Goal: Task Accomplishment & Management: Manage account settings

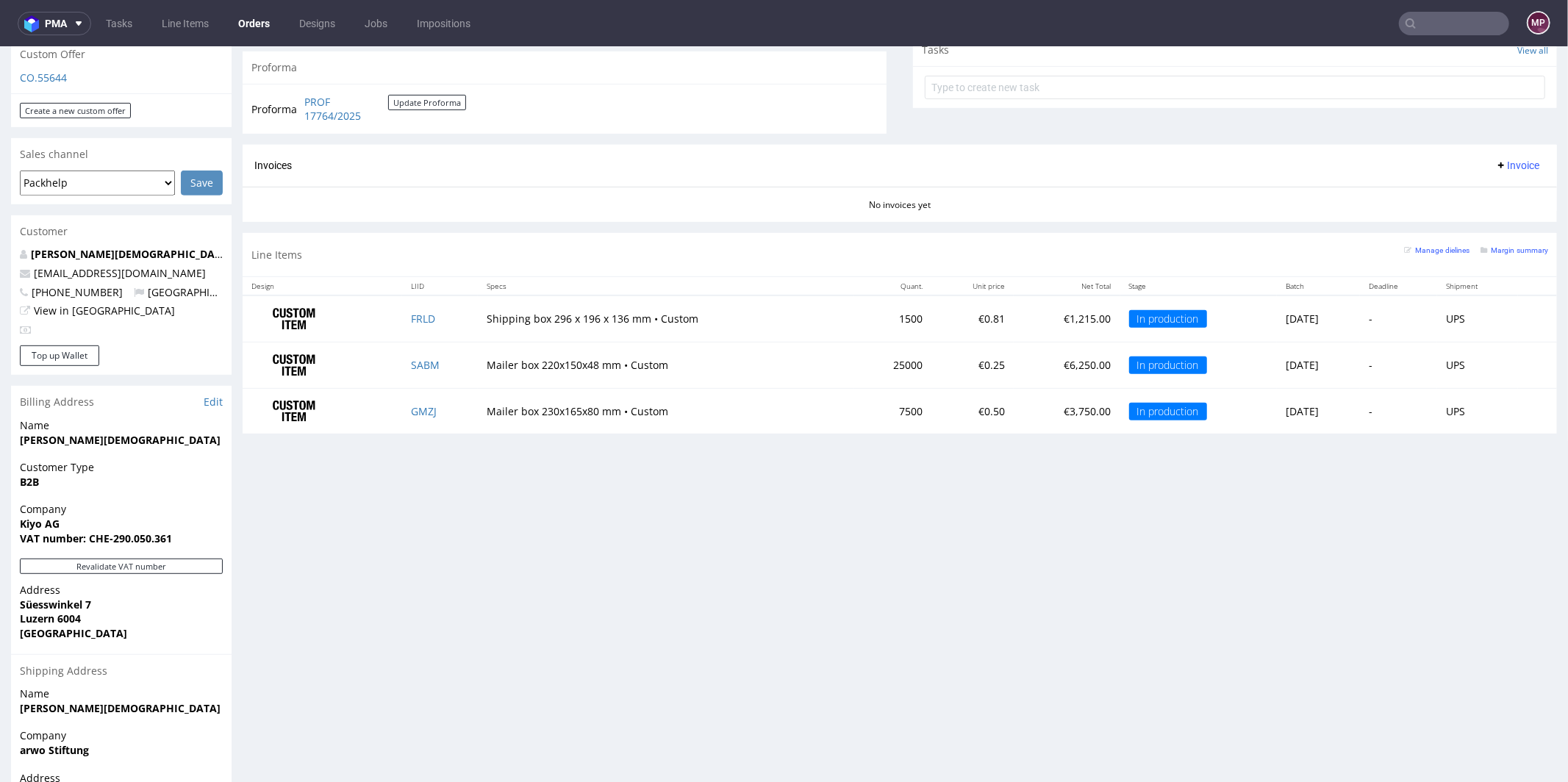
scroll to position [86, 0]
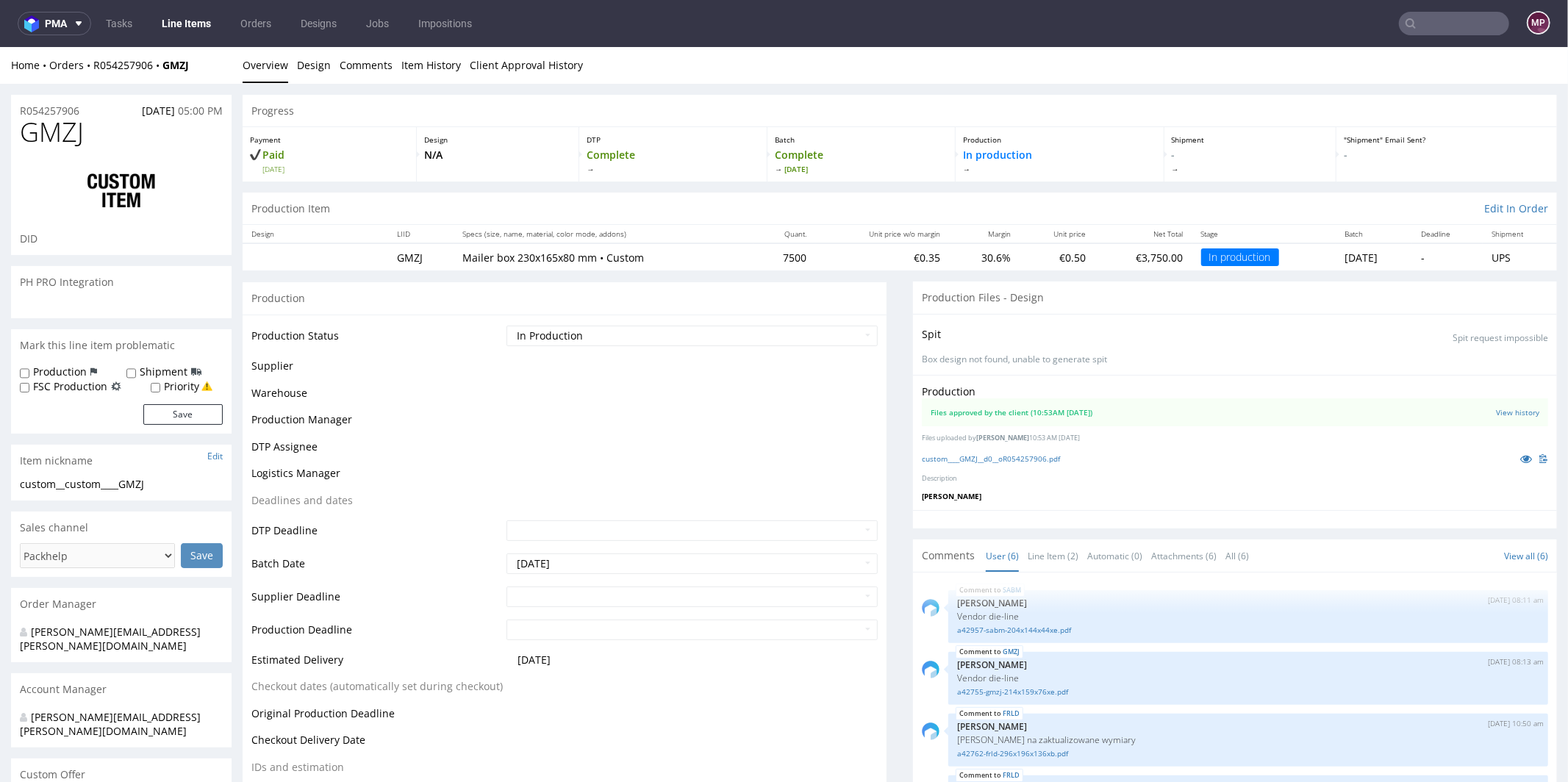
scroll to position [87, 0]
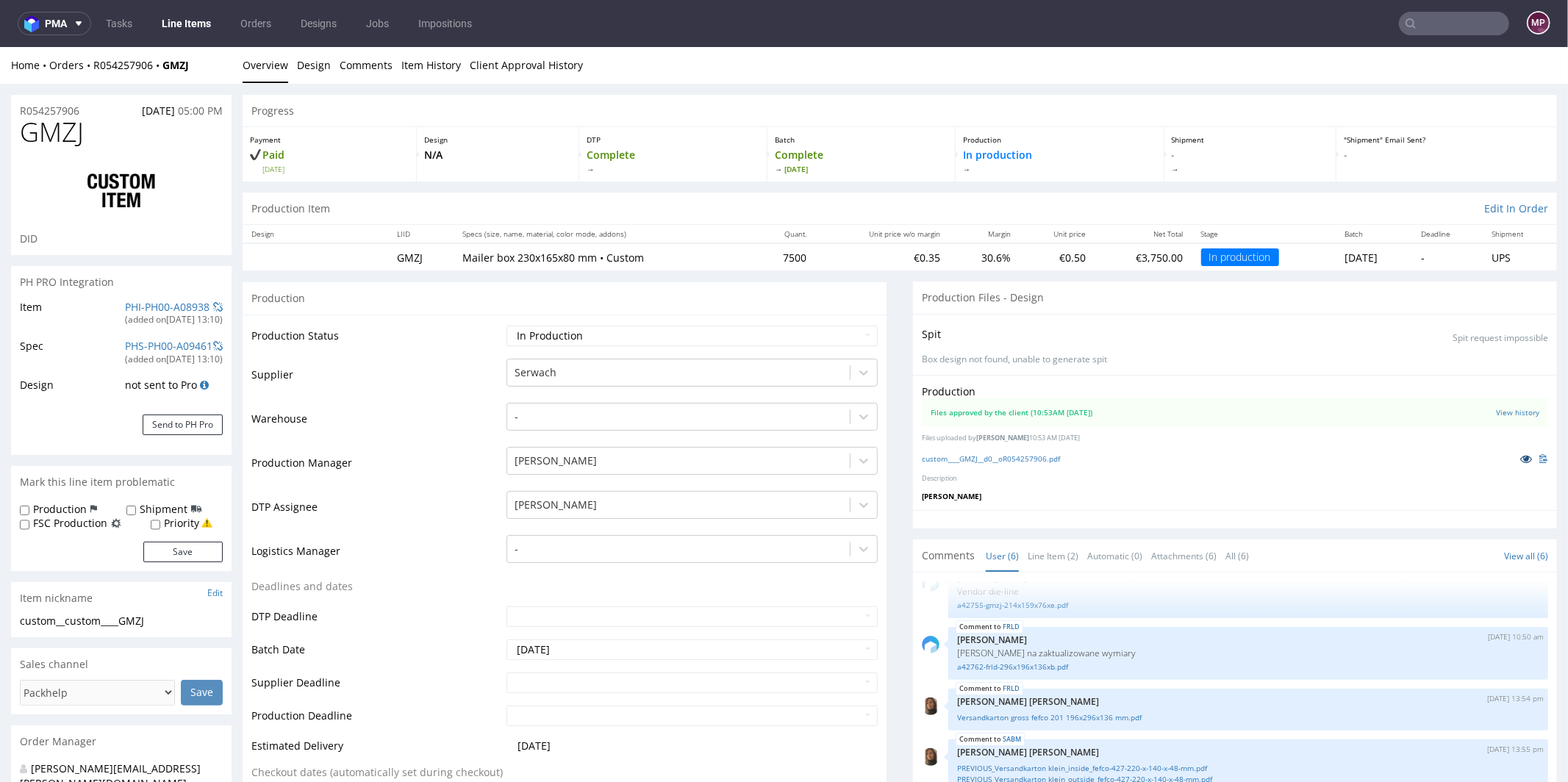
click at [1520, 453] on icon at bounding box center [1525, 457] width 12 height 10
click at [1520, 455] on icon at bounding box center [1525, 457] width 12 height 10
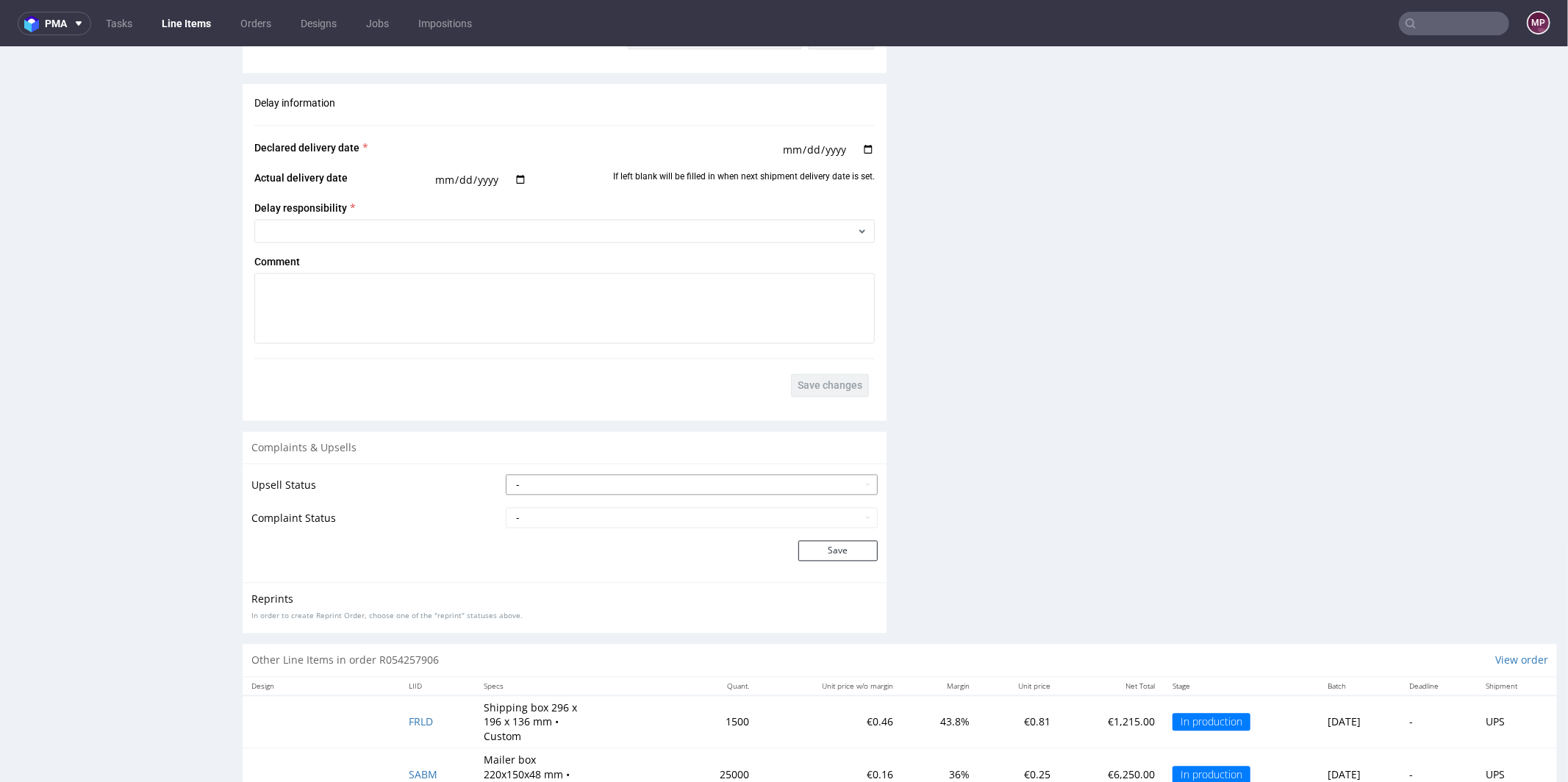
scroll to position [2348, 0]
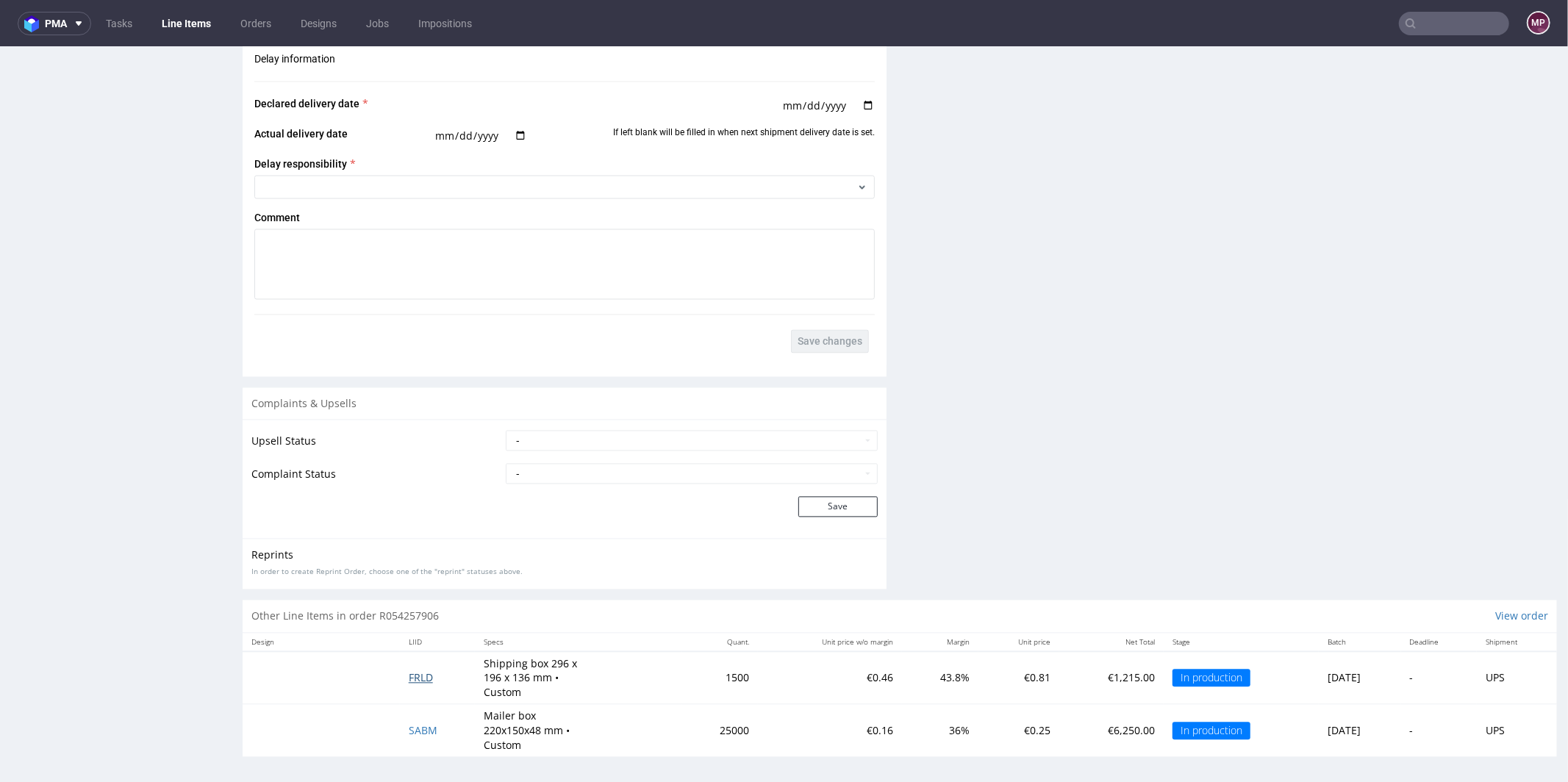
click at [417, 674] on span "FRLD" at bounding box center [420, 677] width 24 height 14
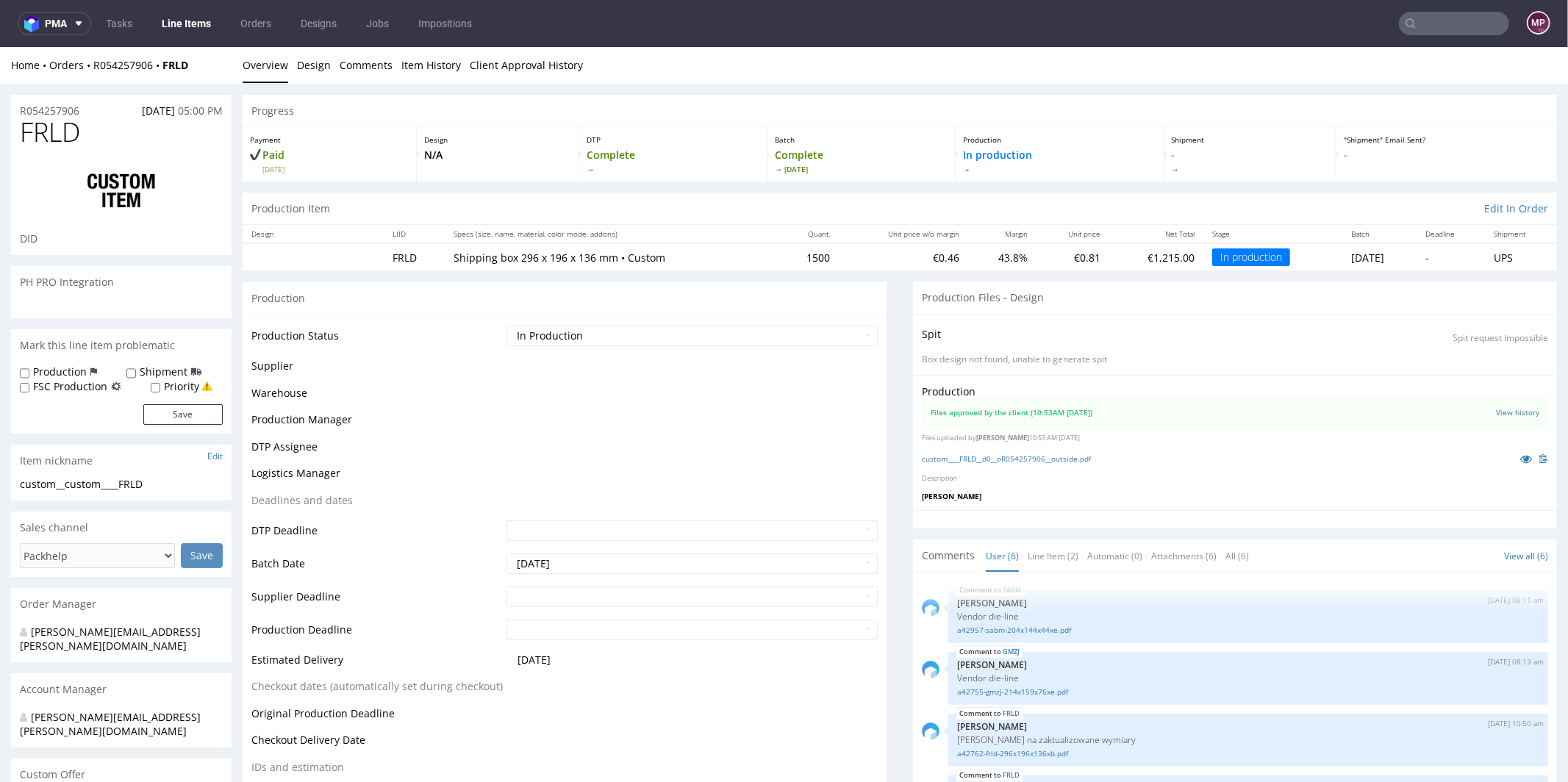
scroll to position [87, 0]
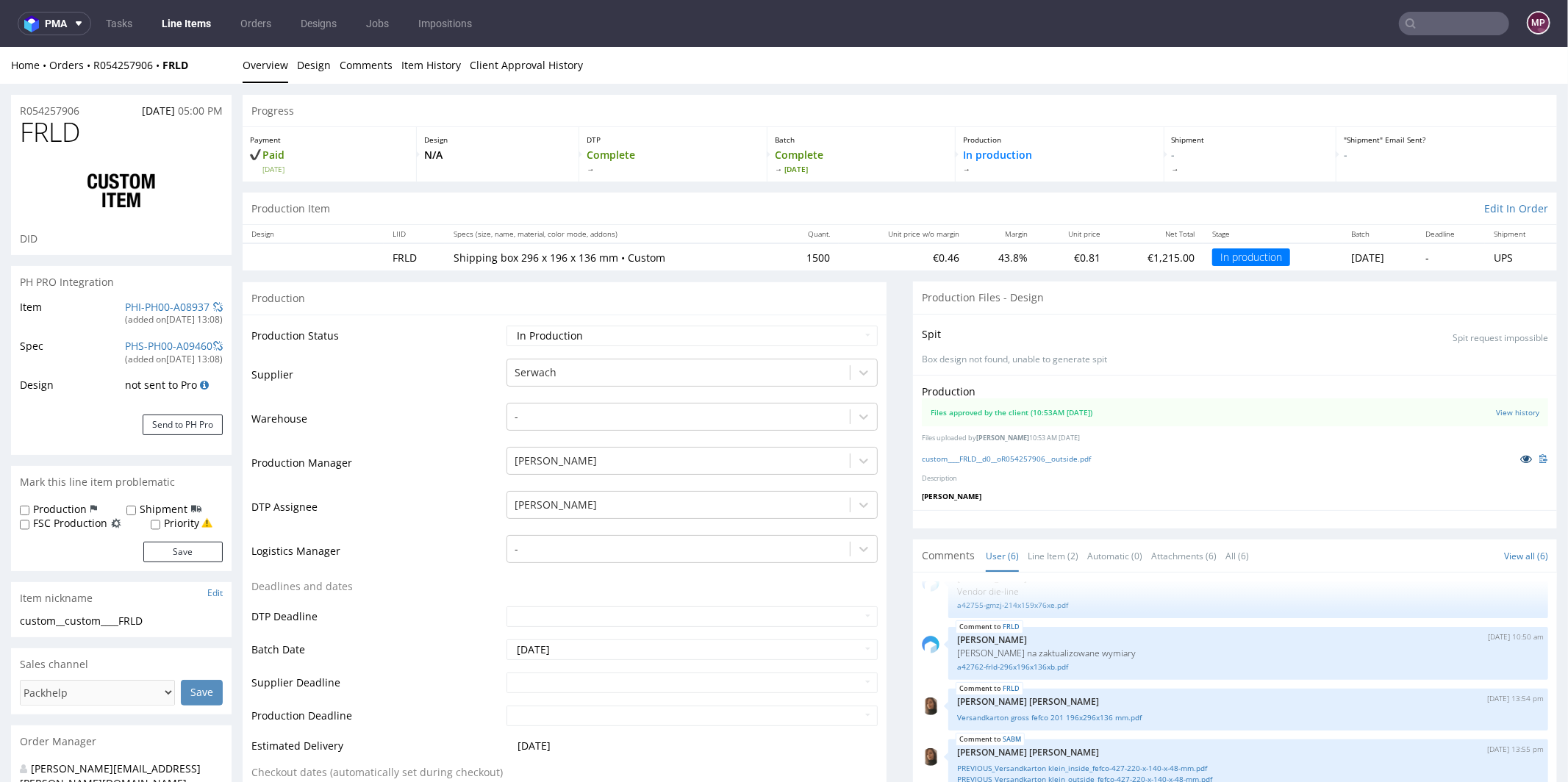
click at [1520, 457] on icon at bounding box center [1525, 457] width 12 height 10
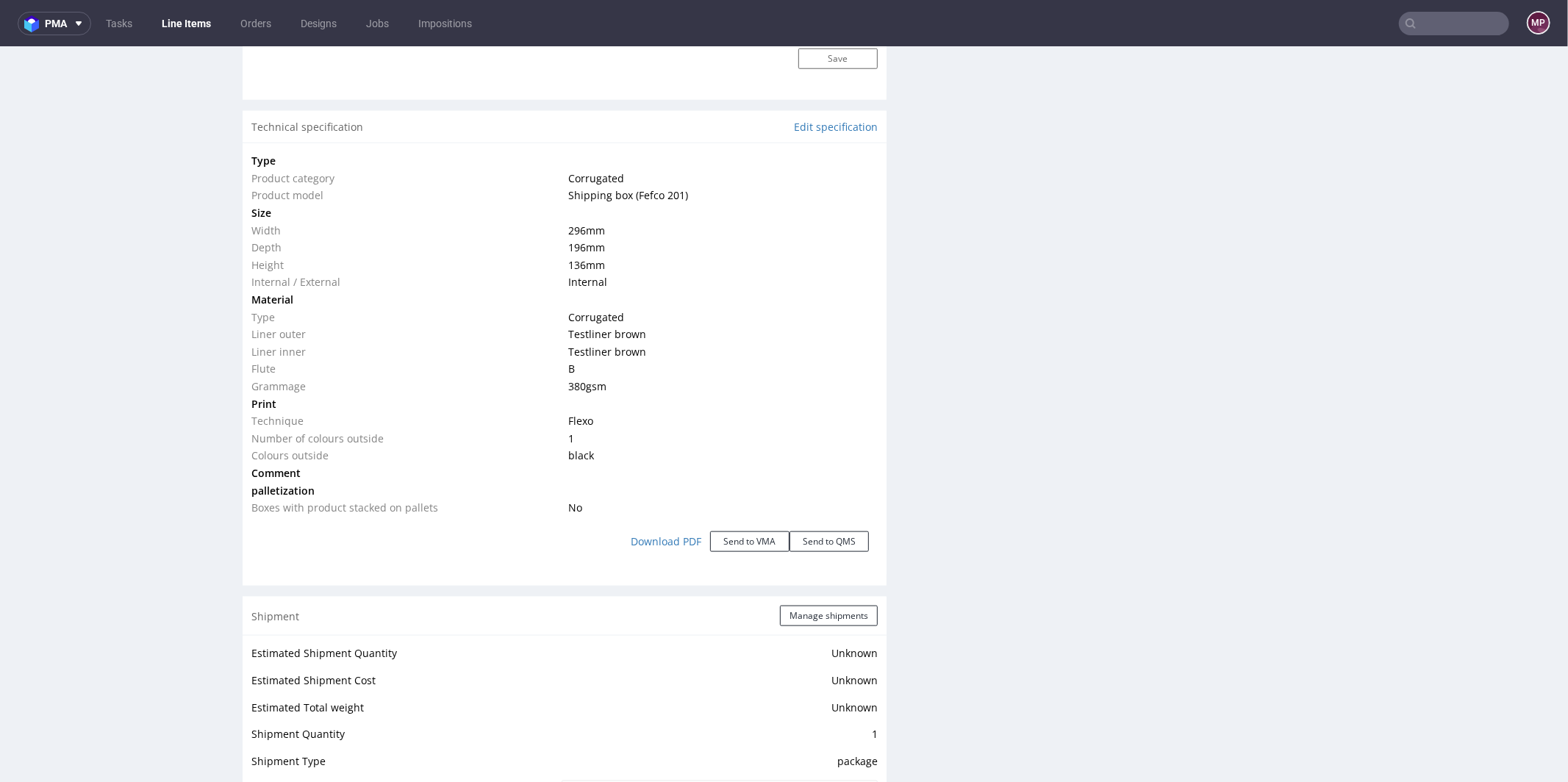
scroll to position [1104, 0]
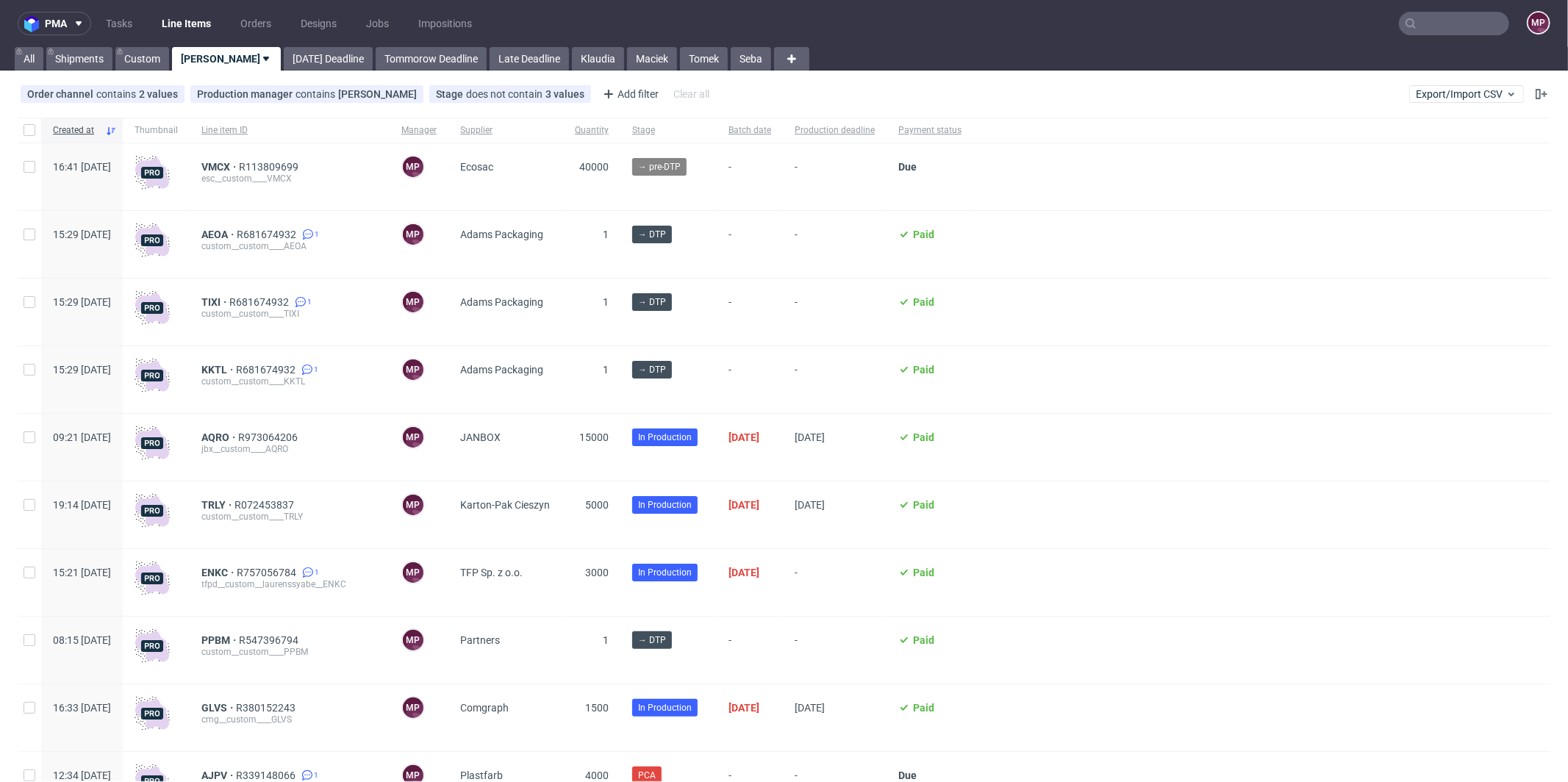
click at [1431, 22] on input "text" at bounding box center [1454, 24] width 111 height 24
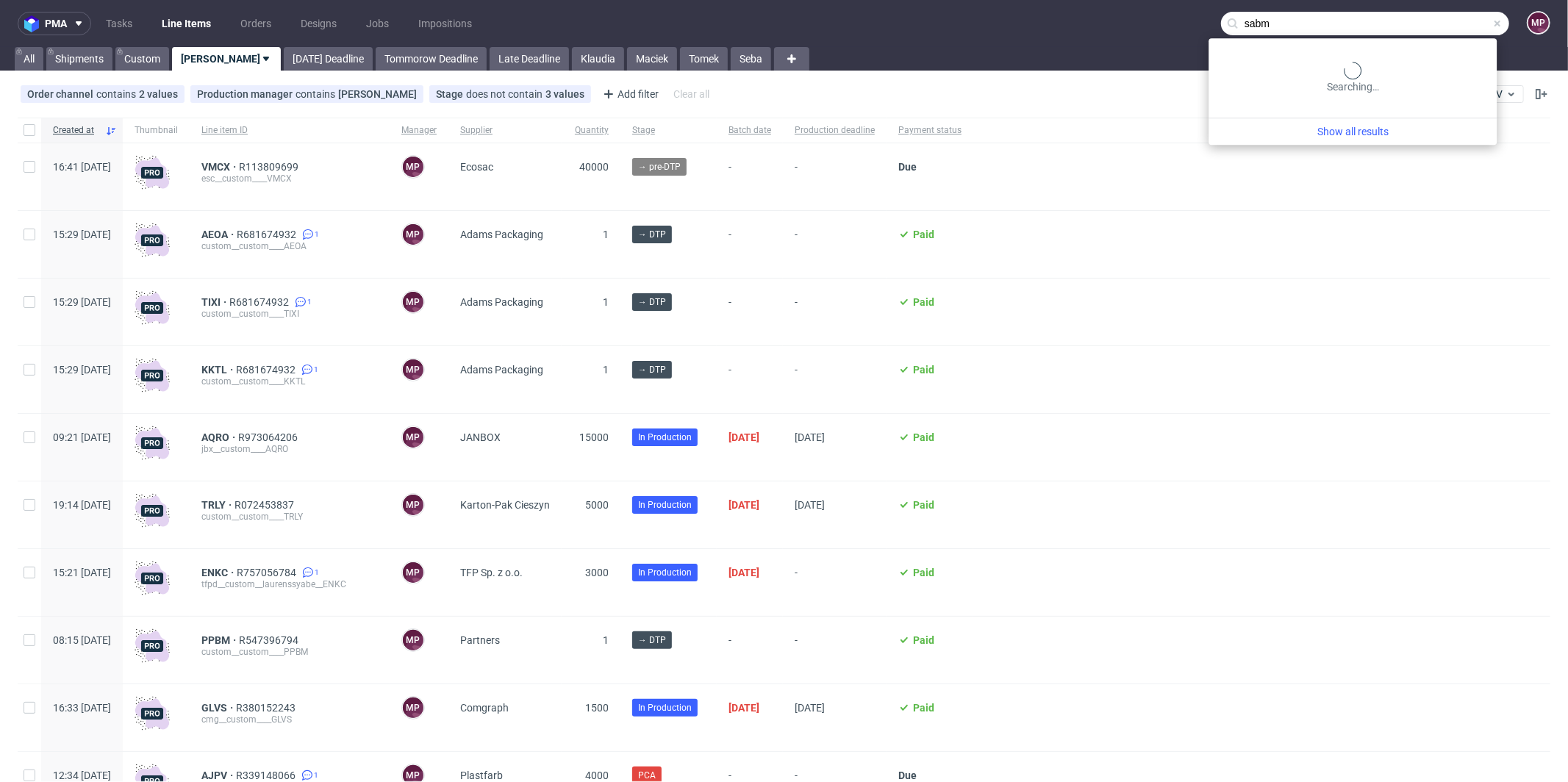
type input "sabm"
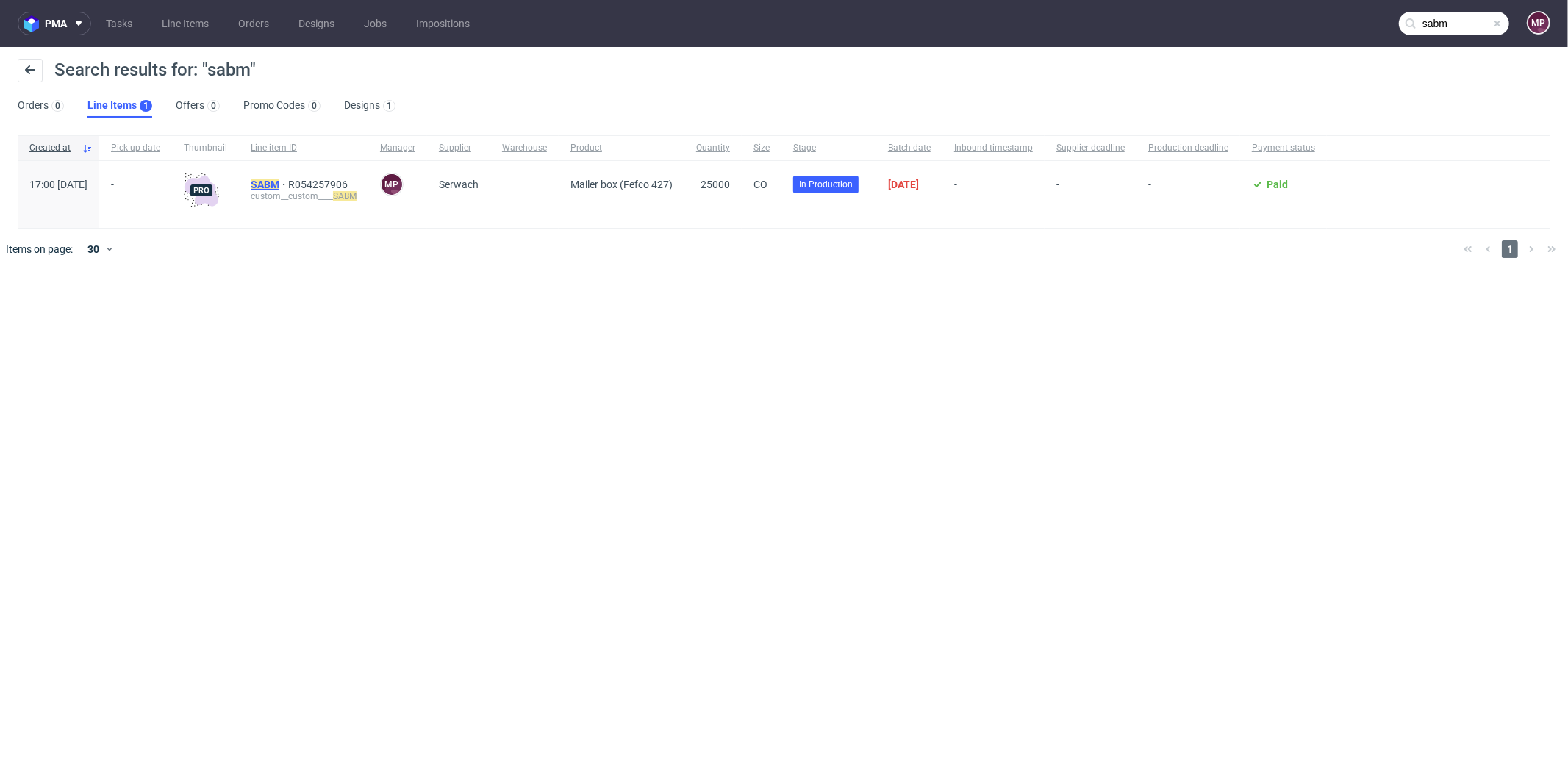
click at [279, 182] on mark "SABM" at bounding box center [265, 184] width 28 height 12
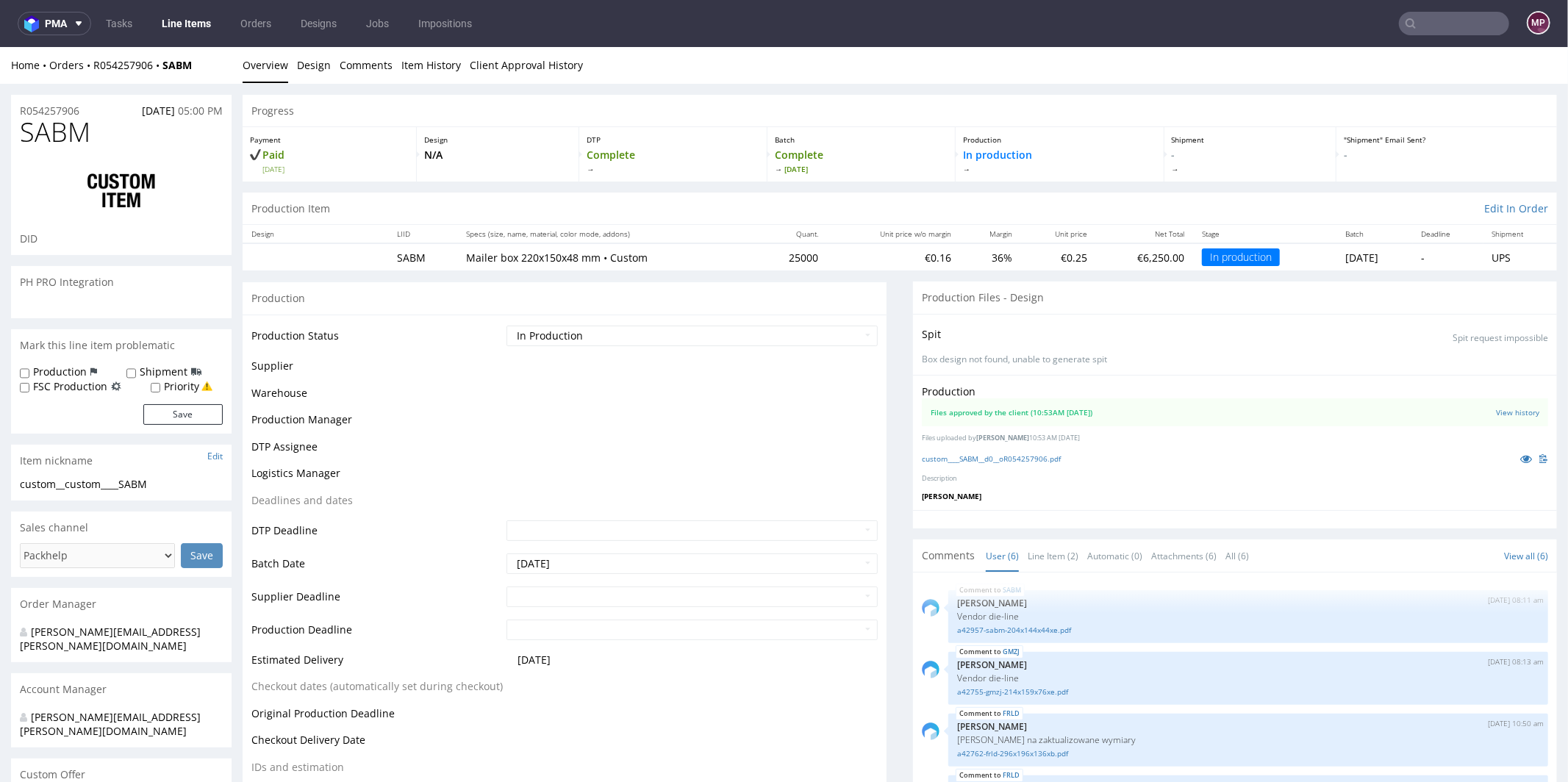
scroll to position [87, 0]
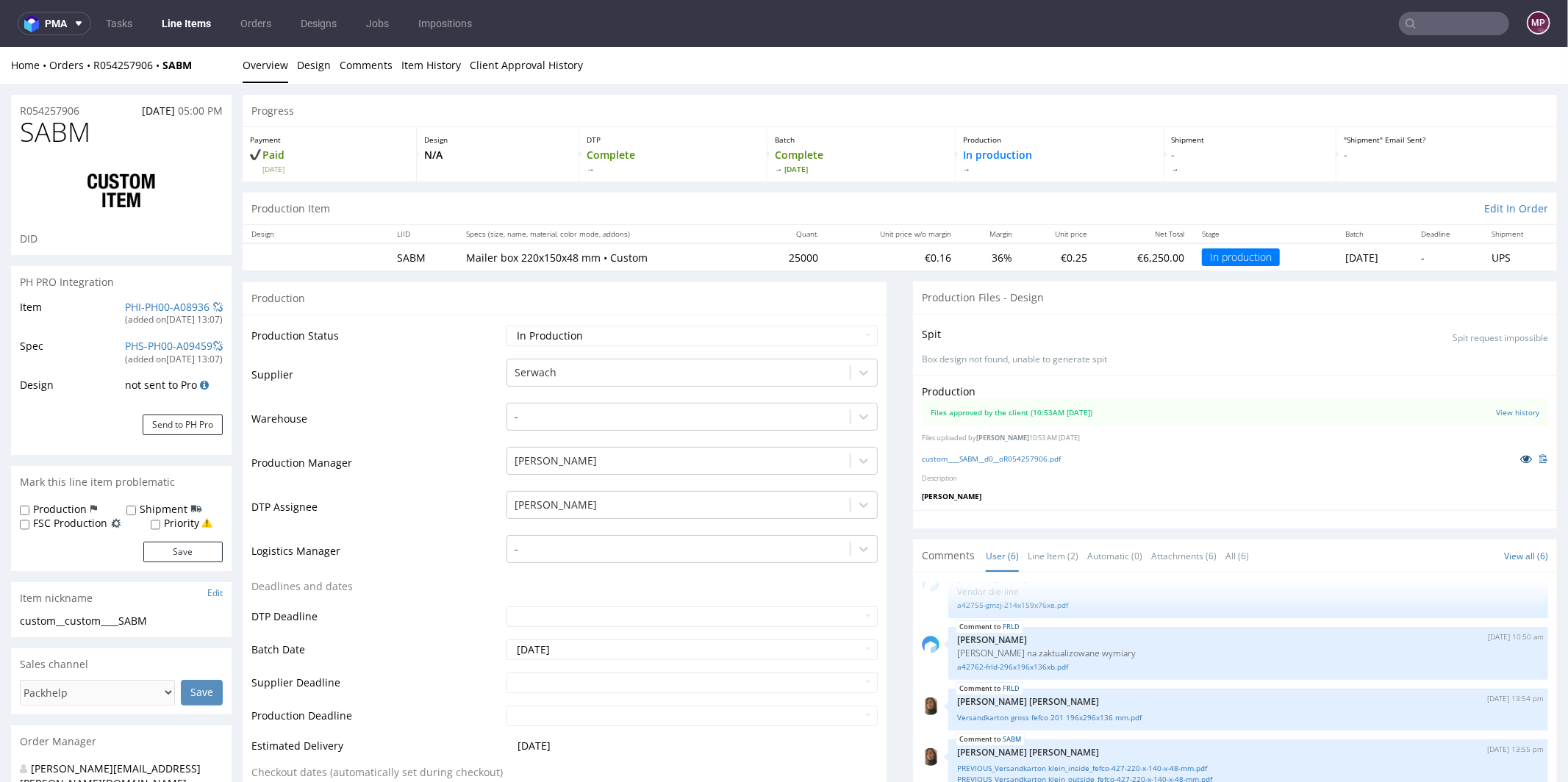
click at [1520, 453] on icon at bounding box center [1525, 457] width 12 height 10
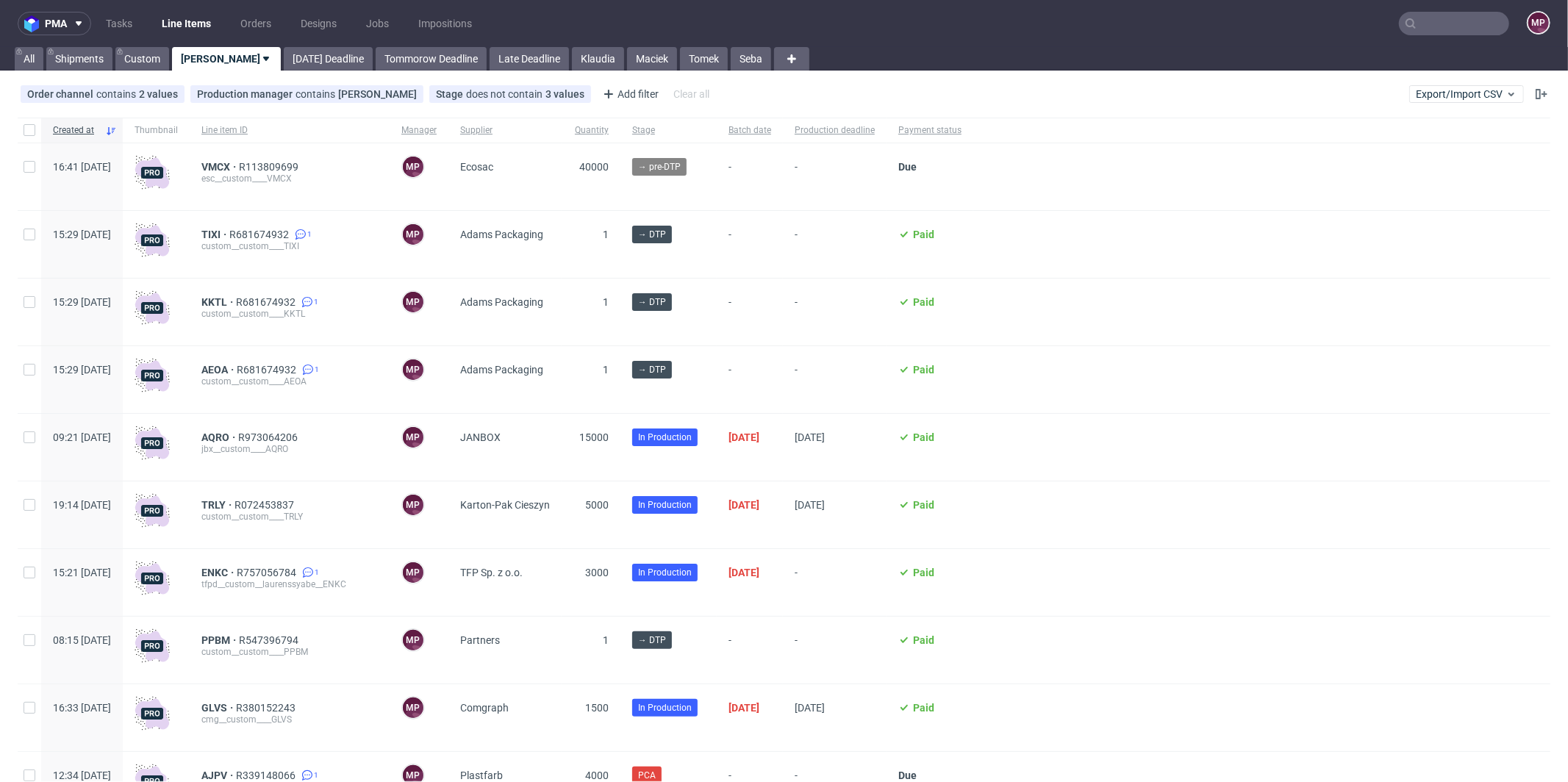
click at [1440, 18] on input "text" at bounding box center [1454, 24] width 111 height 24
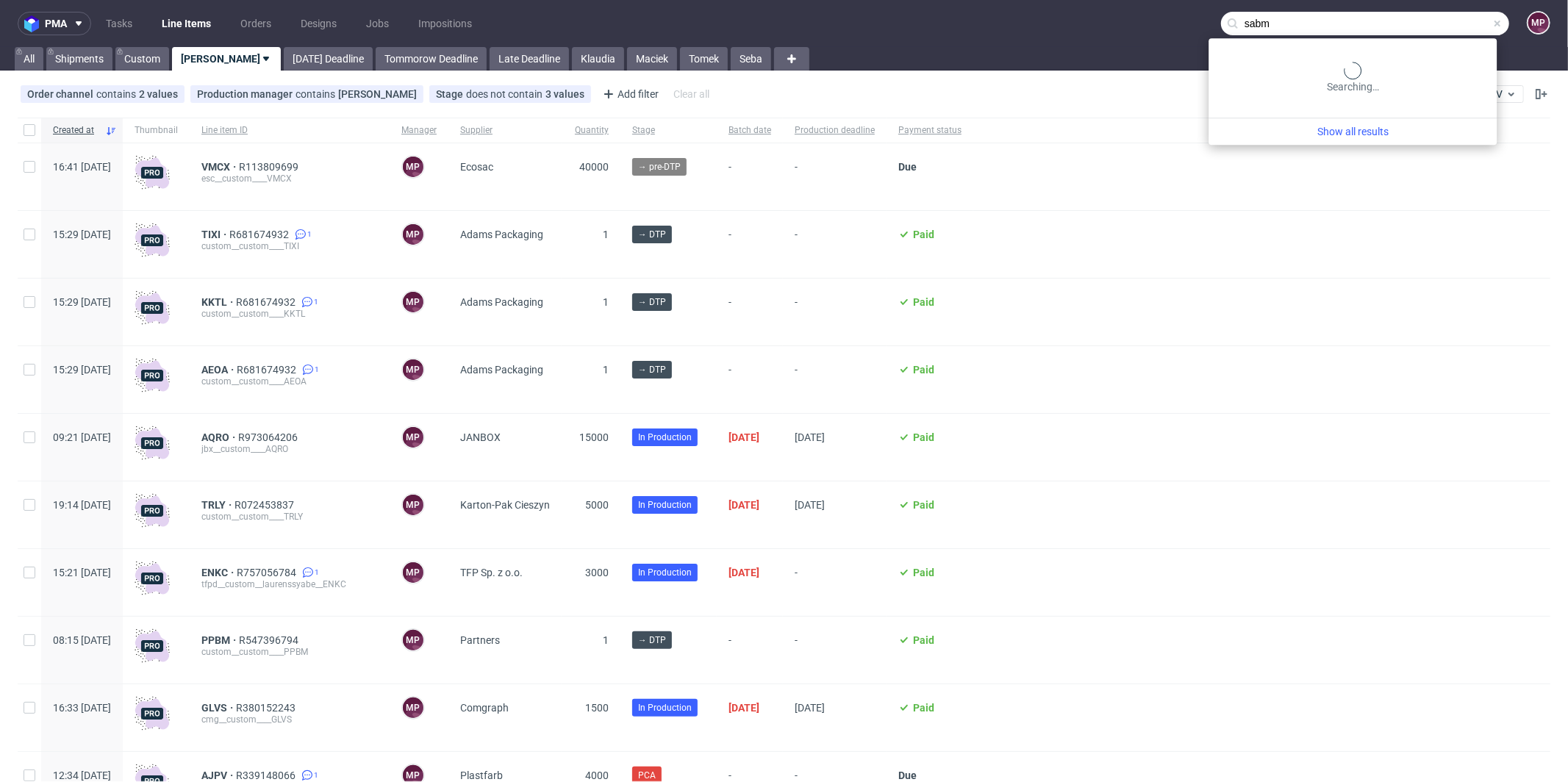
type input "sabm"
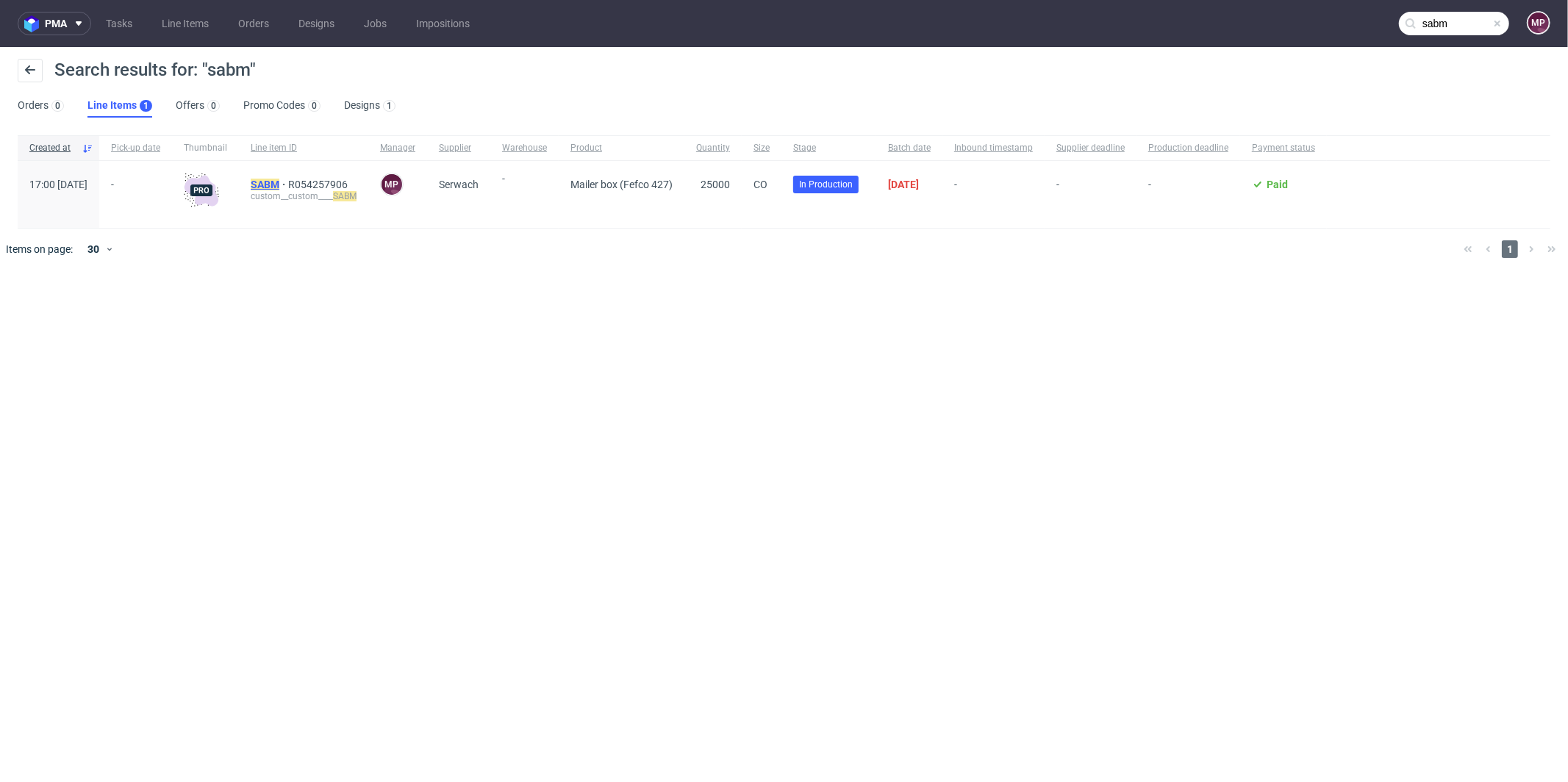
click at [279, 187] on mark "SABM" at bounding box center [265, 184] width 28 height 12
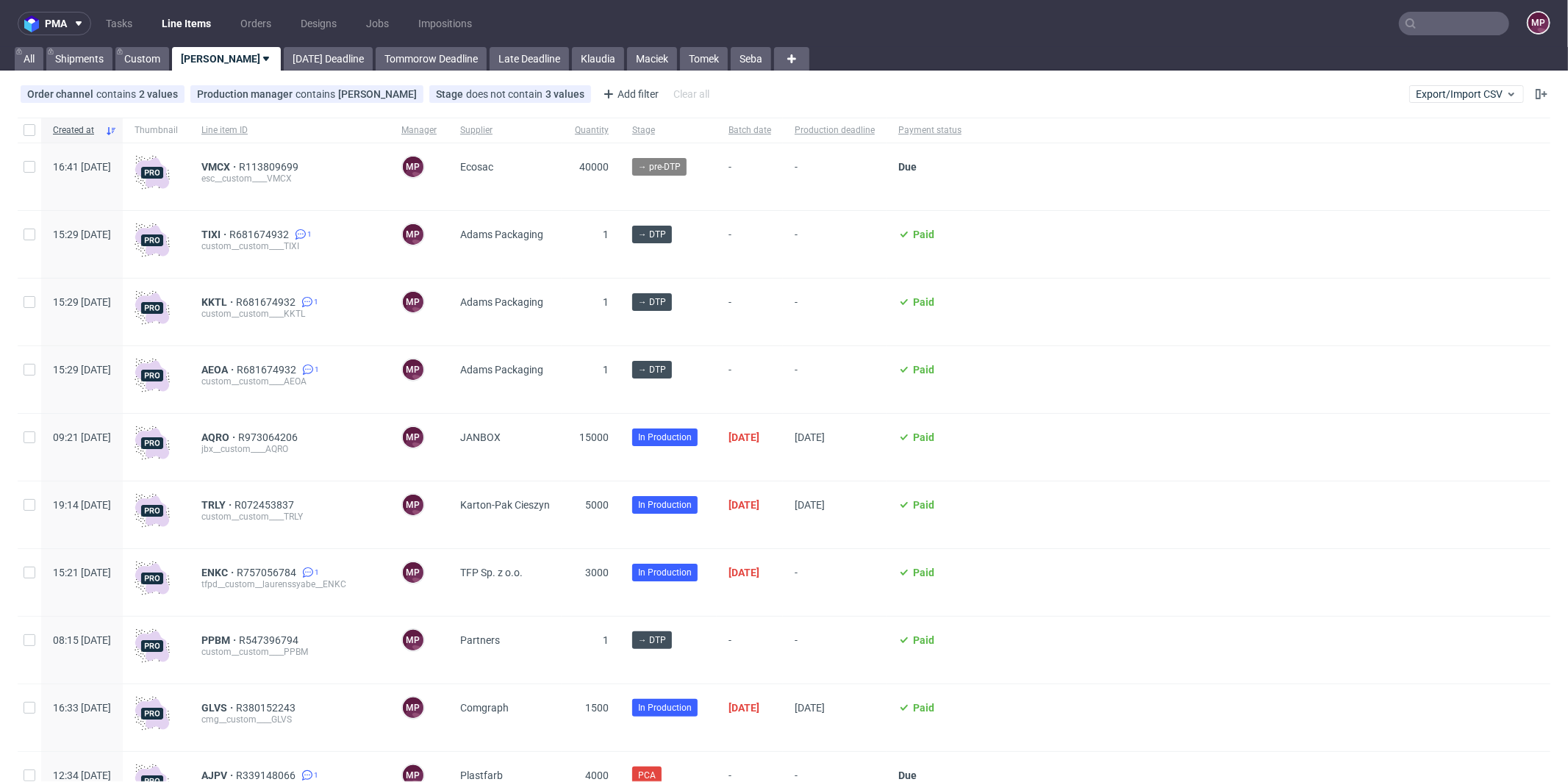
click at [1449, 29] on input "text" at bounding box center [1454, 24] width 111 height 24
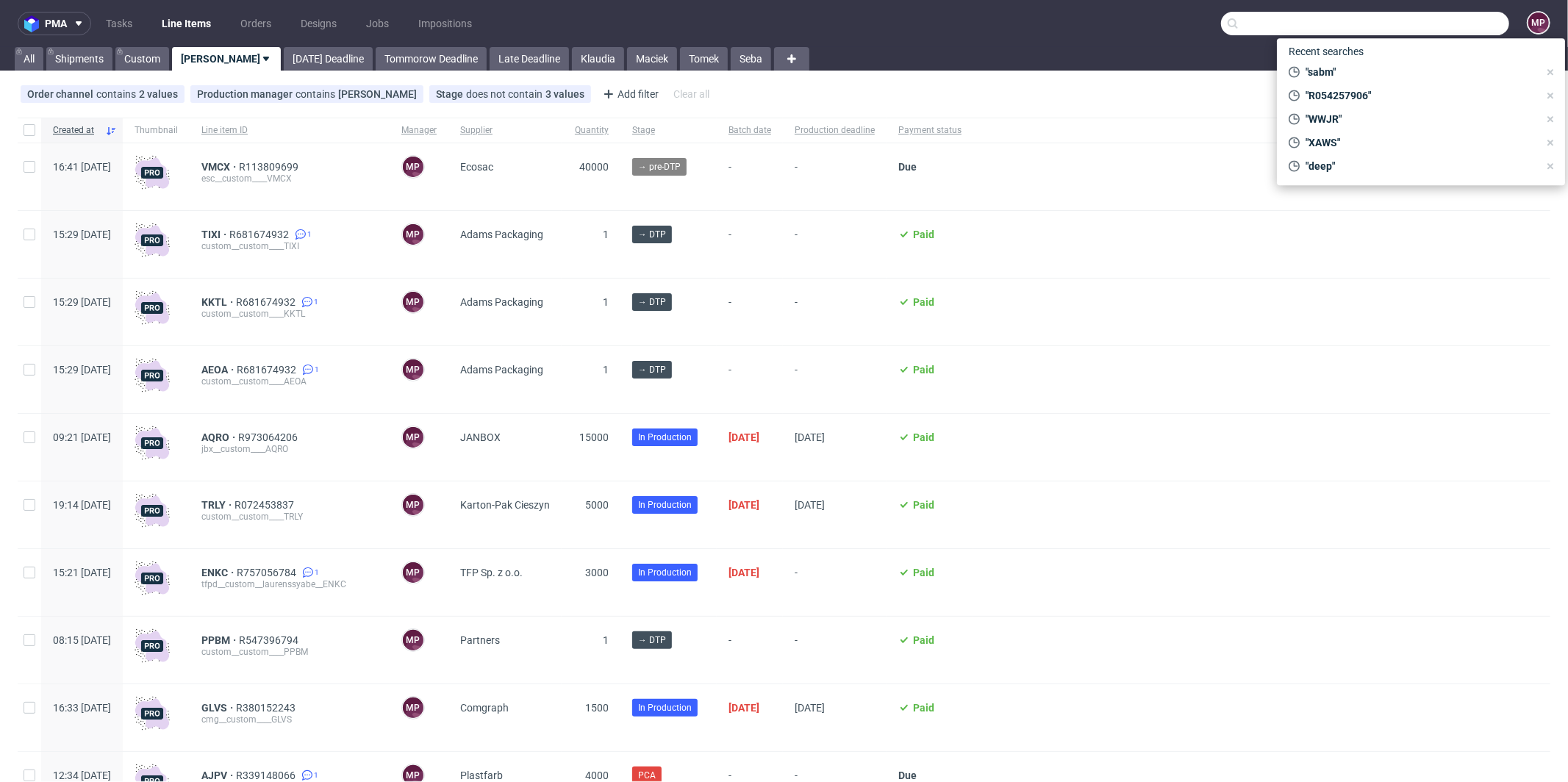
paste input "DBHB"
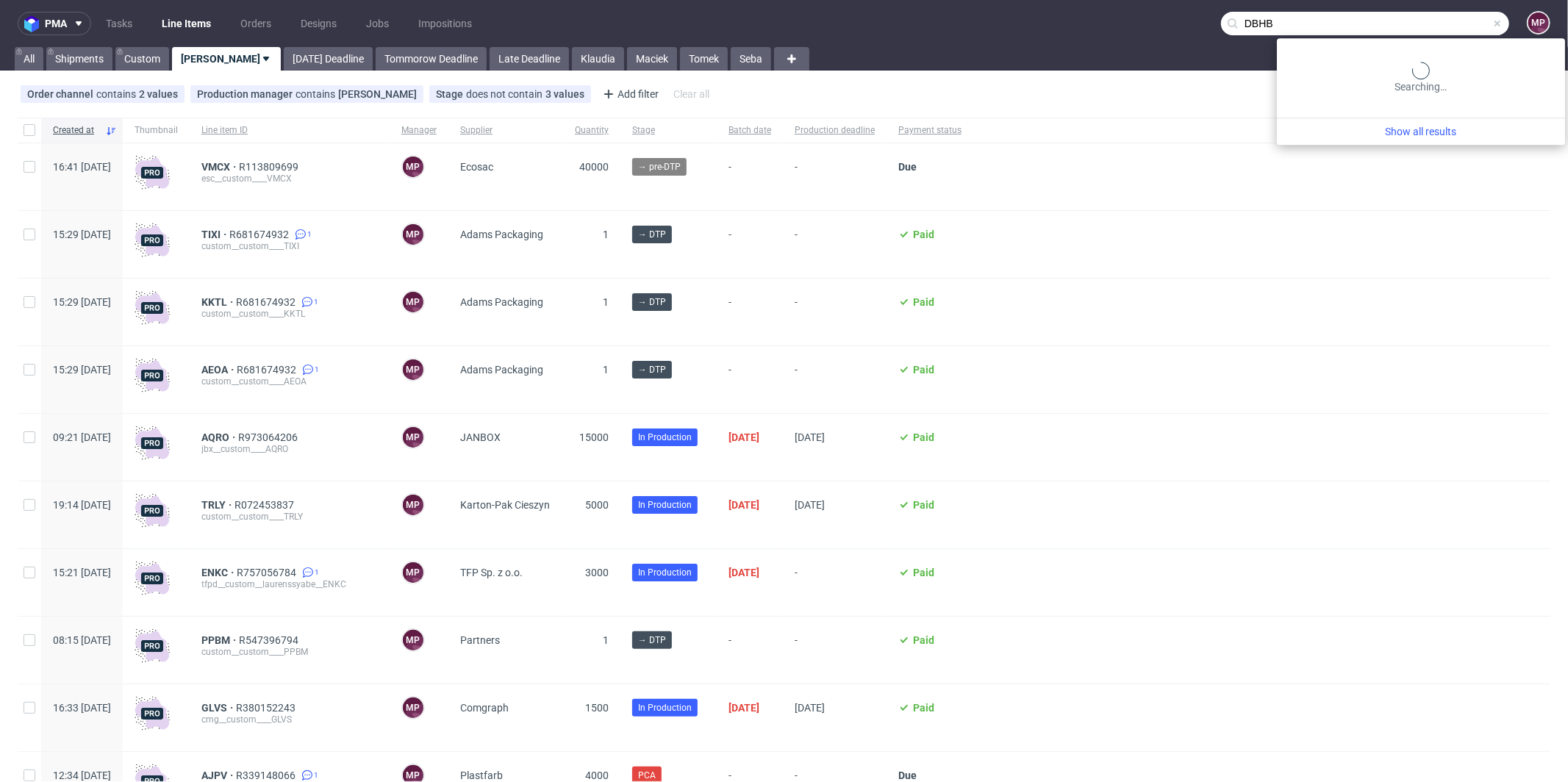
type input "DBHB"
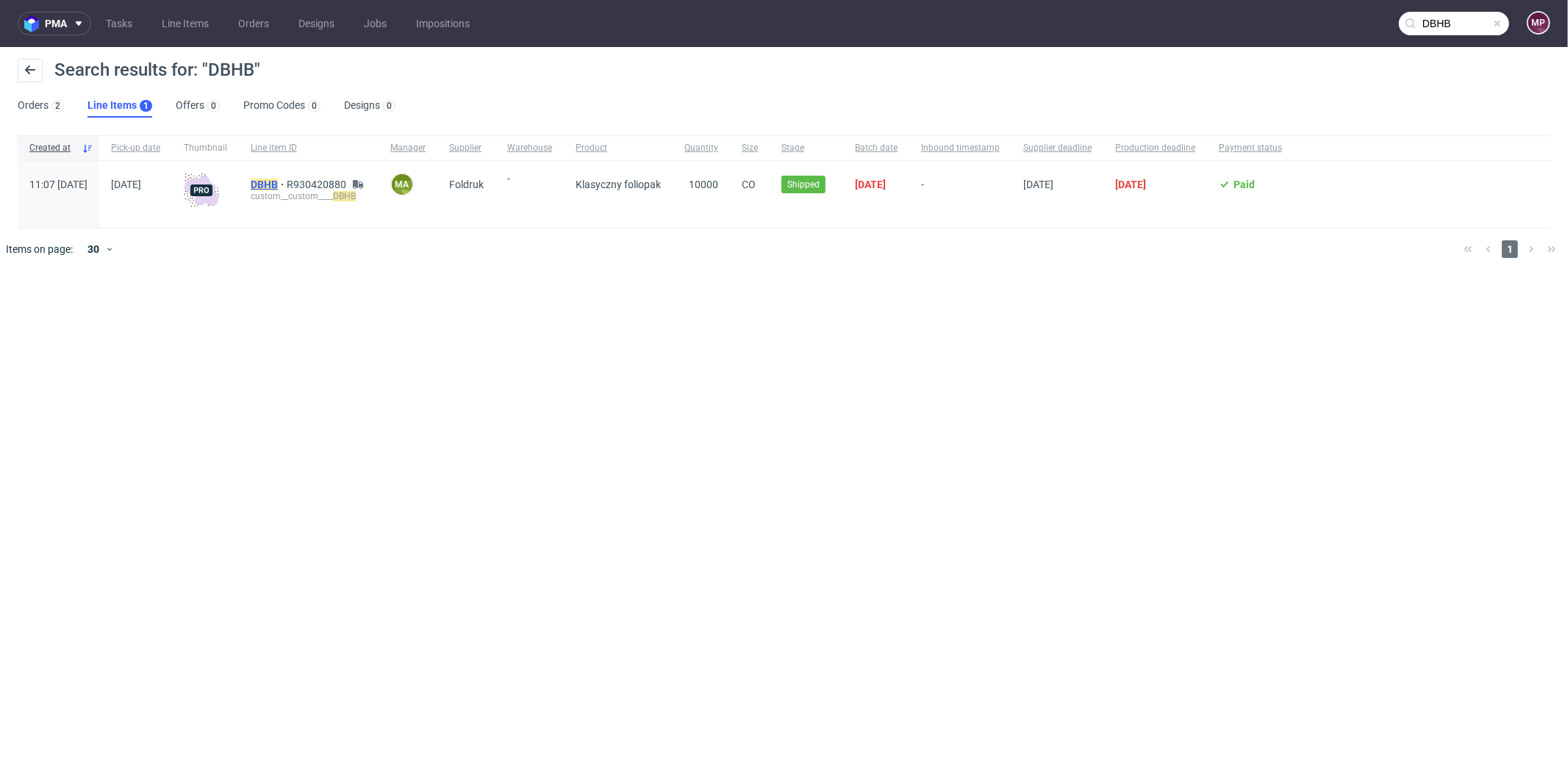
click at [278, 182] on mark "DBHB" at bounding box center [264, 184] width 27 height 12
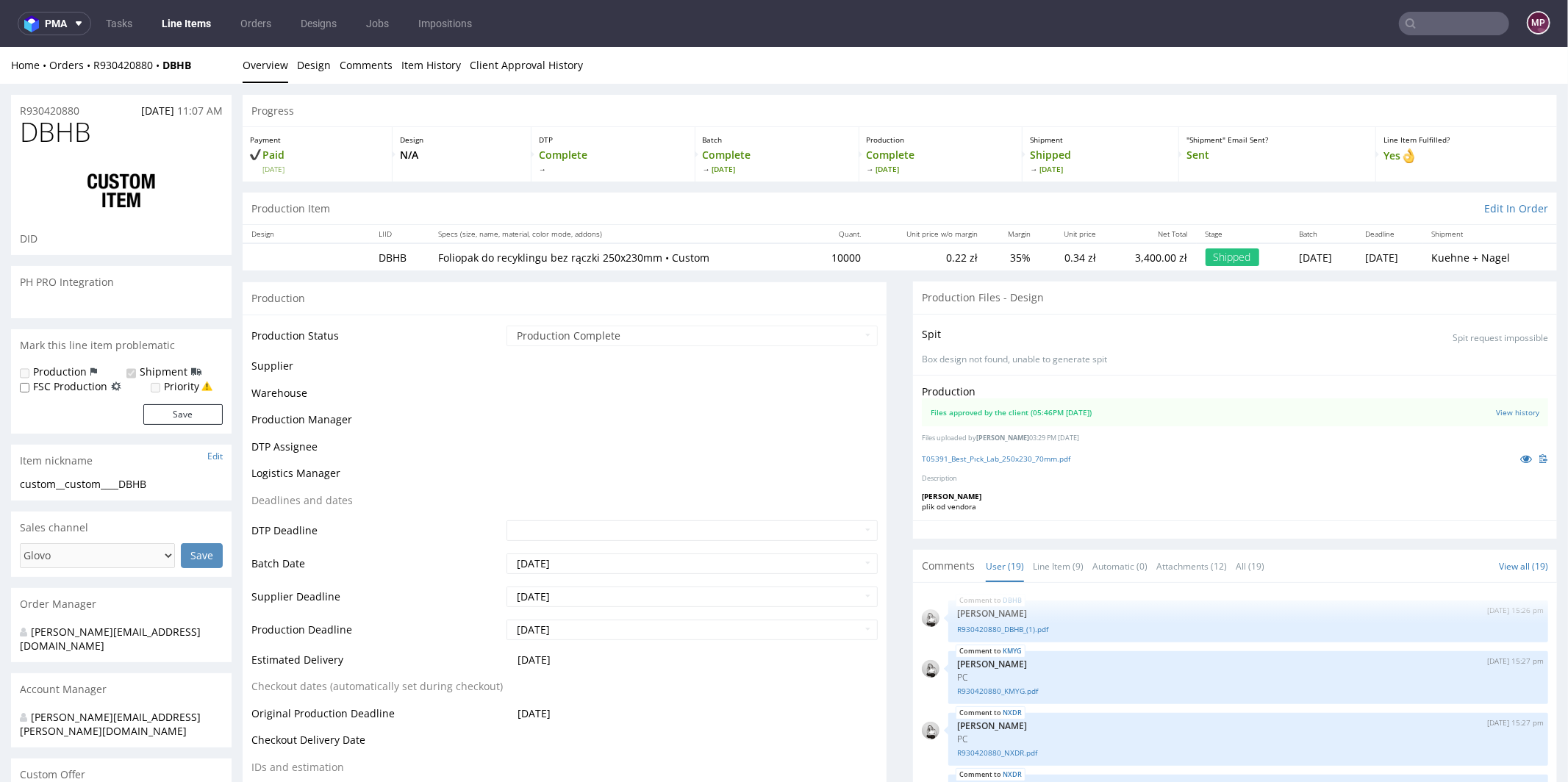
scroll to position [984, 0]
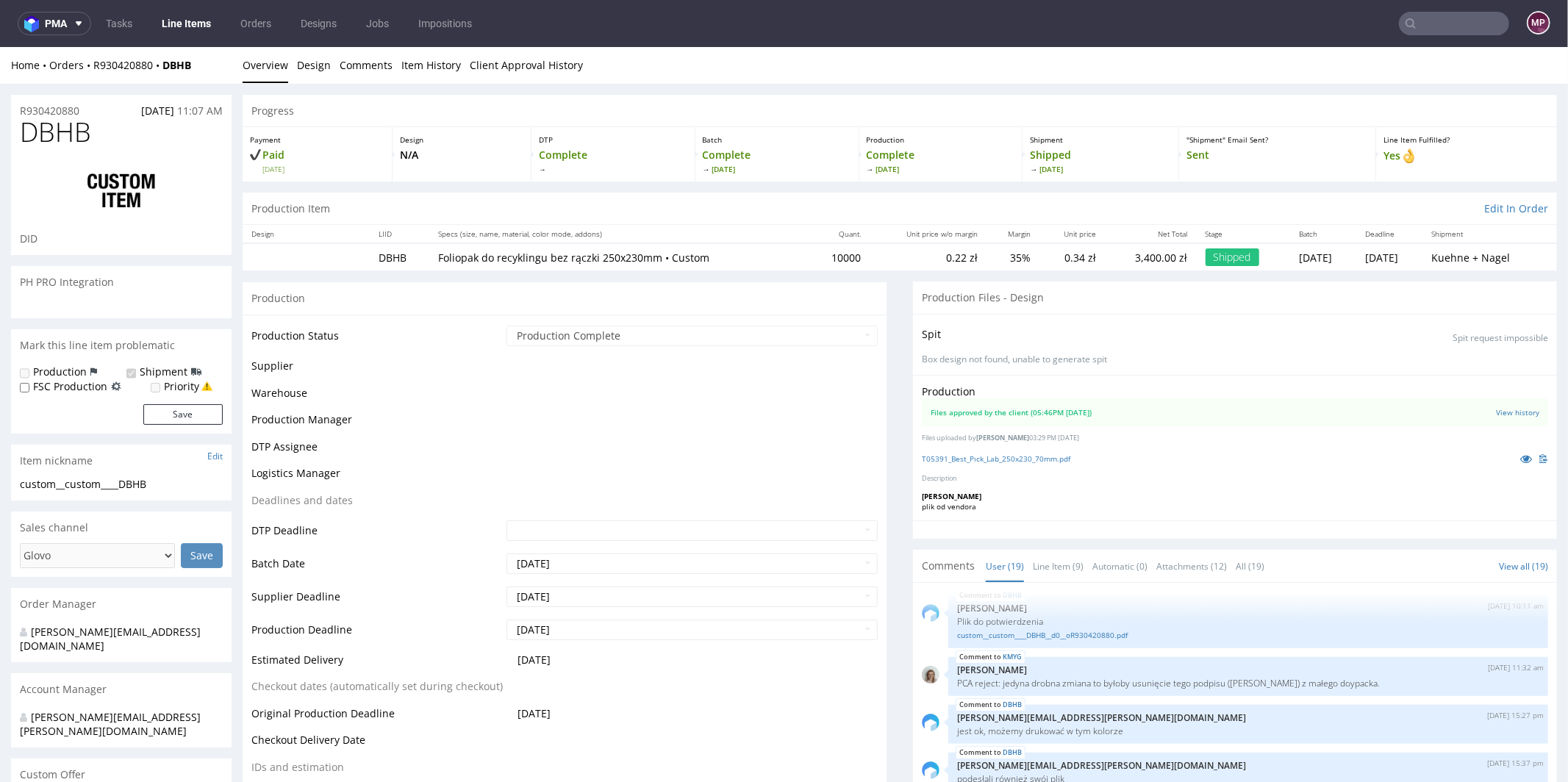
select select "in_progress"
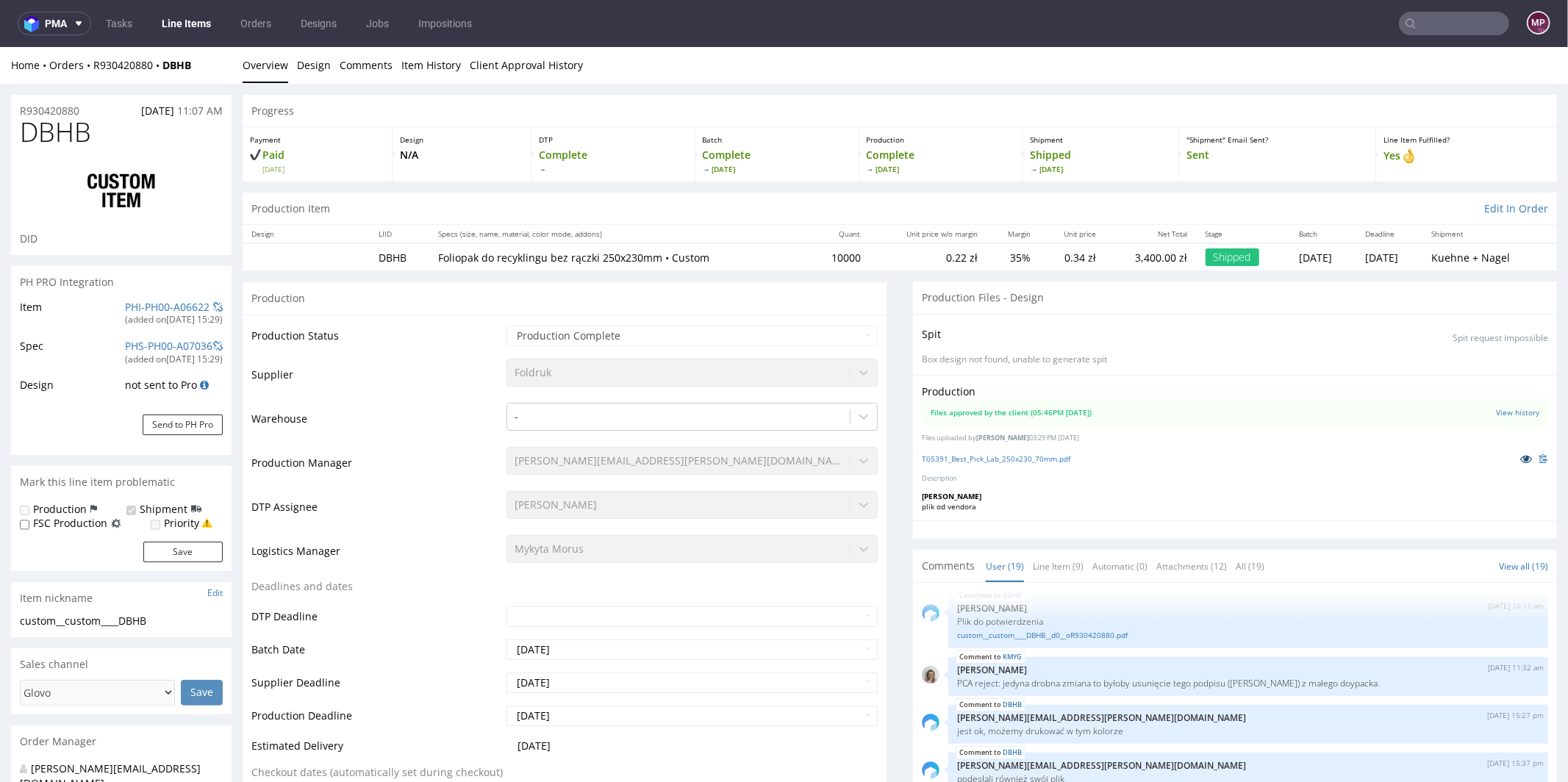
click at [1520, 457] on icon at bounding box center [1525, 457] width 12 height 10
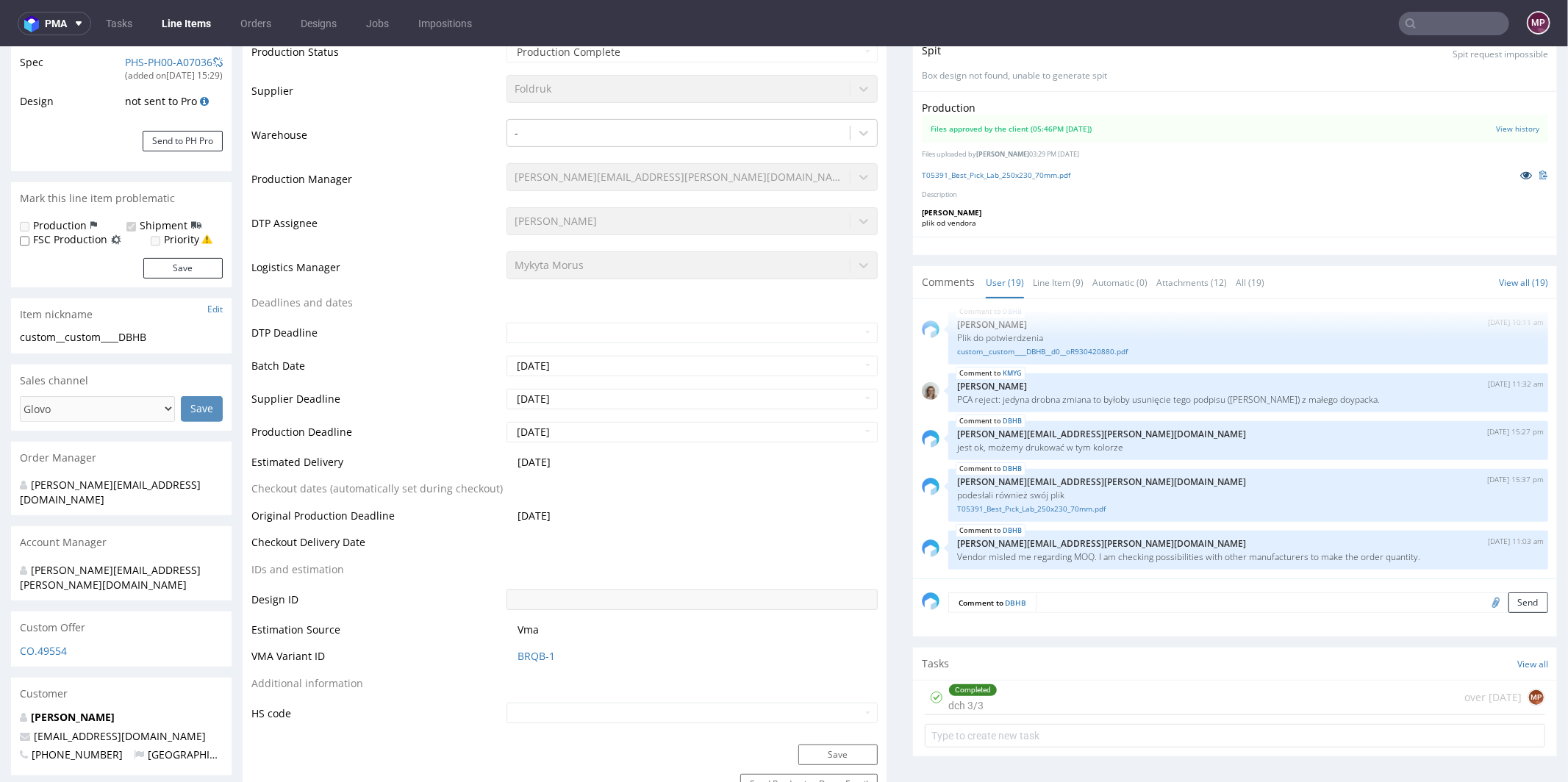
scroll to position [0, 0]
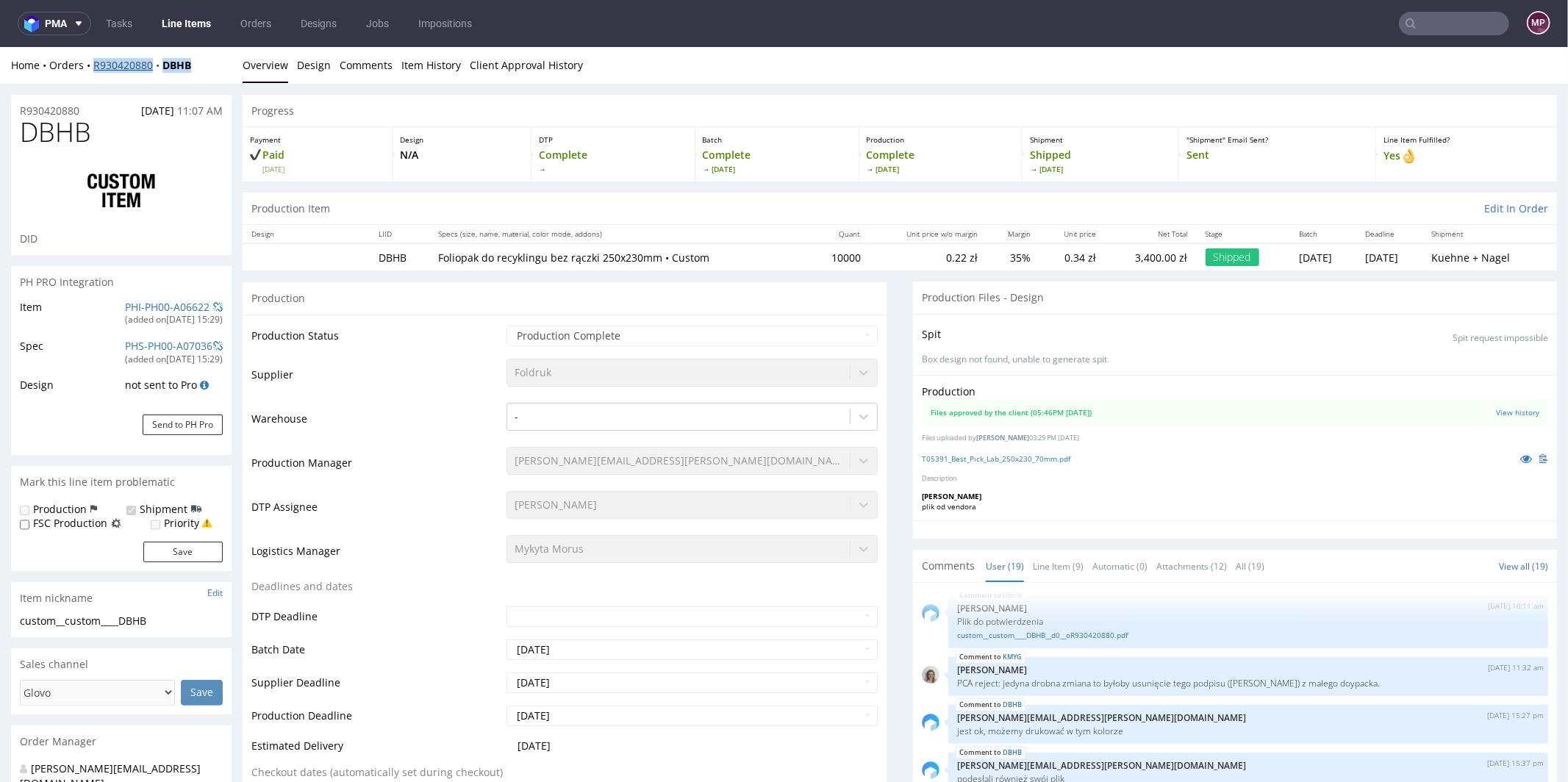
drag, startPoint x: 220, startPoint y: 64, endPoint x: 93, endPoint y: 68, distance: 127.1
click at [93, 68] on div "Home Orders R930420880 DBHB" at bounding box center [121, 65] width 220 height 15
copy div "R930420880 DBHB"
click at [1024, 456] on link "T05391_Best_Pıck_Lab_250x230_70mm.pdf" at bounding box center [996, 457] width 149 height 10
click at [170, 344] on link "PHS-PH00-A07036" at bounding box center [168, 345] width 88 height 14
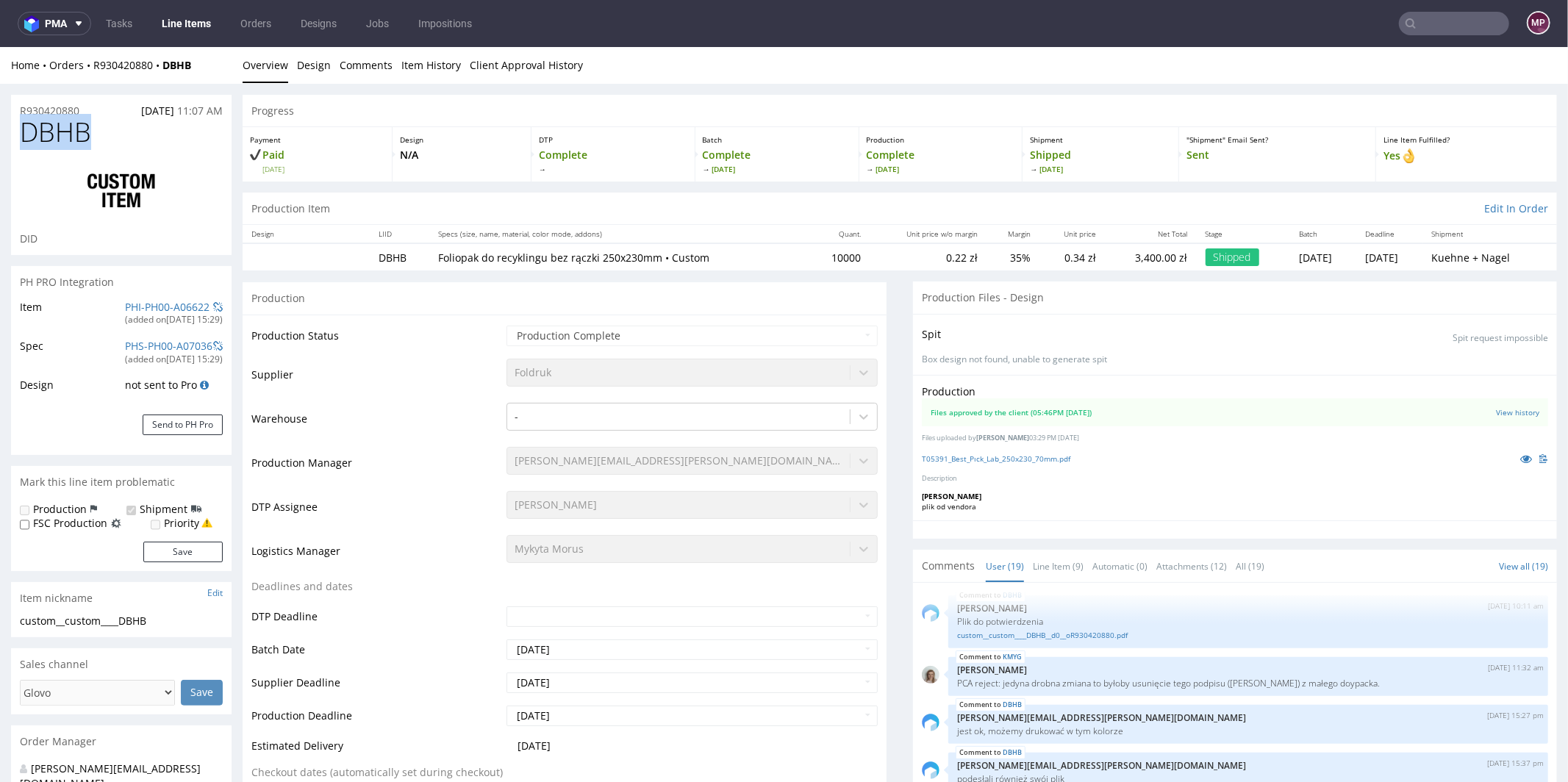
drag, startPoint x: 92, startPoint y: 133, endPoint x: 22, endPoint y: 130, distance: 70.1
click at [22, 130] on h1 "DBHB" at bounding box center [121, 131] width 203 height 29
copy span "DBHB"
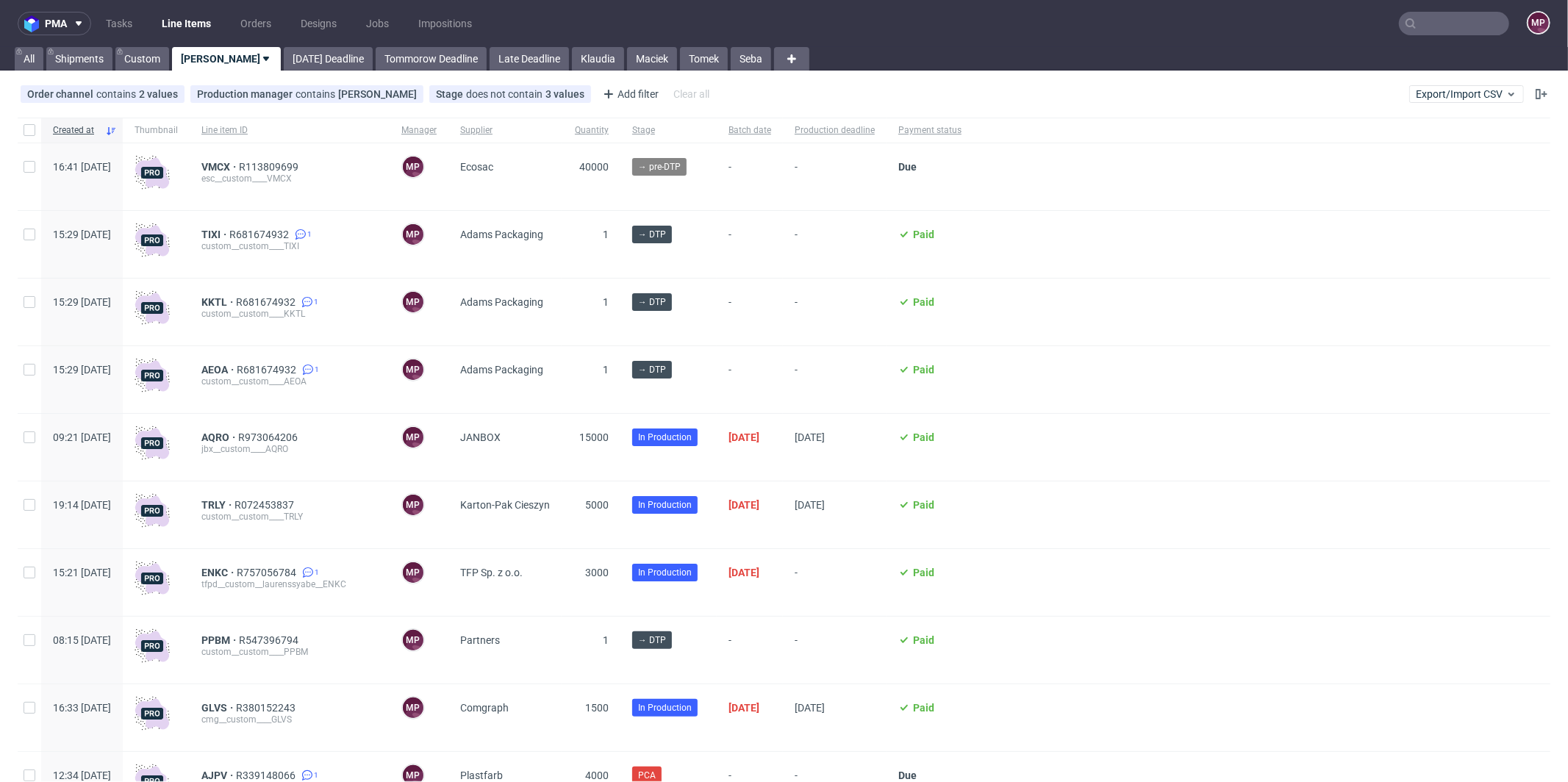
click at [1453, 26] on input "text" at bounding box center [1454, 24] width 111 height 24
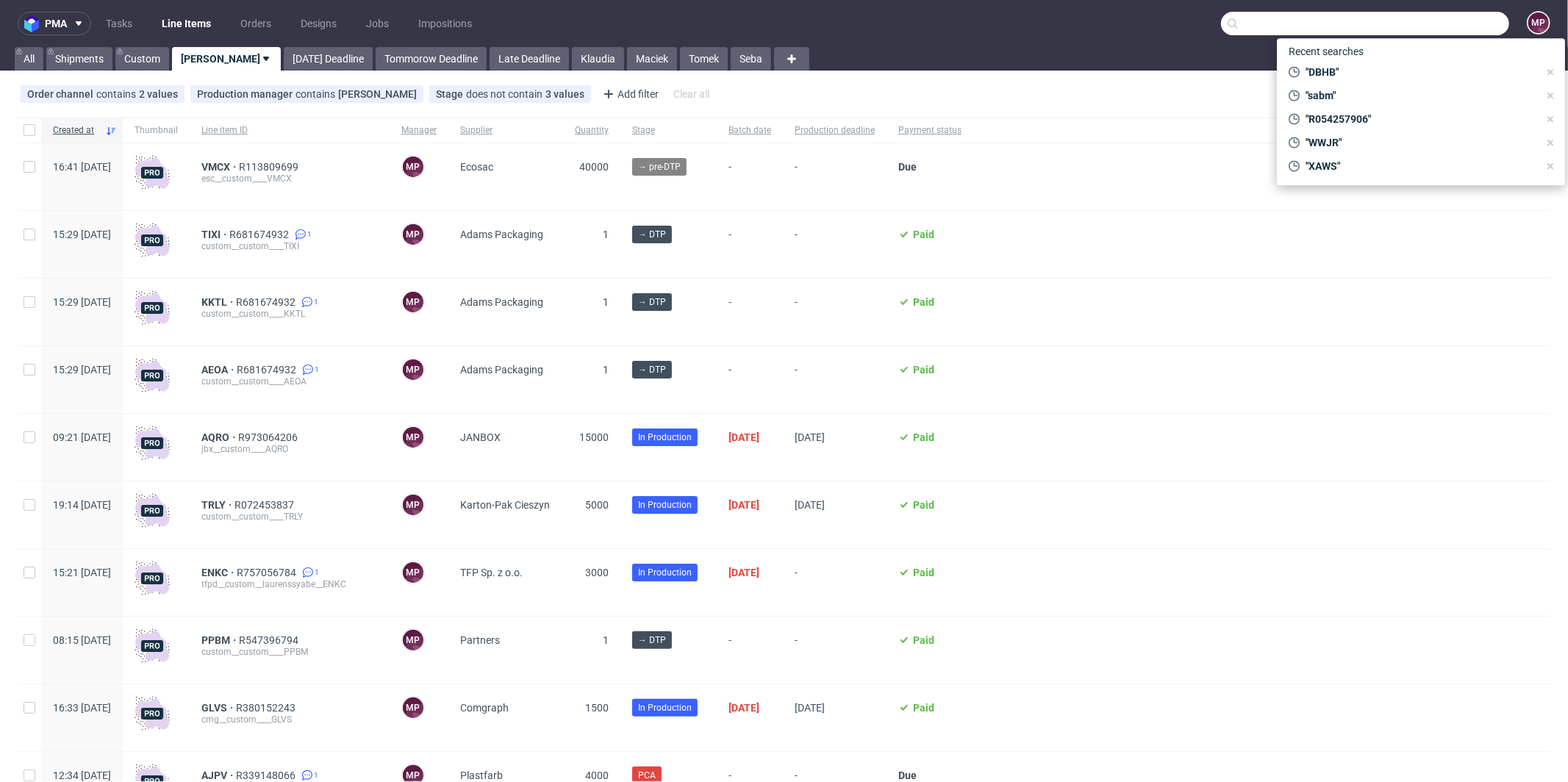
paste input "TSQX"
type input "TSQX"
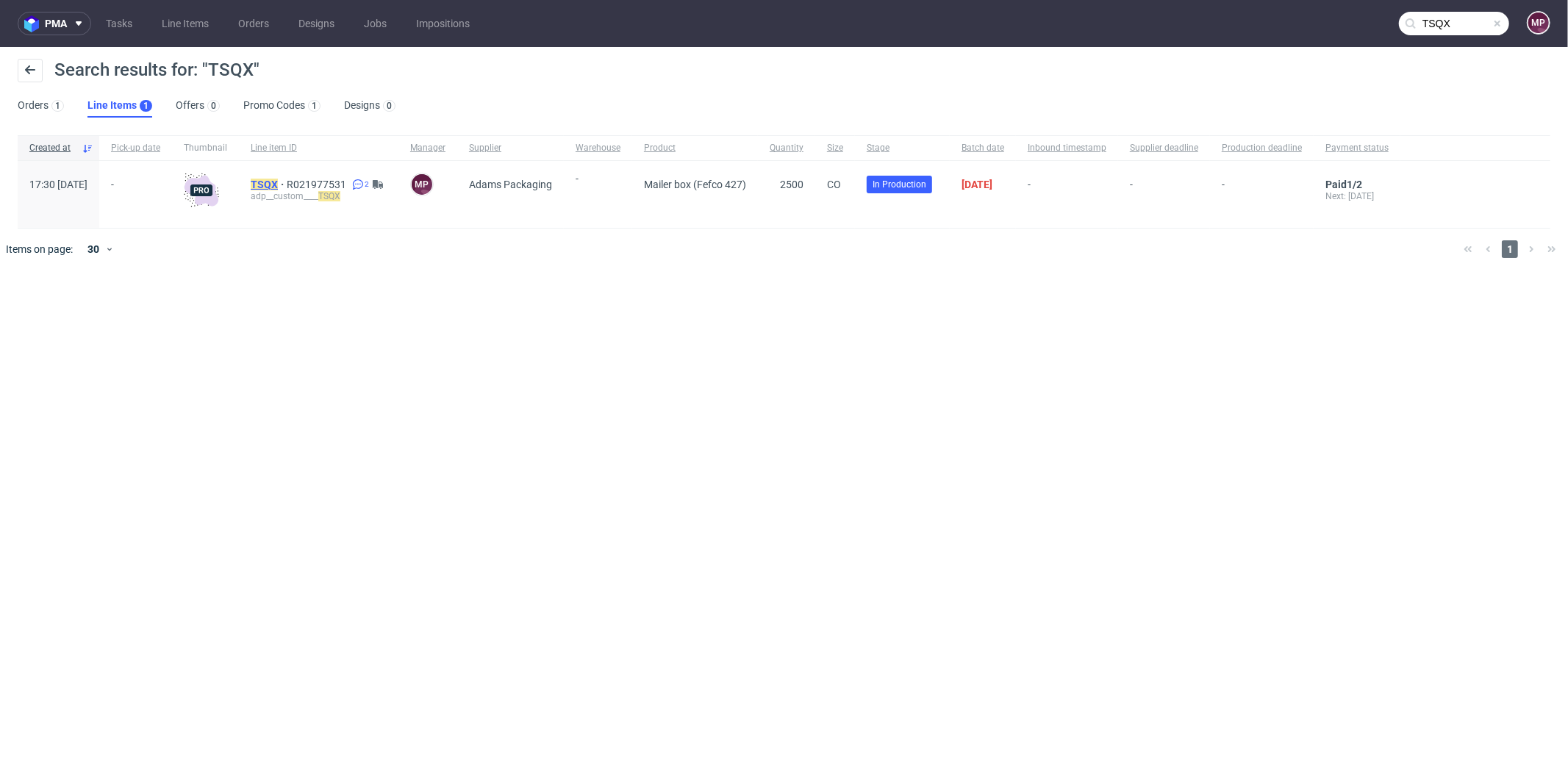
click at [278, 179] on mark "TSQX" at bounding box center [264, 184] width 27 height 12
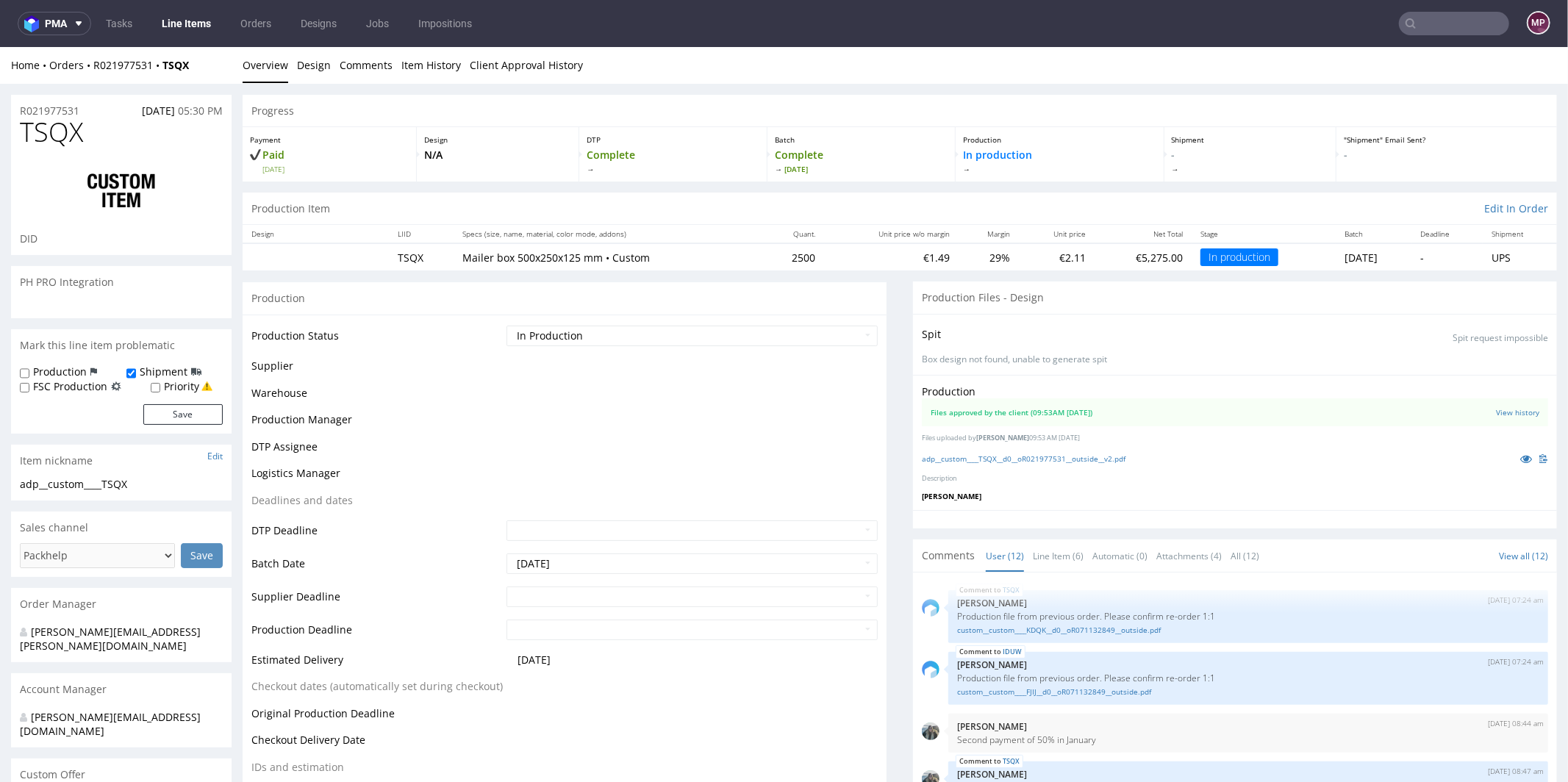
scroll to position [434, 0]
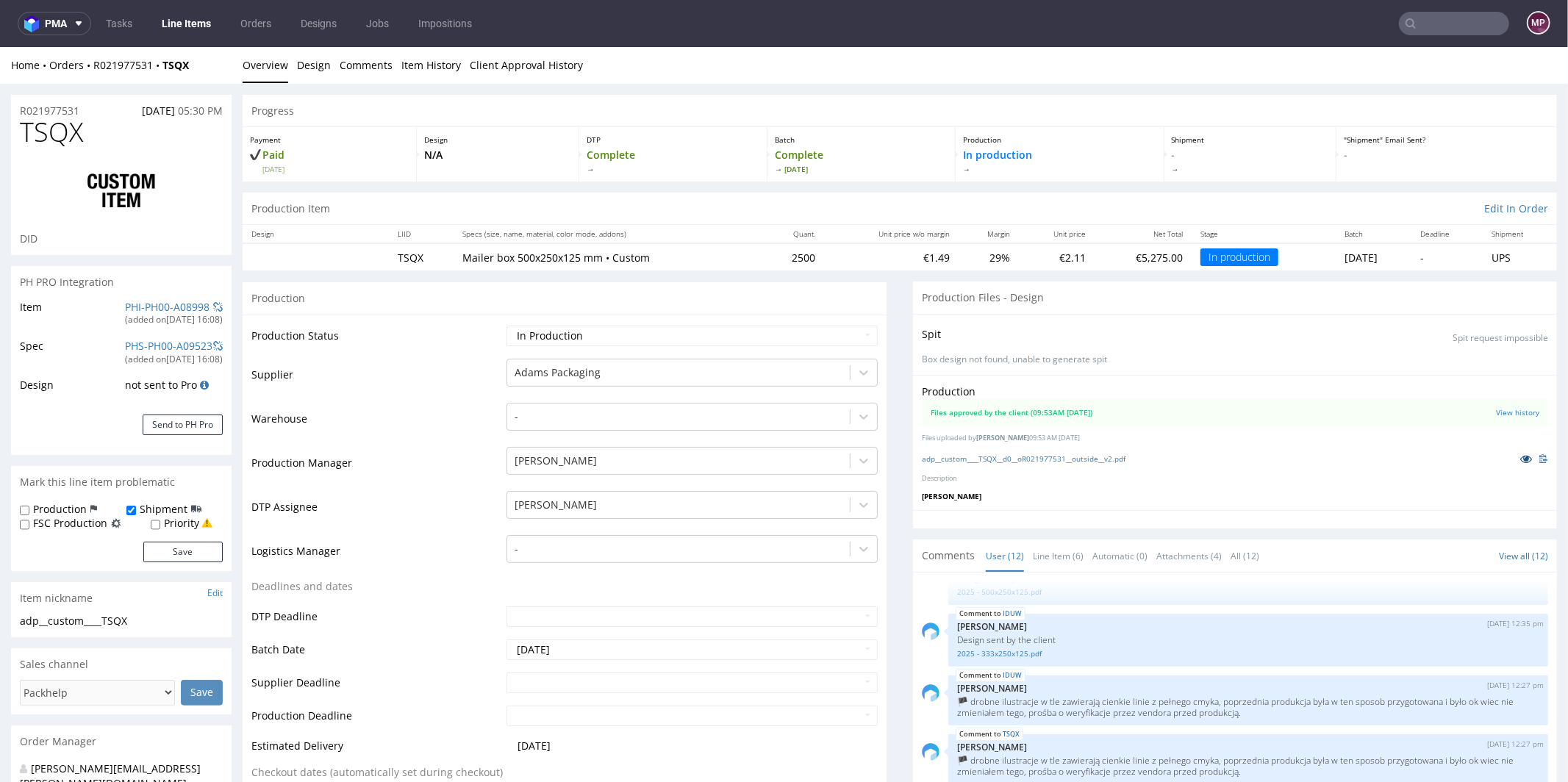
click at [1520, 459] on icon at bounding box center [1525, 457] width 12 height 10
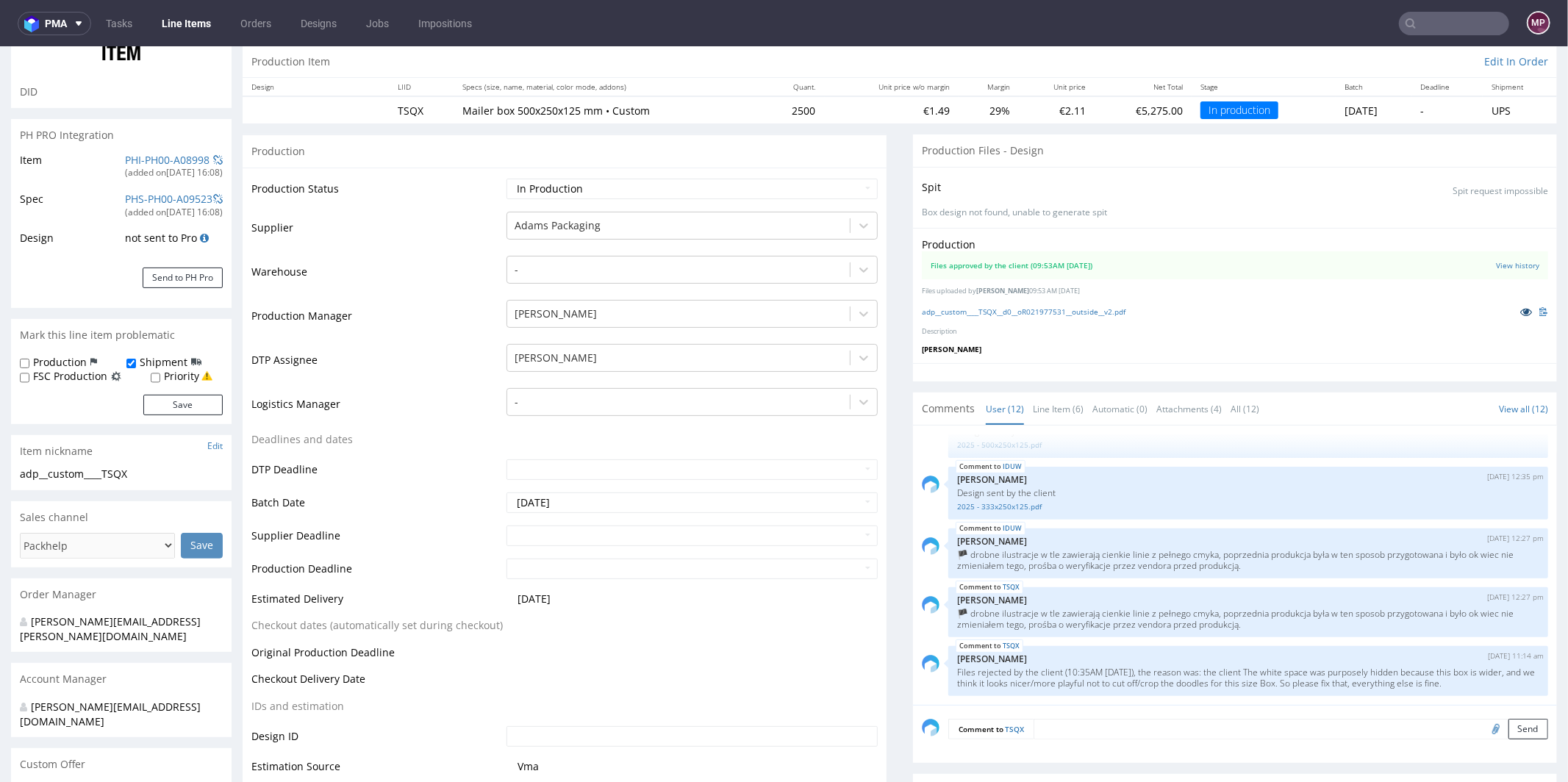
scroll to position [324, 0]
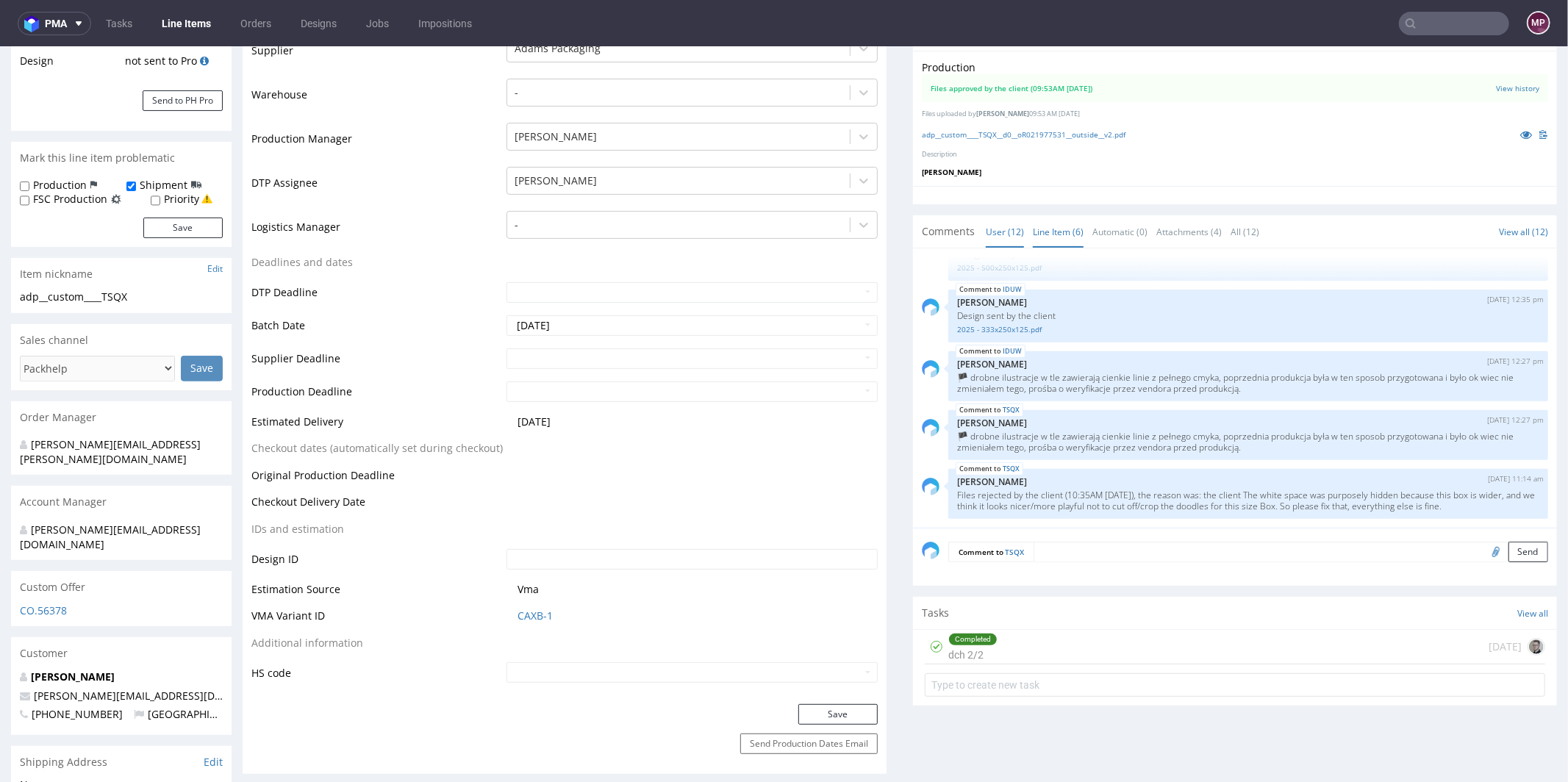
click at [1043, 226] on link "Line Item (6)" at bounding box center [1058, 231] width 51 height 32
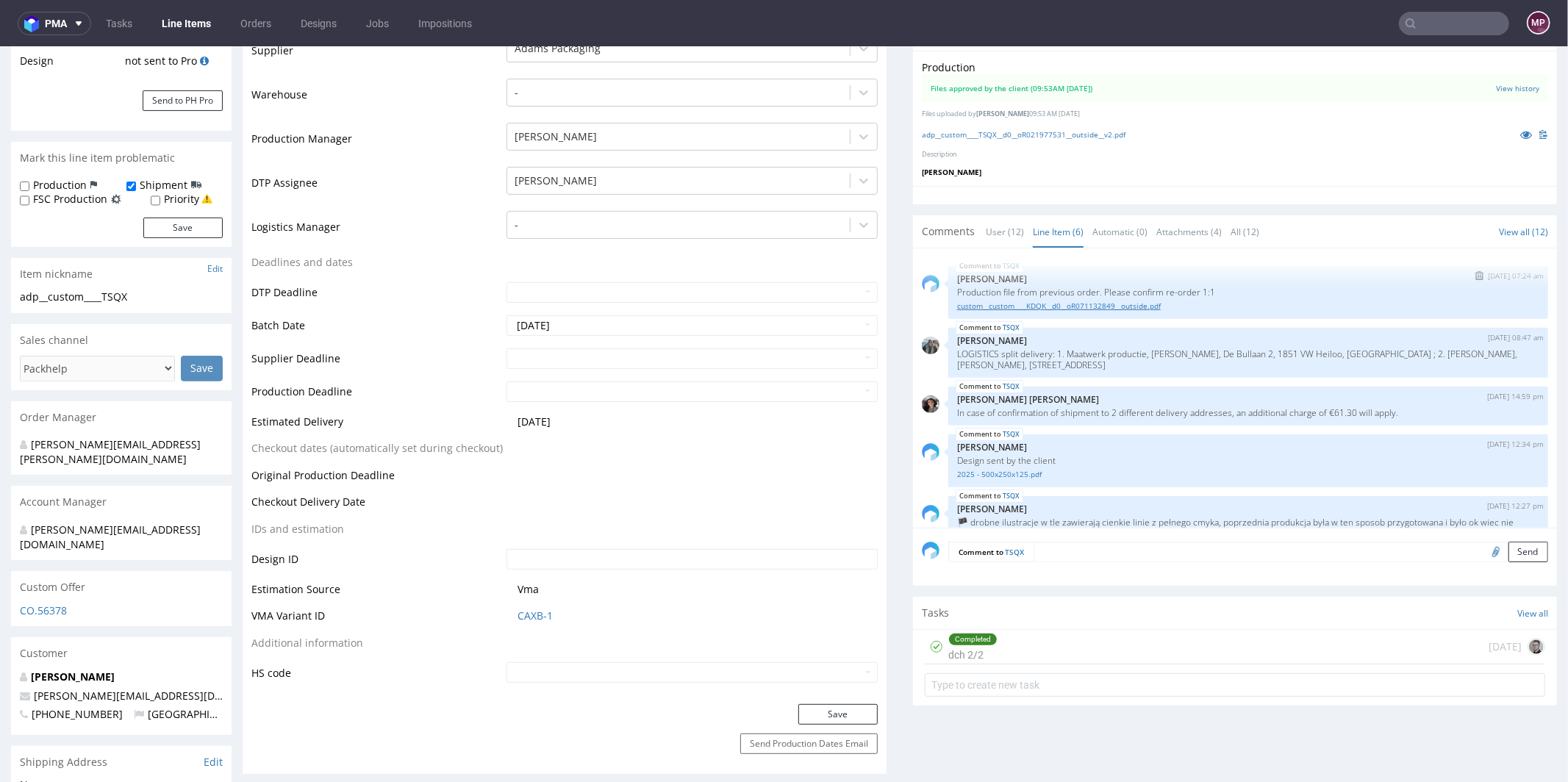
click at [1031, 304] on link "custom__custom____KDQK__d0__oR071132849__outside.pdf" at bounding box center [1248, 305] width 582 height 11
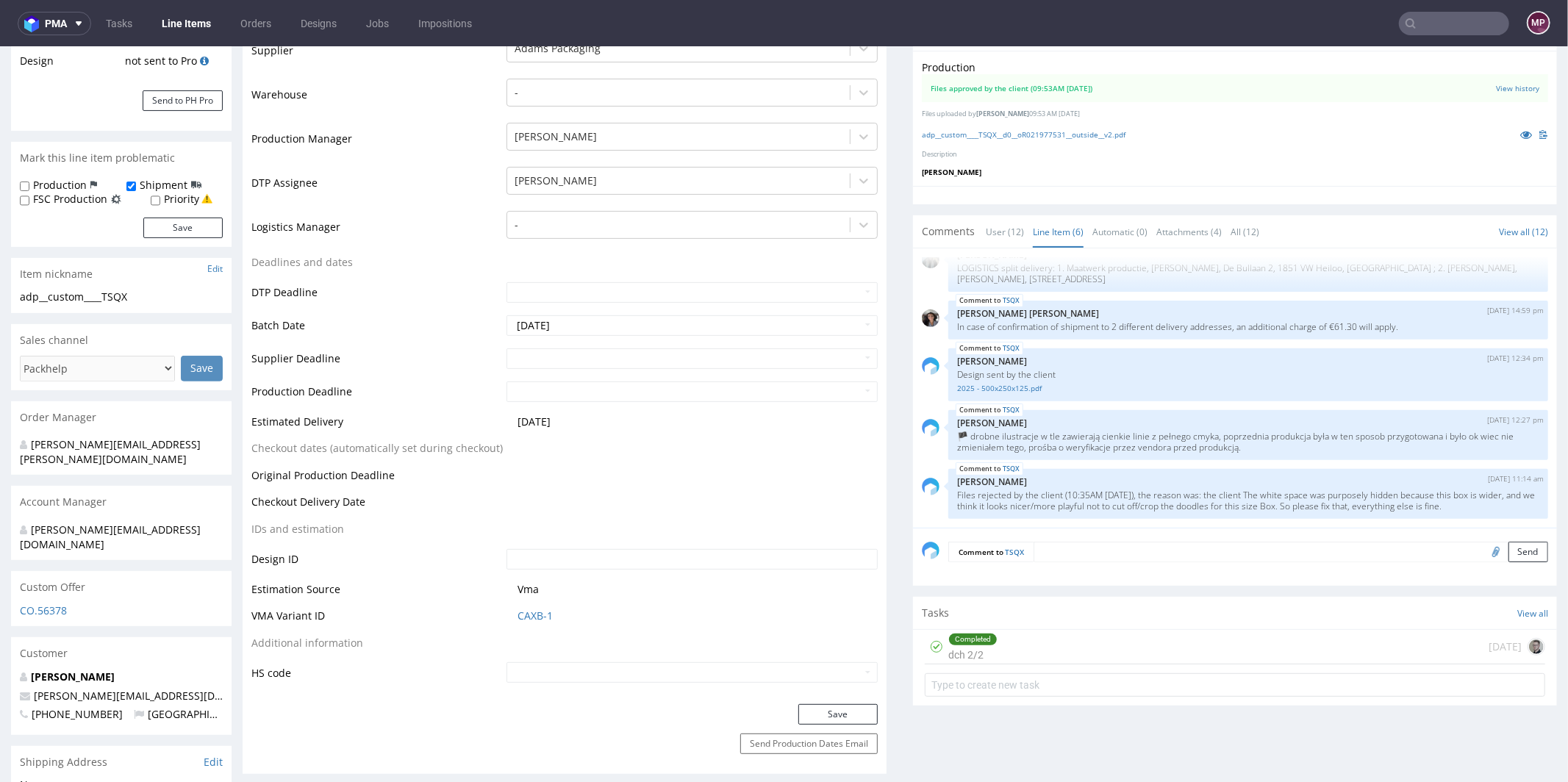
scroll to position [0, 0]
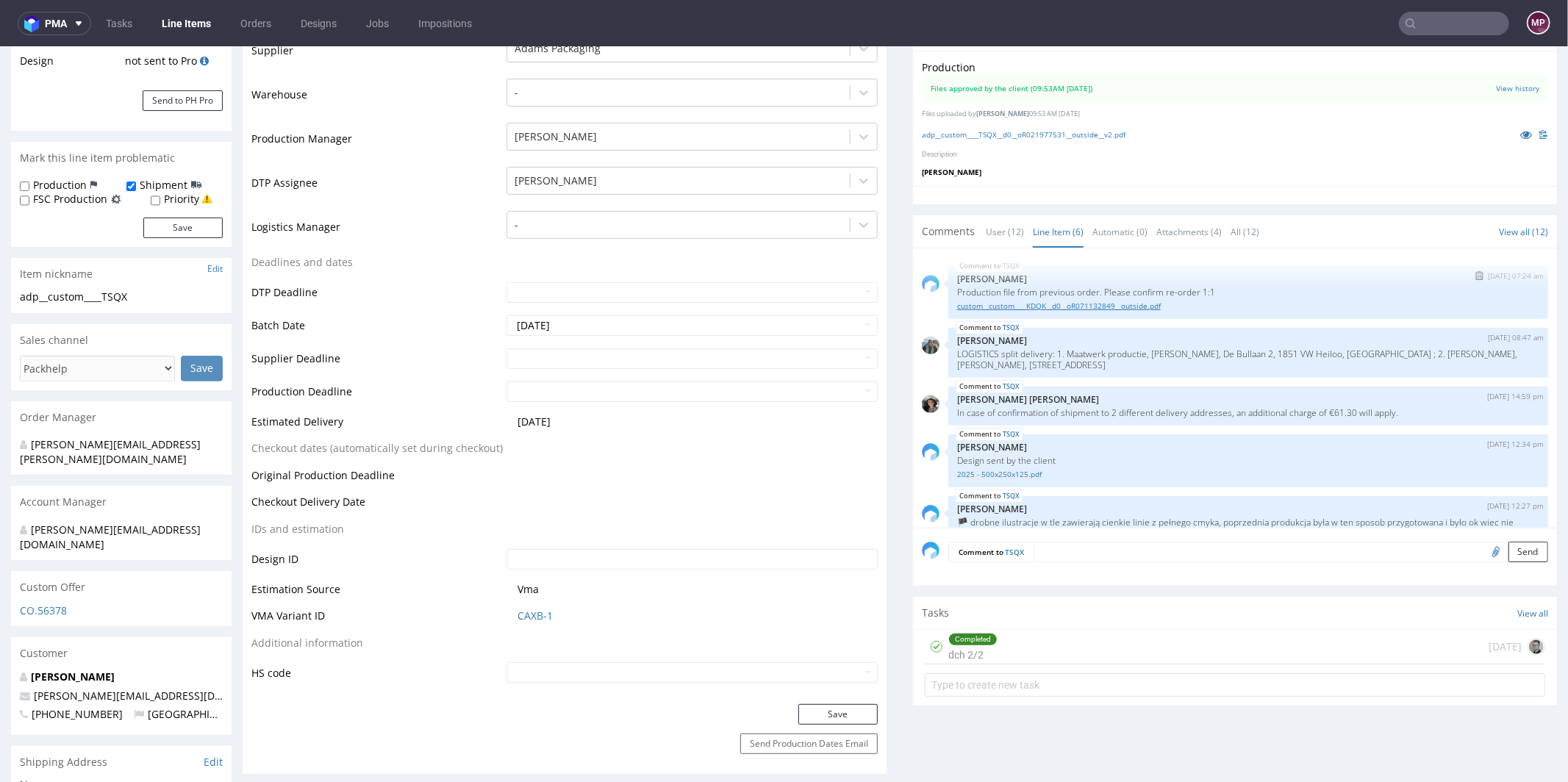
click at [1066, 303] on link "custom__custom____KDQK__d0__oR071132849__outside.pdf" at bounding box center [1248, 305] width 582 height 11
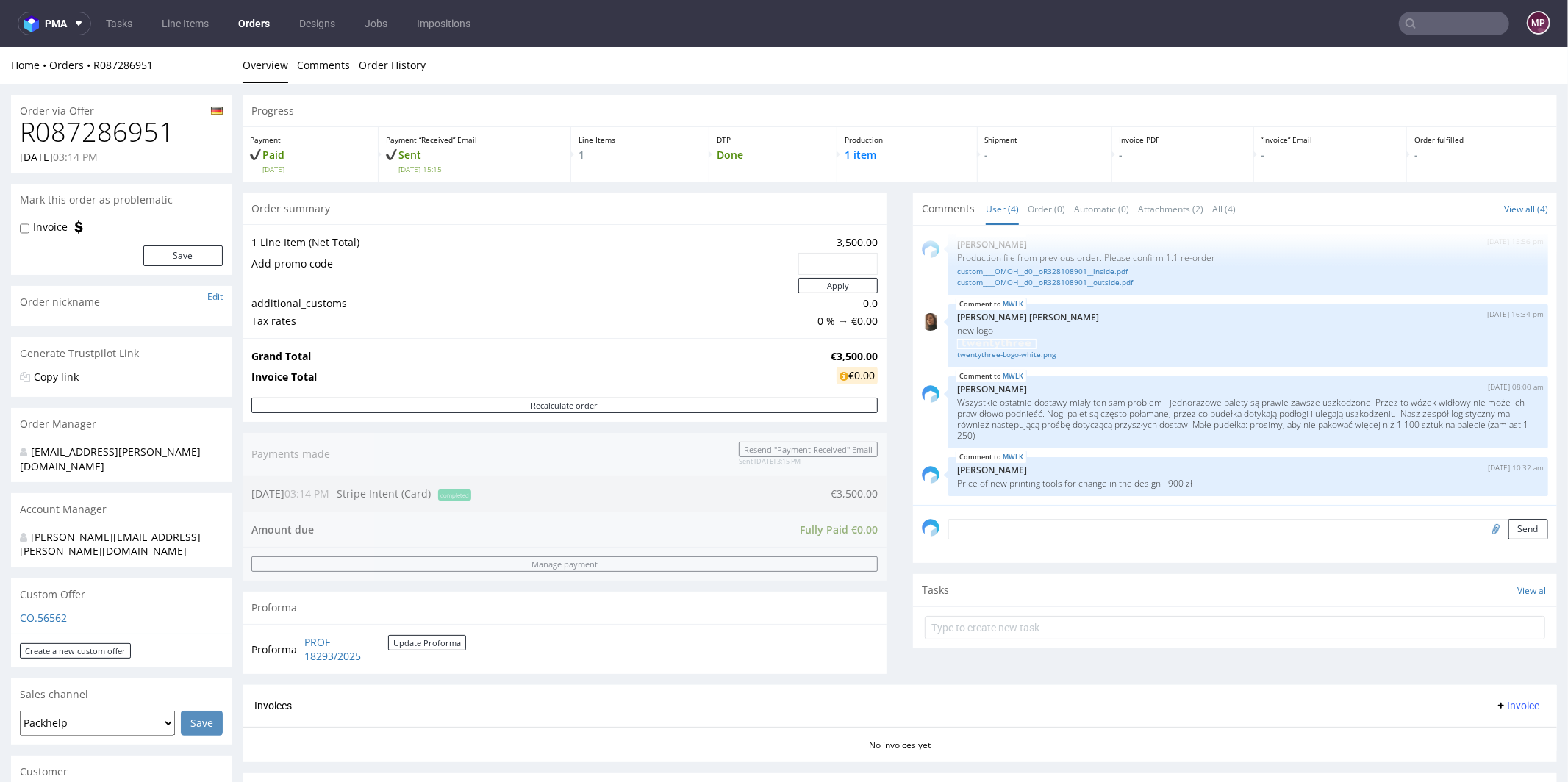
scroll to position [323, 0]
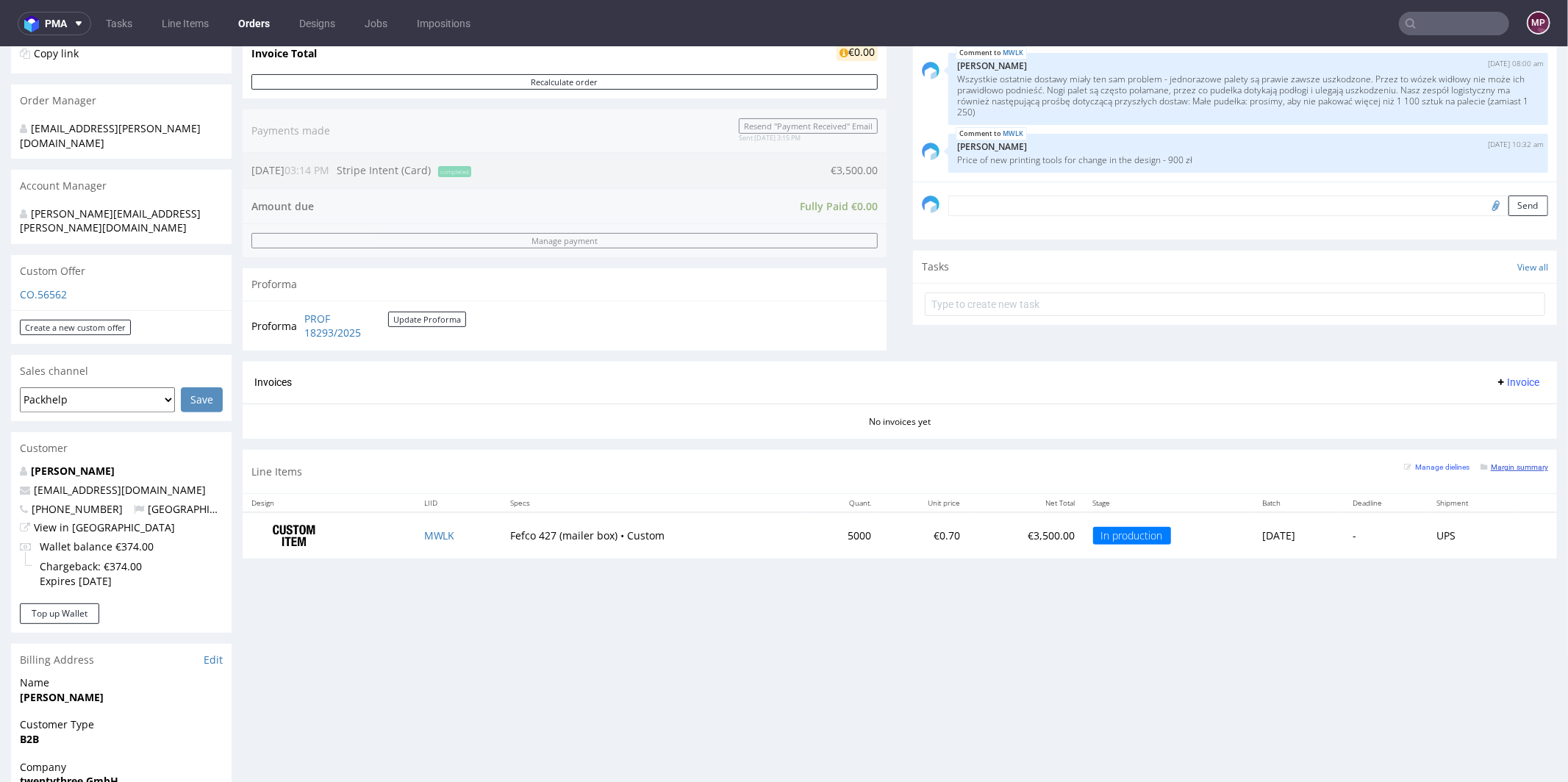
click at [1504, 464] on small "Margin summary" at bounding box center [1514, 466] width 68 height 8
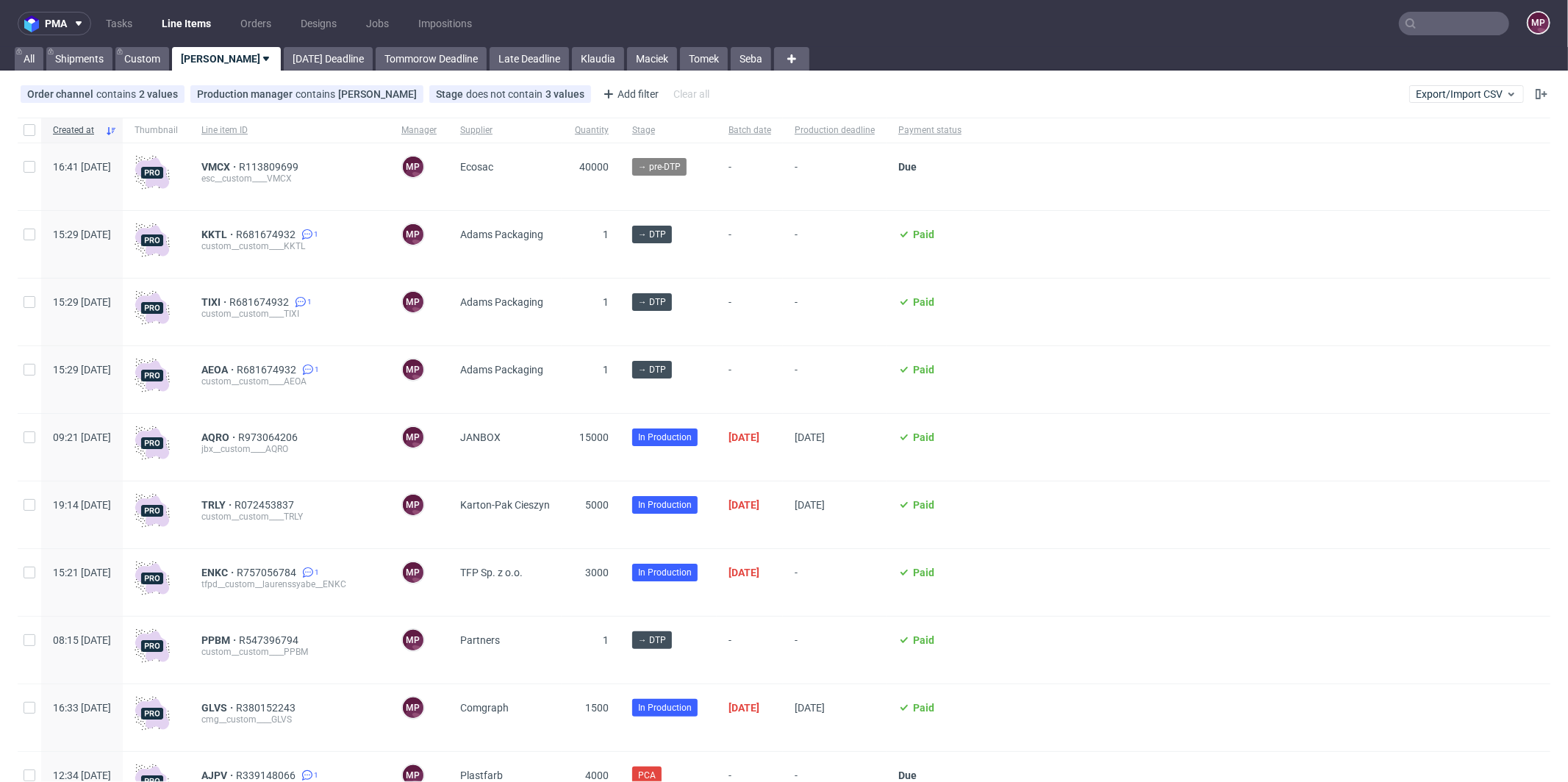
click at [1461, 25] on input "text" at bounding box center [1454, 24] width 111 height 24
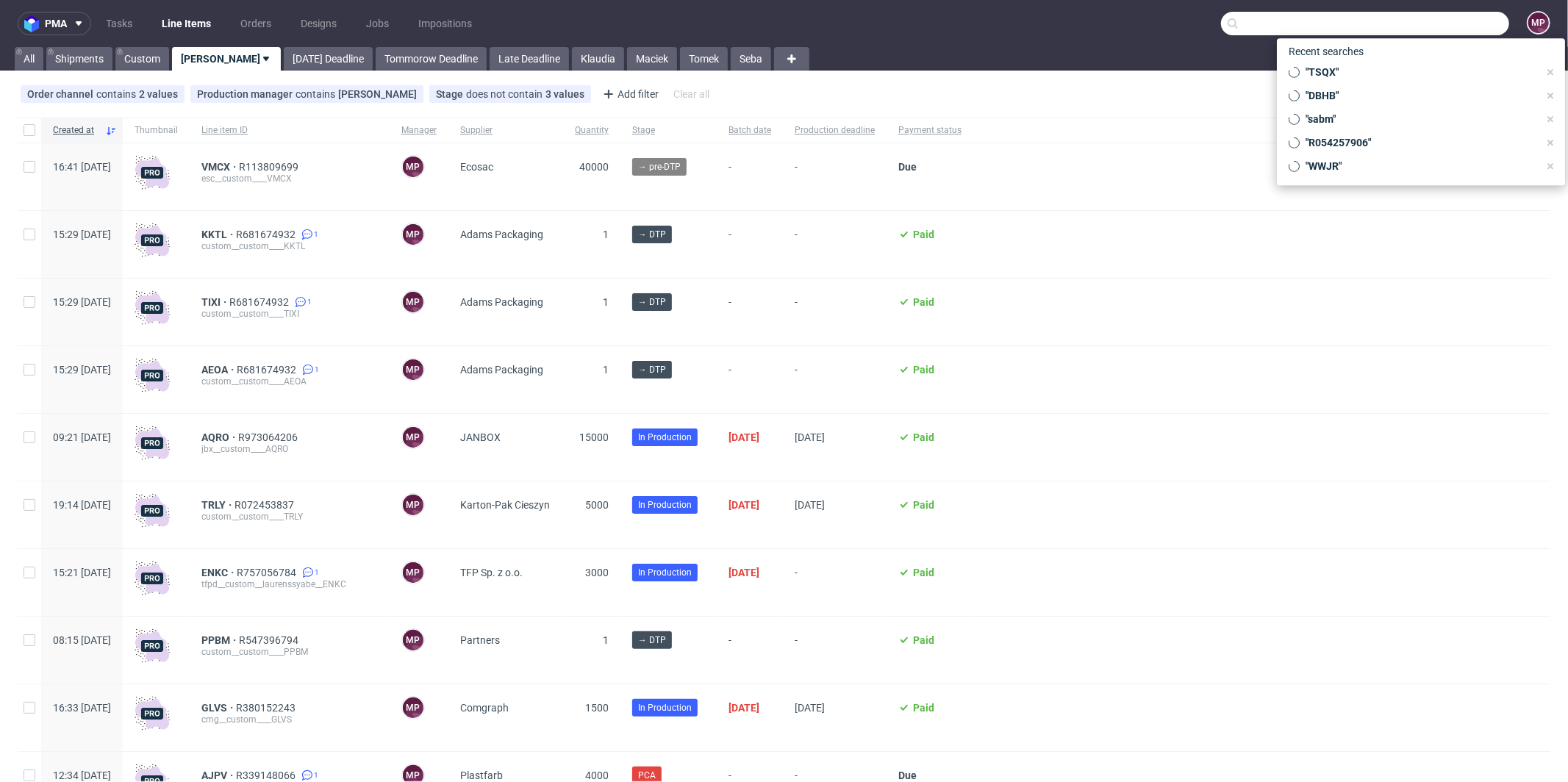
paste input "BPNW"
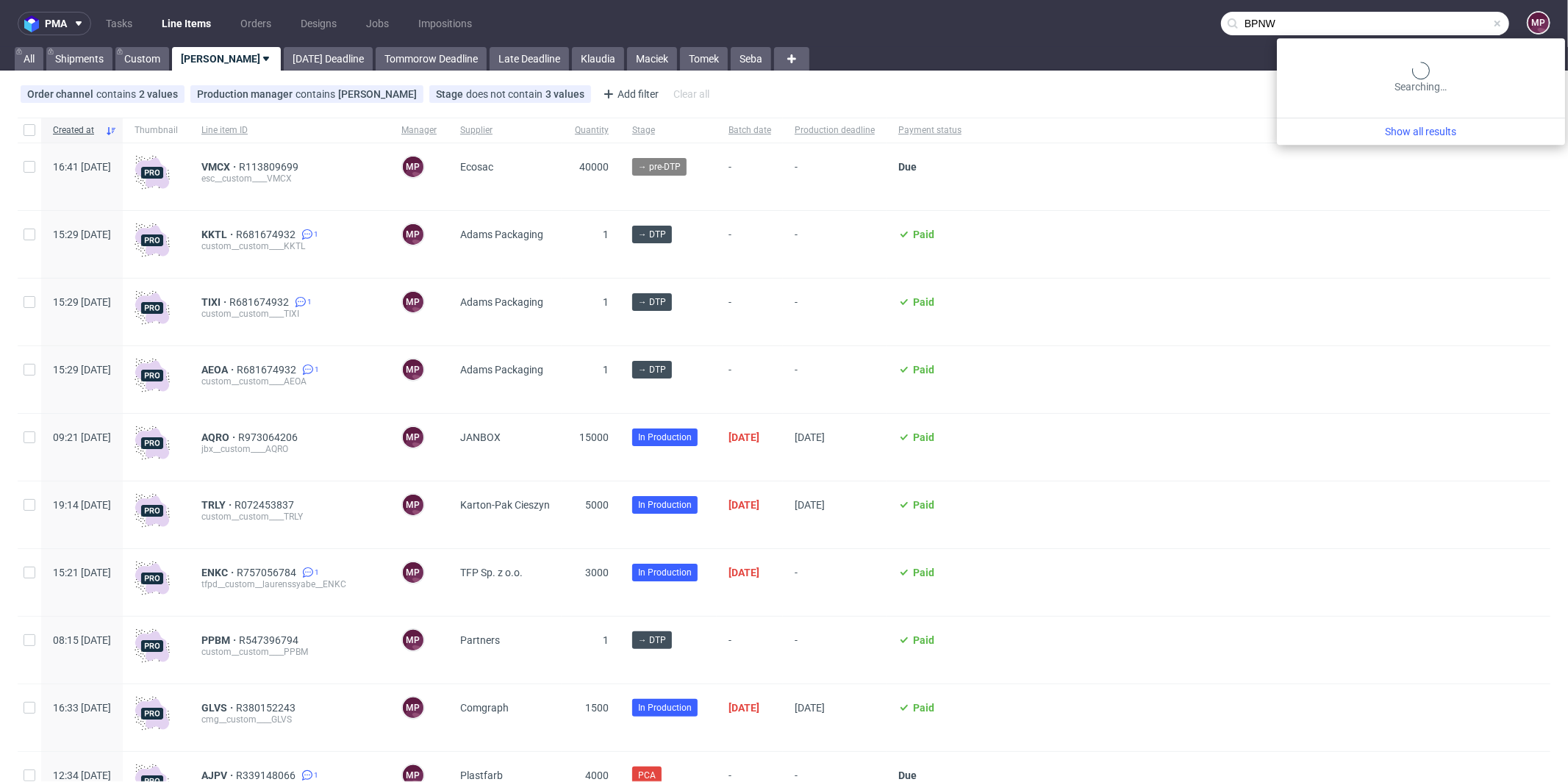
type input "BPNW"
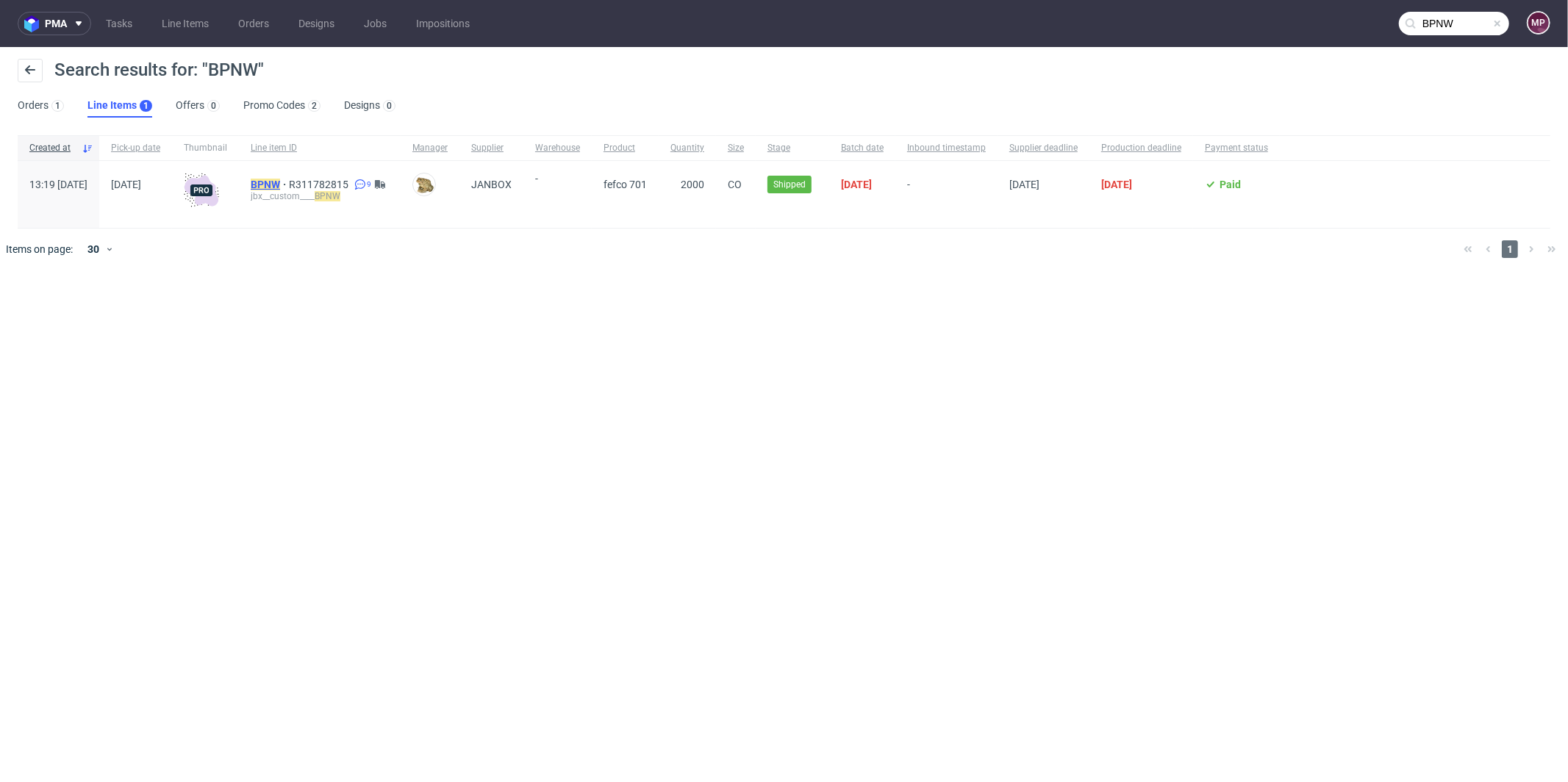
click at [280, 184] on mark "BPNW" at bounding box center [265, 184] width 29 height 12
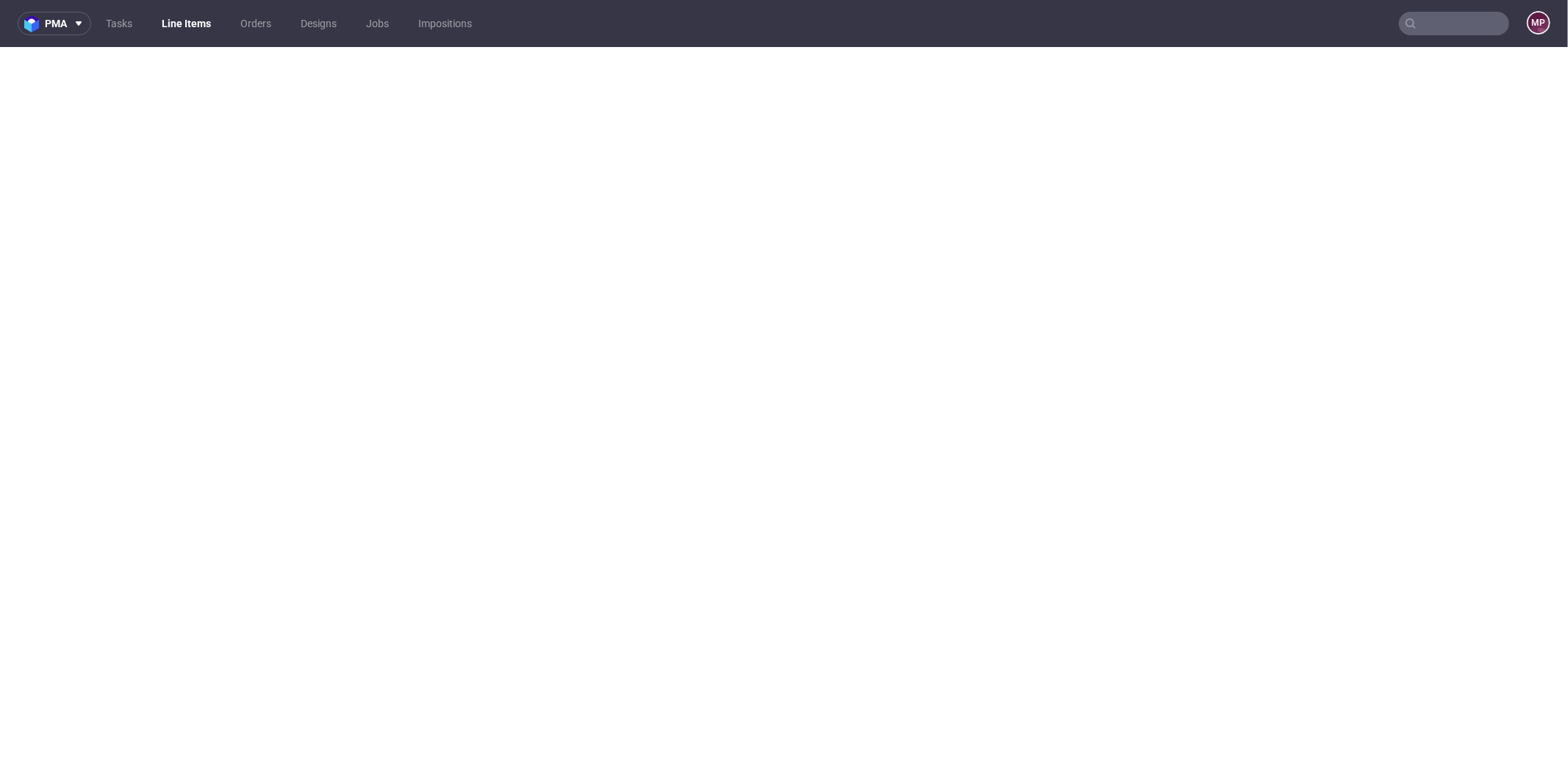
select select "in_progress"
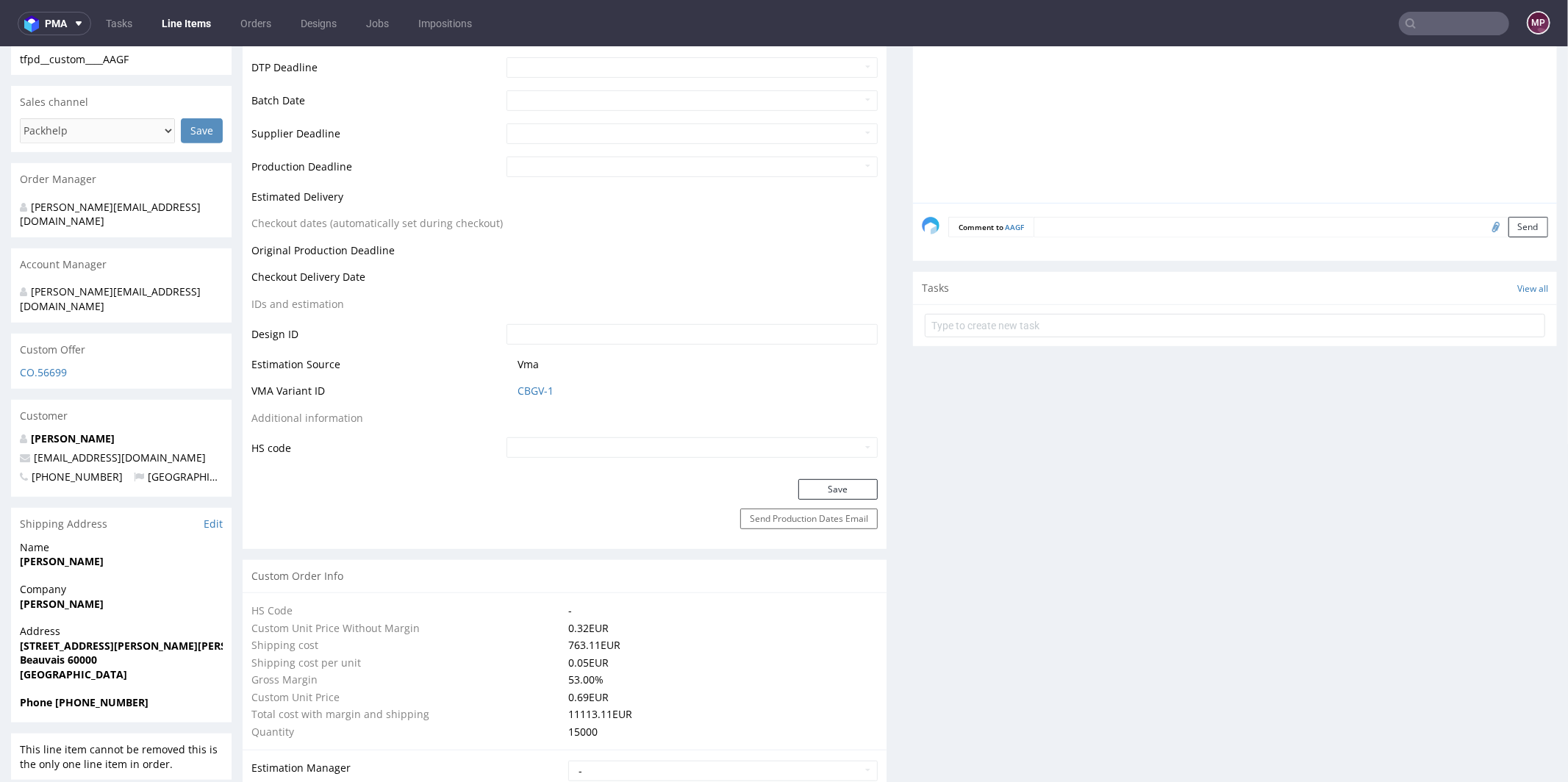
scroll to position [541, 0]
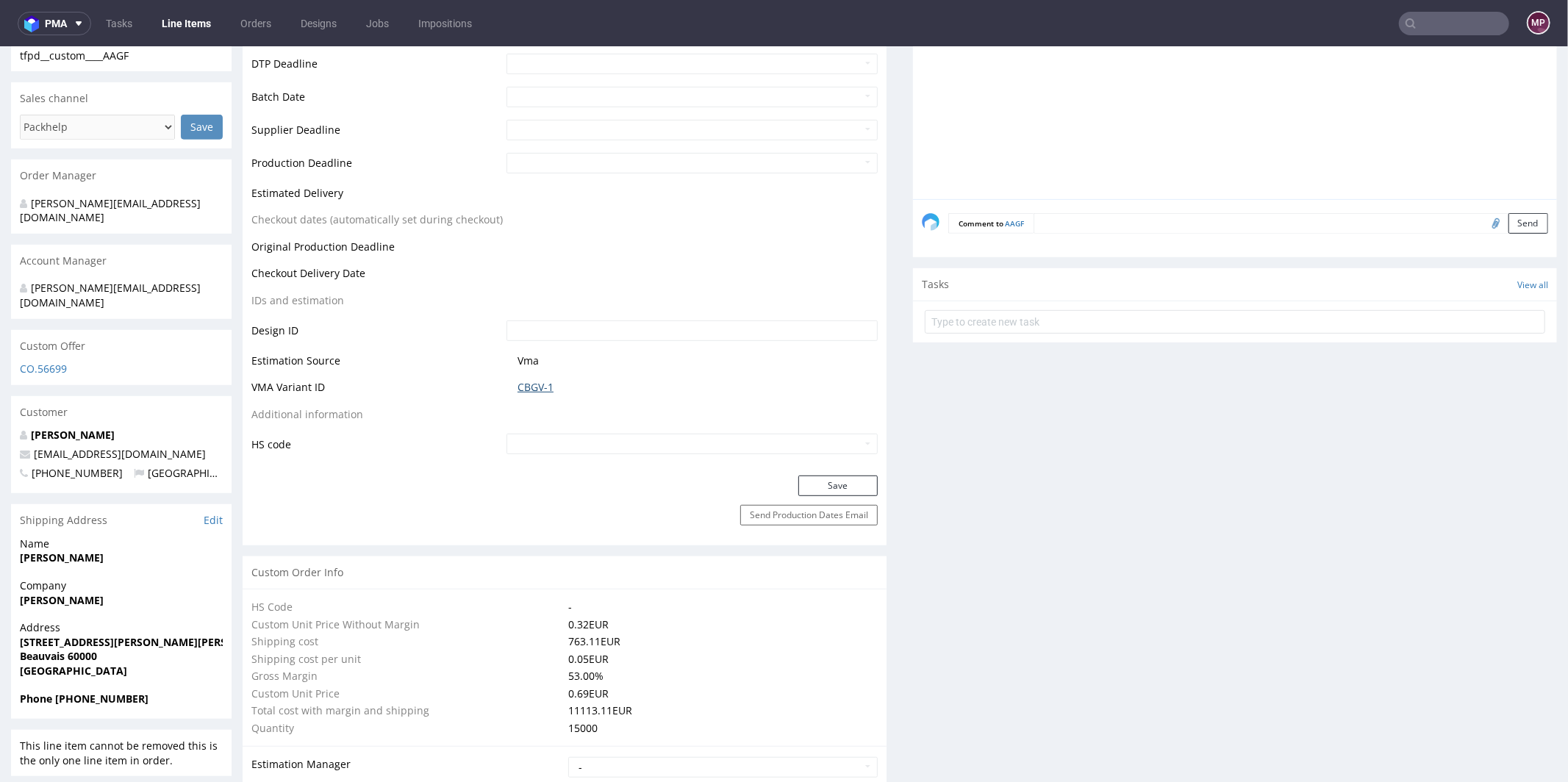
click at [520, 382] on link "CBGV-1" at bounding box center [536, 386] width 36 height 15
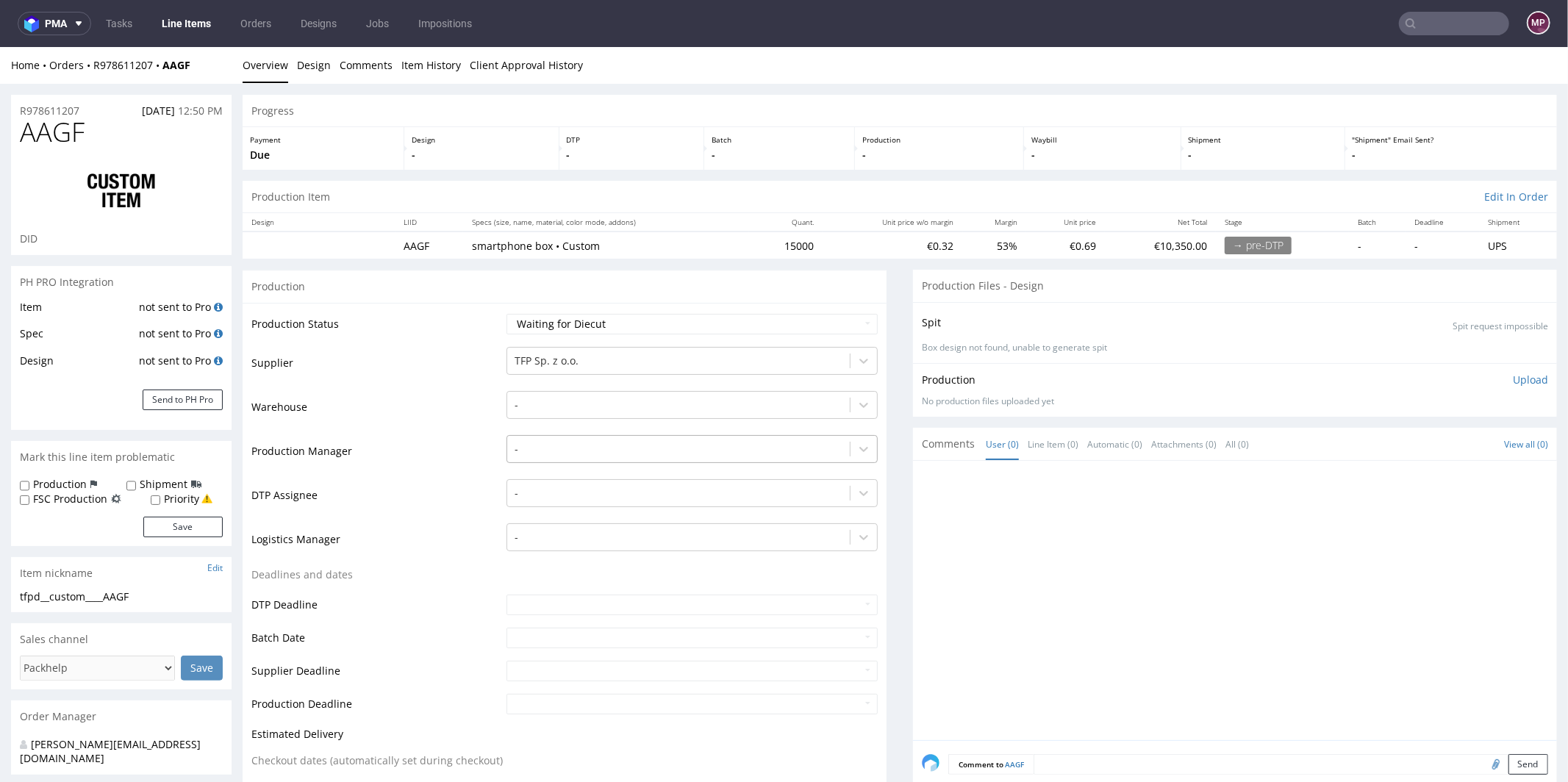
click at [532, 447] on div at bounding box center [678, 448] width 328 height 17
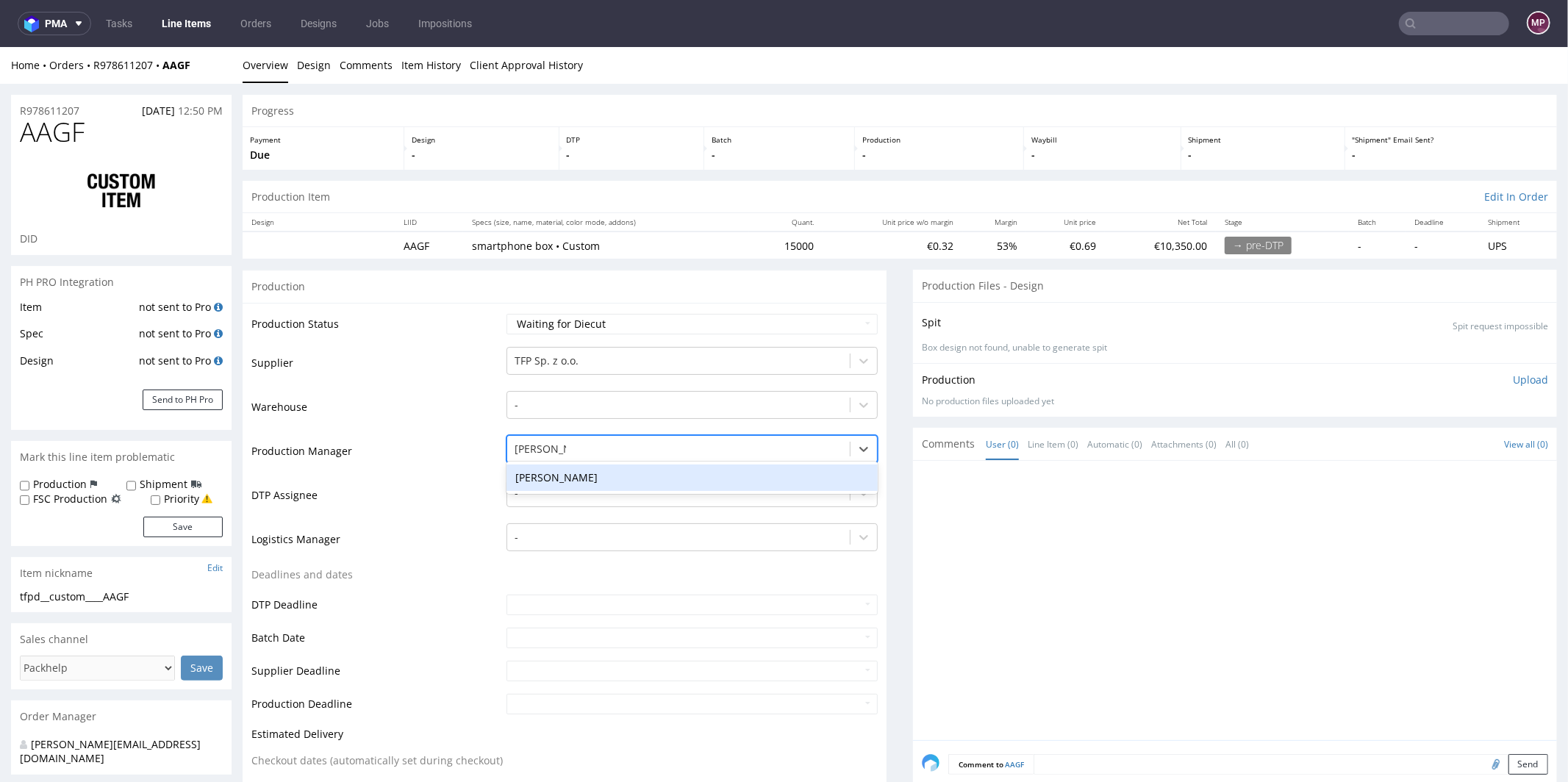
type input "michał pala"
click at [559, 467] on div "[PERSON_NAME]" at bounding box center [692, 476] width 371 height 26
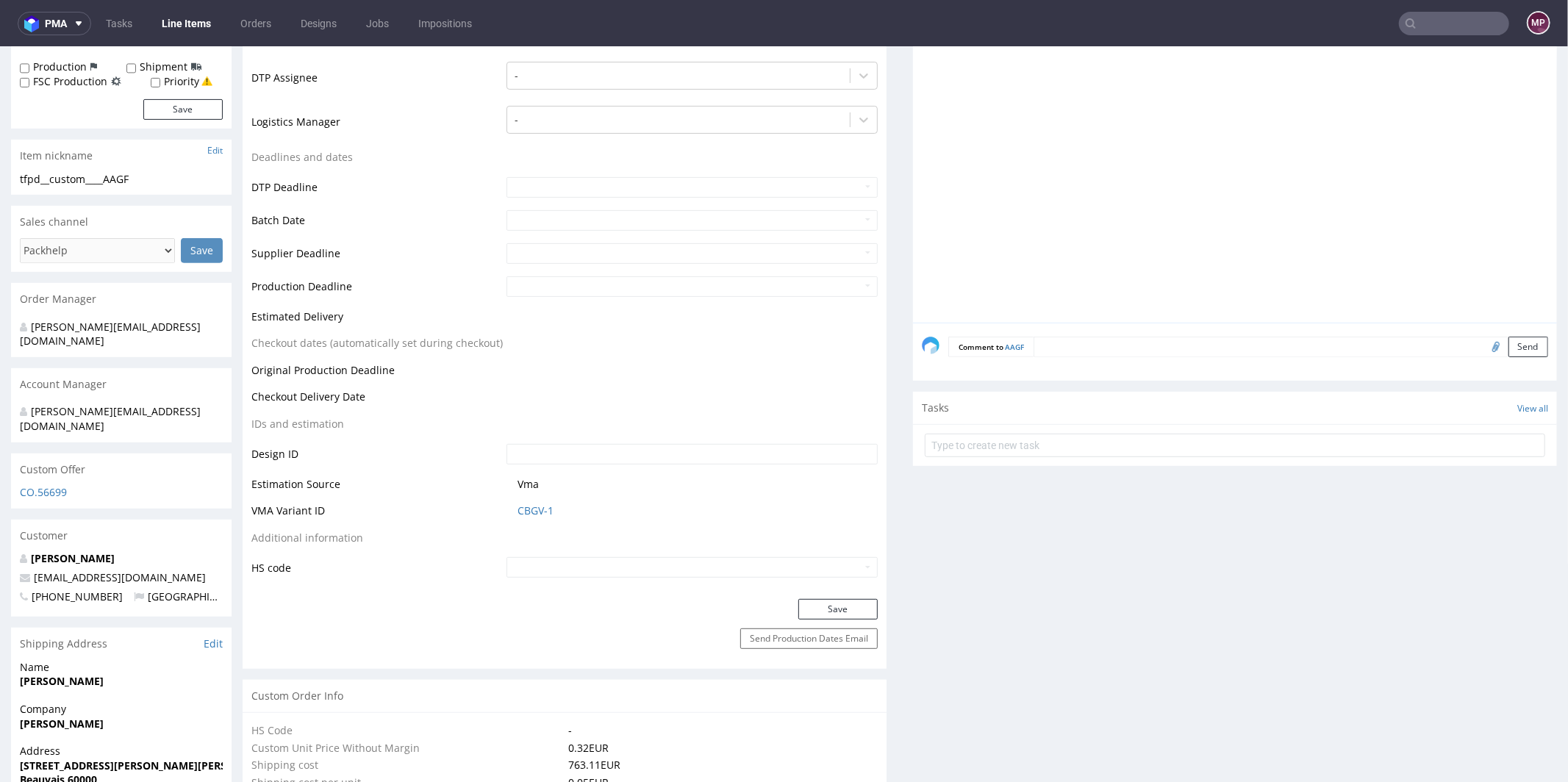
scroll to position [457, 0]
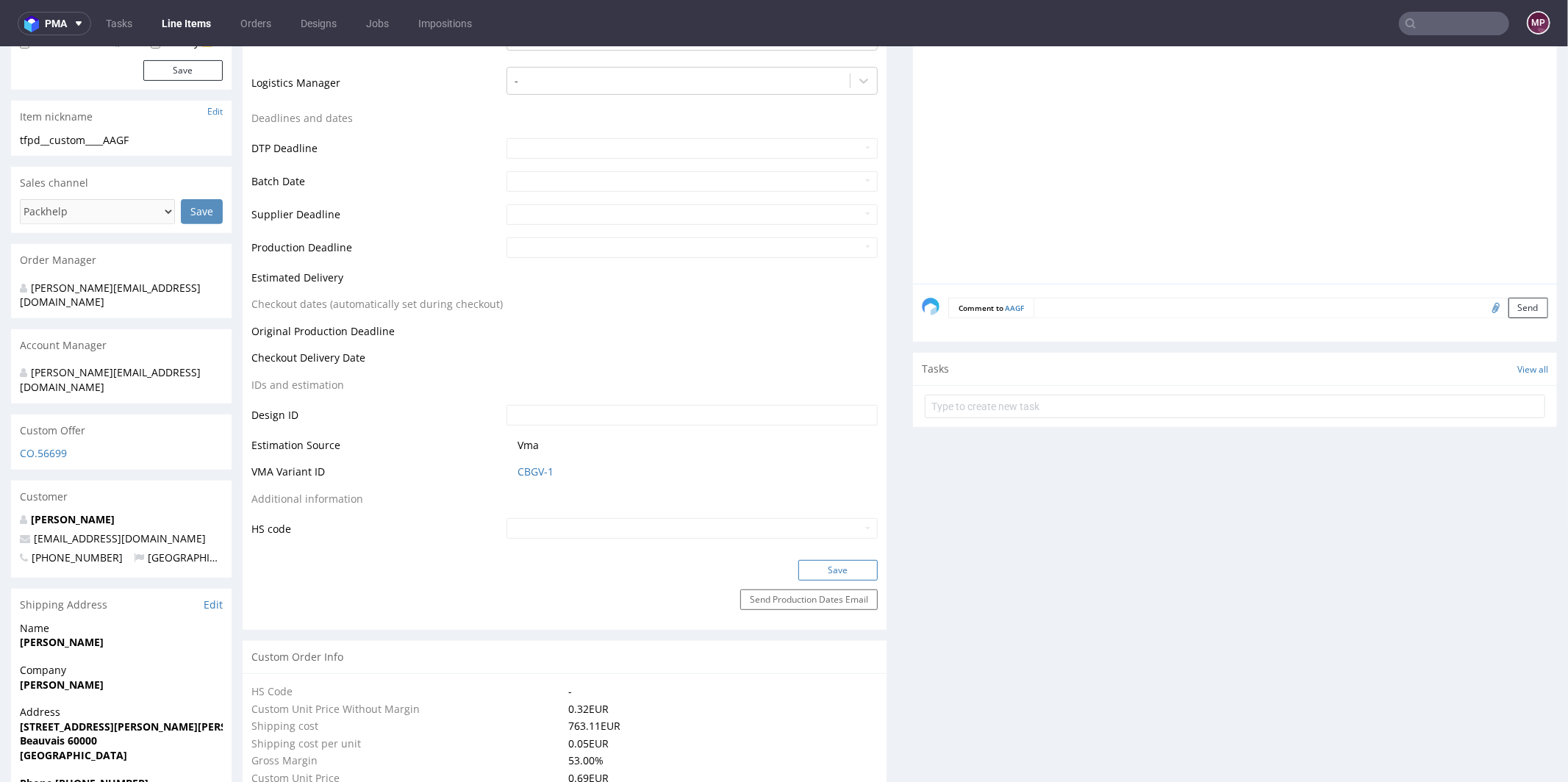
click at [844, 559] on button "Save" at bounding box center [838, 570] width 79 height 21
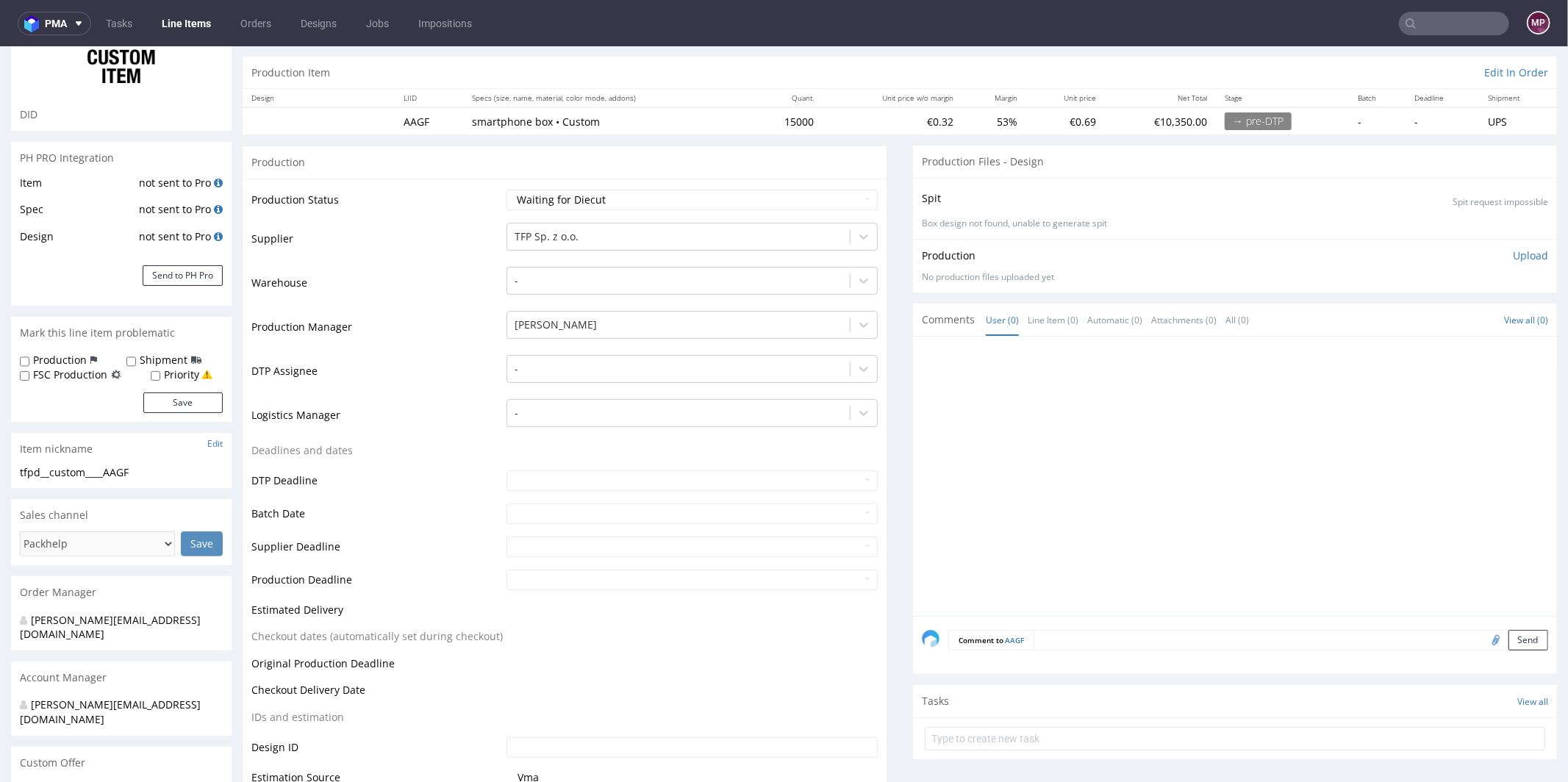
scroll to position [0, 0]
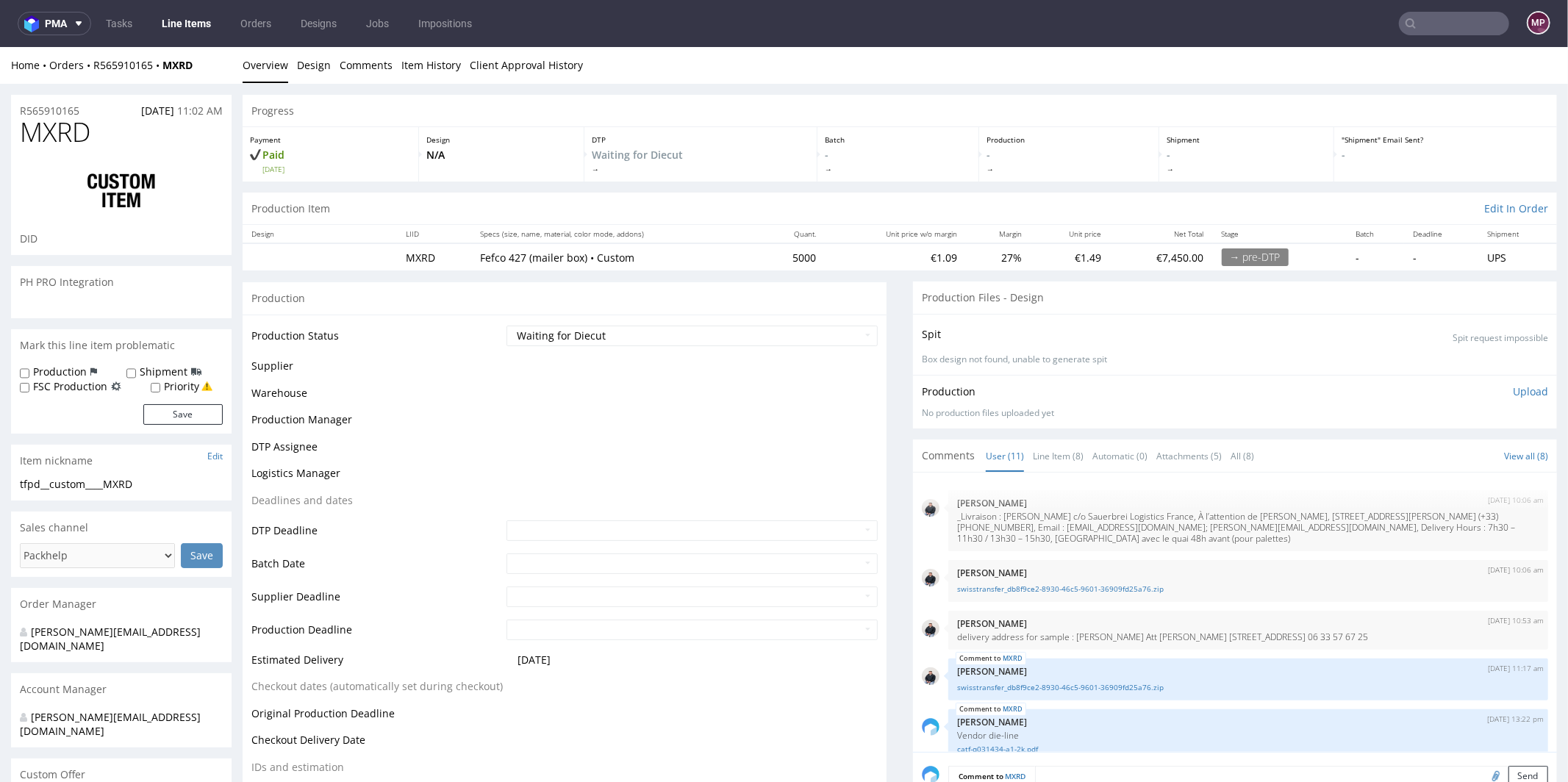
scroll to position [488, 0]
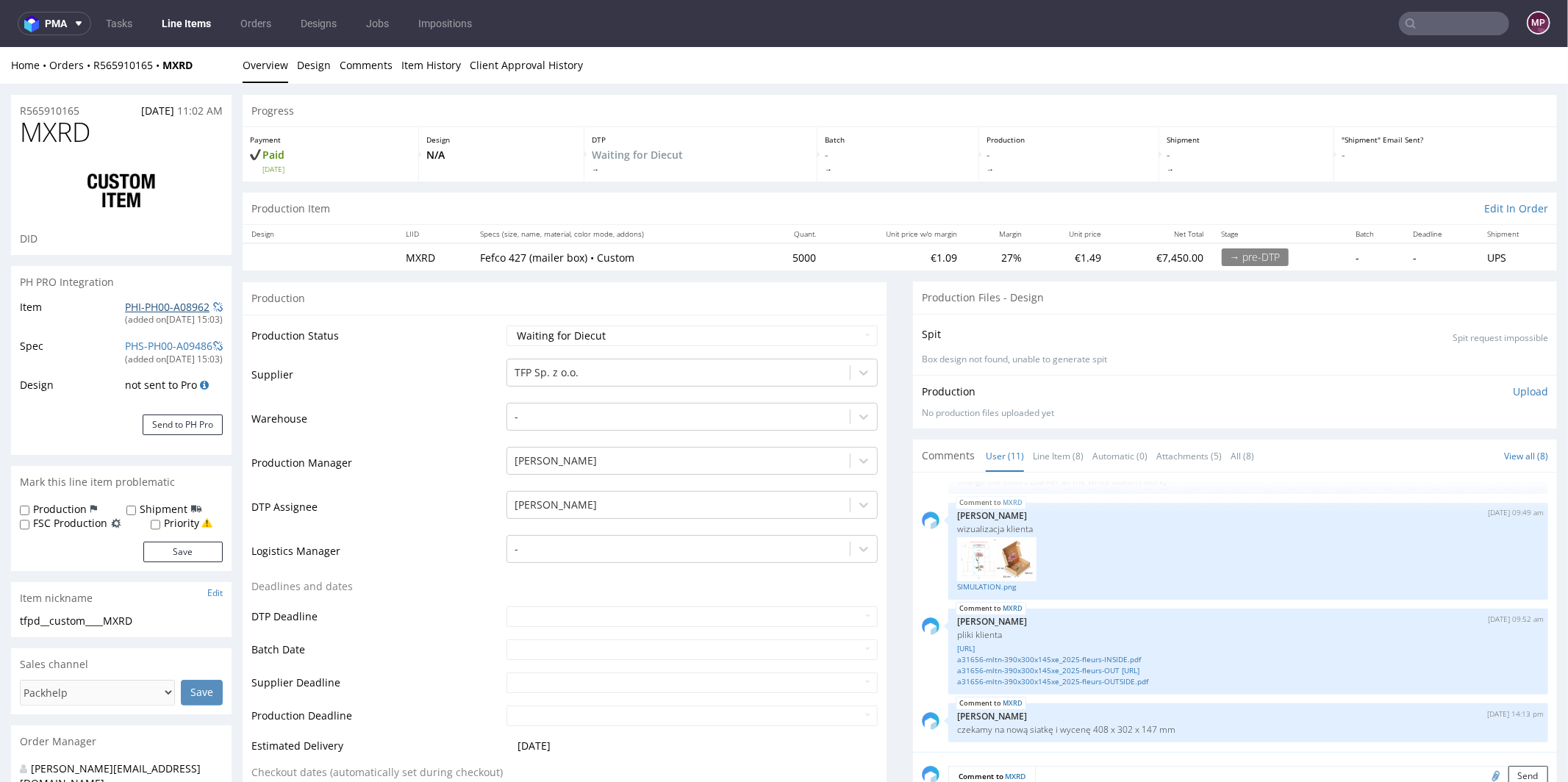
click at [146, 310] on link "PHI-PH00-A08962" at bounding box center [167, 306] width 85 height 14
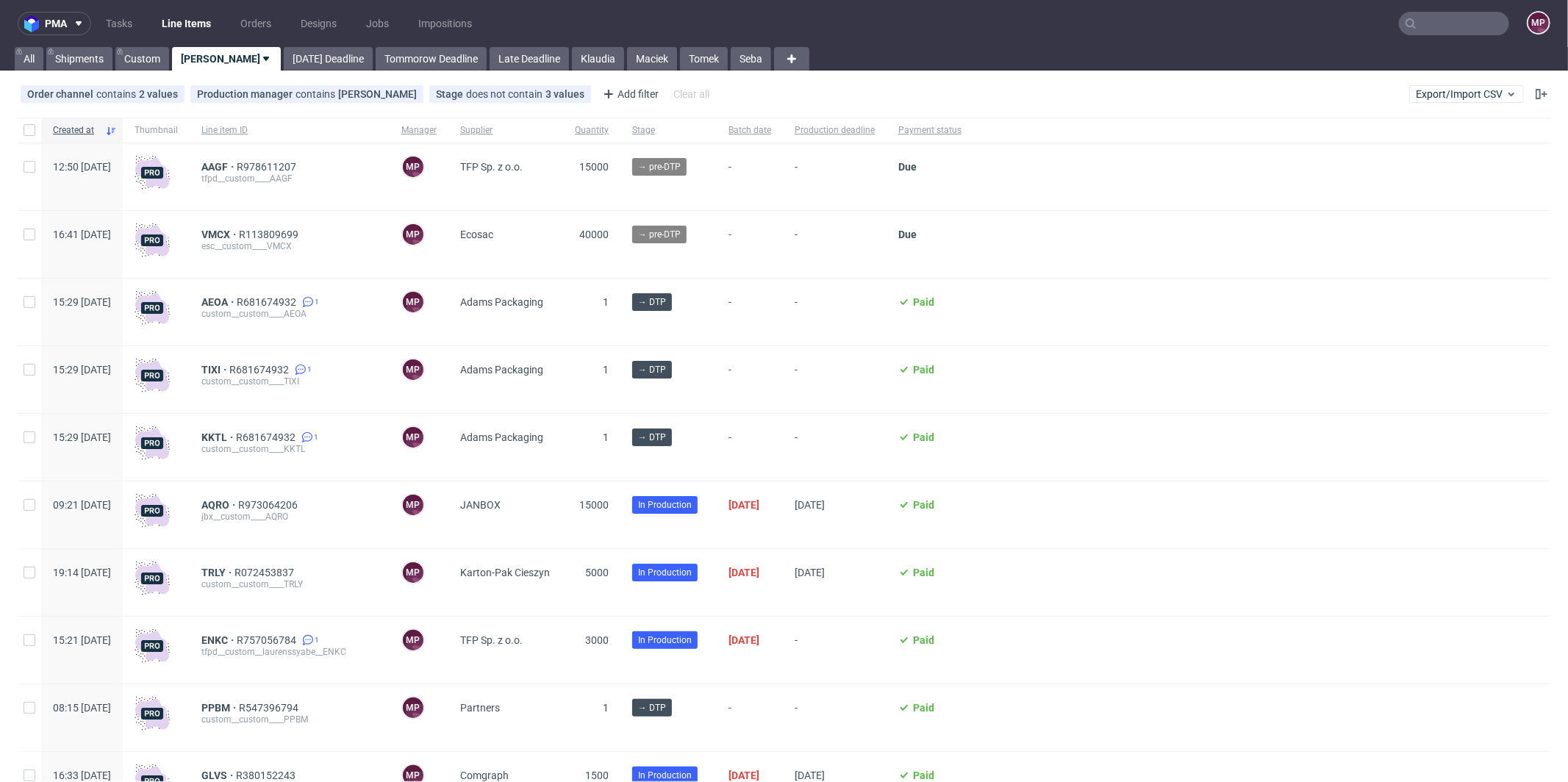
click at [1419, 18] on input "text" at bounding box center [1454, 24] width 111 height 24
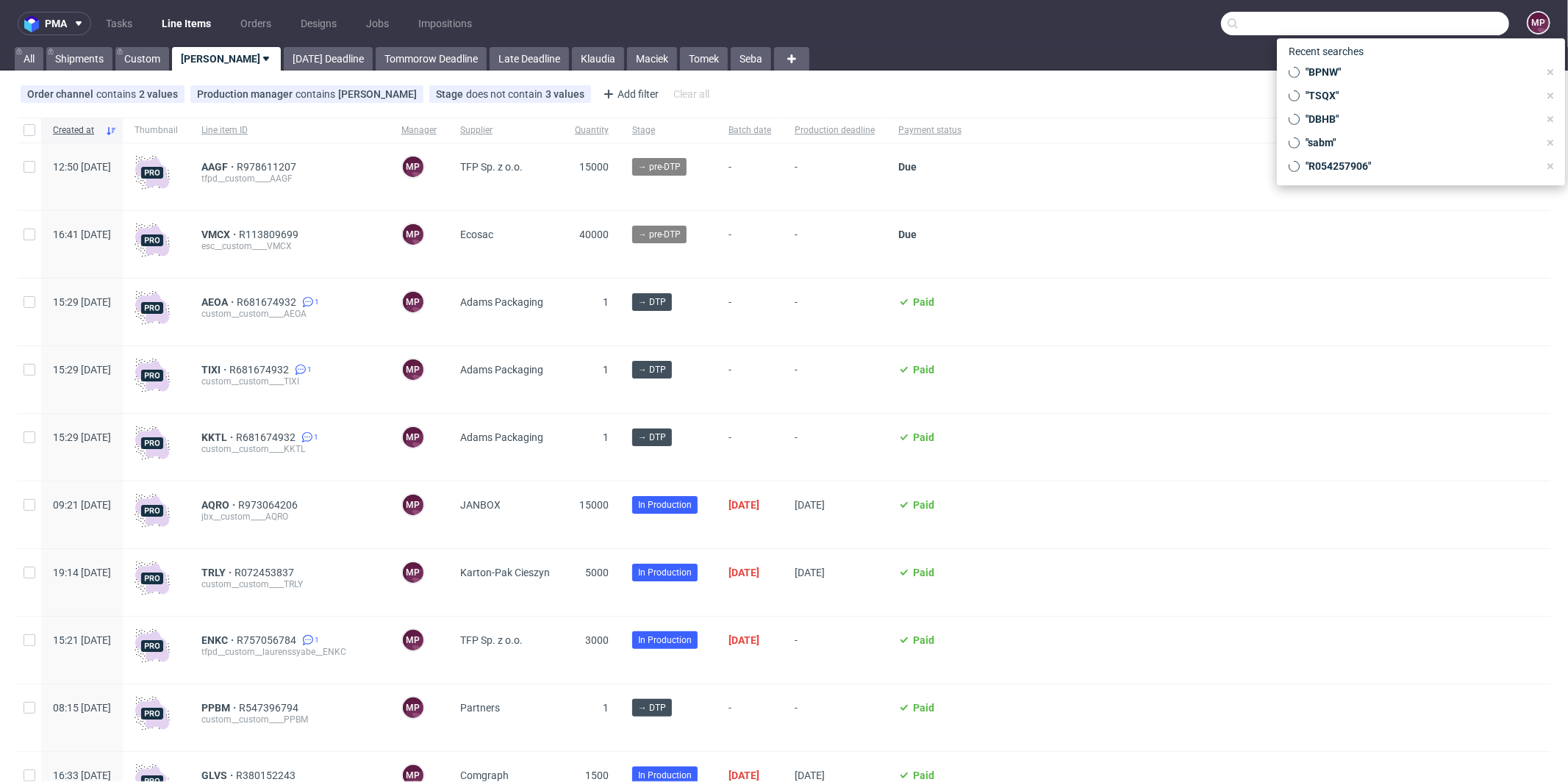
paste input "KKSQ"
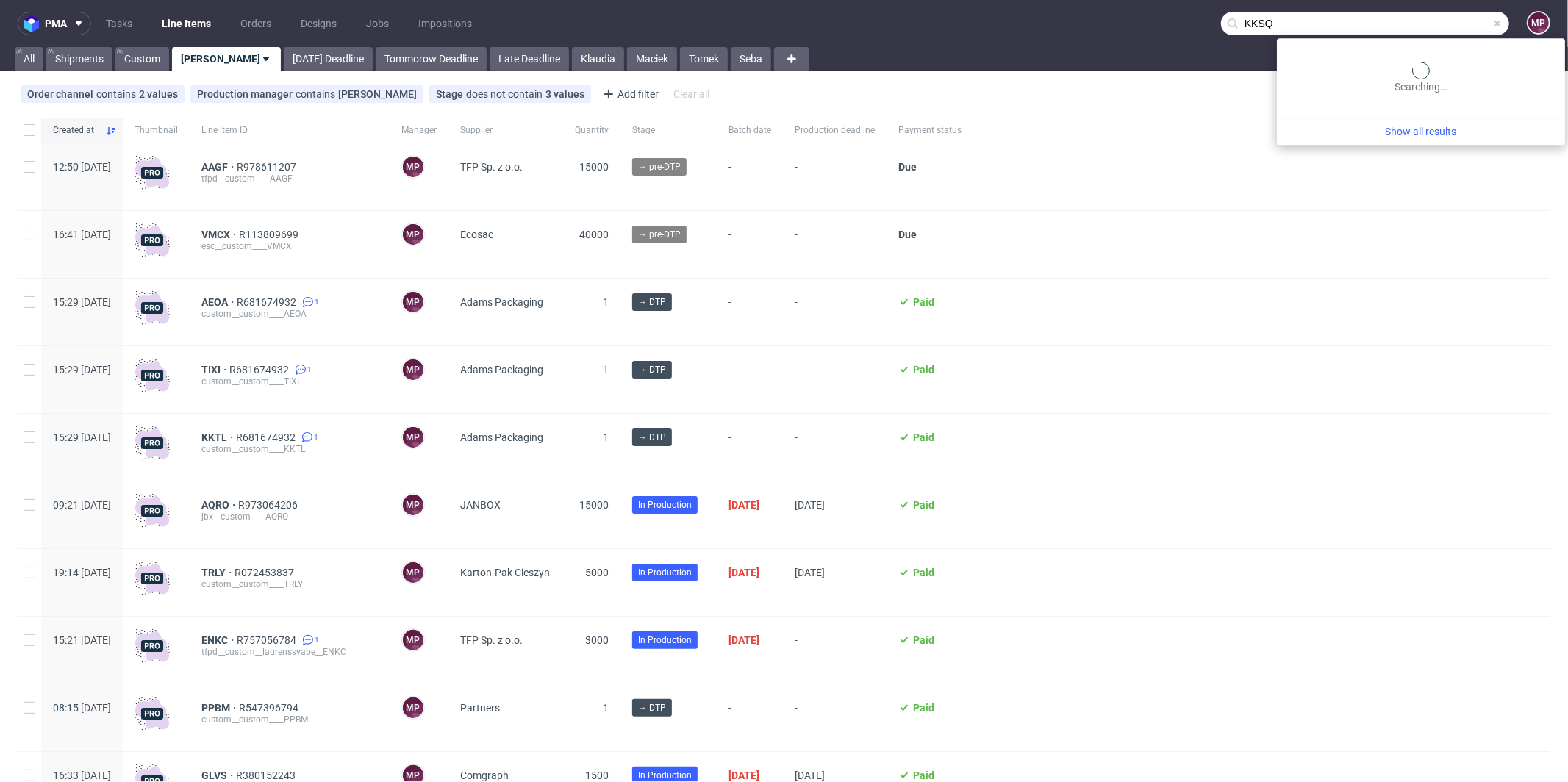
type input "KKSQ"
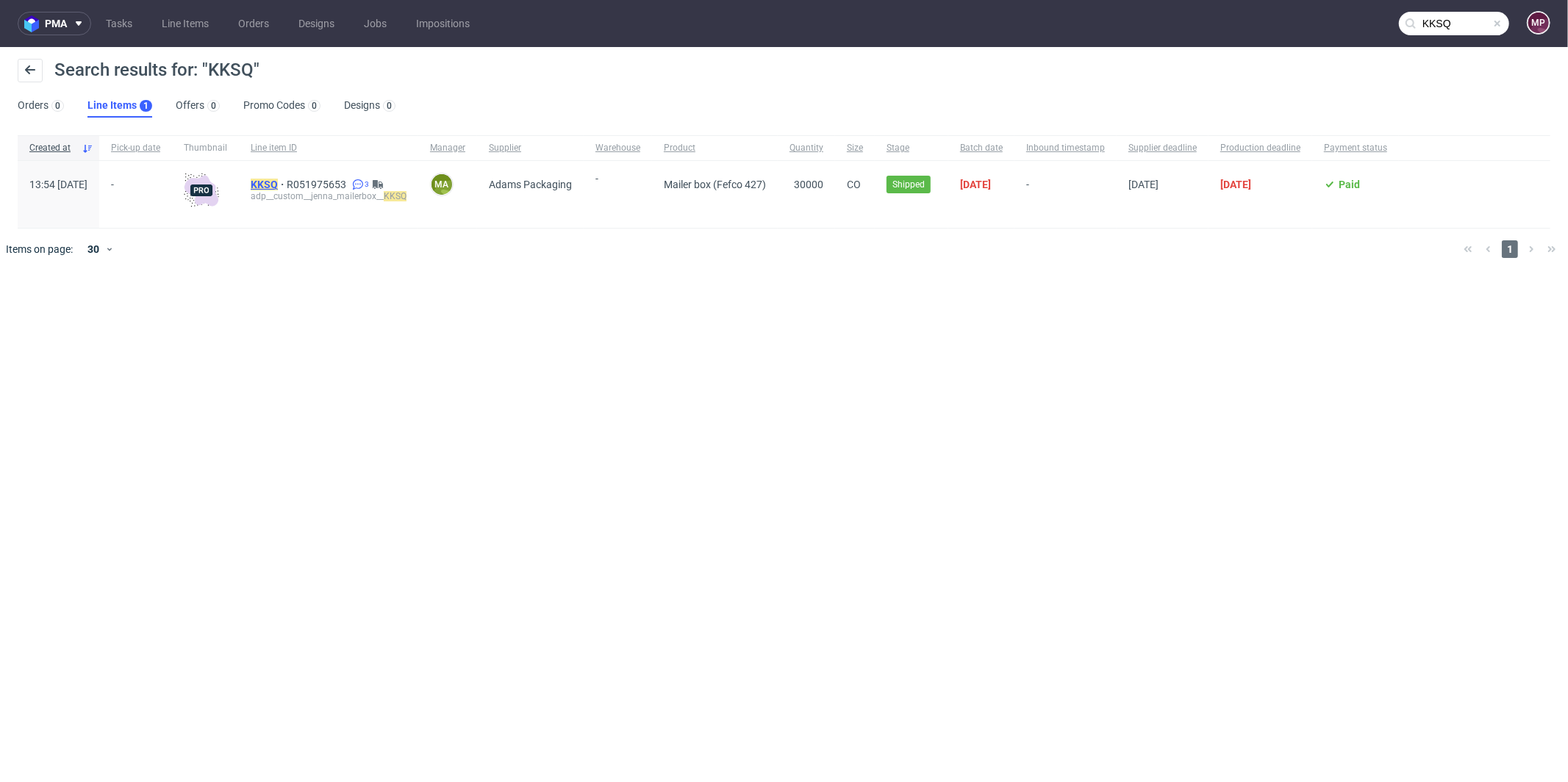
click at [278, 179] on mark "KKSQ" at bounding box center [264, 184] width 27 height 12
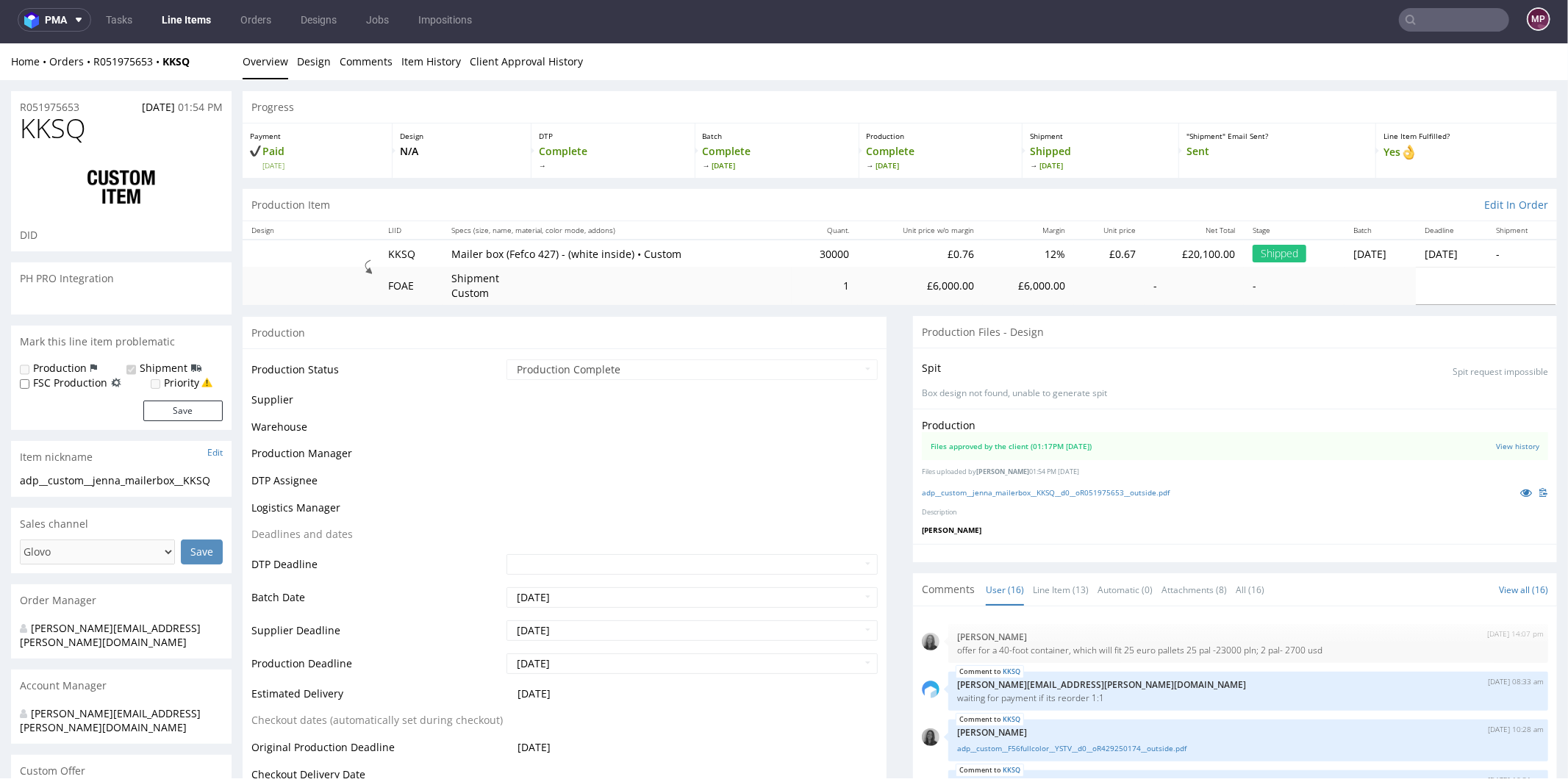
scroll to position [656, 0]
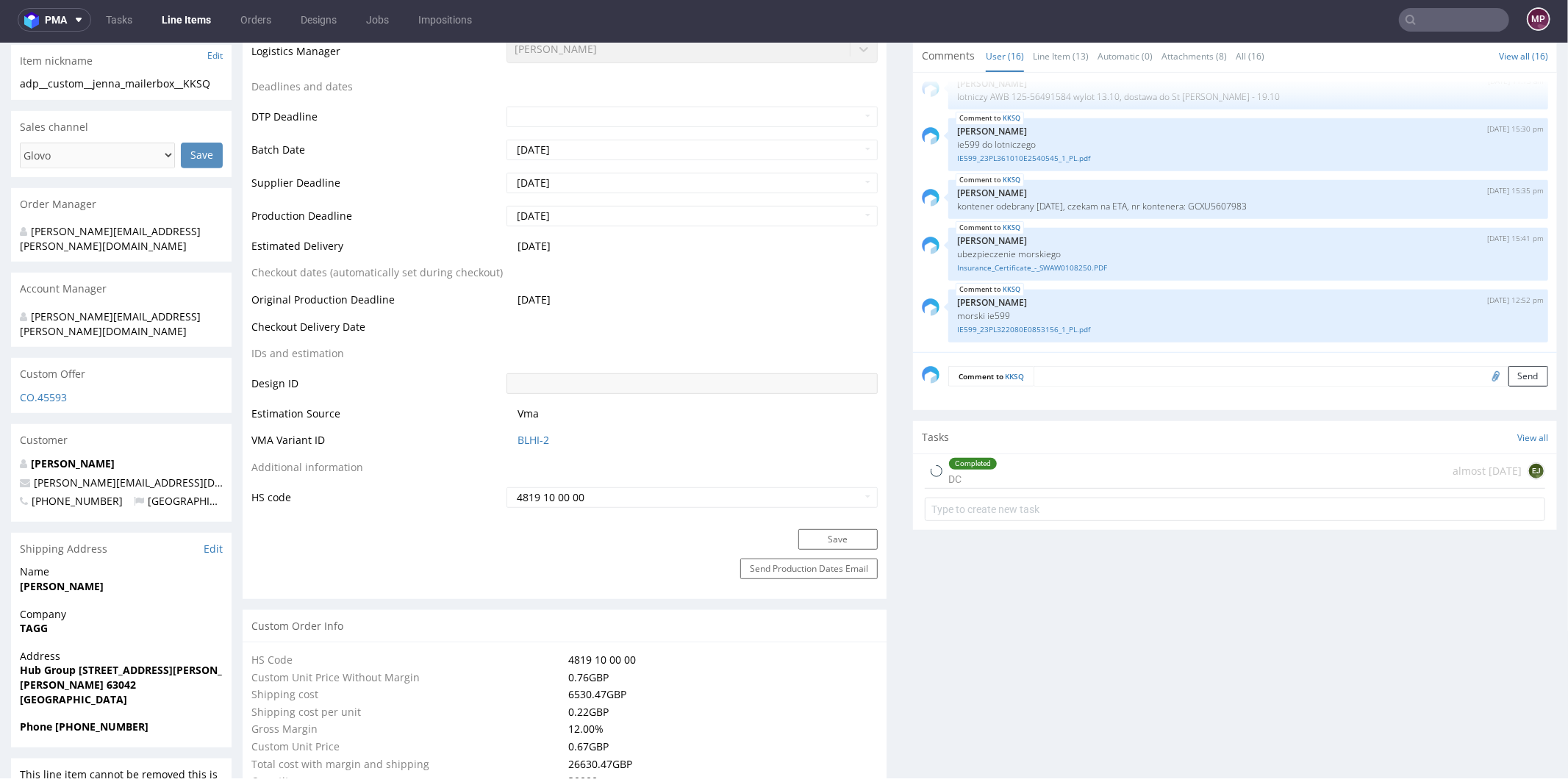
select select "in_progress"
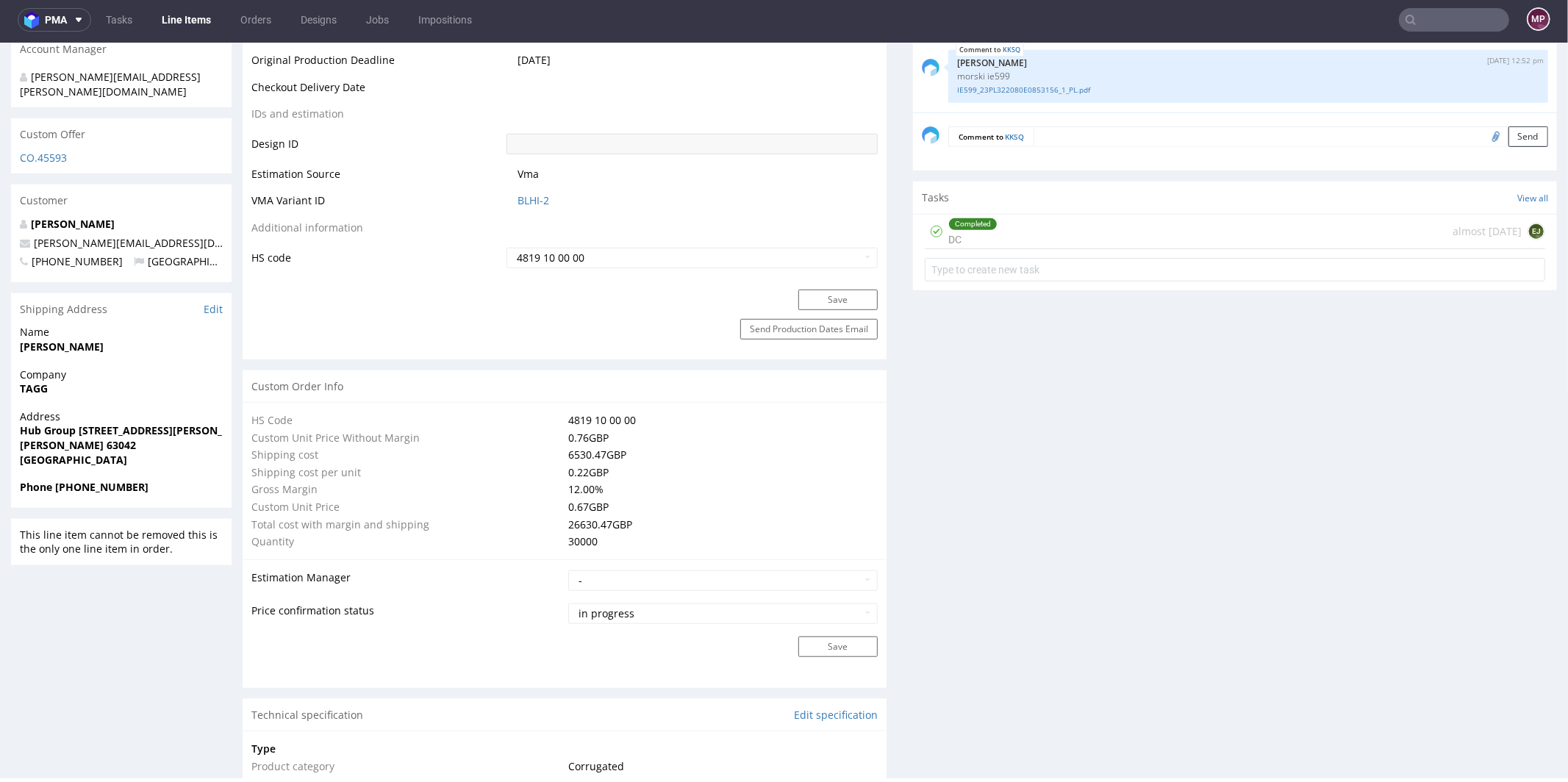
scroll to position [849, 0]
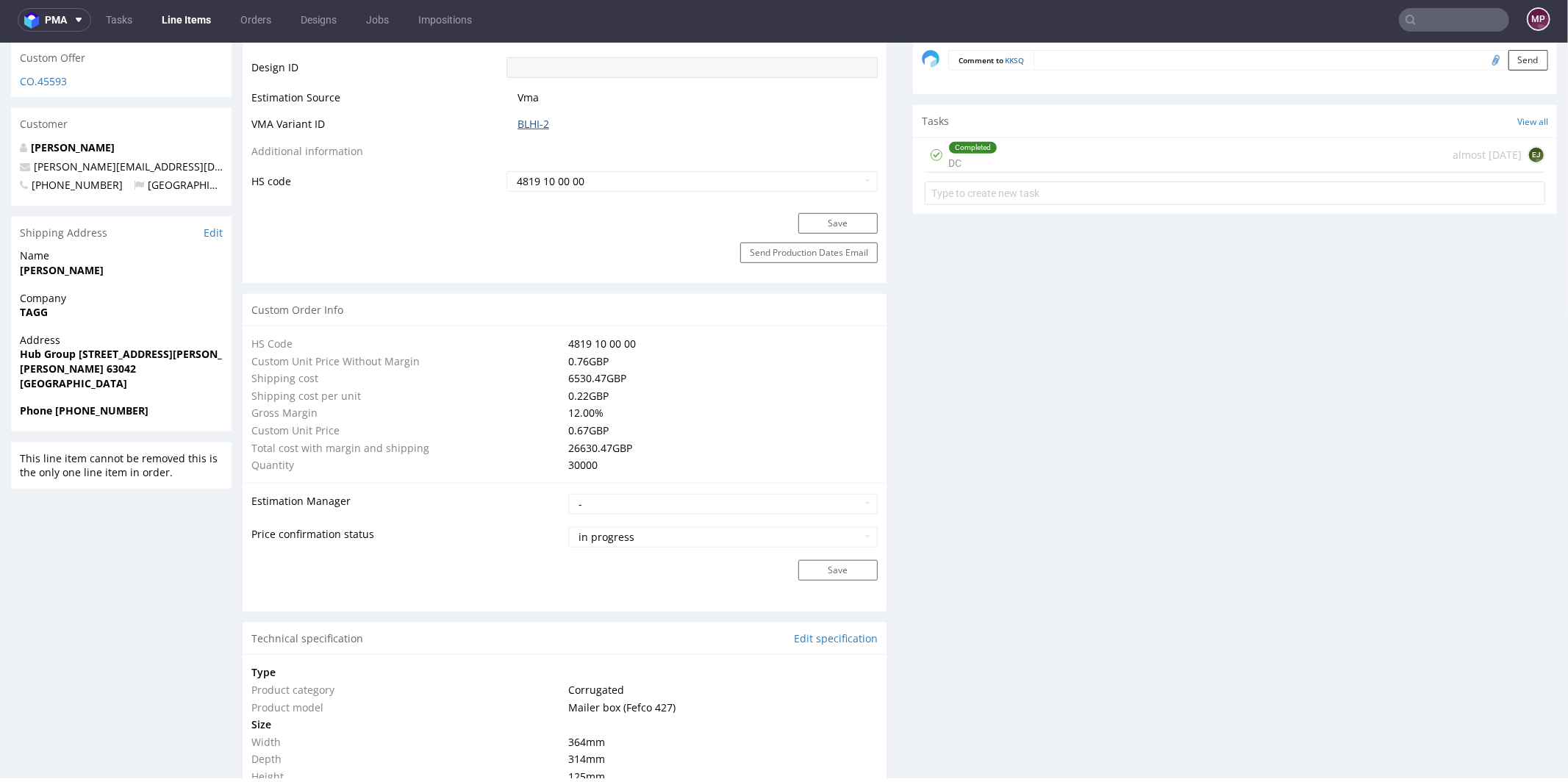
click at [530, 127] on link "BLHI-2" at bounding box center [533, 123] width 32 height 15
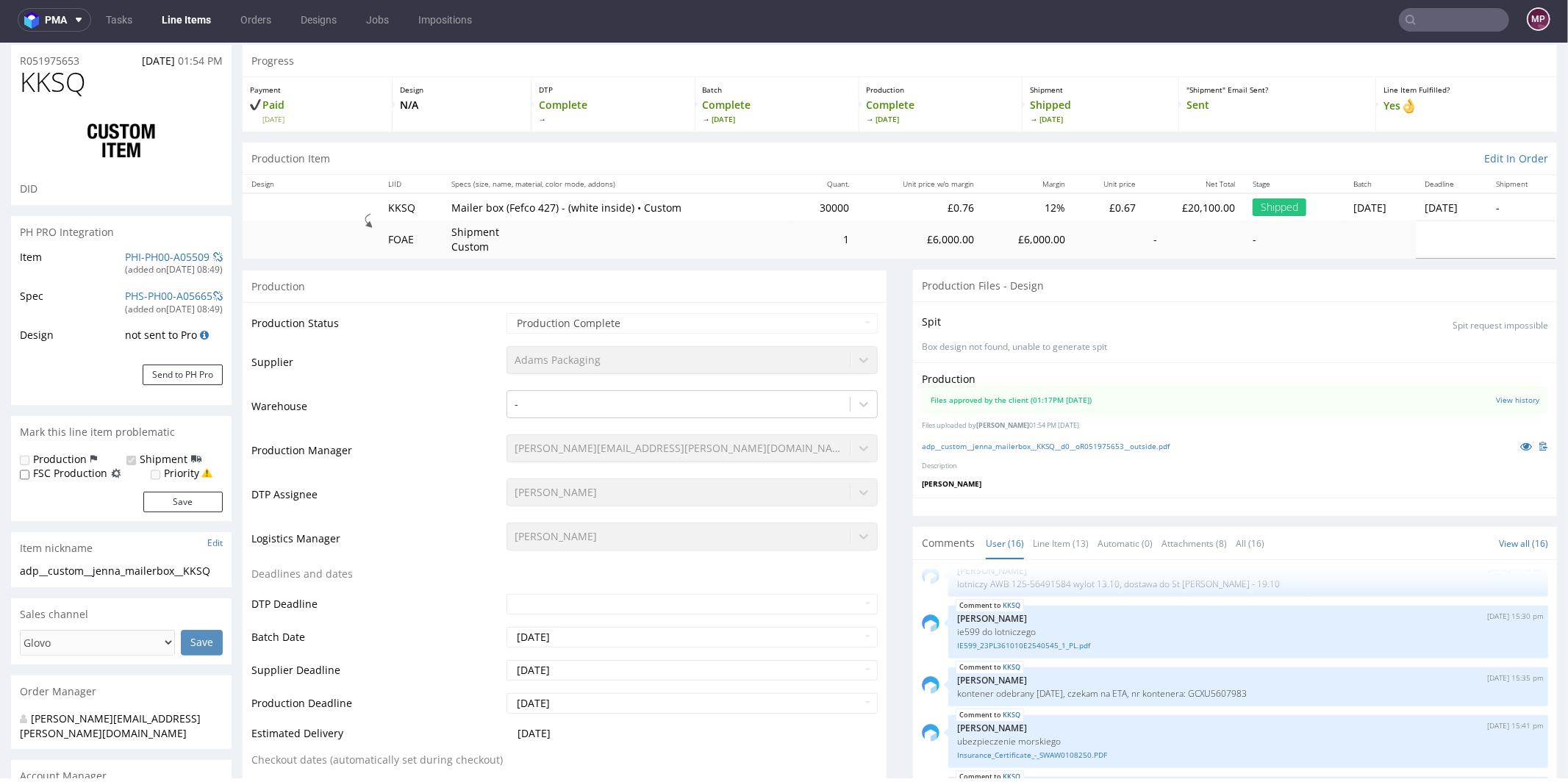
scroll to position [0, 0]
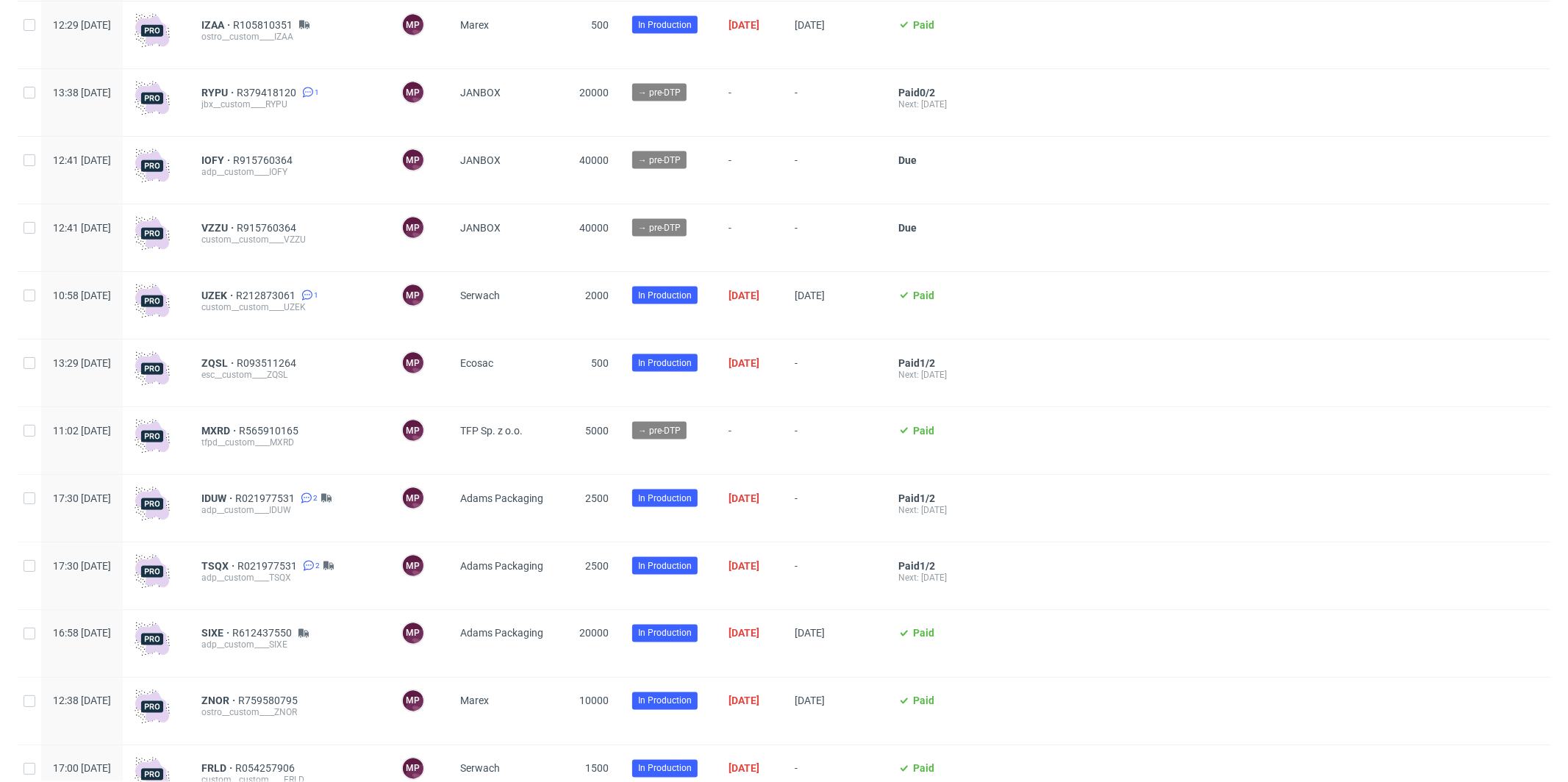
scroll to position [1835, 0]
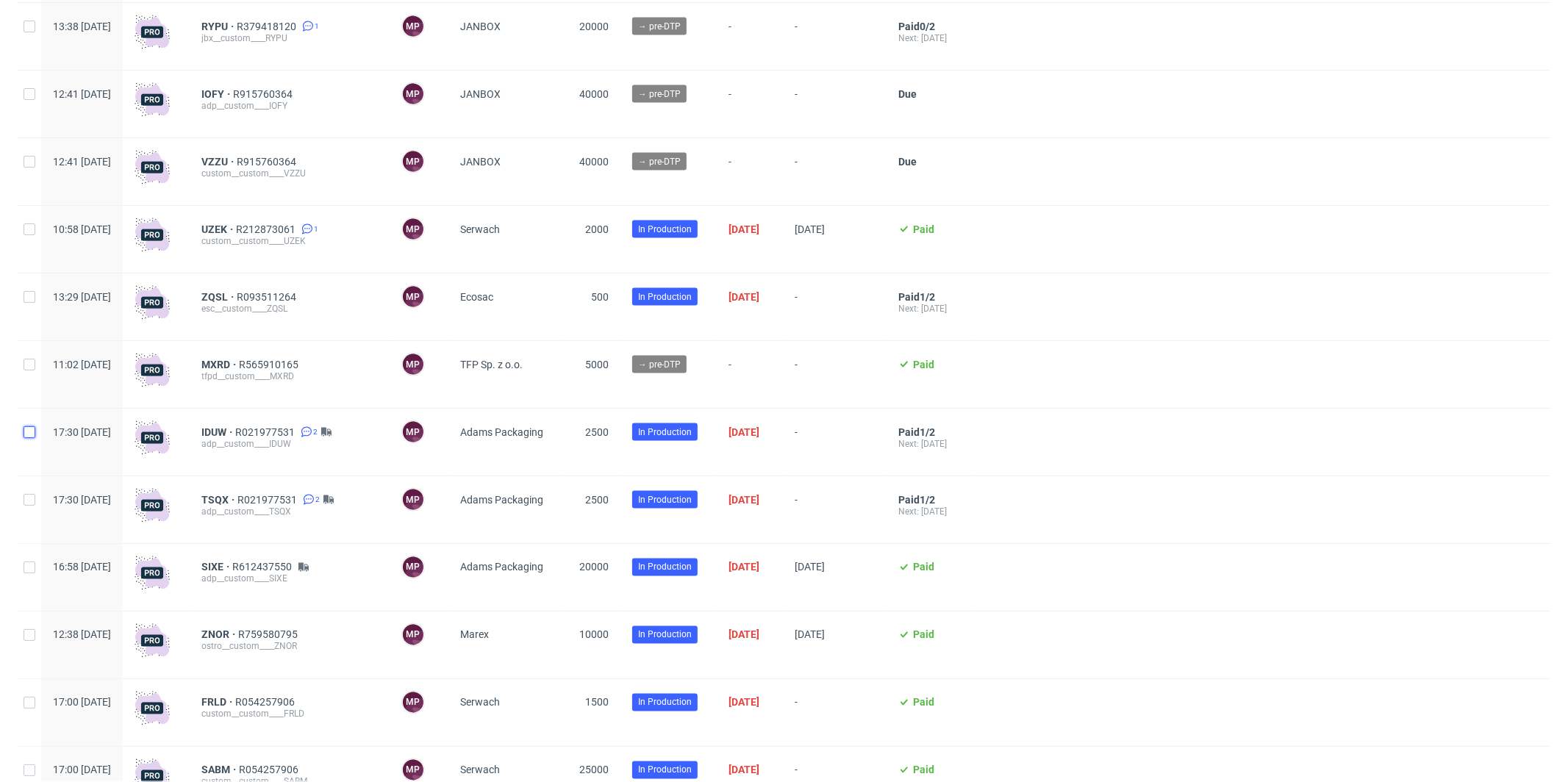
click at [32, 434] on input "checkbox" at bounding box center [29, 431] width 12 height 12
checkbox input "true"
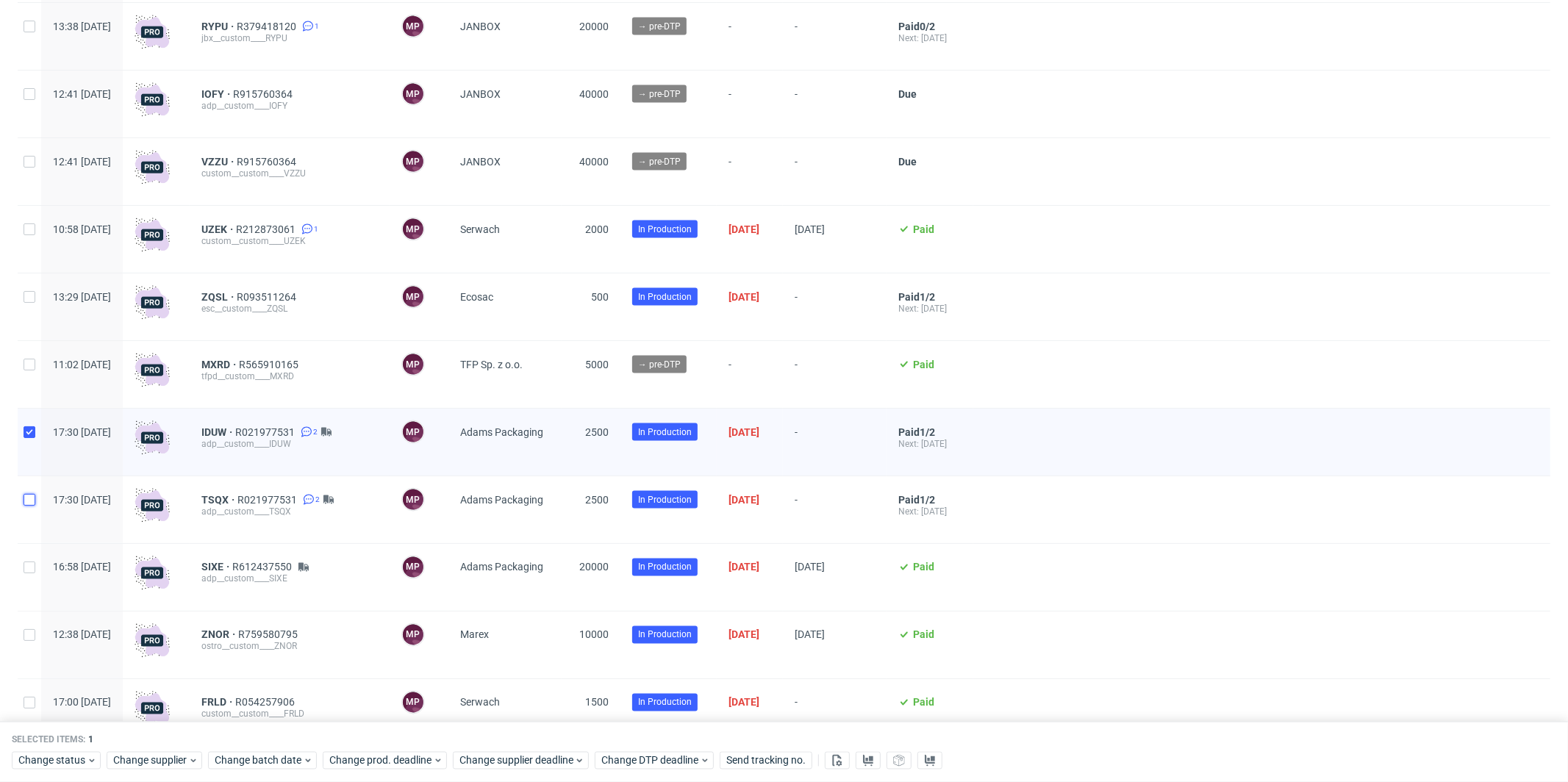
click at [32, 505] on input "checkbox" at bounding box center [29, 499] width 12 height 12
checkbox input "true"
click at [557, 753] on span "Change supplier deadline" at bounding box center [516, 760] width 115 height 15
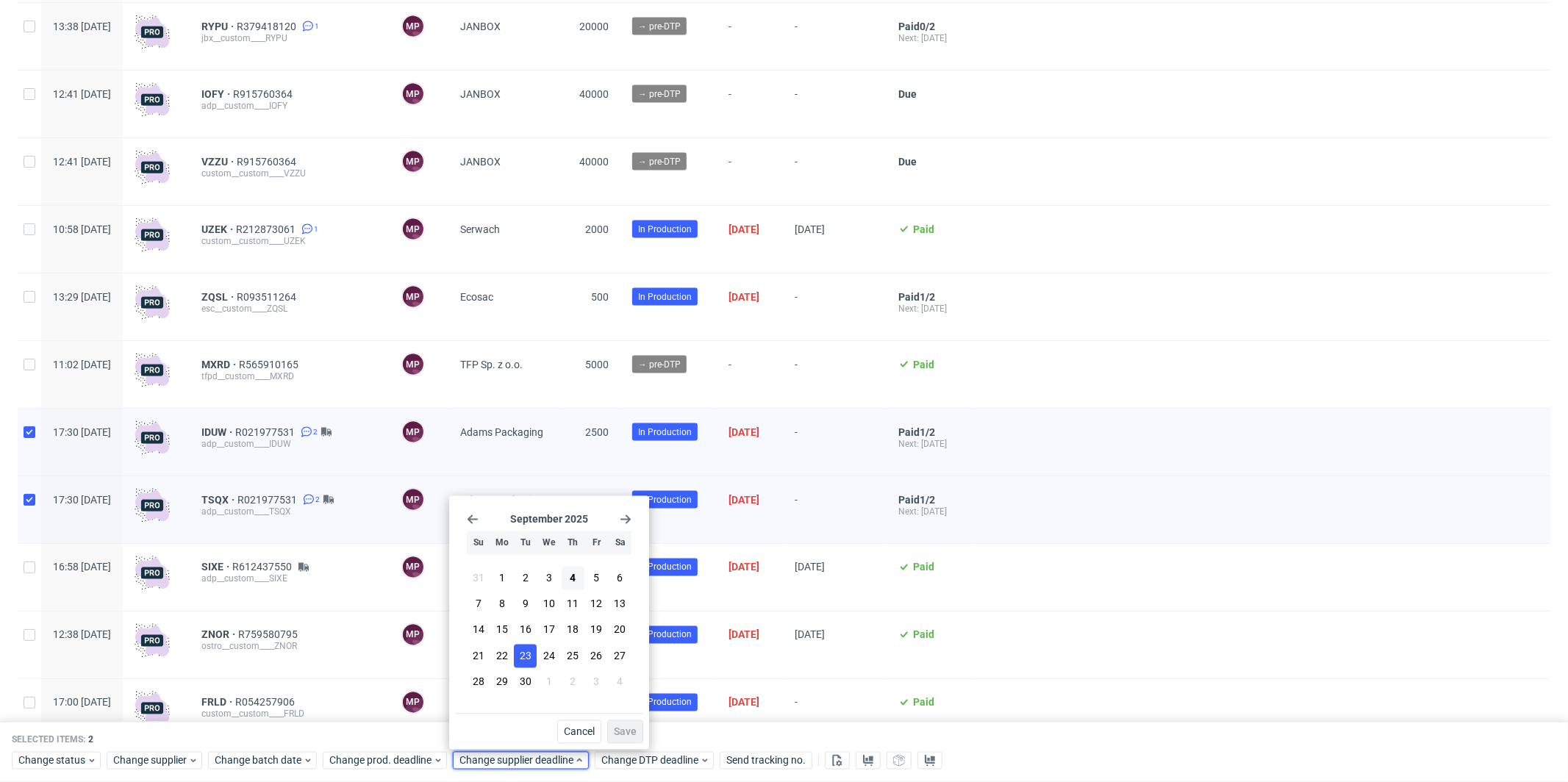
click at [527, 648] on button "23" at bounding box center [525, 656] width 23 height 24
click at [625, 727] on span "Save" at bounding box center [625, 731] width 23 height 10
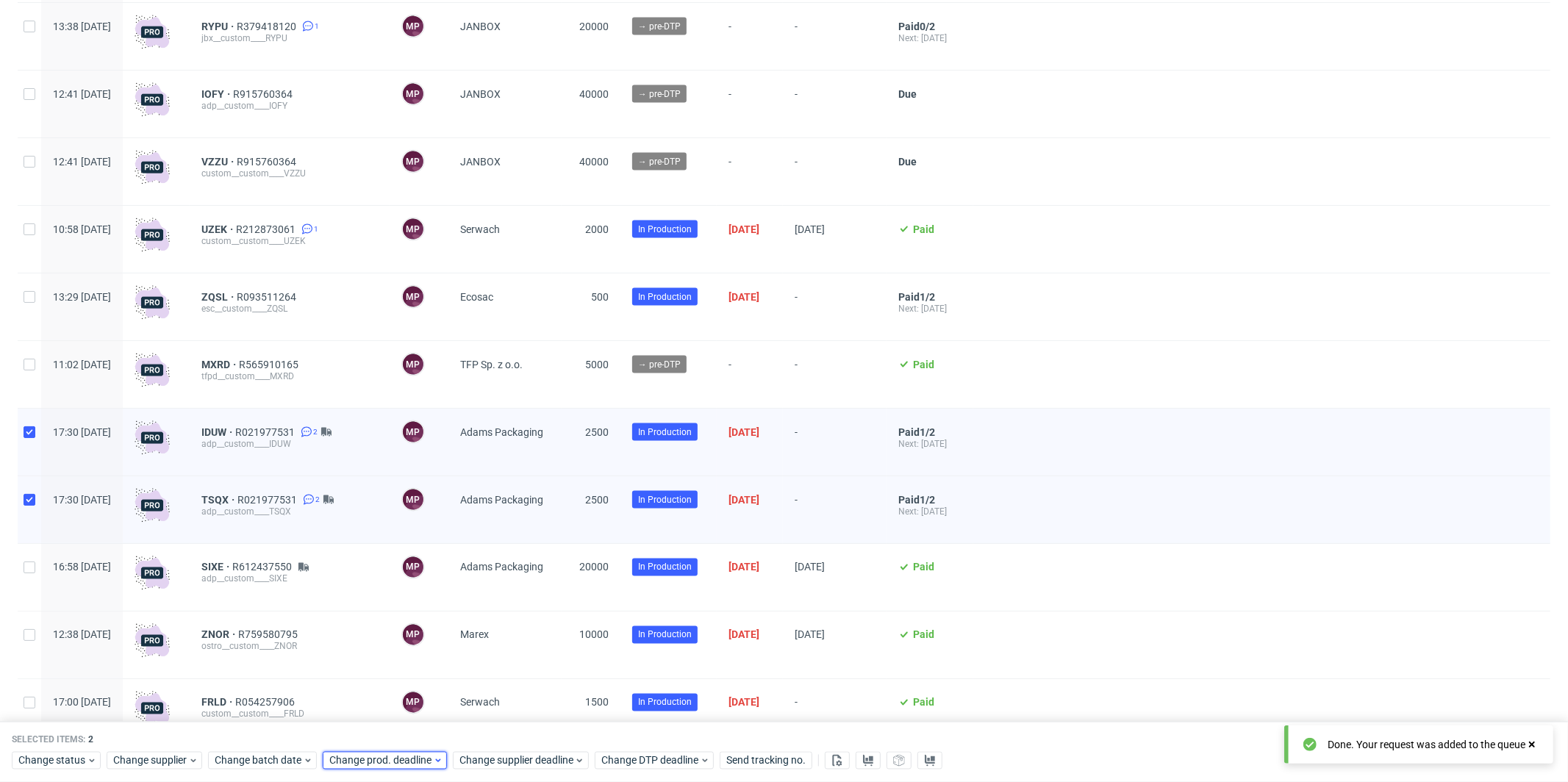
click at [403, 761] on span "Change prod. deadline" at bounding box center [381, 760] width 104 height 15
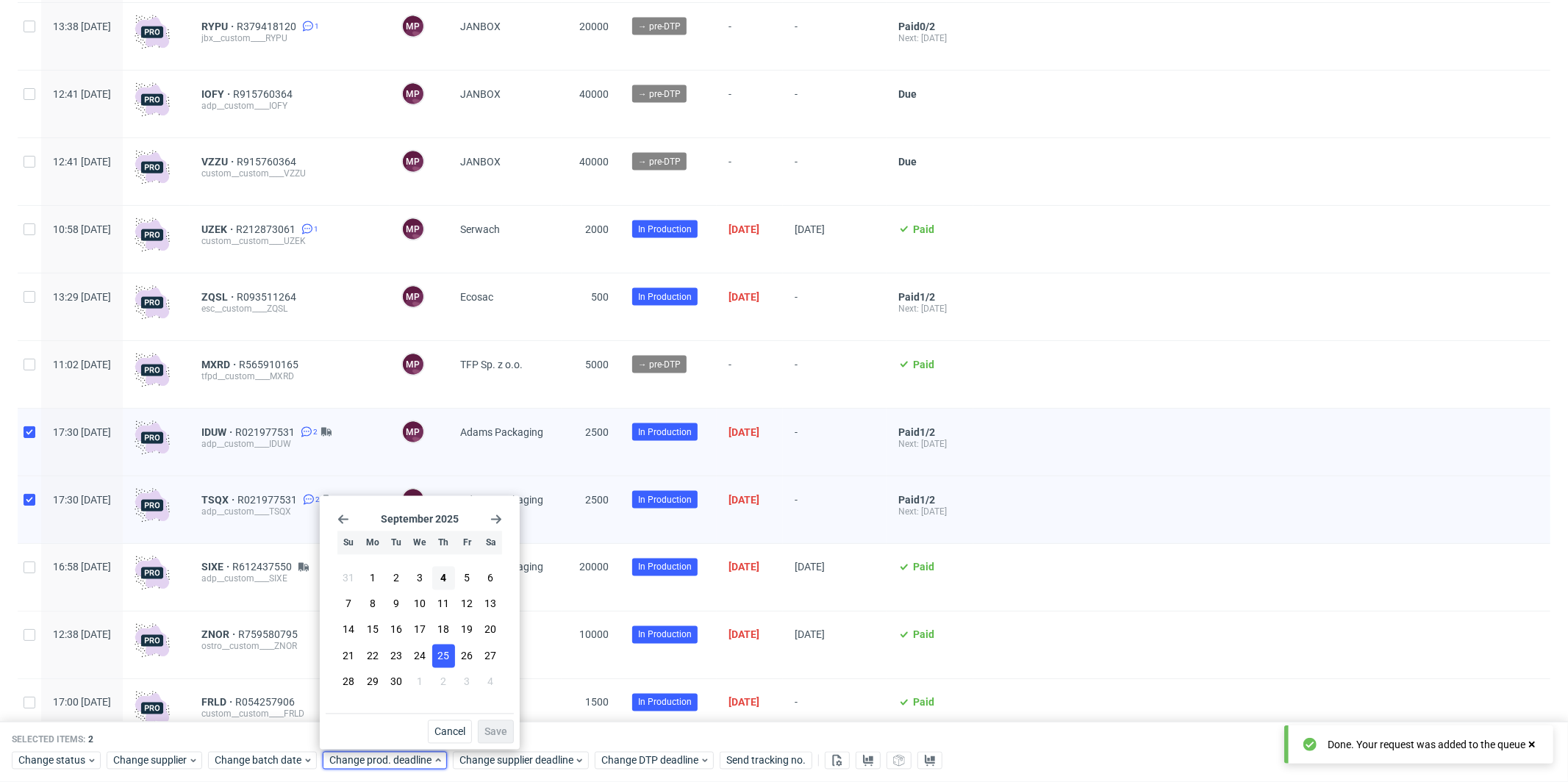
click at [439, 652] on span "25" at bounding box center [443, 655] width 12 height 15
click at [500, 728] on span "Save" at bounding box center [496, 731] width 23 height 10
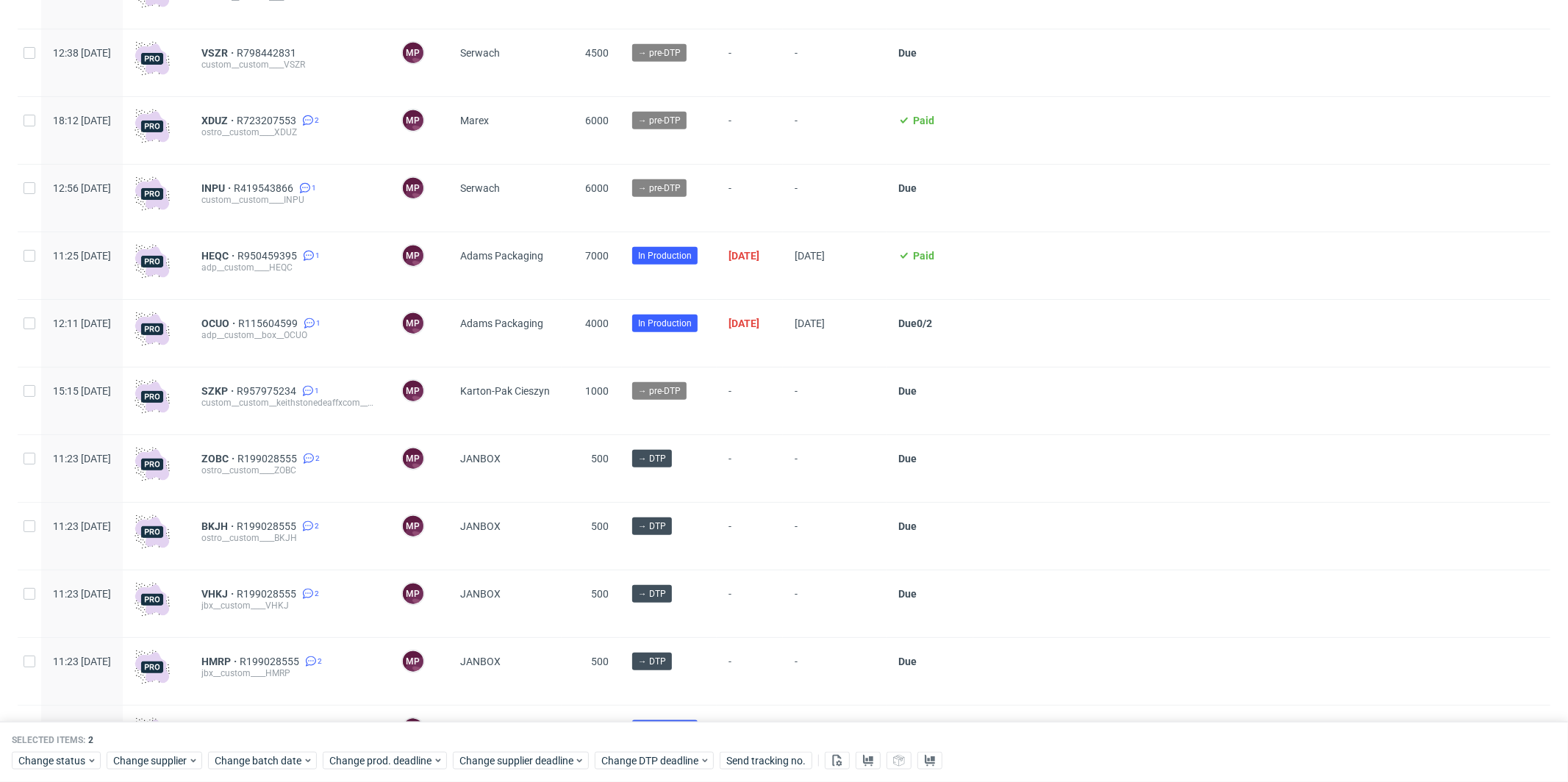
scroll to position [249, 0]
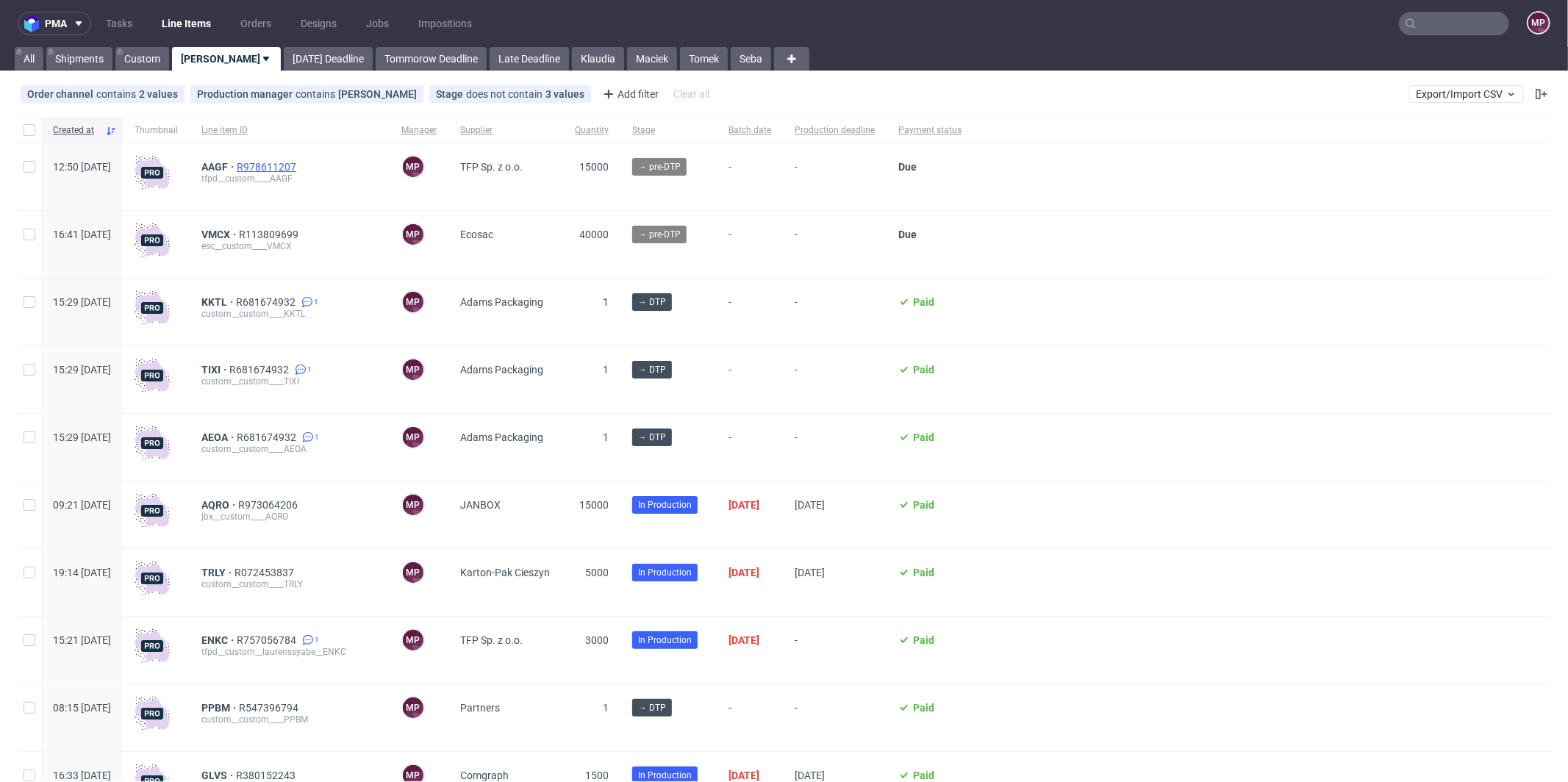
click at [300, 171] on span "R978611207" at bounding box center [267, 167] width 62 height 12
click at [358, 167] on div "AAGF R978611207" at bounding box center [289, 167] width 176 height 12
drag, startPoint x: 350, startPoint y: 164, endPoint x: 278, endPoint y: 164, distance: 72.0
click at [278, 164] on div "AAGF R978611207" at bounding box center [289, 167] width 176 height 12
copy div "R978611207"
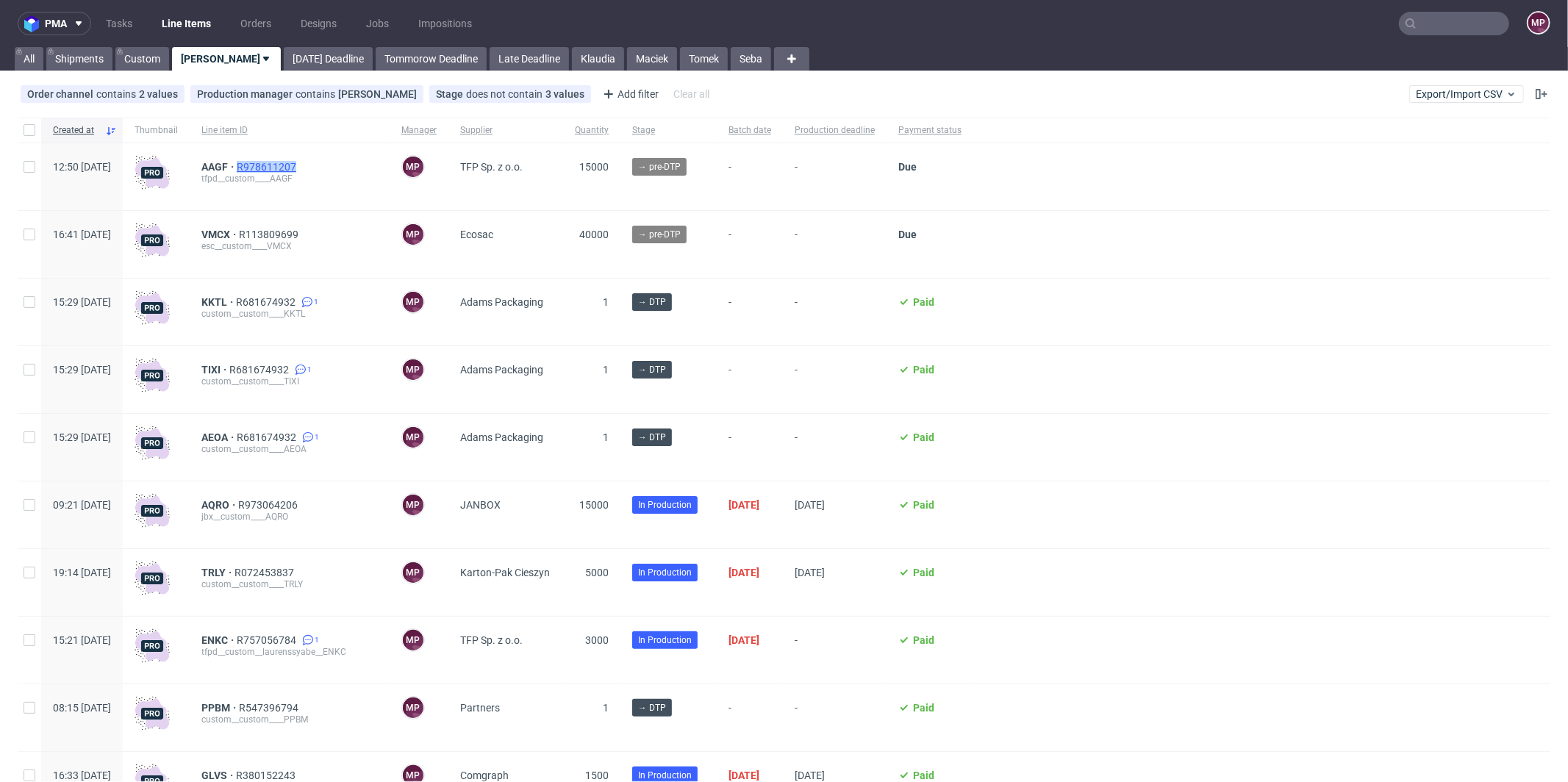
click at [300, 167] on span "R978611207" at bounding box center [267, 167] width 62 height 12
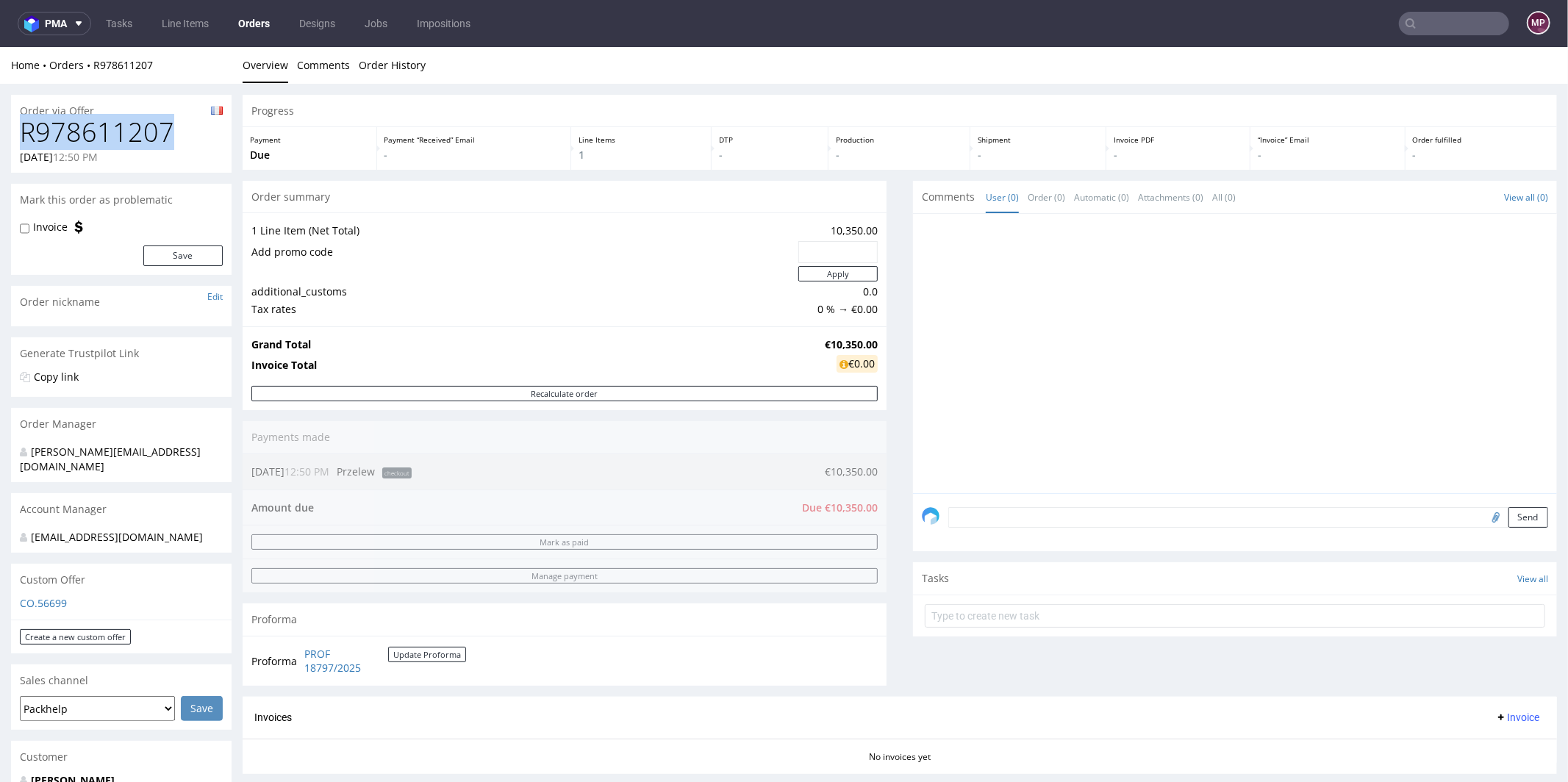
drag, startPoint x: 176, startPoint y: 126, endPoint x: 22, endPoint y: 132, distance: 154.1
click at [22, 132] on h1 "R978611207" at bounding box center [121, 131] width 203 height 29
copy h1 "R978611207"
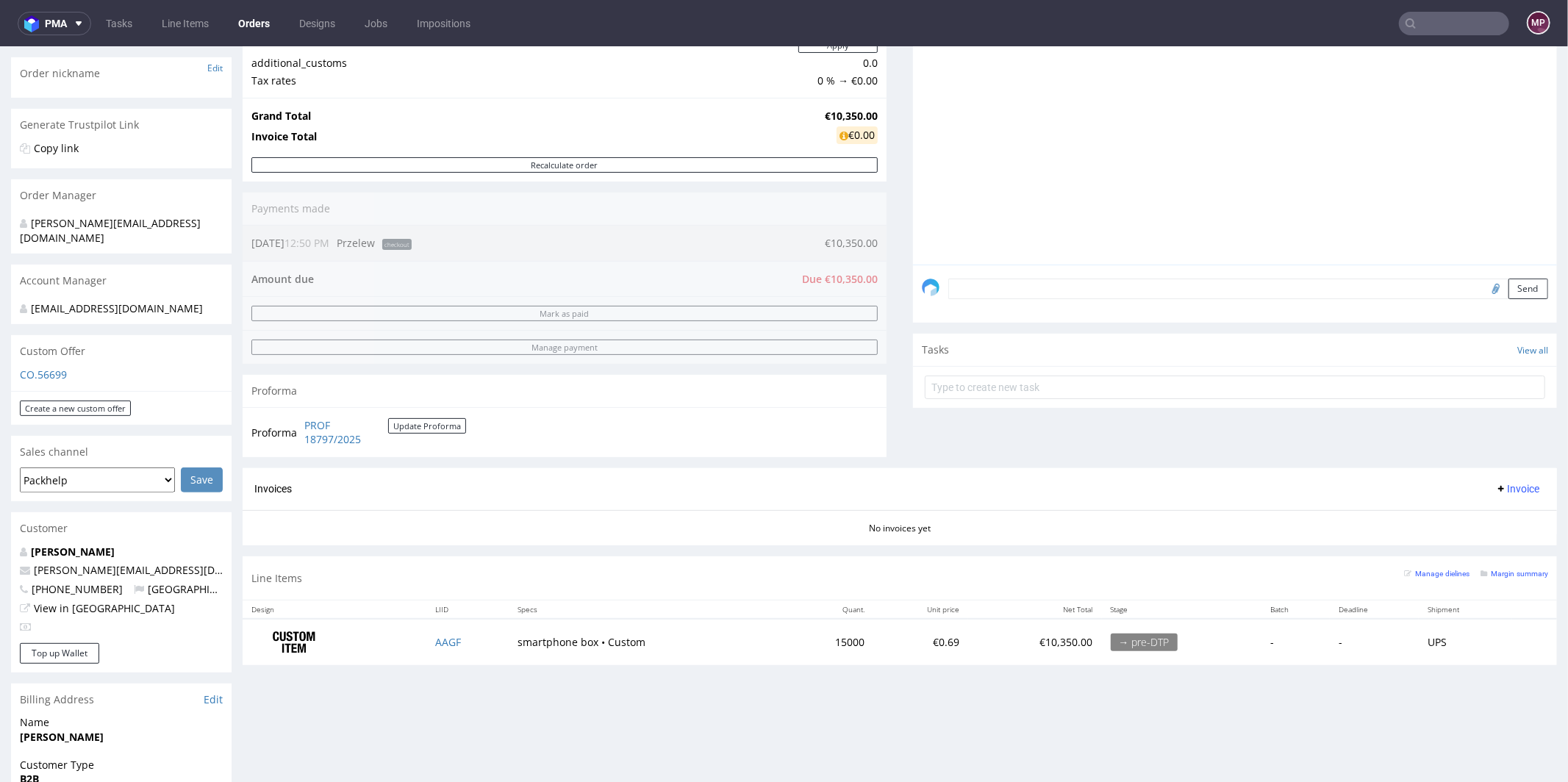
scroll to position [630, 0]
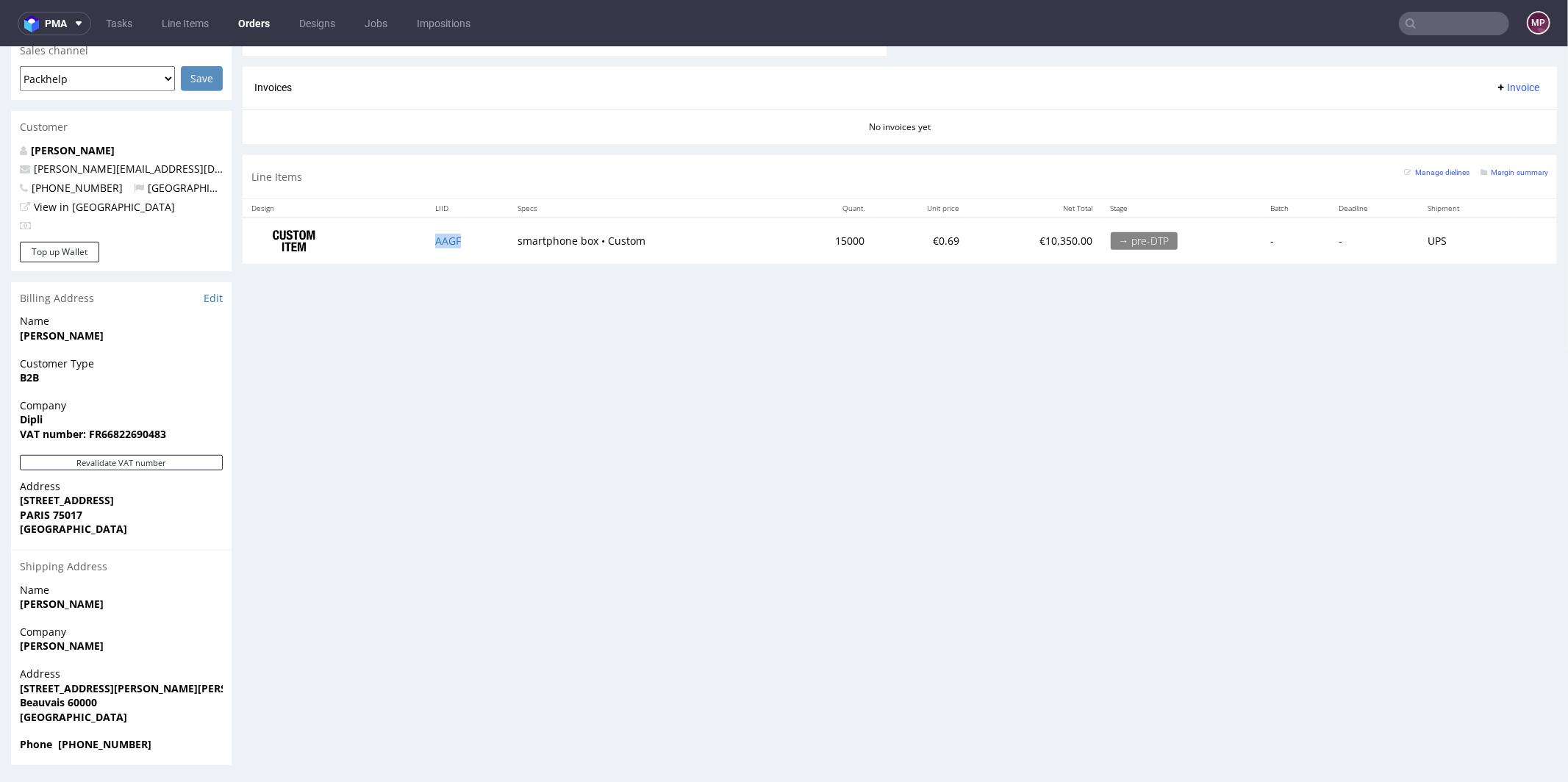
click at [471, 237] on td "AAGF" at bounding box center [467, 239] width 82 height 47
copy link "AAGF"
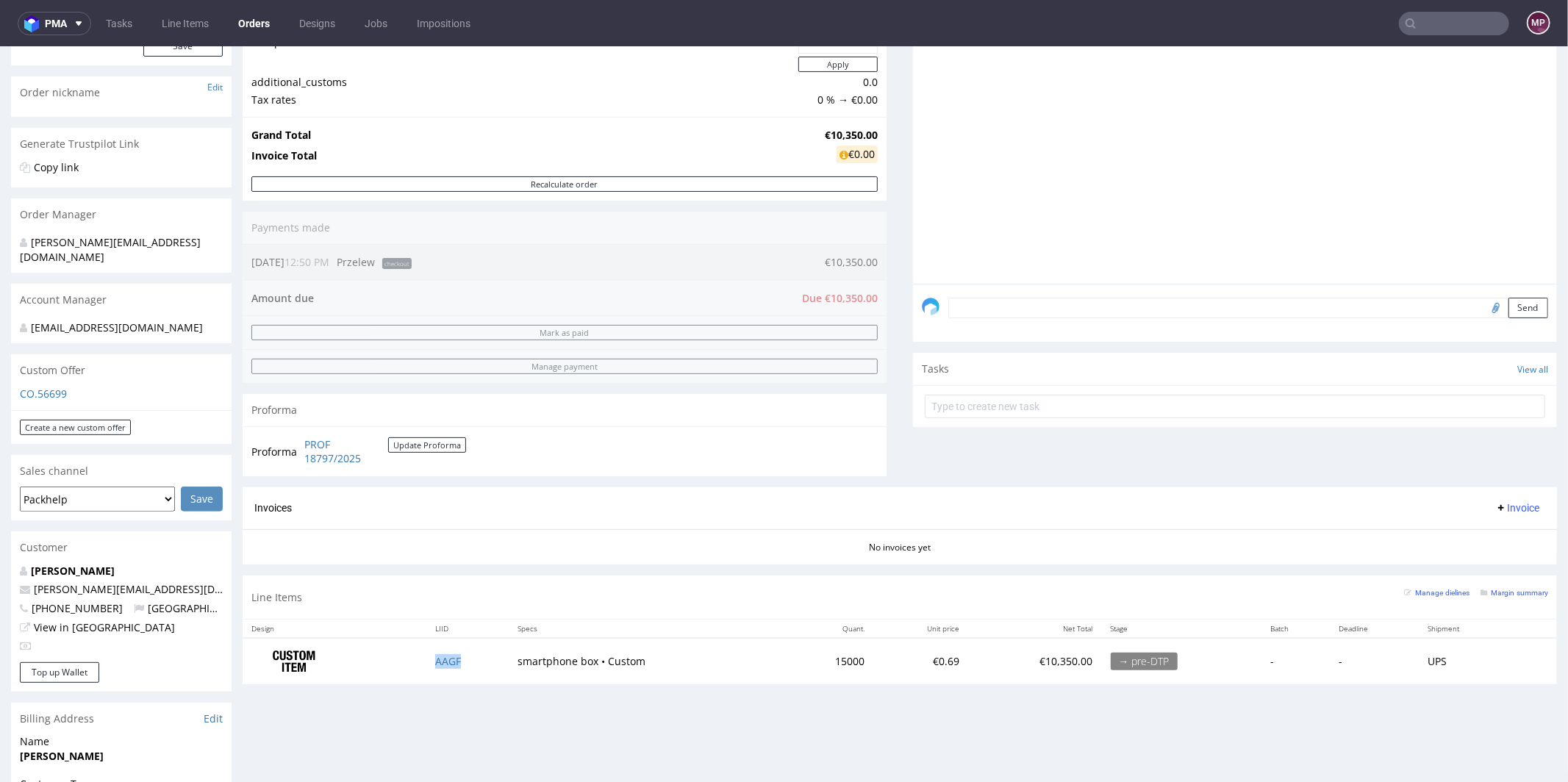
scroll to position [302, 0]
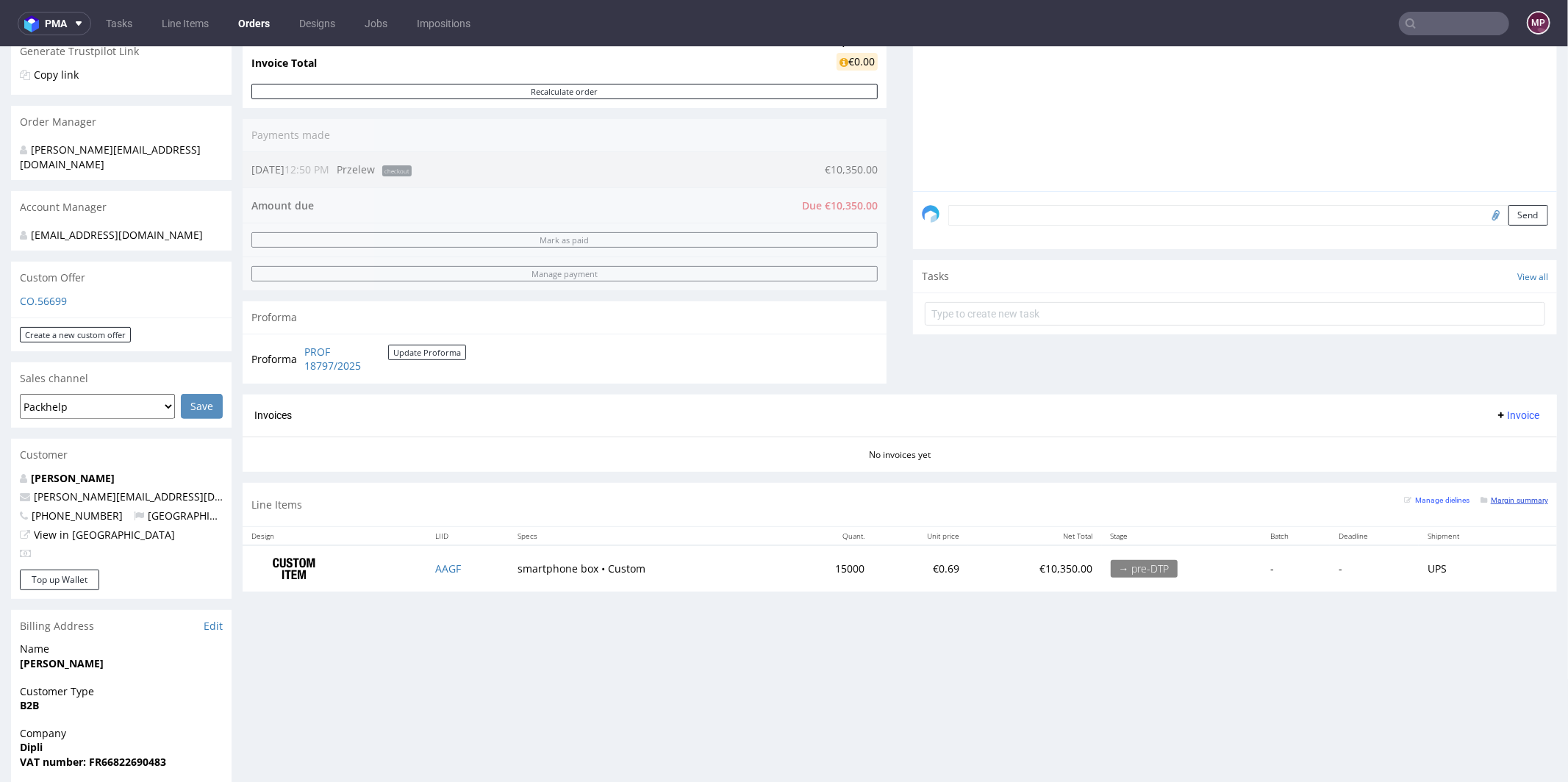
click at [1487, 499] on small "Margin summary" at bounding box center [1514, 499] width 68 height 8
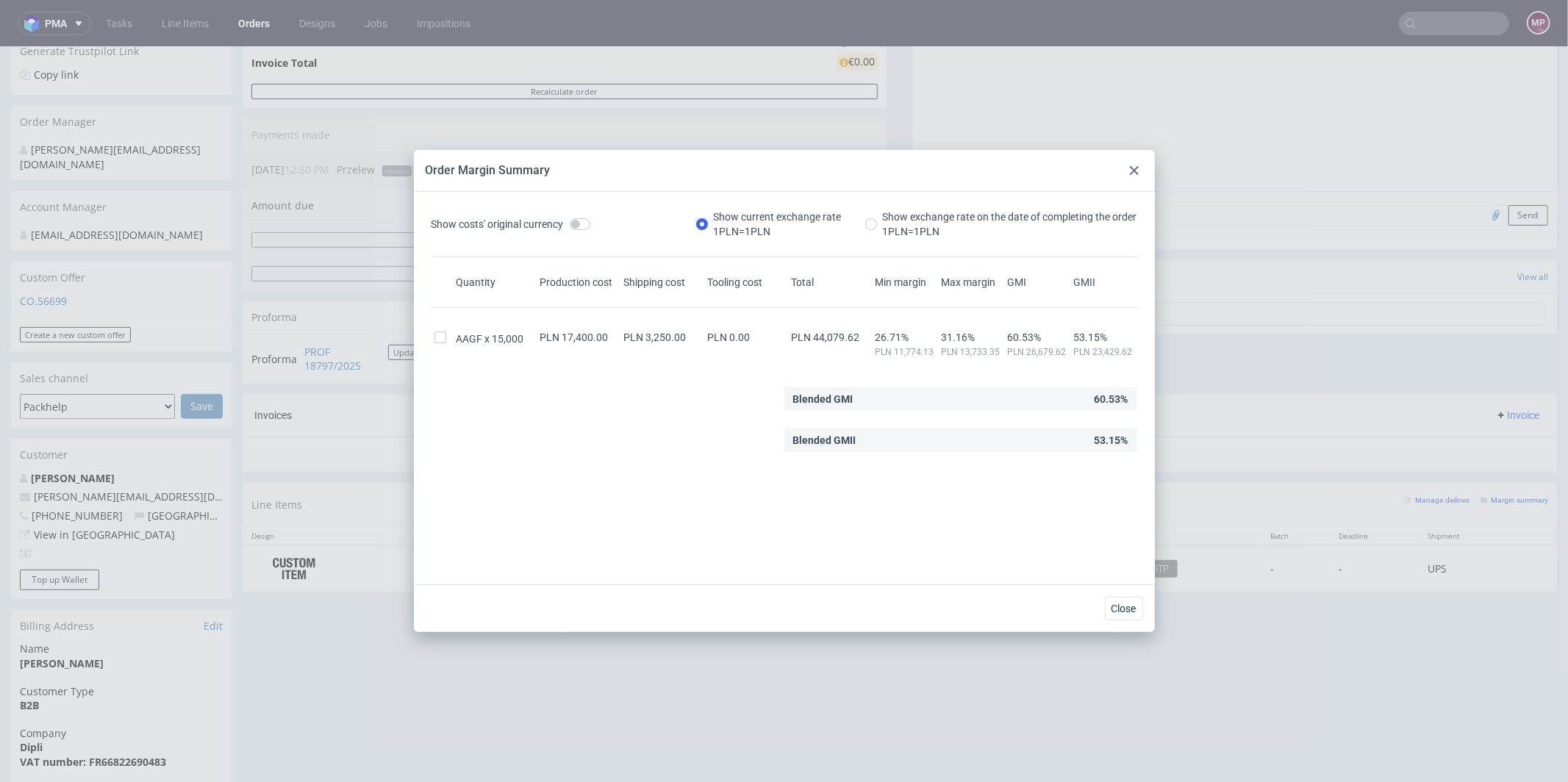
click at [1133, 167] on icon at bounding box center [1133, 170] width 9 height 9
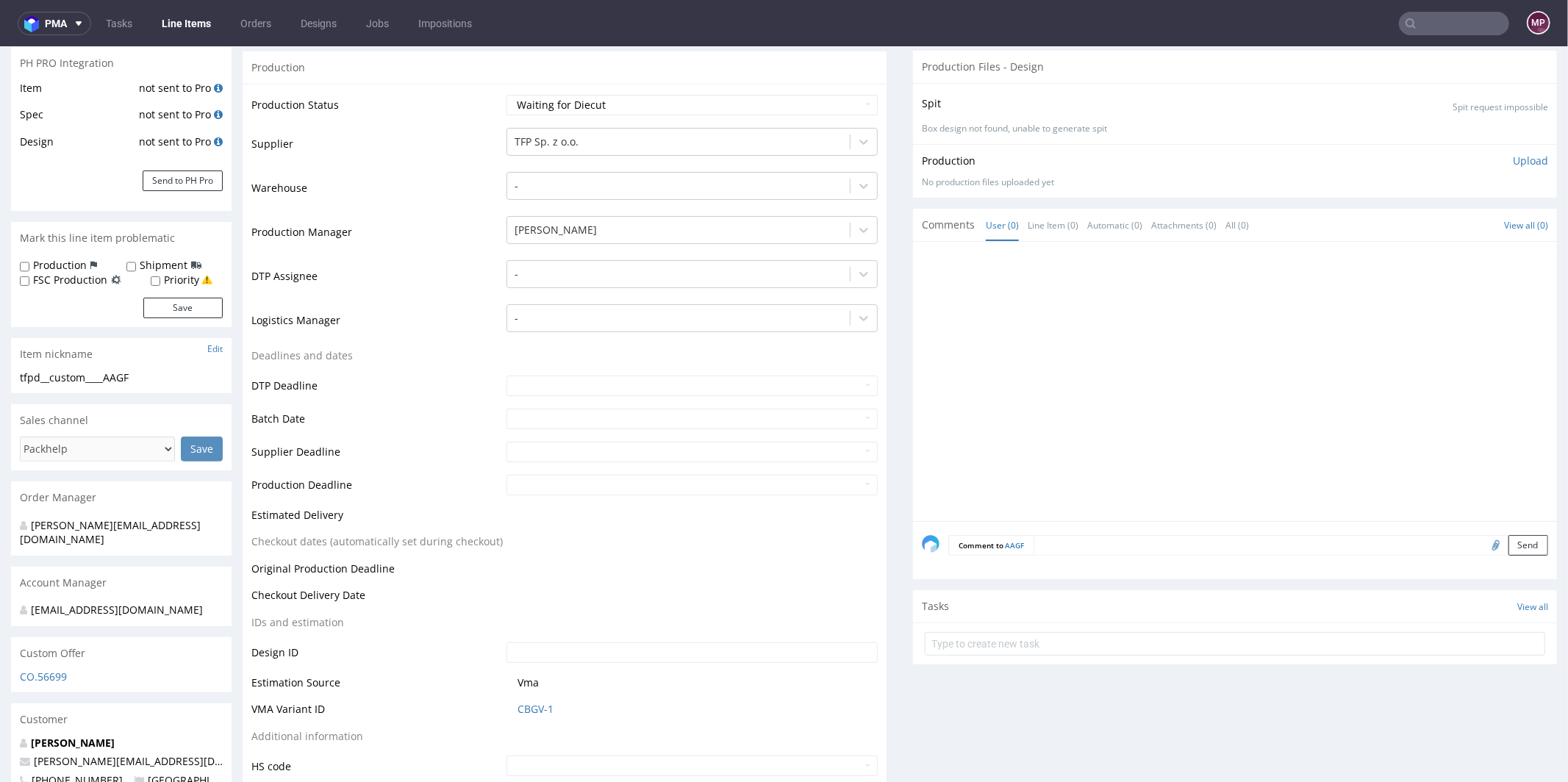
scroll to position [547, 0]
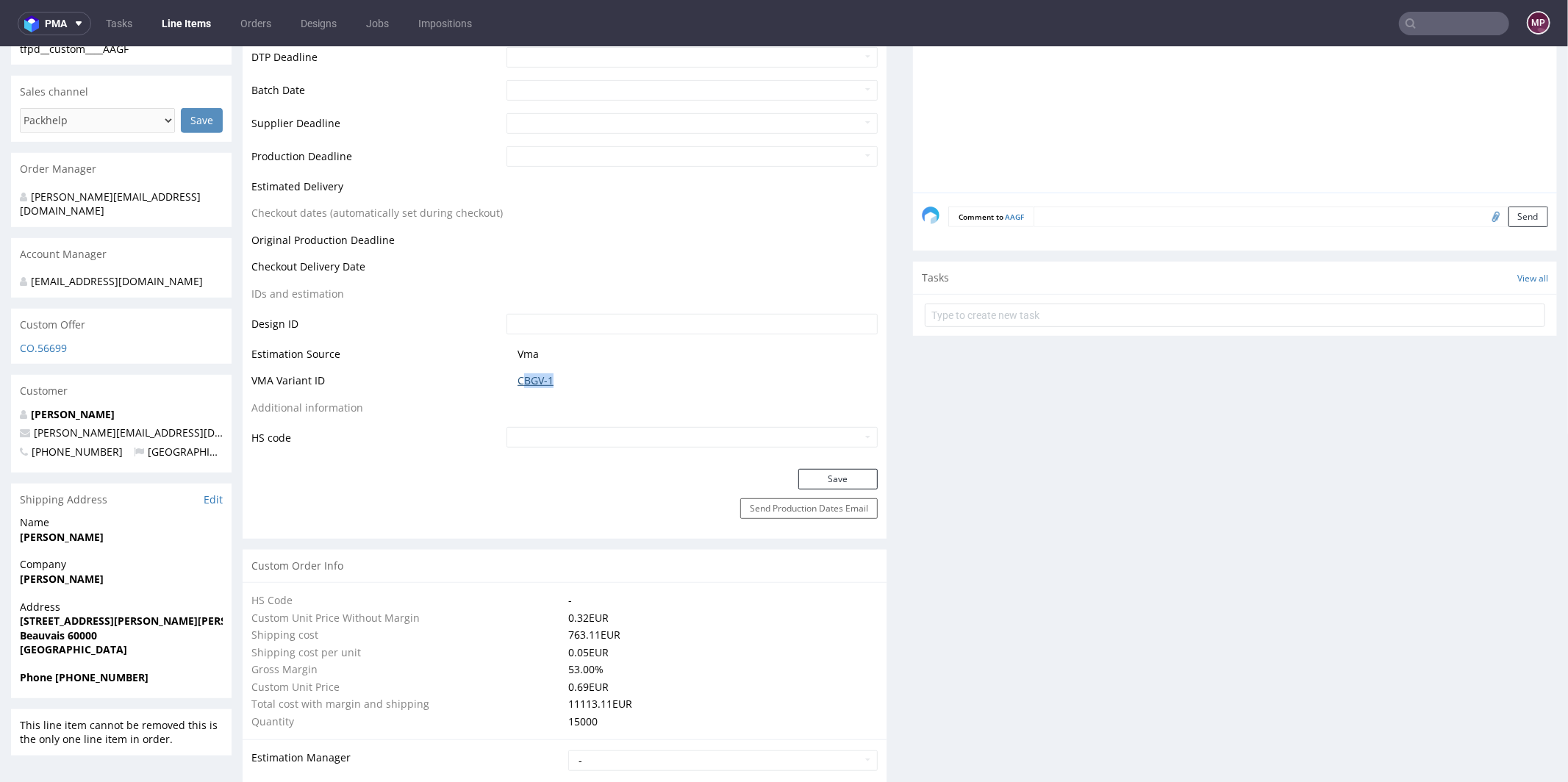
drag, startPoint x: 562, startPoint y: 378, endPoint x: 519, endPoint y: 378, distance: 43.0
click at [519, 378] on span "CBGV-1" at bounding box center [698, 380] width 360 height 15
click at [527, 374] on link "CBGV-1" at bounding box center [536, 380] width 36 height 15
click at [539, 387] on td "CBGV-1" at bounding box center [690, 385] width 375 height 27
drag, startPoint x: 562, startPoint y: 380, endPoint x: 481, endPoint y: 379, distance: 81.0
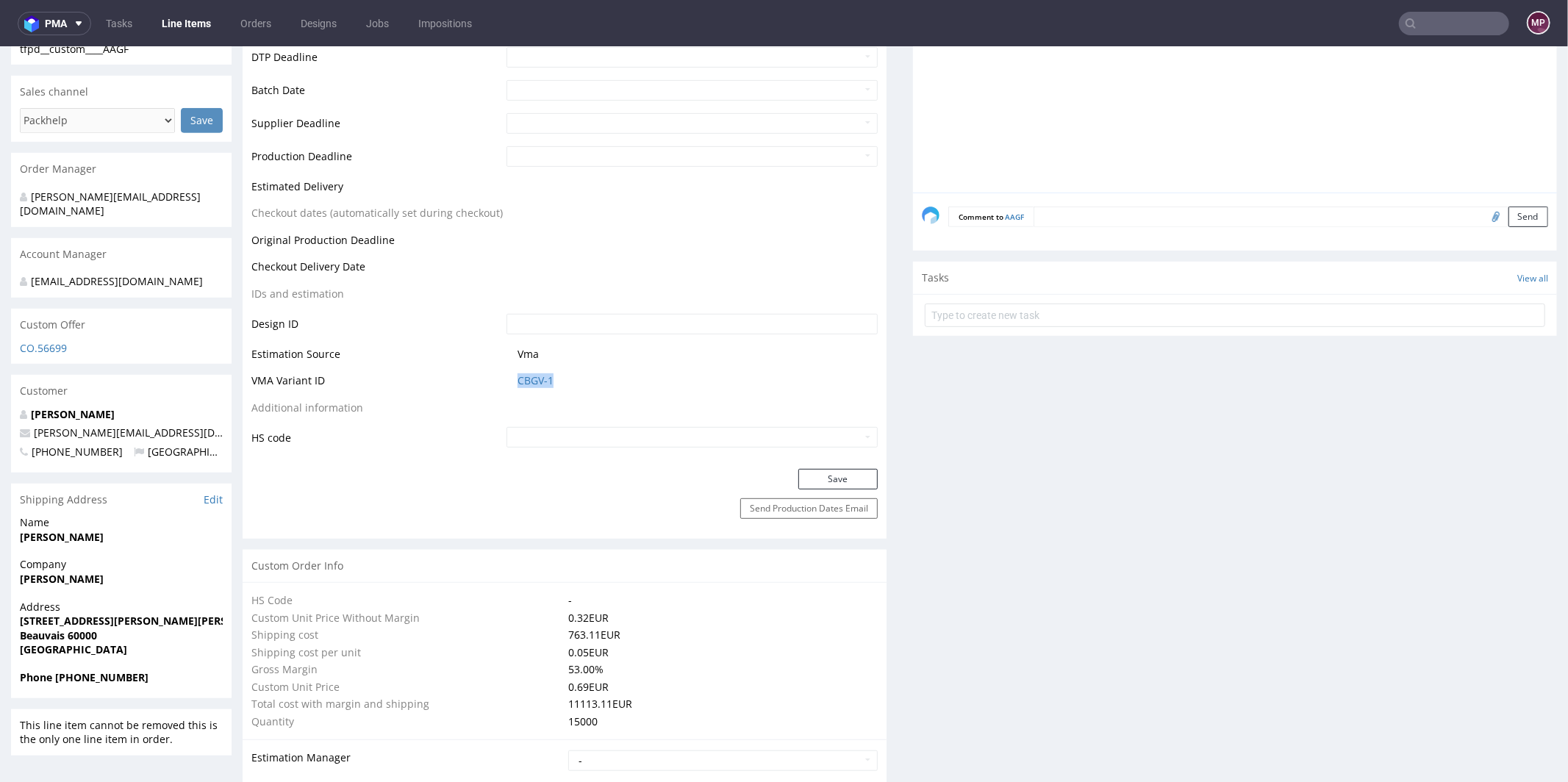
click at [481, 379] on tr "VMA Variant ID CBGV-1" at bounding box center [564, 385] width 626 height 27
copy tr "CBGV-1"
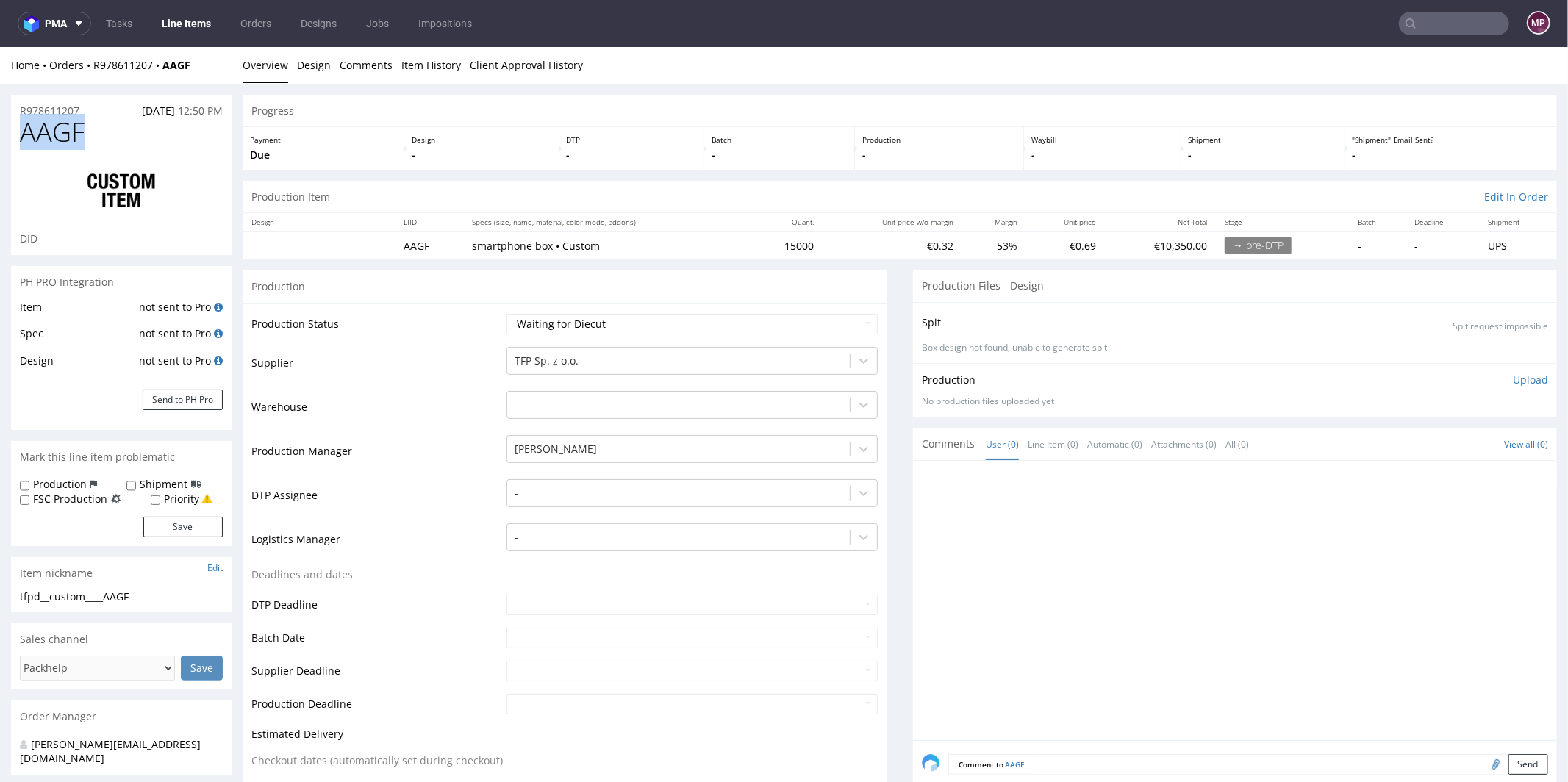
drag, startPoint x: 118, startPoint y: 139, endPoint x: 22, endPoint y: 134, distance: 96.1
click at [22, 134] on h1 "AAGF" at bounding box center [121, 131] width 203 height 29
copy span "AAGF"
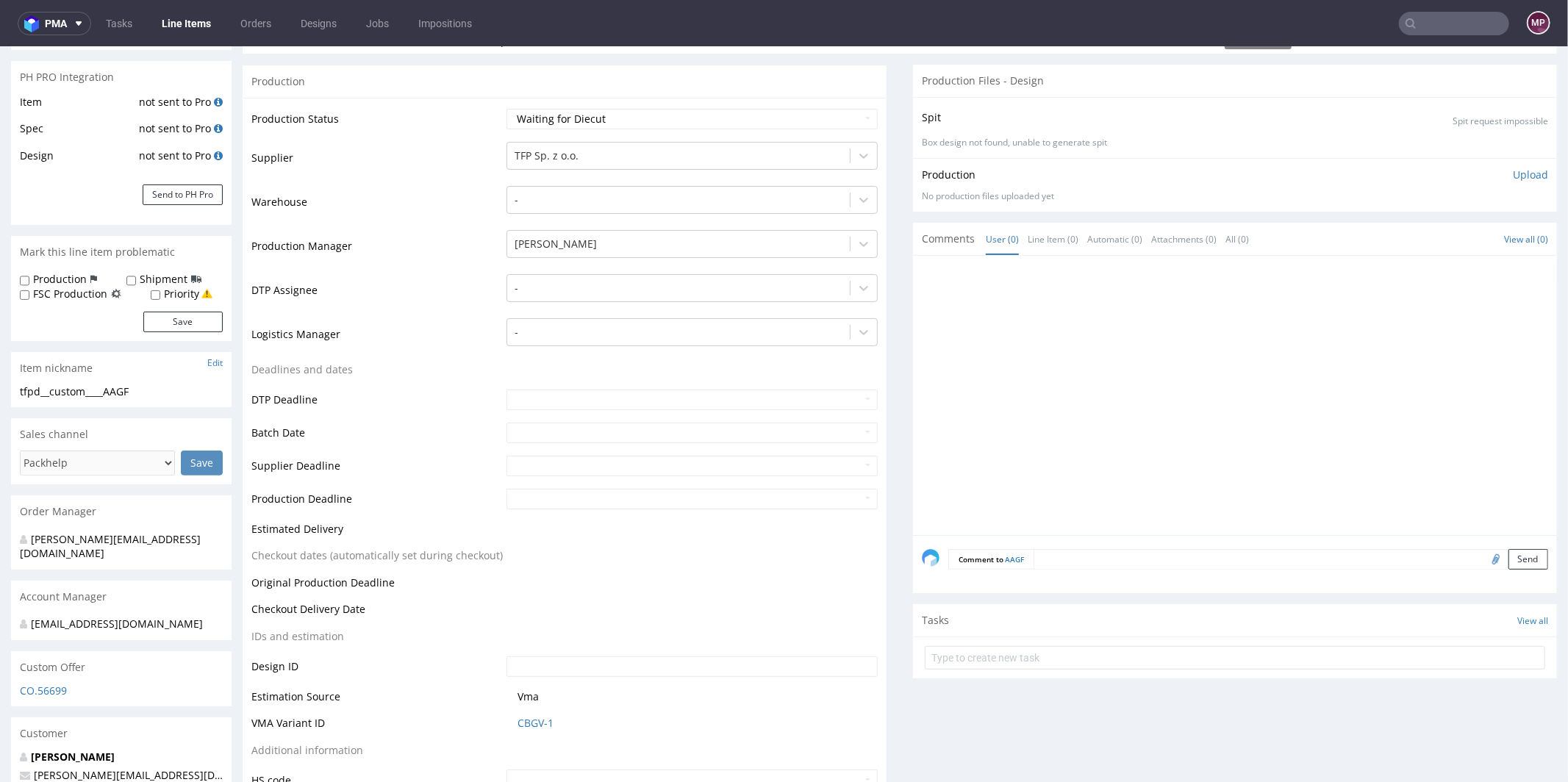
scroll to position [544, 0]
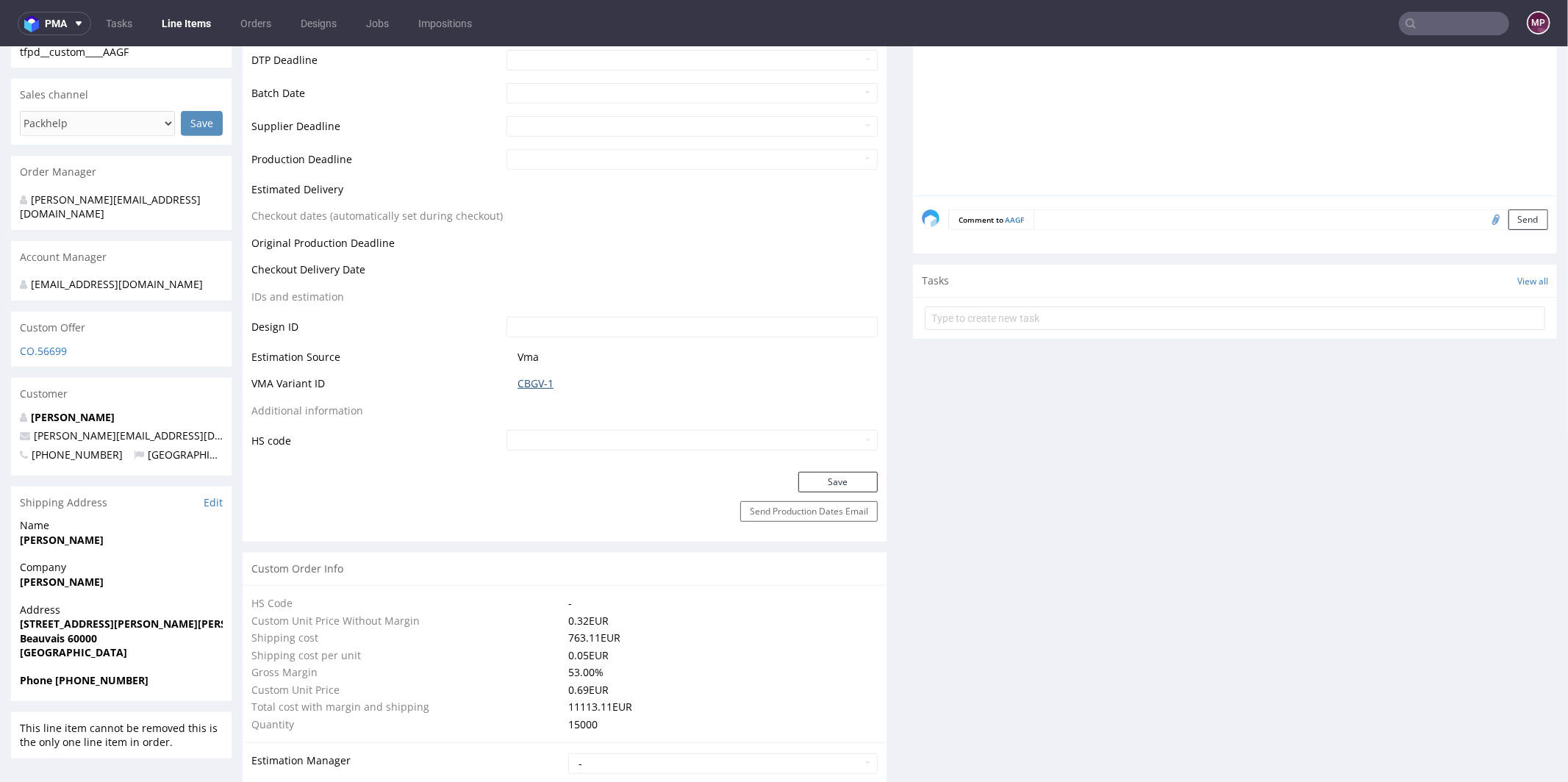
click at [539, 382] on link "CBGV-1" at bounding box center [536, 382] width 36 height 15
click at [1042, 213] on textarea at bounding box center [1291, 219] width 514 height 21
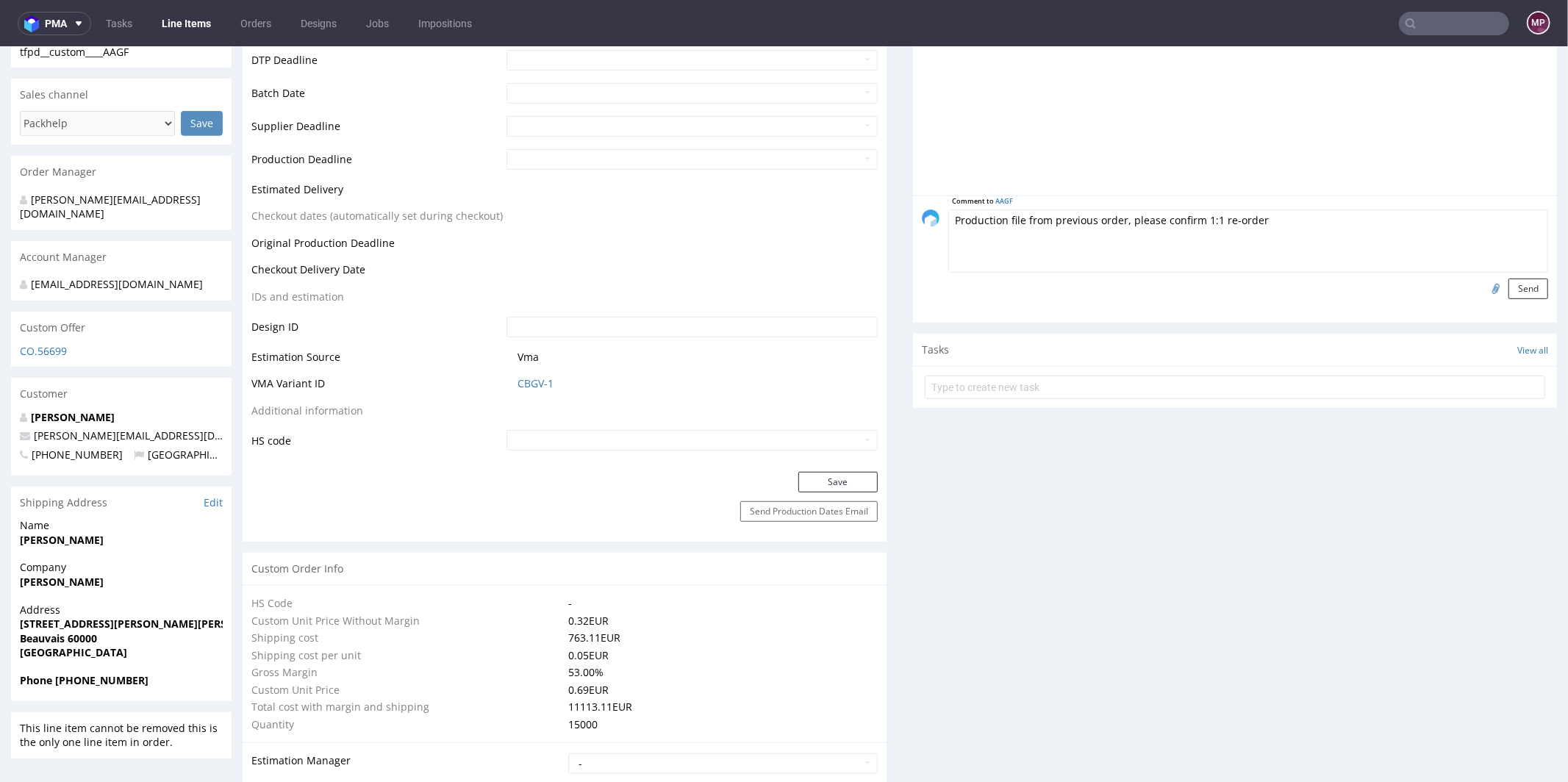
type textarea "Production file from previous order, please confirm 1:1 re-order"
click at [1483, 286] on input "file" at bounding box center [1494, 288] width 21 height 19
click at [1128, 266] on textarea "Production file from previous order, please confirm 1:1 re-order" at bounding box center [1248, 240] width 600 height 63
click at [1483, 285] on input "file" at bounding box center [1494, 288] width 21 height 19
type input "C:\fakepath\tfpd__custom____KDUQ__d0__oR404711311__outside.pdf"
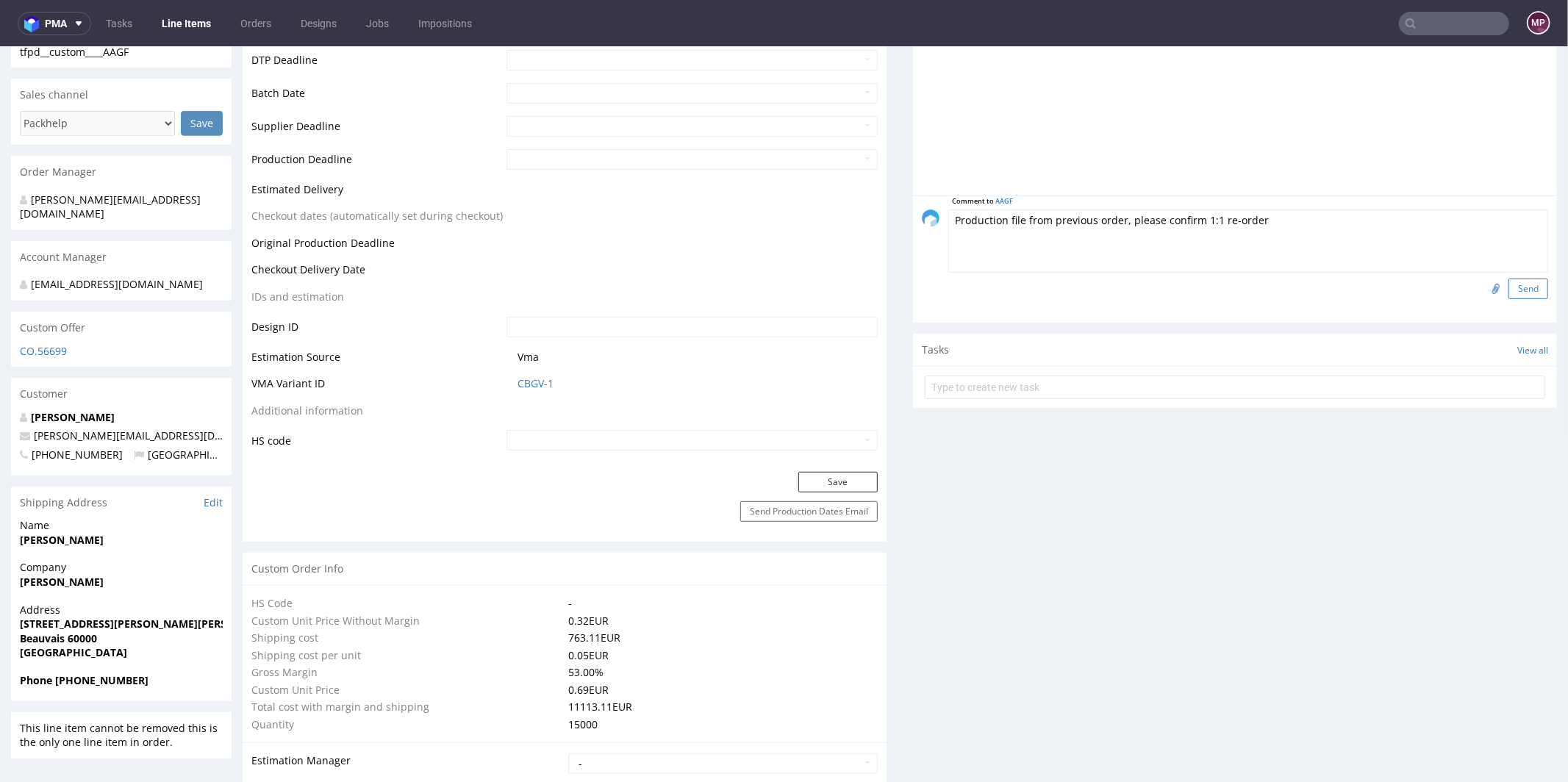
click at [1517, 278] on button "Send" at bounding box center [1528, 288] width 40 height 21
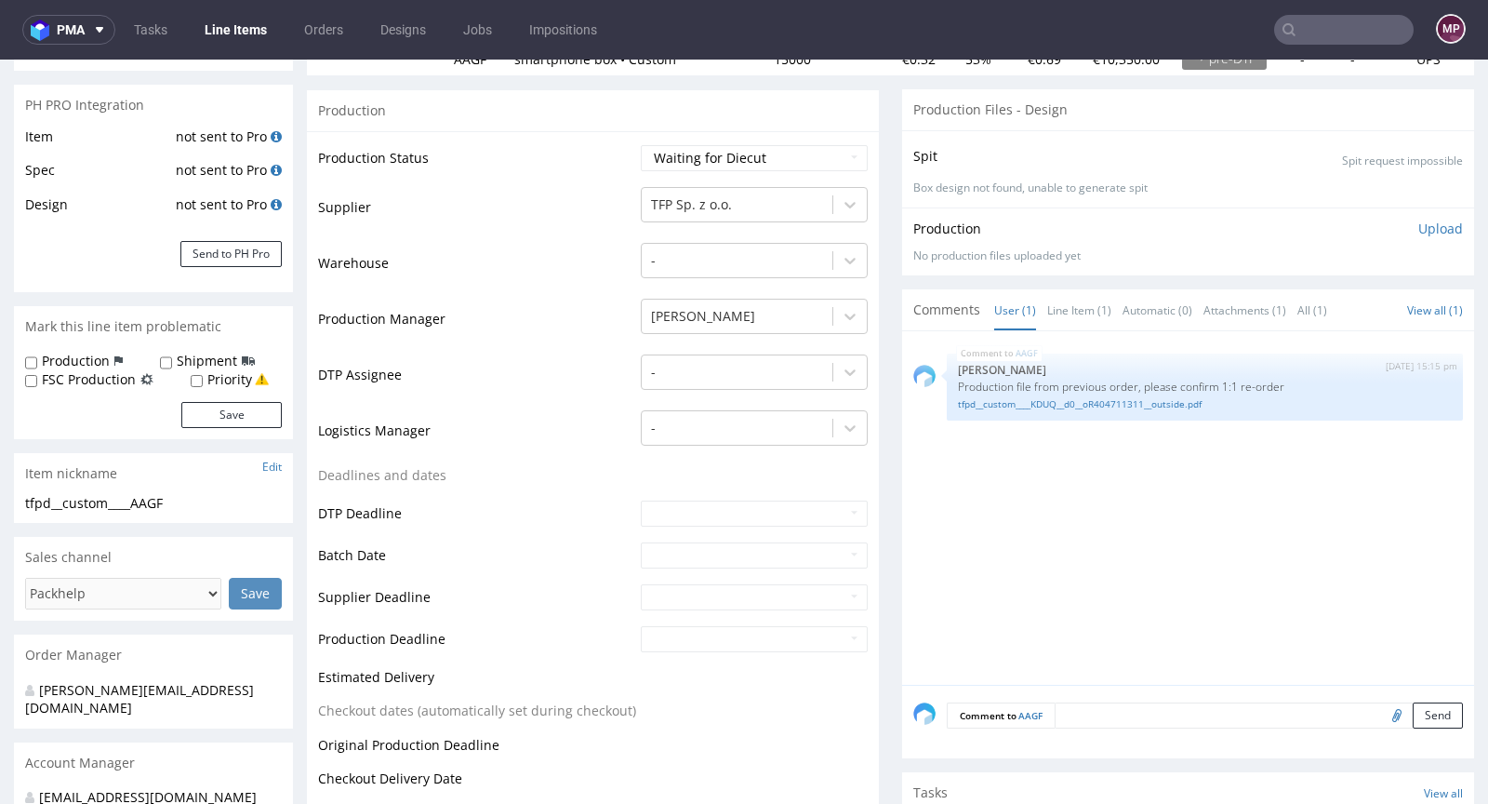
scroll to position [0, 0]
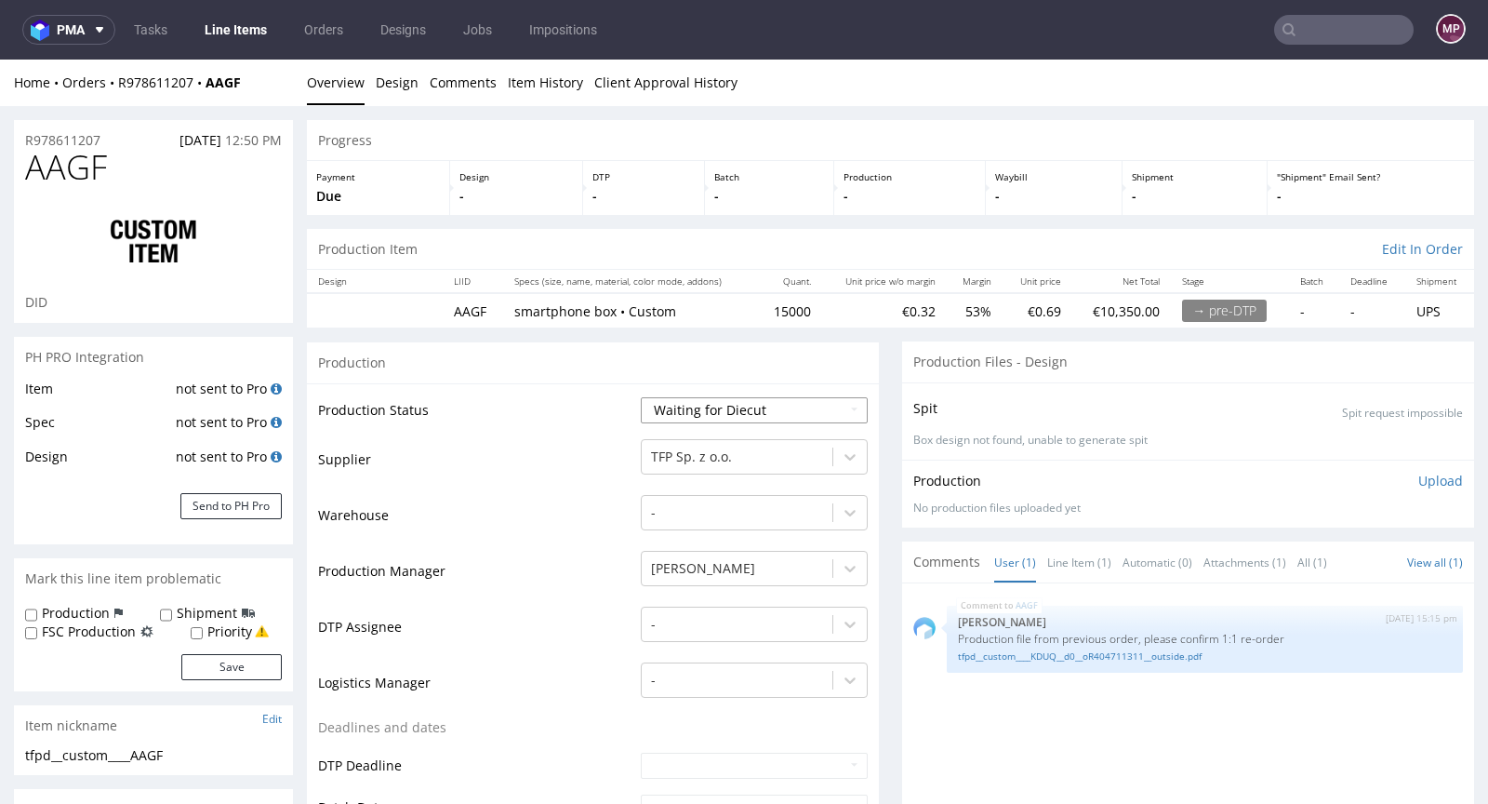
click at [678, 397] on select "Waiting for Artwork Waiting for Diecut Waiting for Mockup Waiting for DTP Waiti…" at bounding box center [754, 410] width 227 height 26
select select "pre_dtp_waiting_for_artwork"
click at [641, 397] on select "Waiting for Artwork Waiting for Diecut Waiting for Mockup Waiting for DTP Waiti…" at bounding box center [754, 410] width 227 height 26
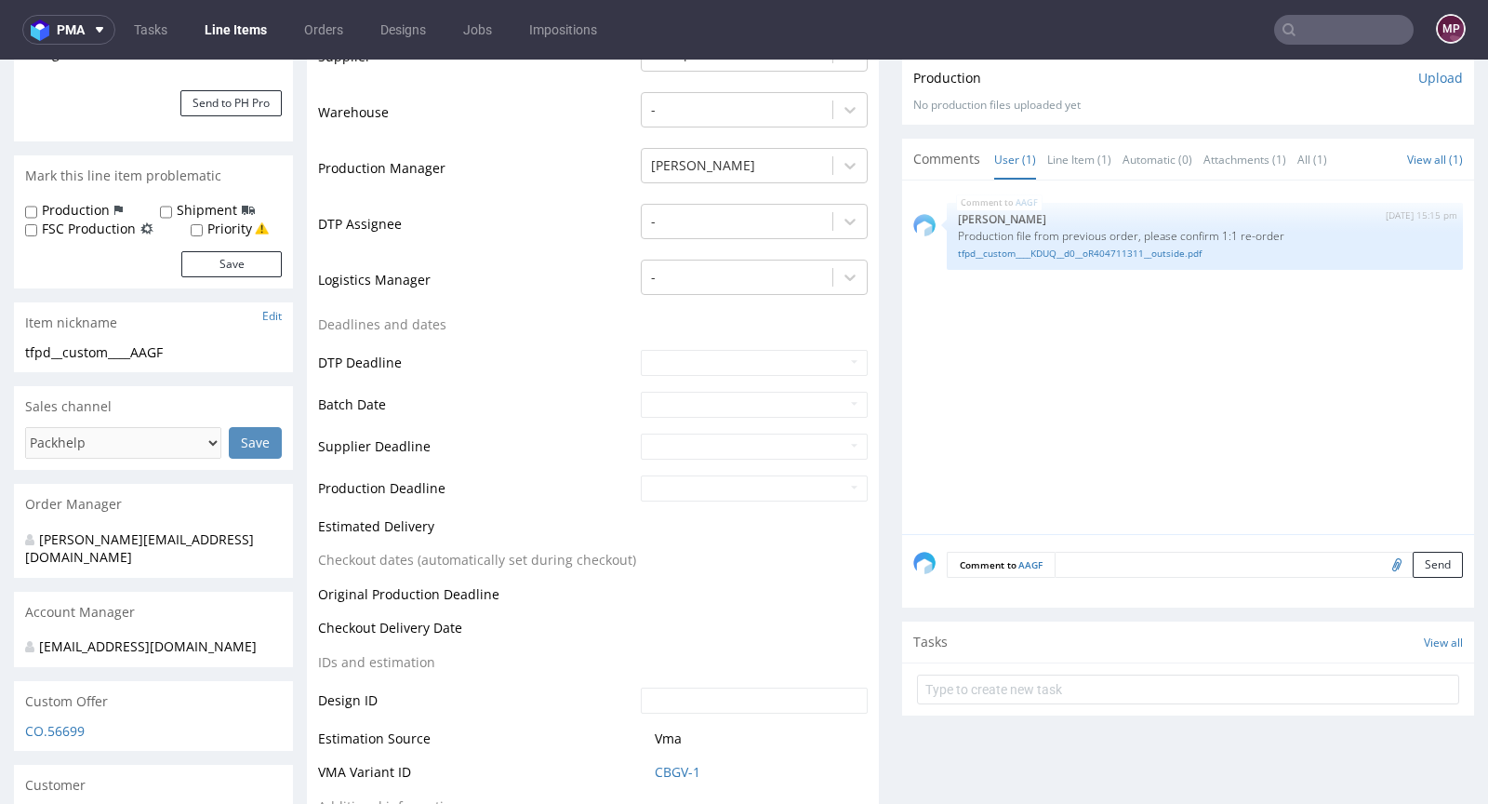
scroll to position [660, 0]
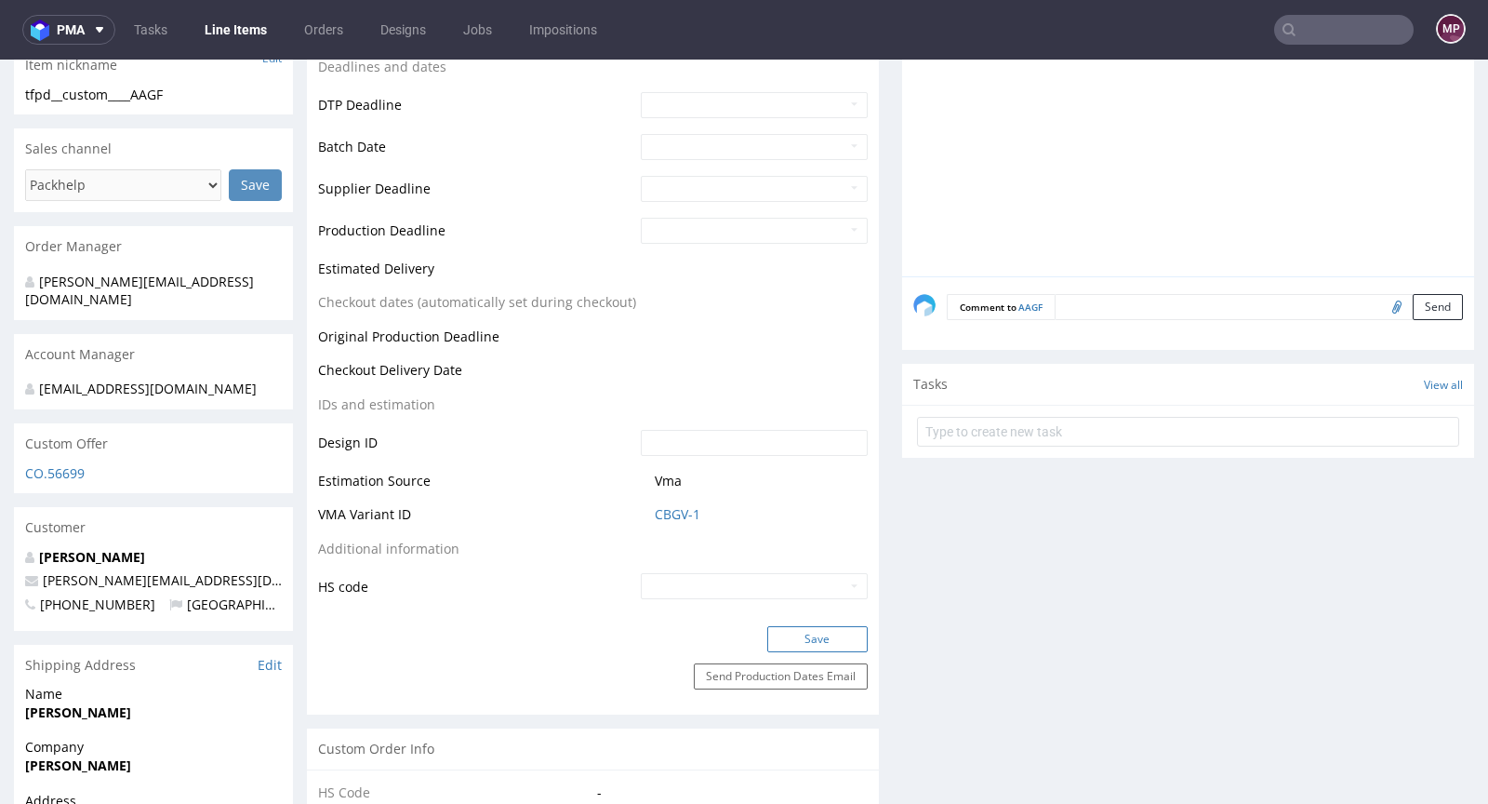
click at [819, 643] on button "Save" at bounding box center [817, 639] width 100 height 26
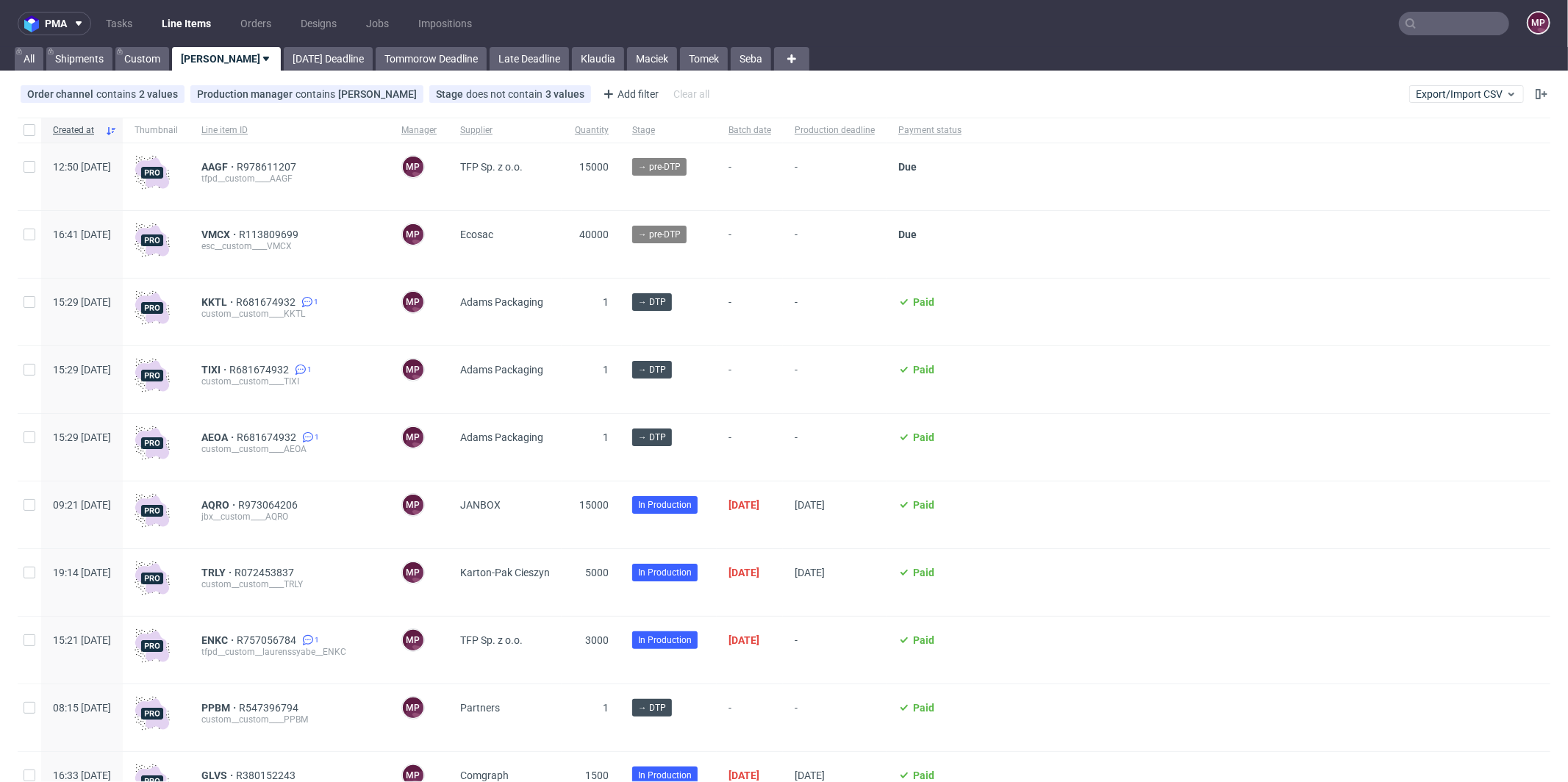
click at [1440, 16] on input "text" at bounding box center [1454, 24] width 111 height 24
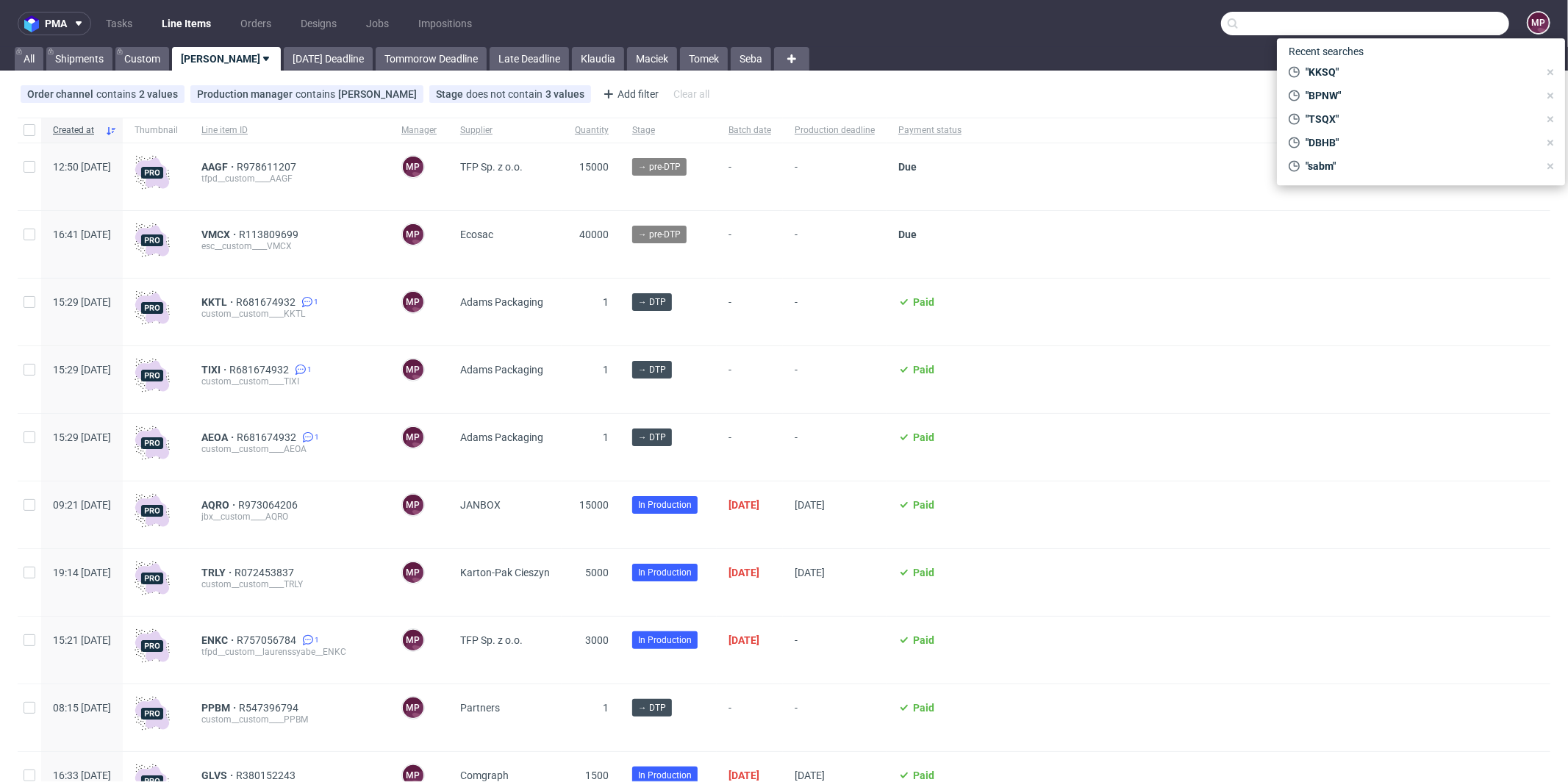
paste input "KDUQ"
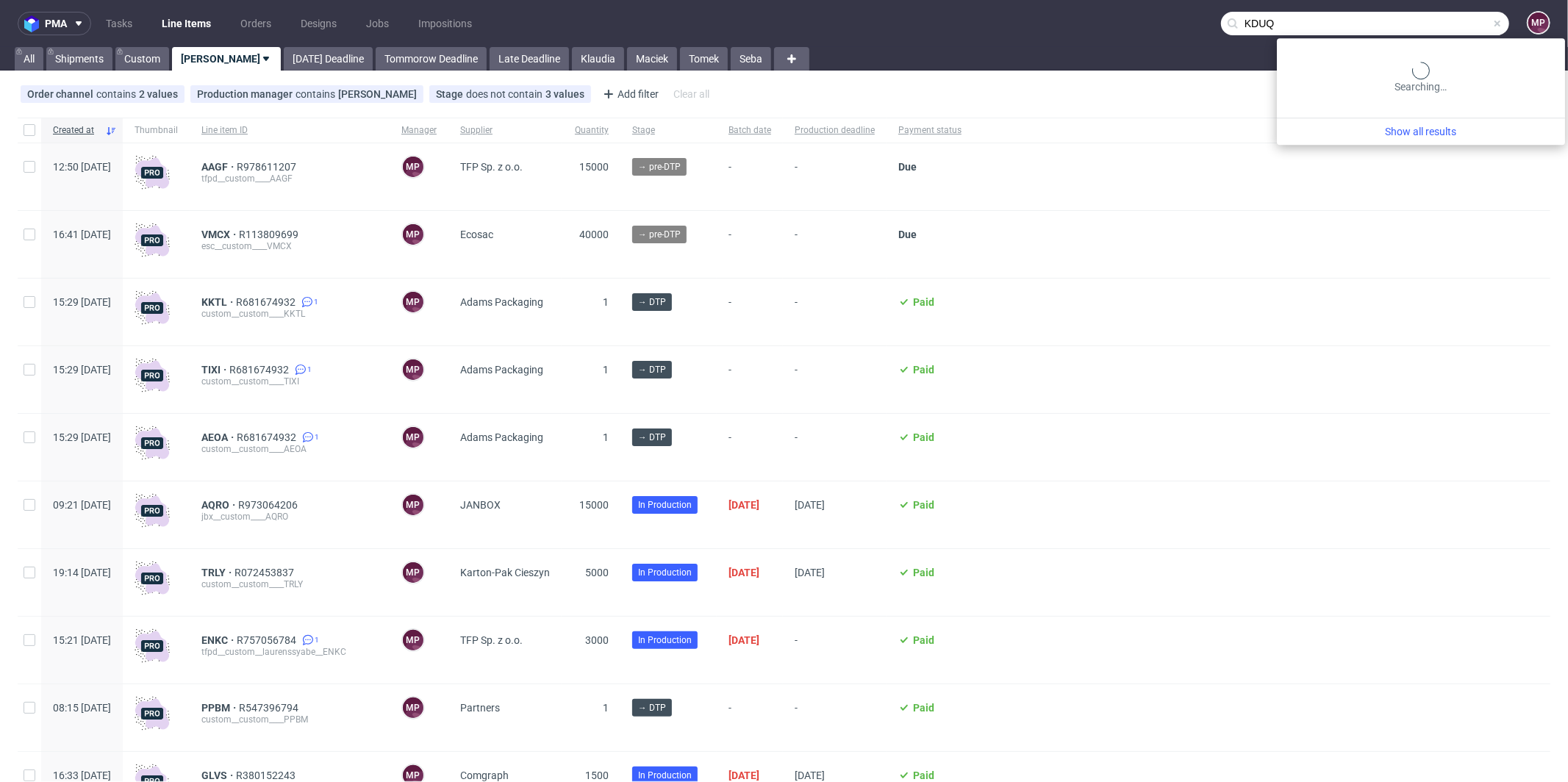
type input "KDUQ"
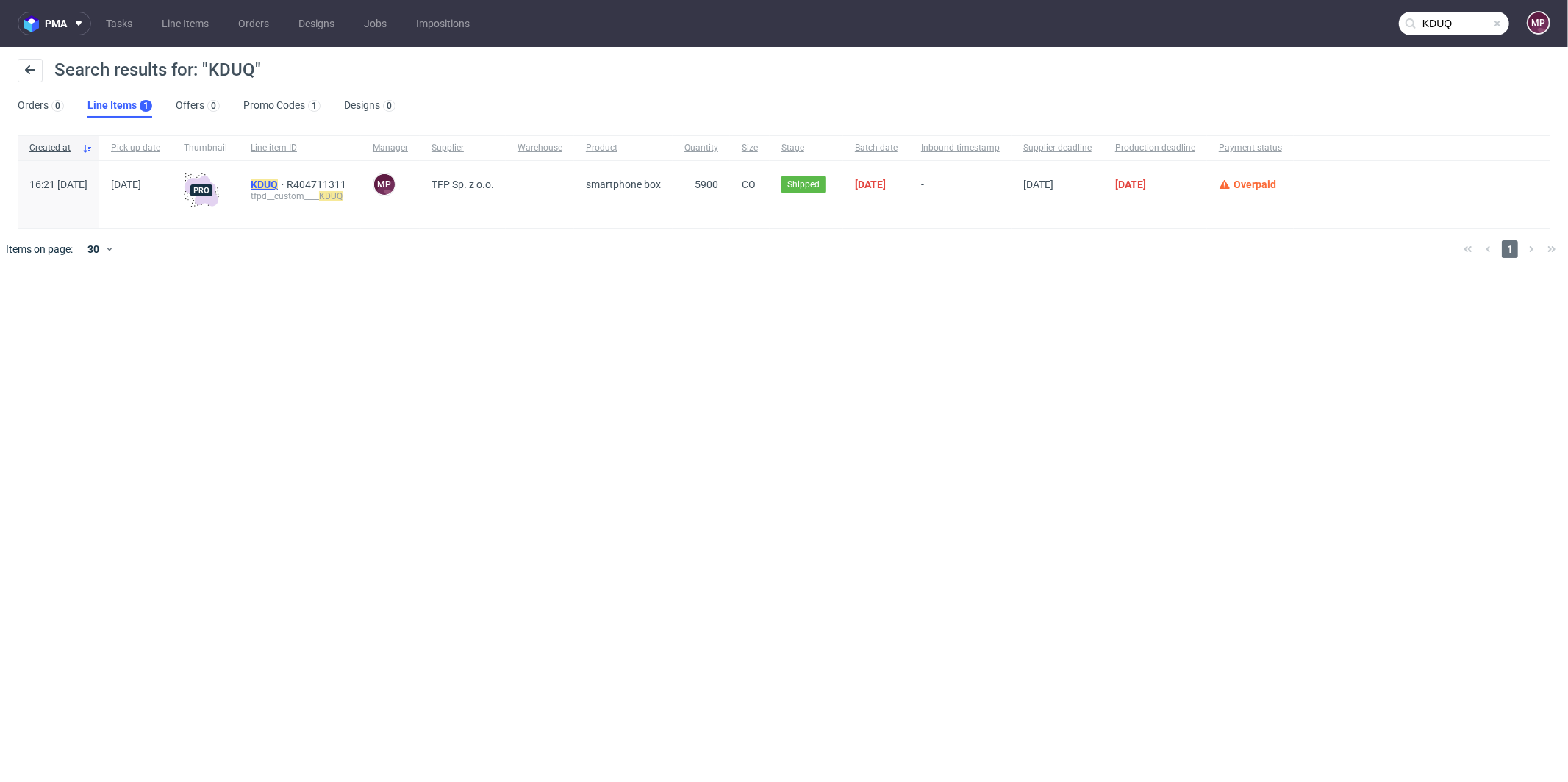
click at [278, 182] on mark "KDUQ" at bounding box center [264, 184] width 27 height 12
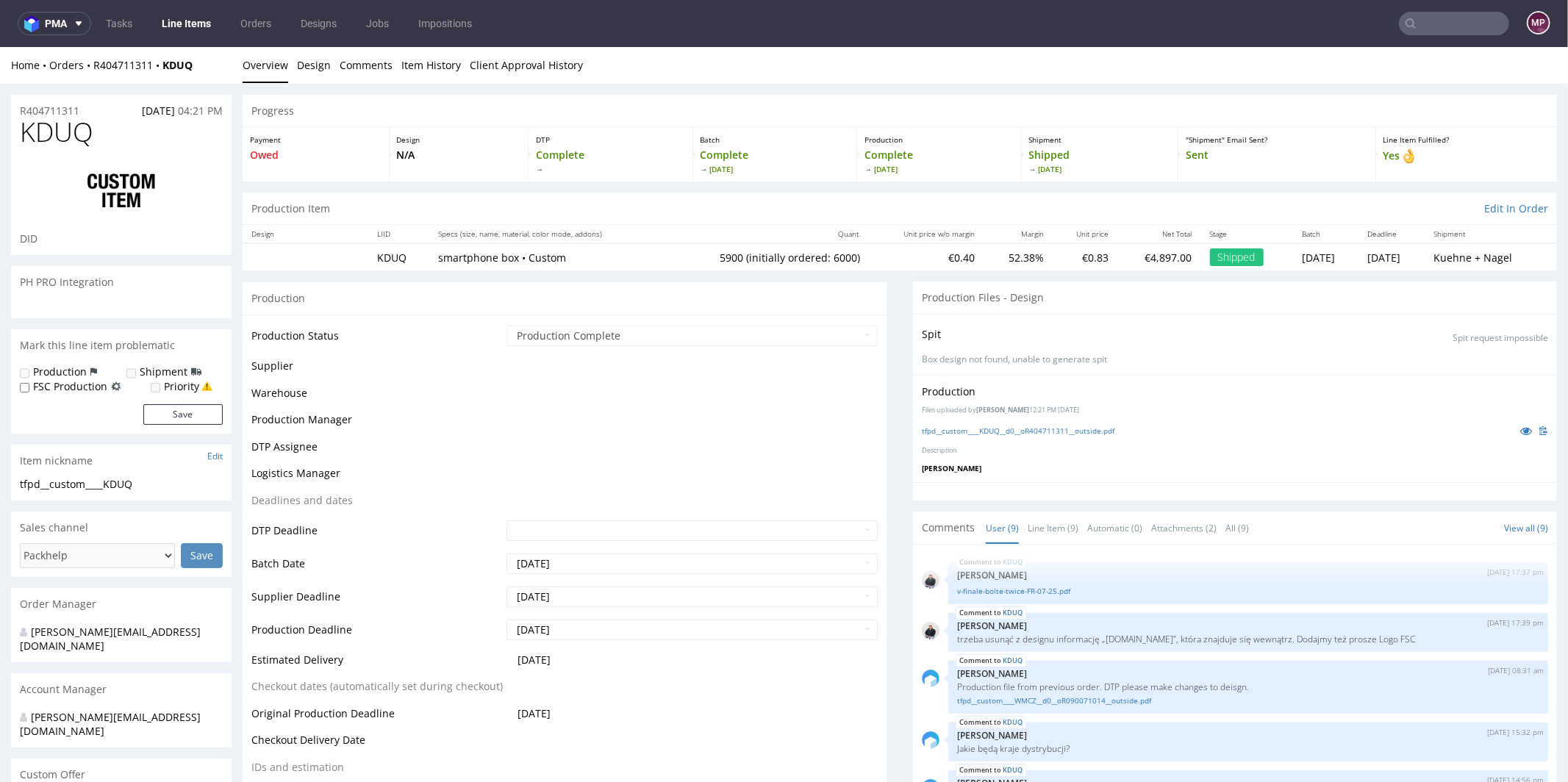
scroll to position [196, 0]
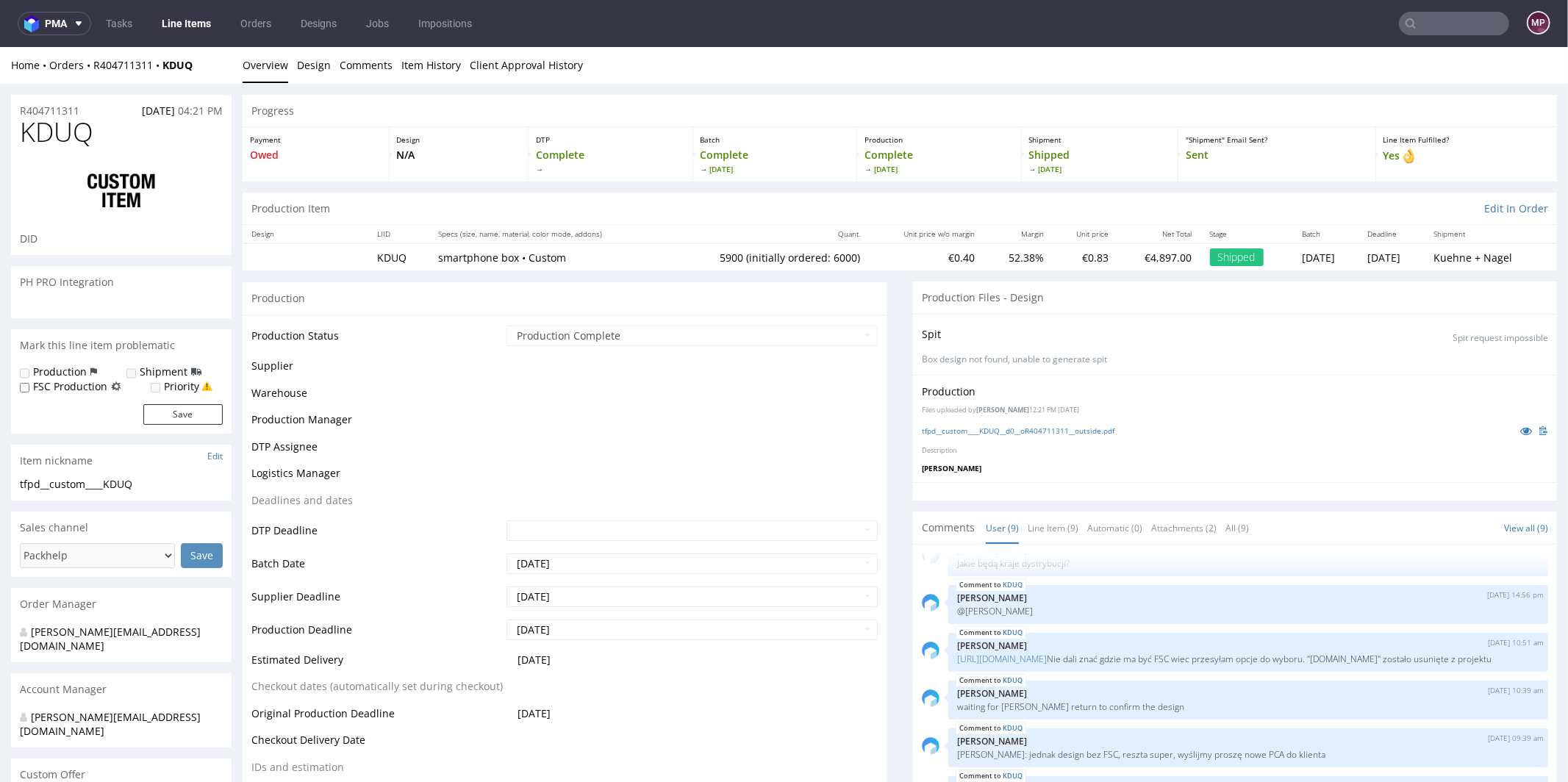
select select "in_progress"
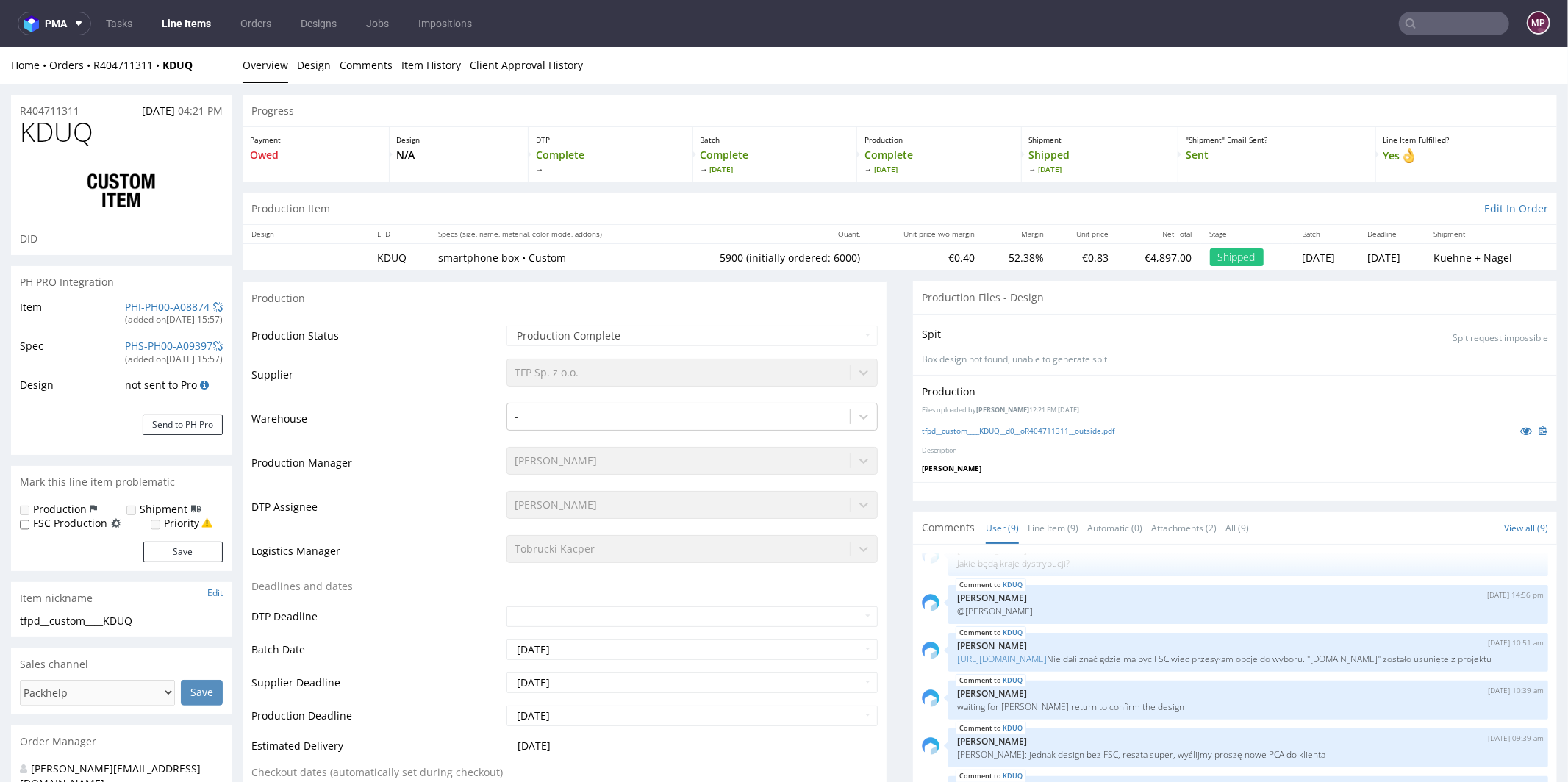
type input "5900"
click at [956, 430] on link "tfpd__custom____KDUQ__d0__oR404711311__outside.pdf" at bounding box center [1018, 430] width 193 height 10
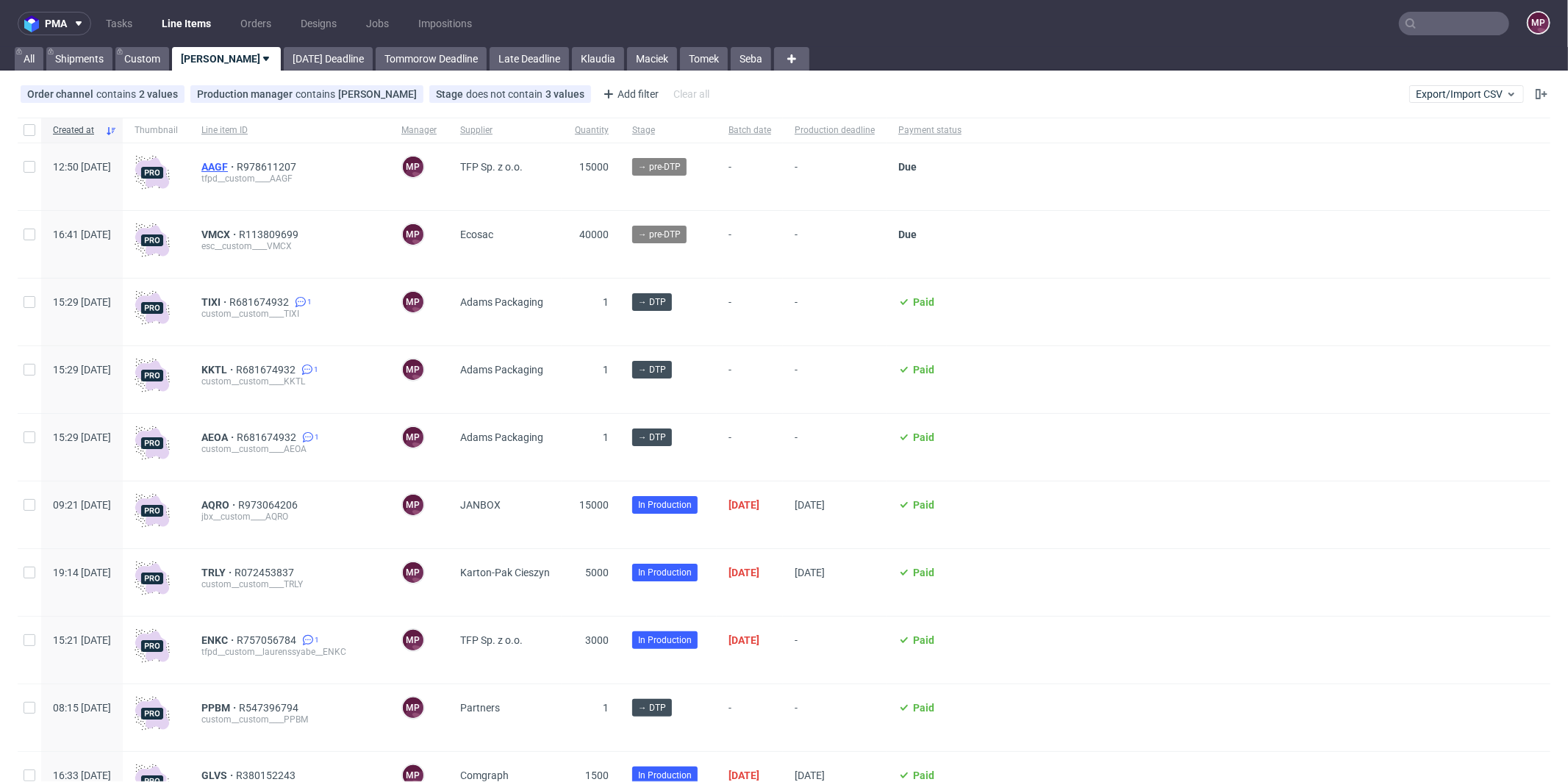
click at [236, 167] on span "AAGF" at bounding box center [219, 167] width 36 height 12
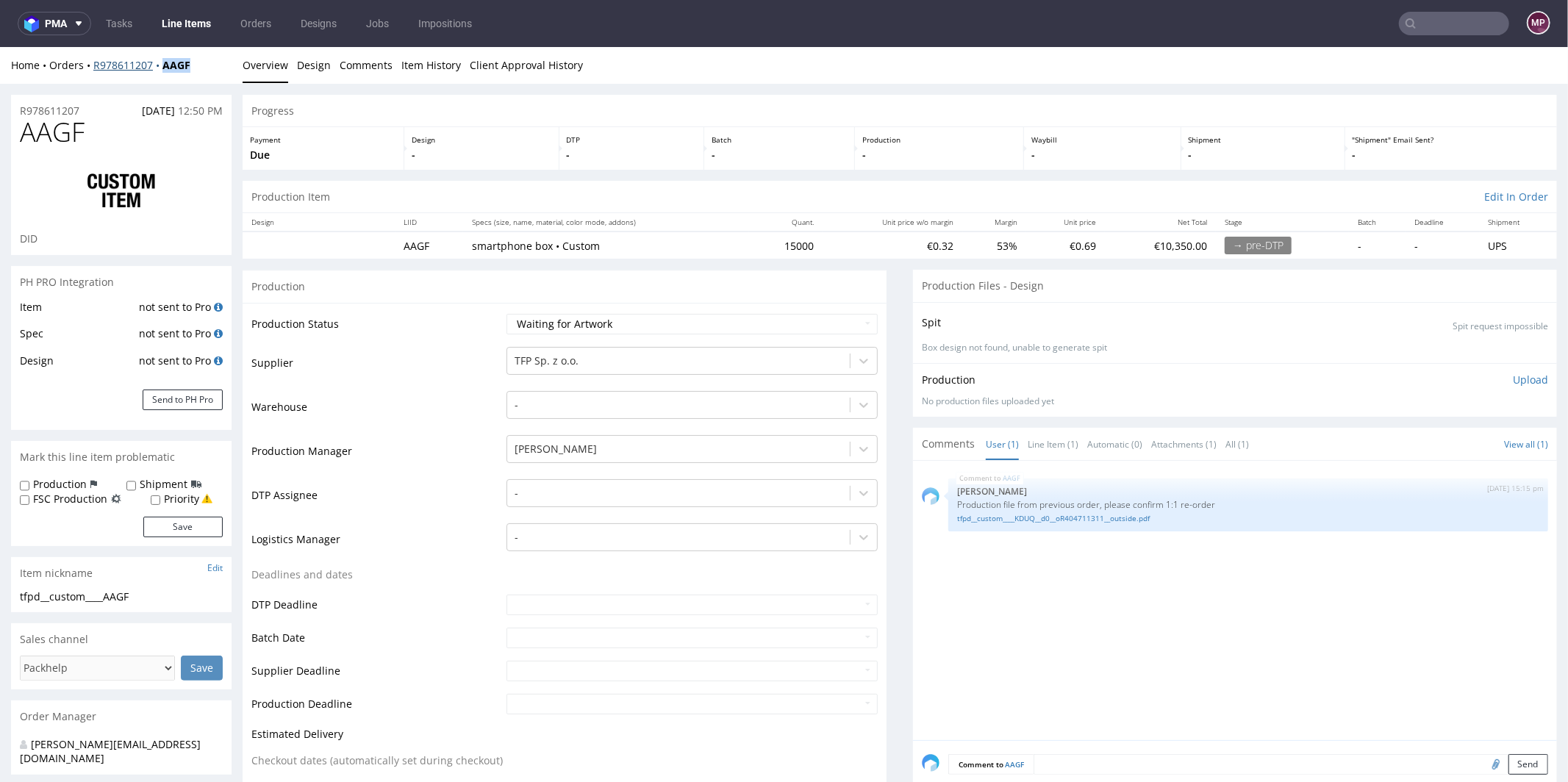
drag, startPoint x: 206, startPoint y: 63, endPoint x: 161, endPoint y: 64, distance: 45.0
click at [161, 64] on div "Home Orders R978611207 AAGF" at bounding box center [121, 65] width 220 height 15
copy strong "AAGF"
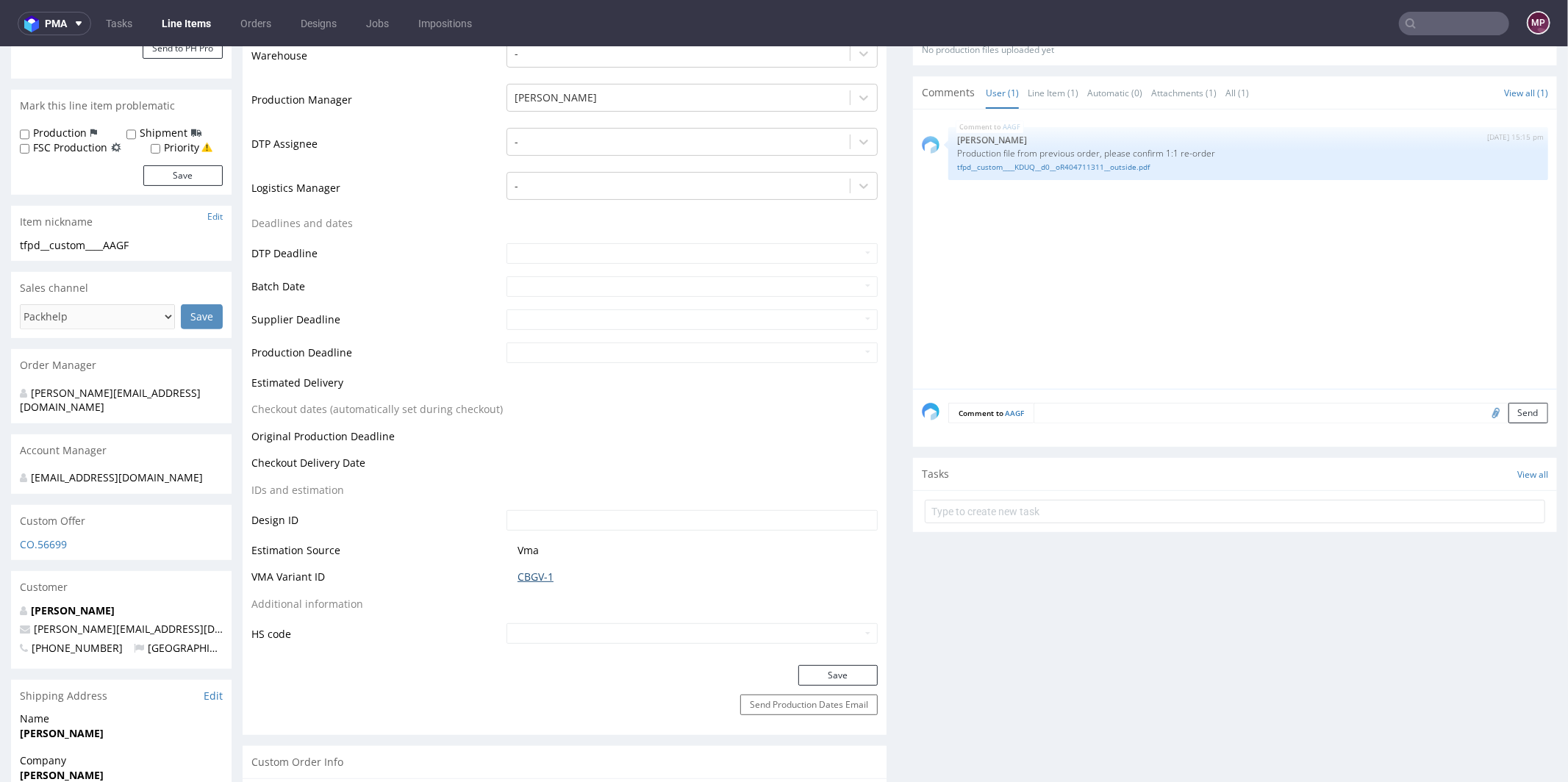
click at [537, 571] on link "CBGV-1" at bounding box center [536, 576] width 36 height 15
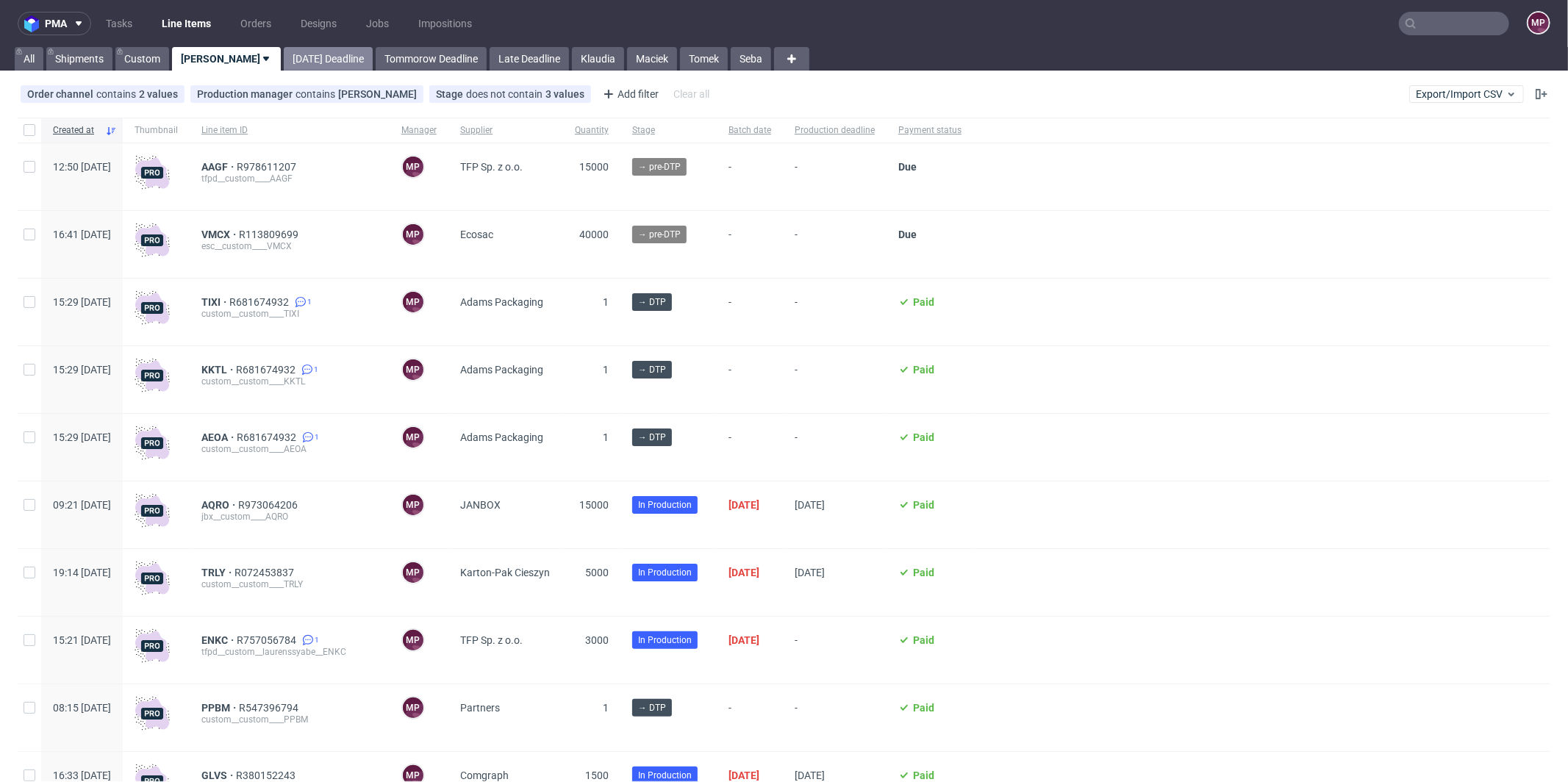
click at [284, 50] on link "[DATE] Deadline" at bounding box center [328, 59] width 89 height 24
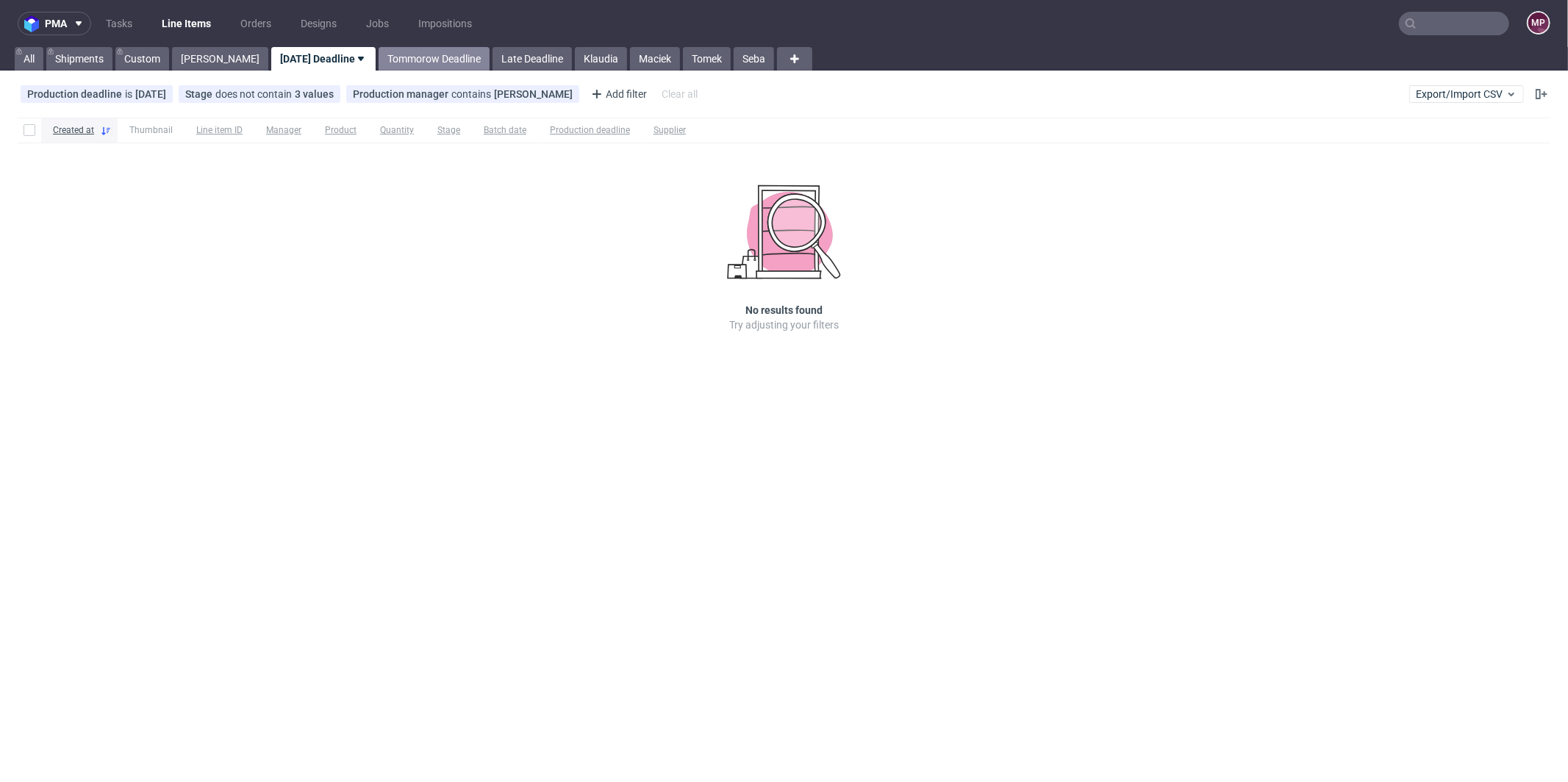
click at [379, 56] on link "Tommorow Deadline" at bounding box center [434, 59] width 111 height 24
click at [515, 58] on link "Late Deadline" at bounding box center [531, 59] width 79 height 24
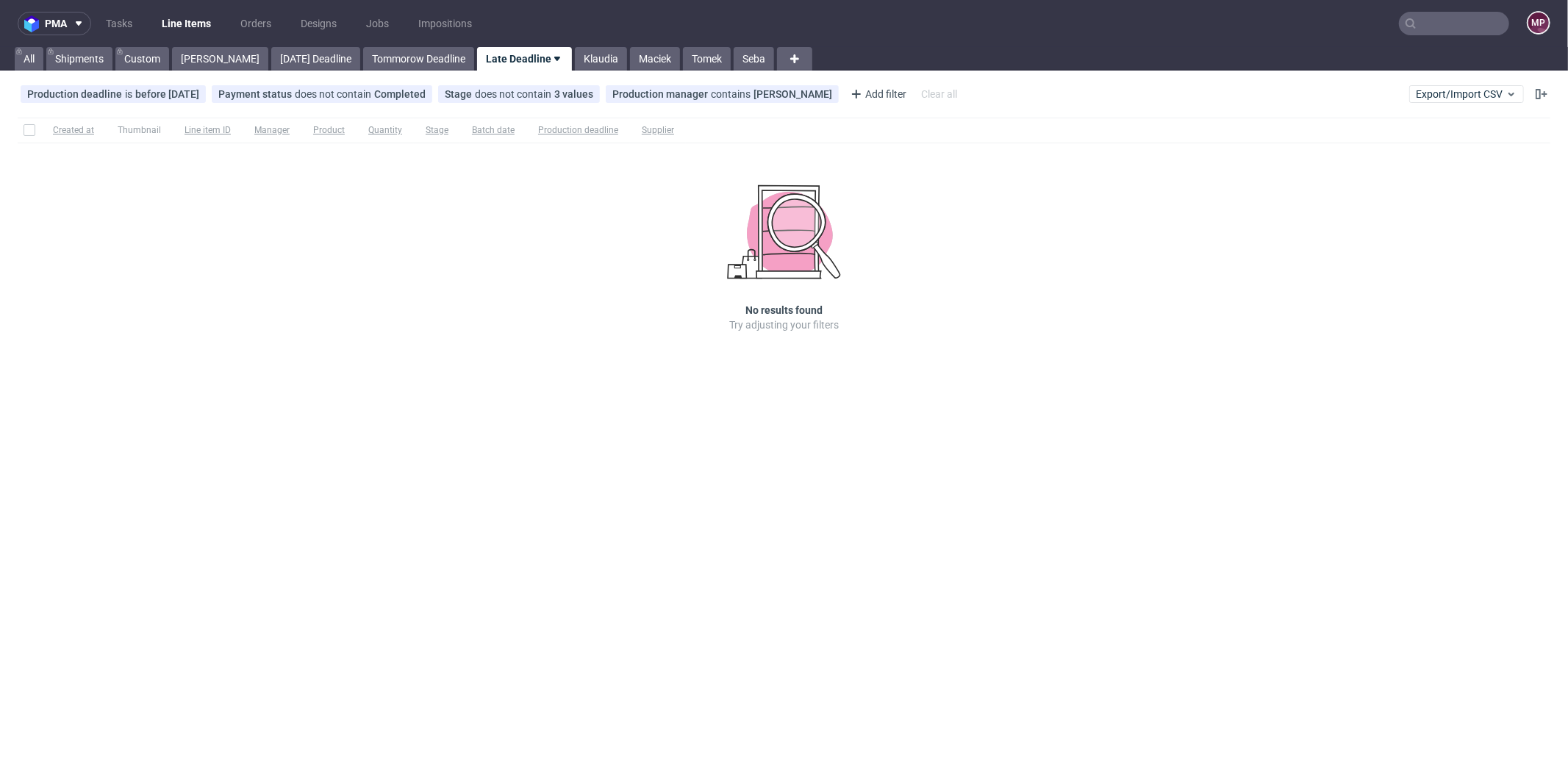
click at [210, 73] on div "pma Tasks Line Items Orders Designs Jobs Impositions MP All Shipments Custom [P…" at bounding box center [784, 391] width 1568 height 782
click at [209, 67] on link "[PERSON_NAME]" at bounding box center [220, 59] width 96 height 24
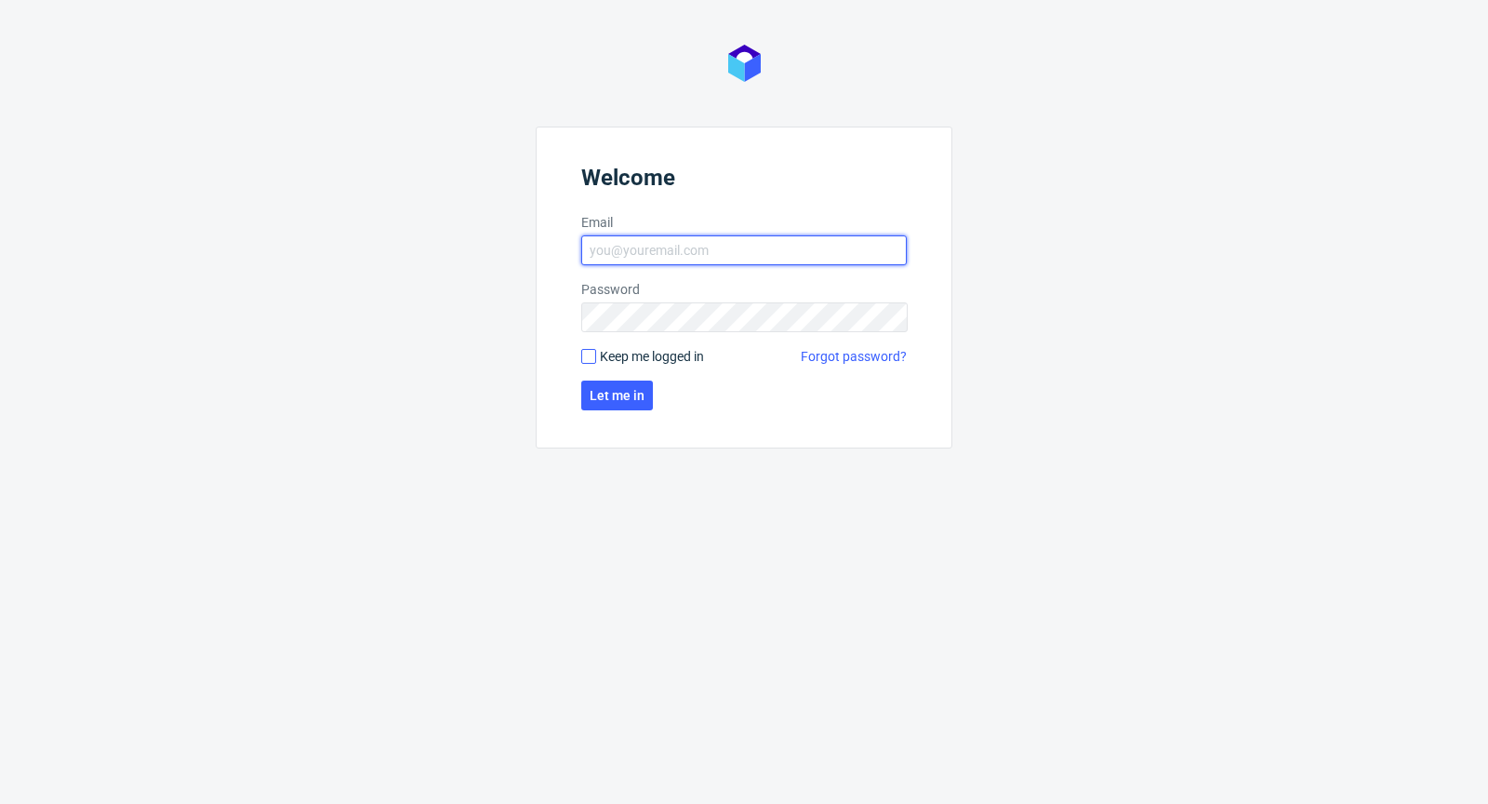
type input "[PERSON_NAME][EMAIL_ADDRESS][PERSON_NAME][DOMAIN_NAME]"
click at [587, 354] on input "Keep me logged in" at bounding box center [588, 356] width 15 height 15
checkbox input "true"
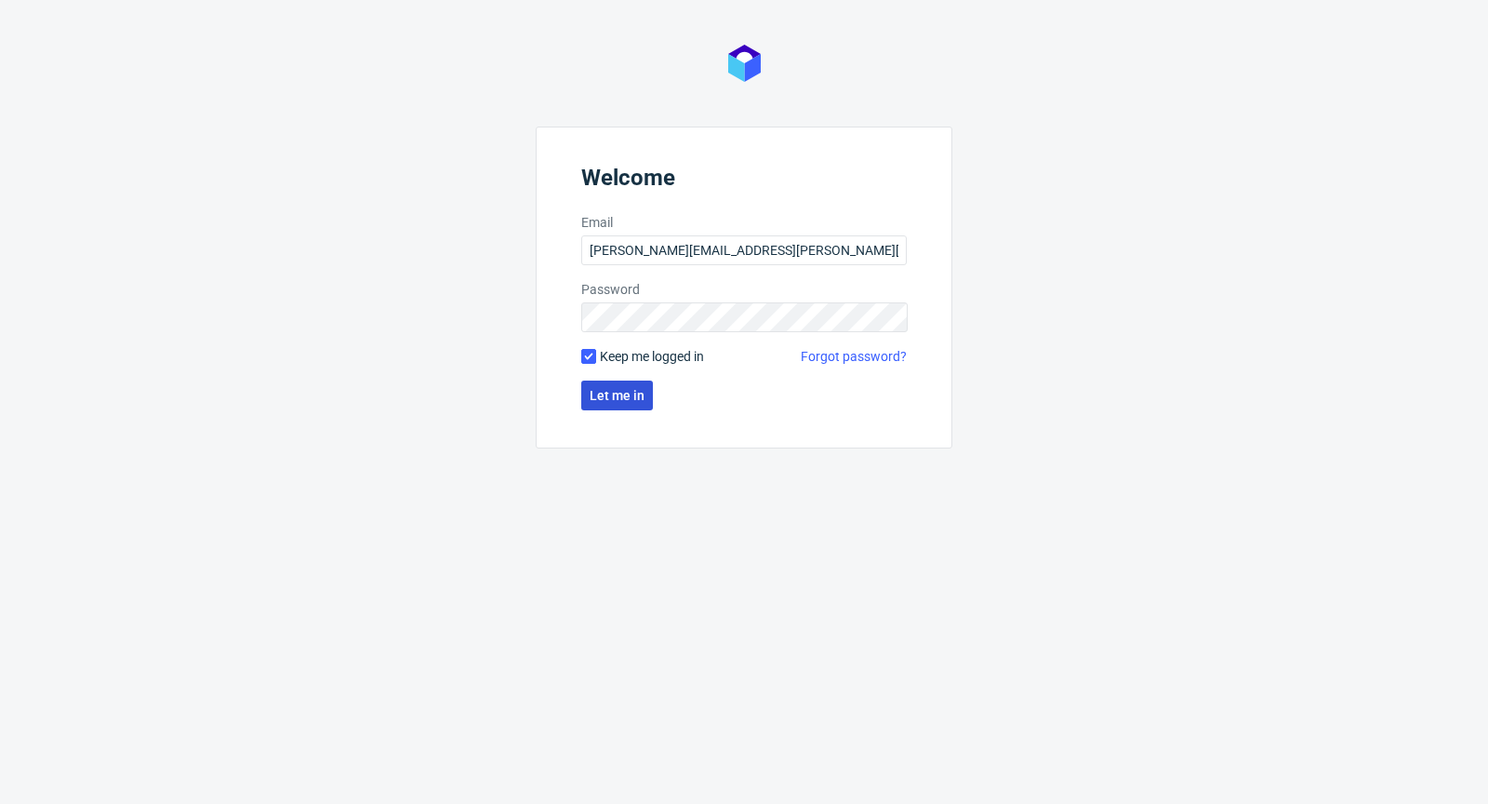
click at [620, 383] on button "Let me in" at bounding box center [617, 395] width 72 height 30
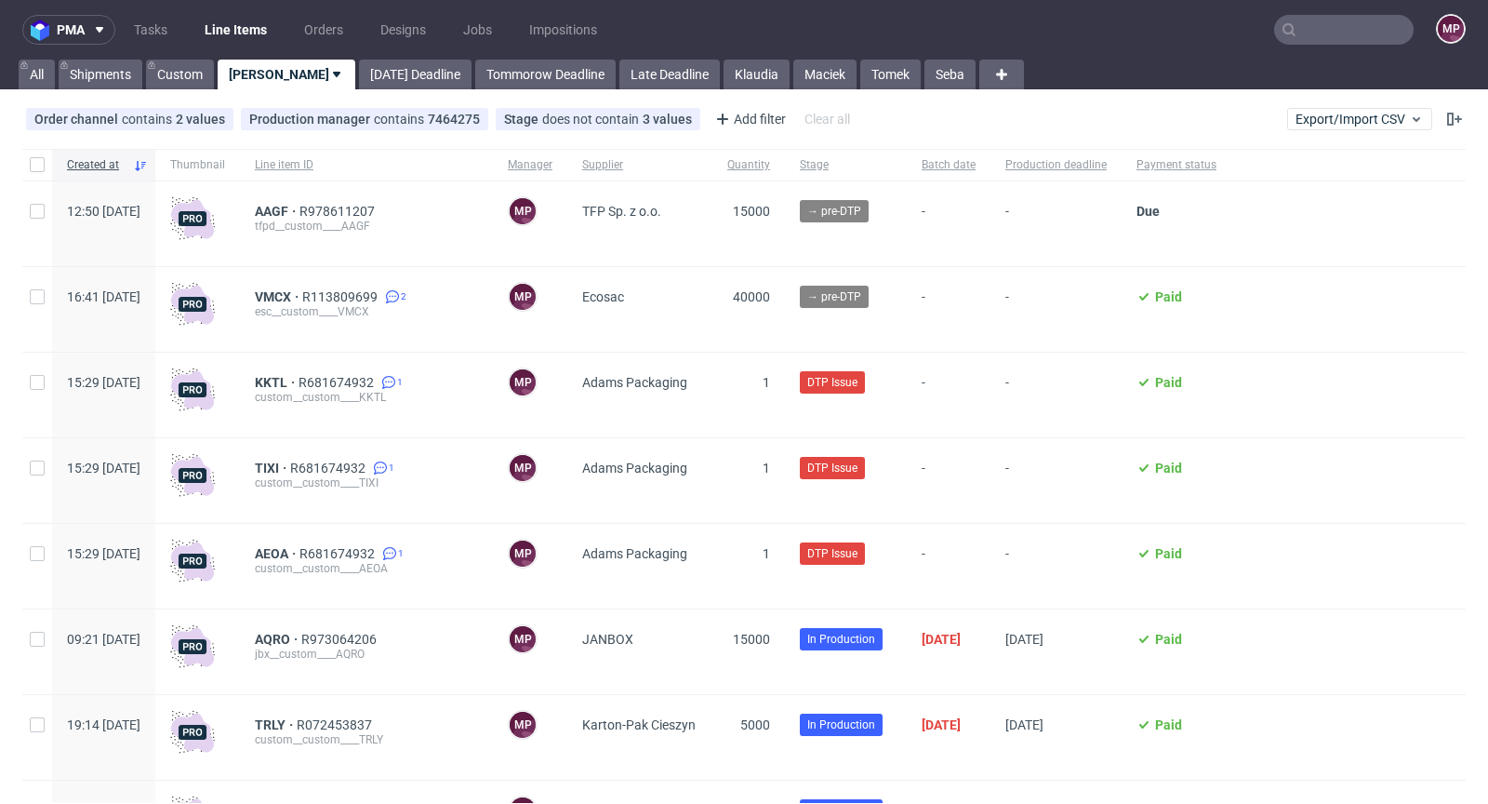
click at [1363, 39] on input "text" at bounding box center [1344, 30] width 140 height 30
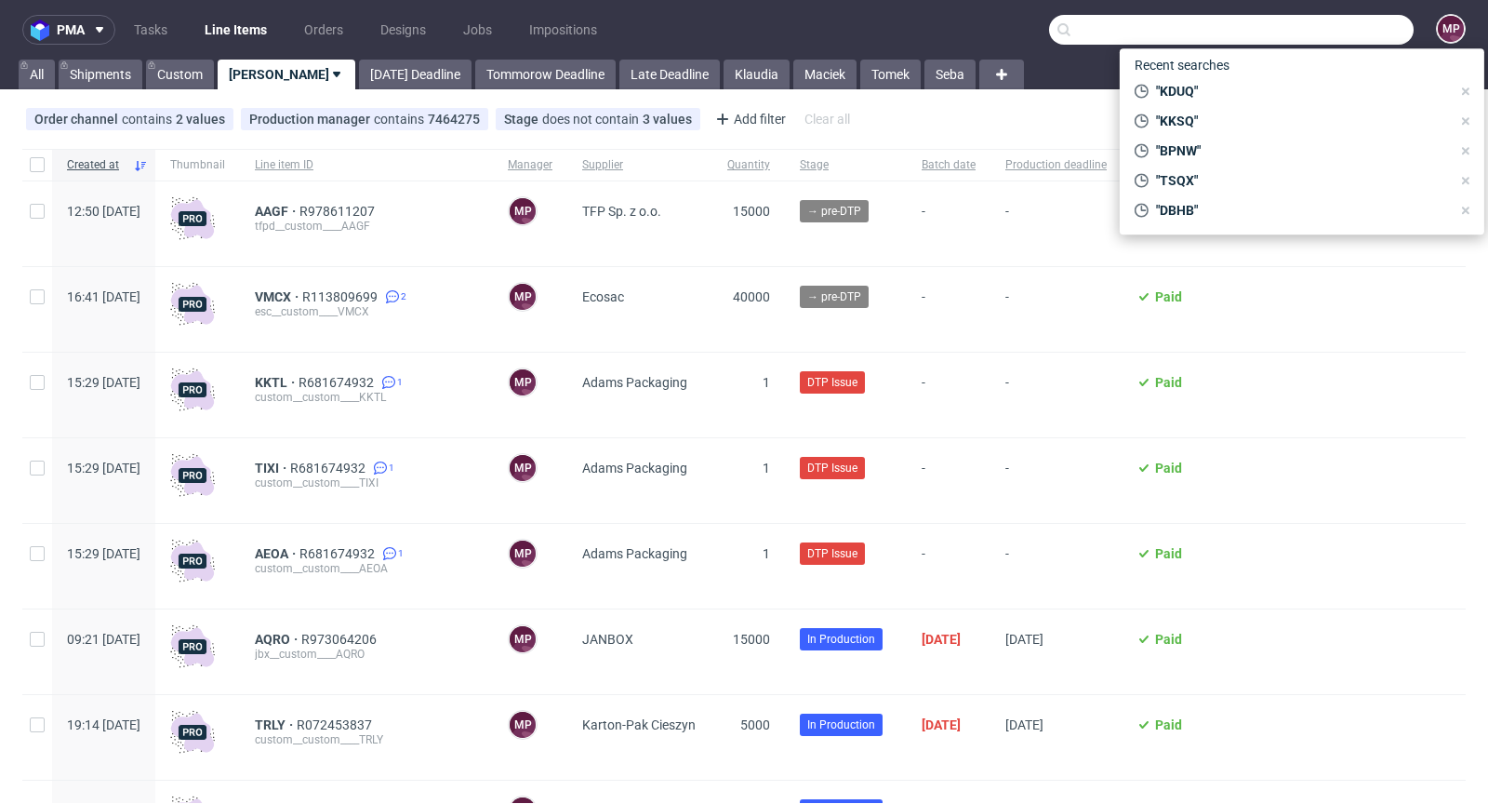
paste input "GWRY"
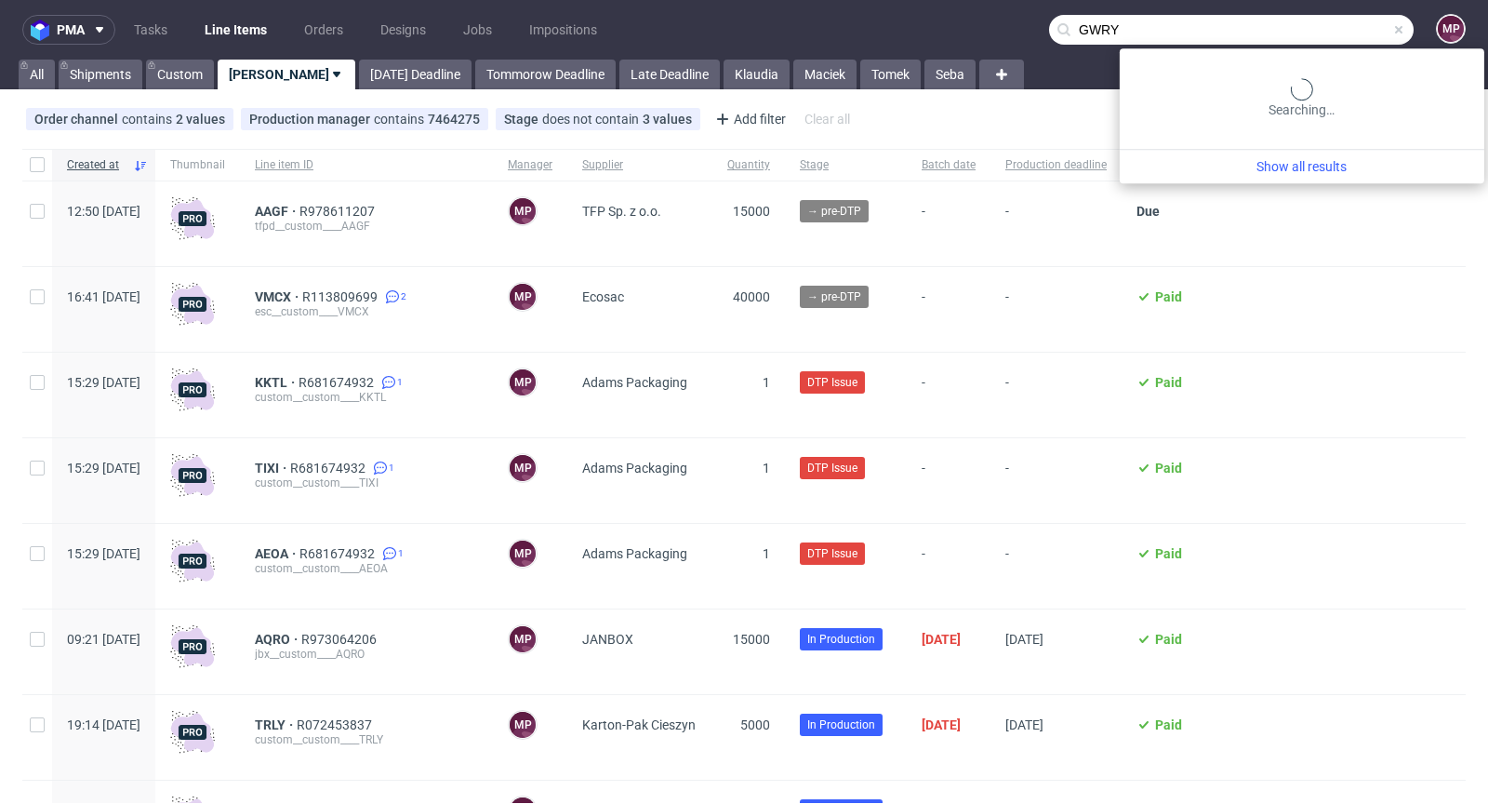
type input "GWRY"
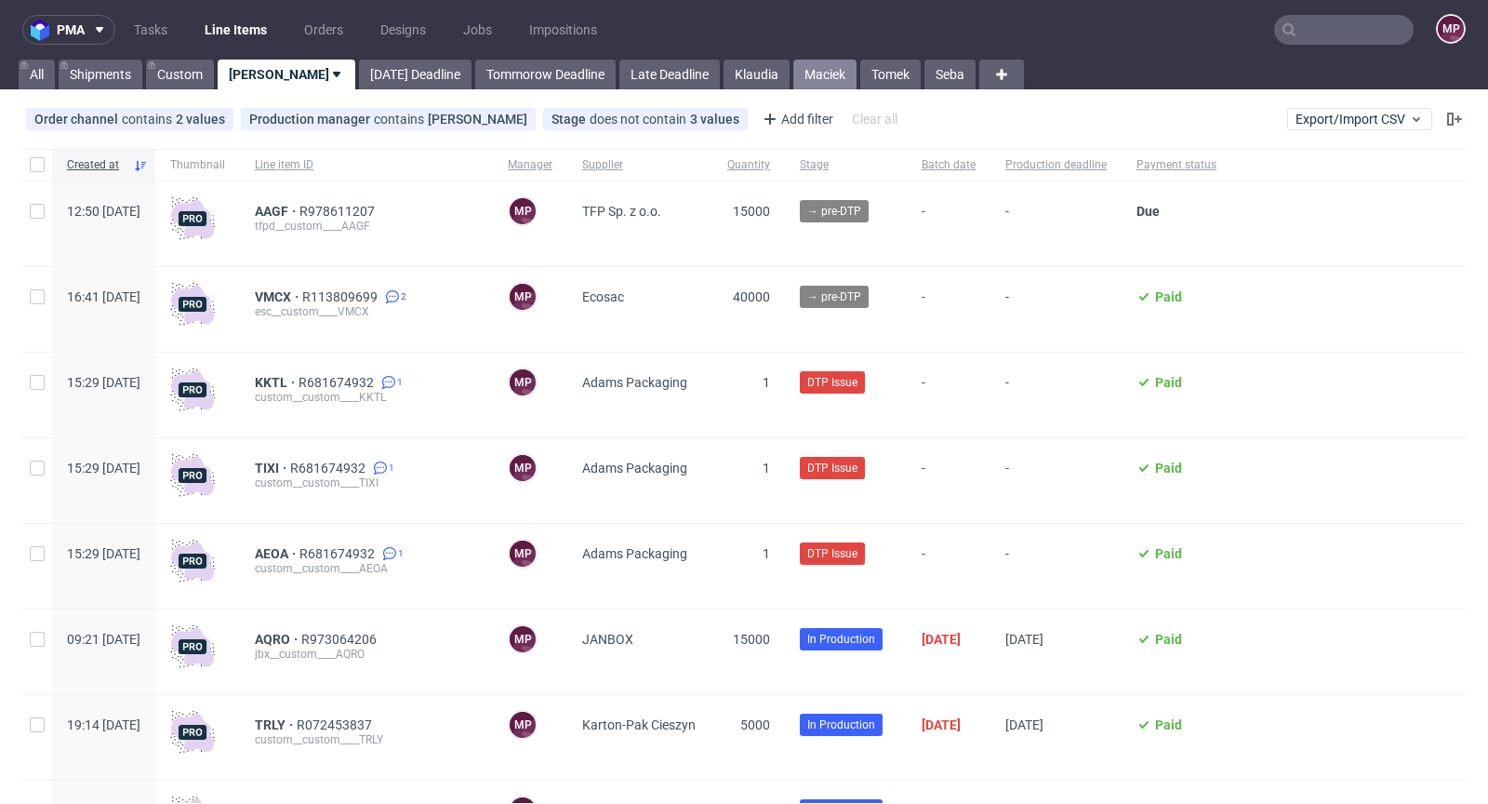
click at [793, 74] on link "Maciek" at bounding box center [824, 75] width 63 height 30
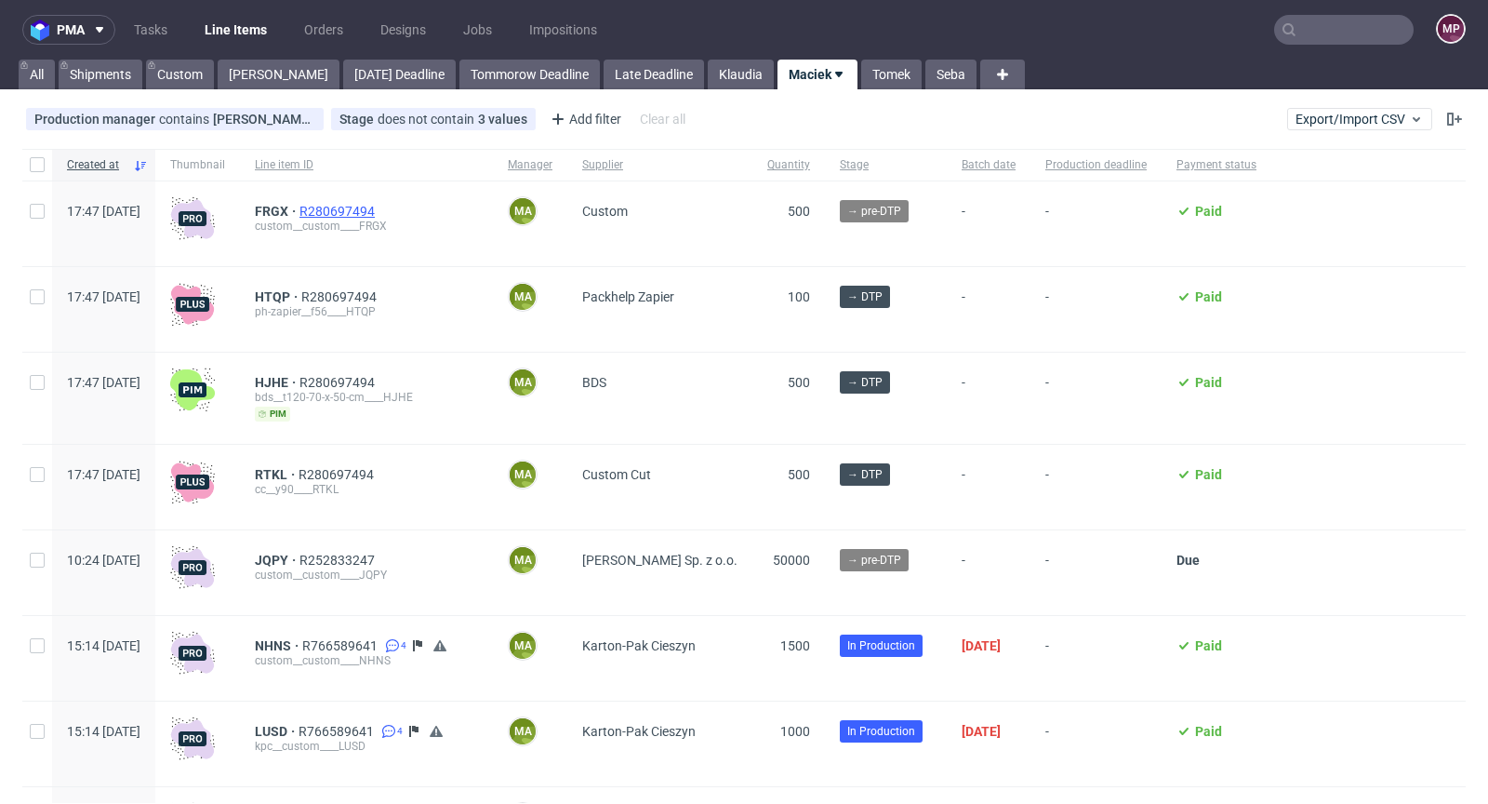
click at [379, 206] on span "R280697494" at bounding box center [338, 211] width 79 height 15
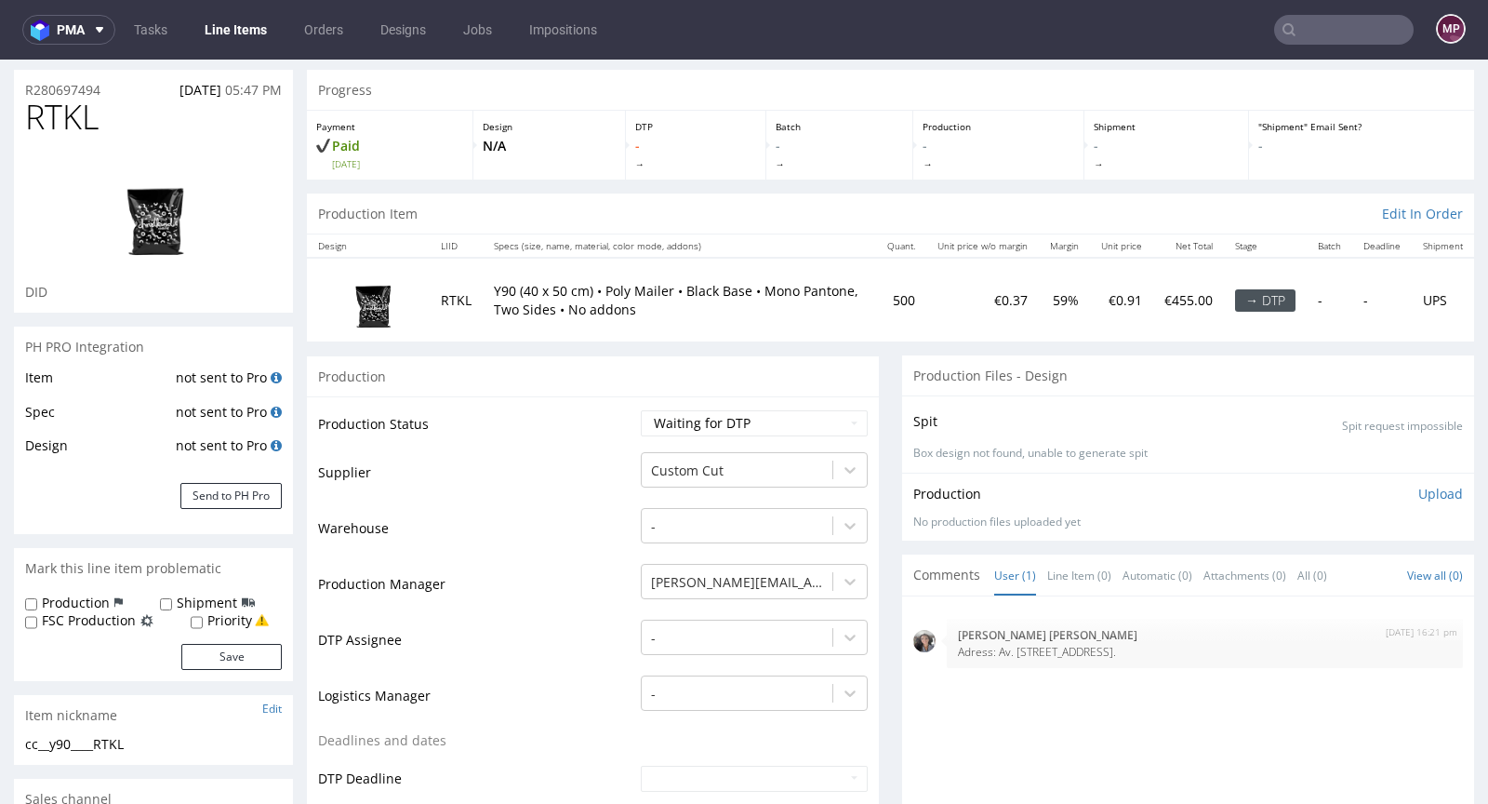
scroll to position [140, 0]
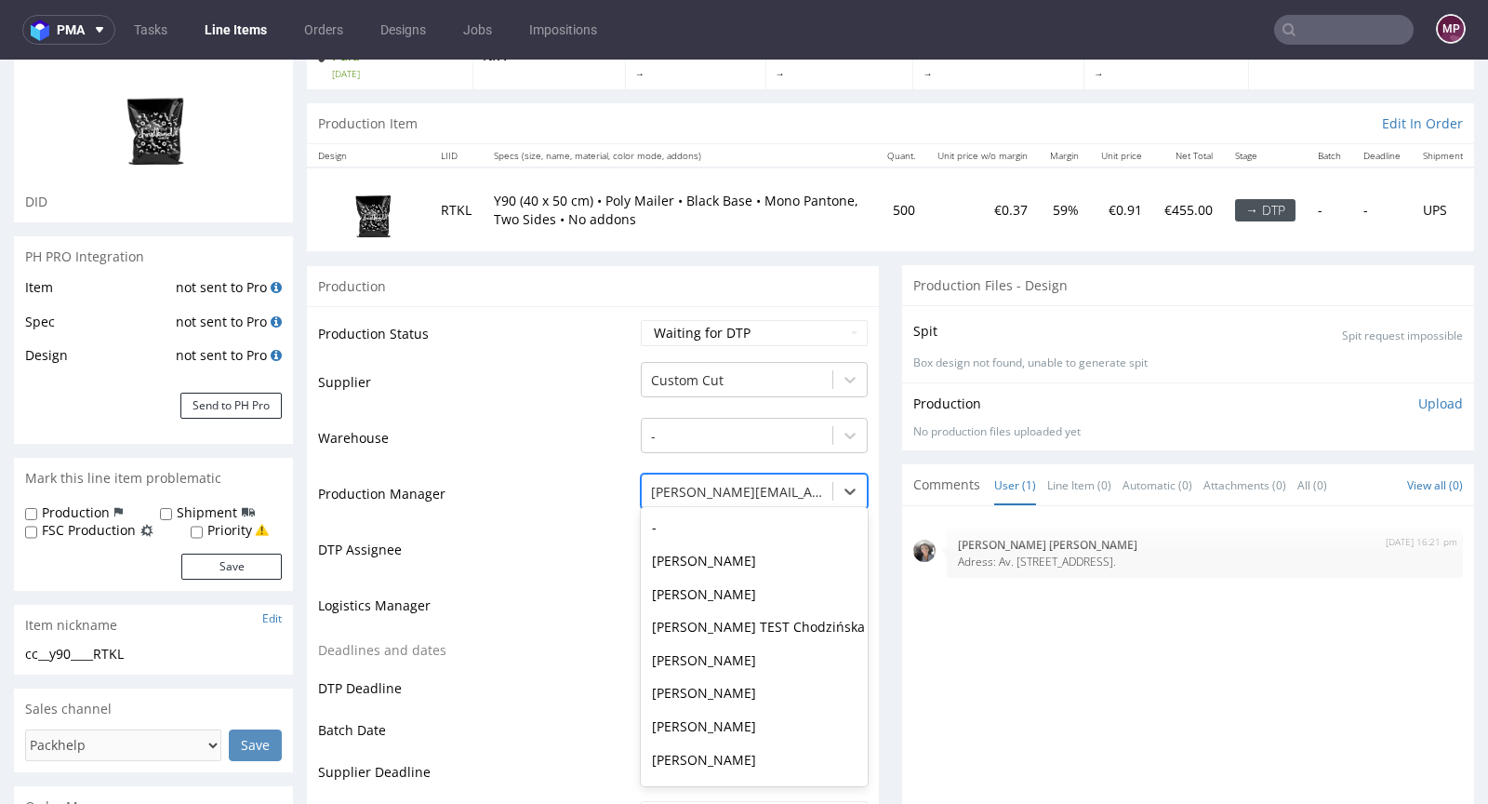
click at [742, 493] on div at bounding box center [737, 492] width 172 height 22
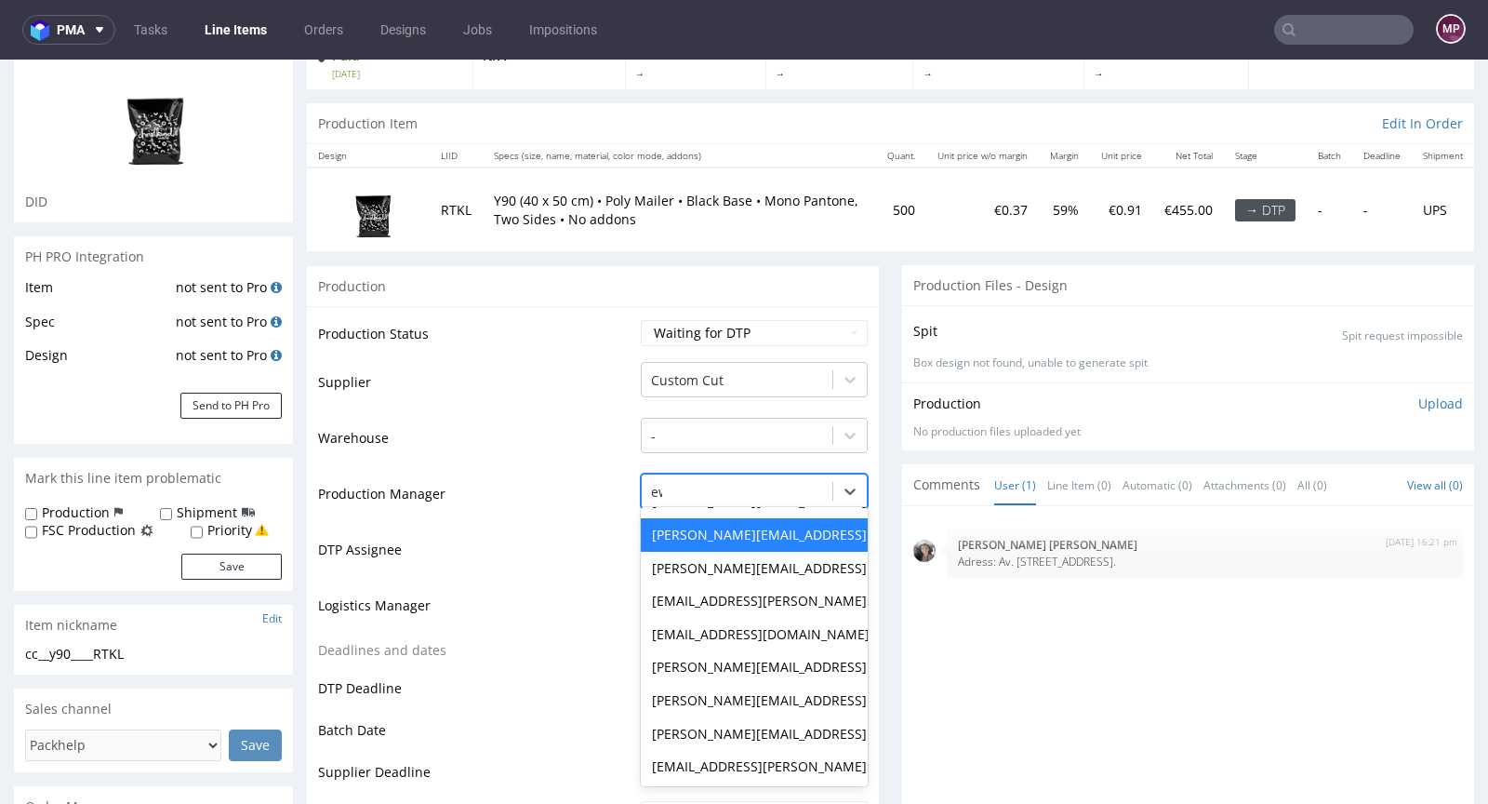
scroll to position [0, 0]
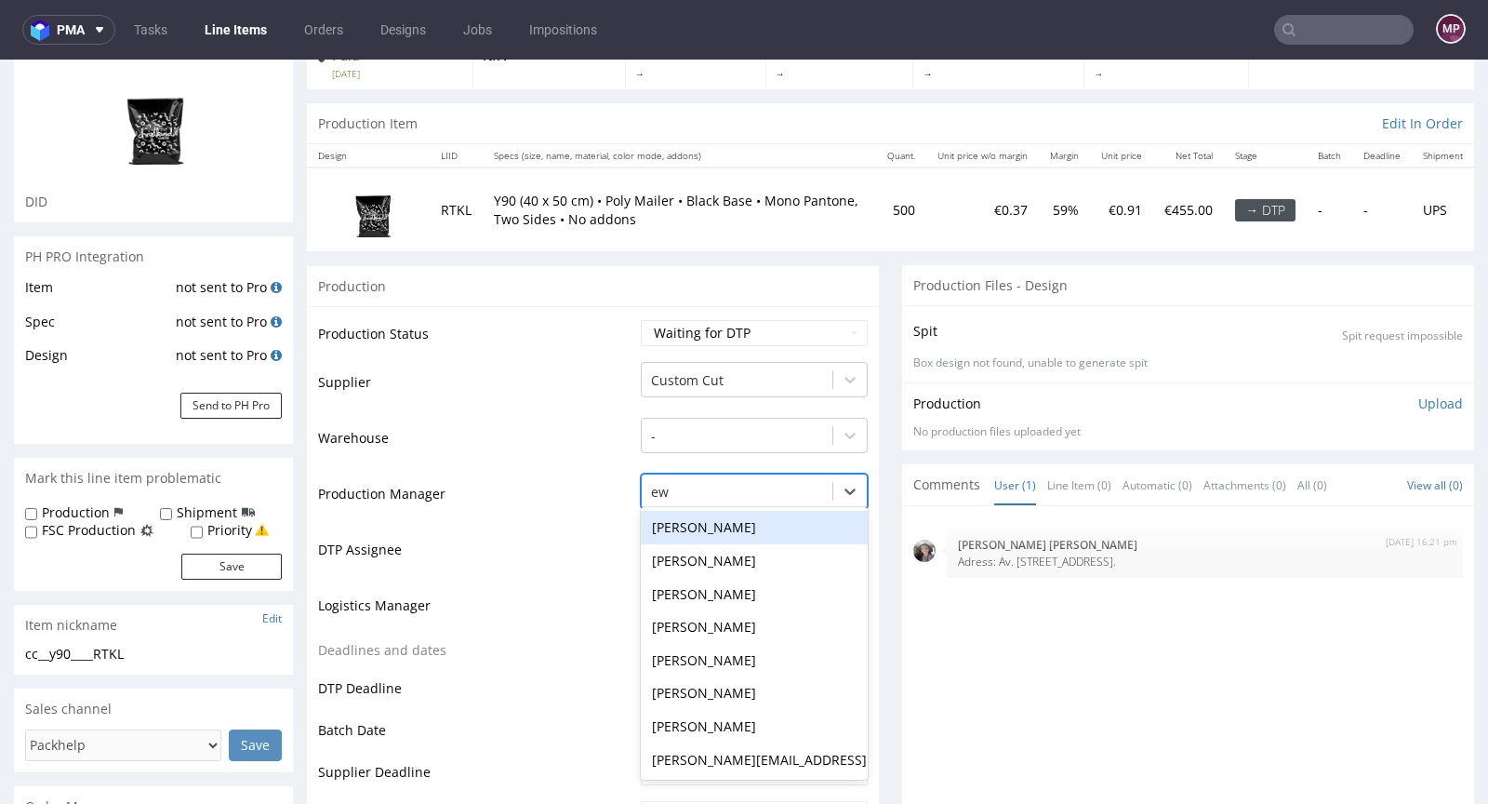
type input "ewa"
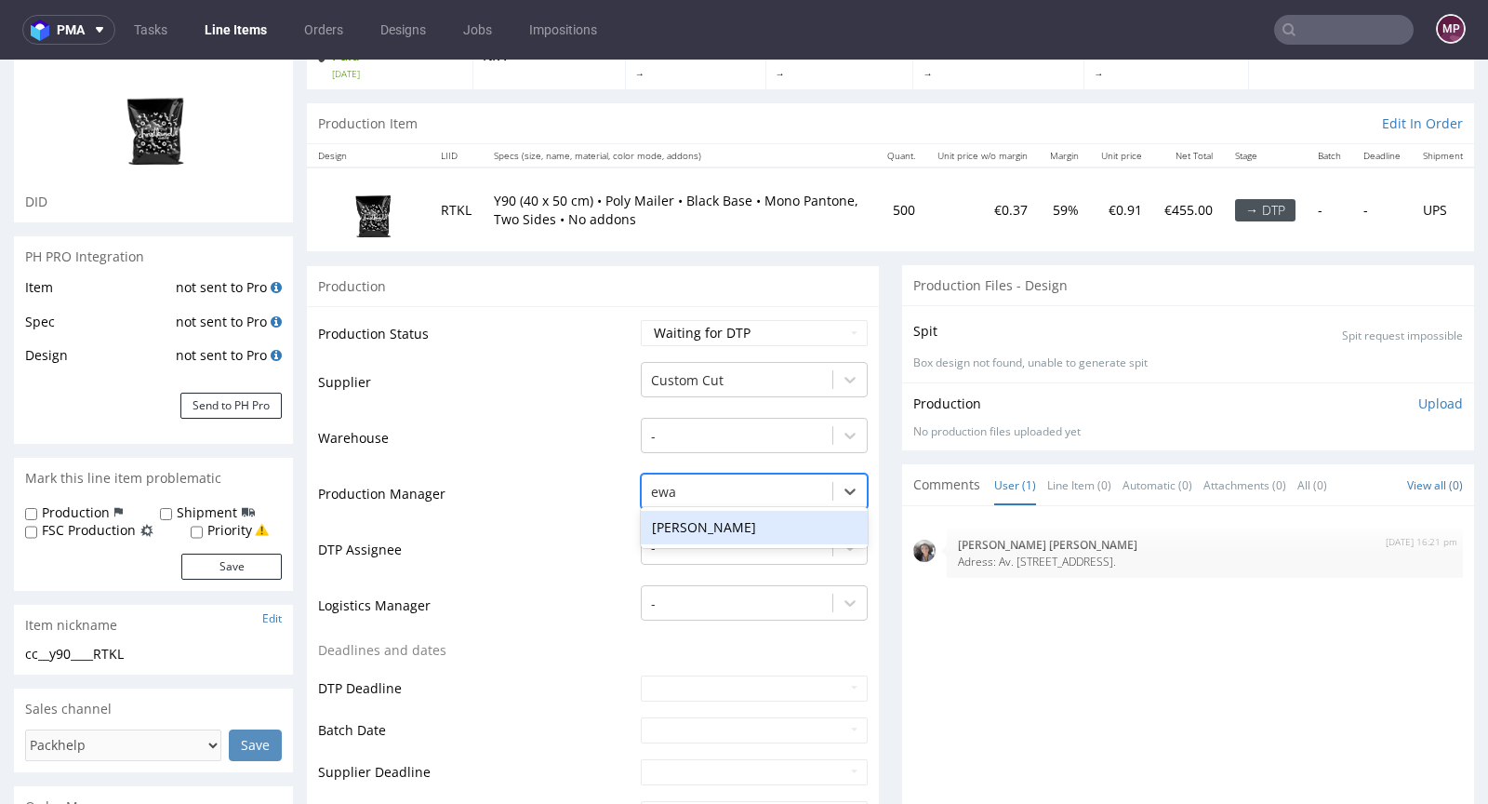
click at [726, 513] on div "[PERSON_NAME]" at bounding box center [754, 527] width 227 height 33
click at [525, 445] on td "Warehouse" at bounding box center [477, 444] width 318 height 56
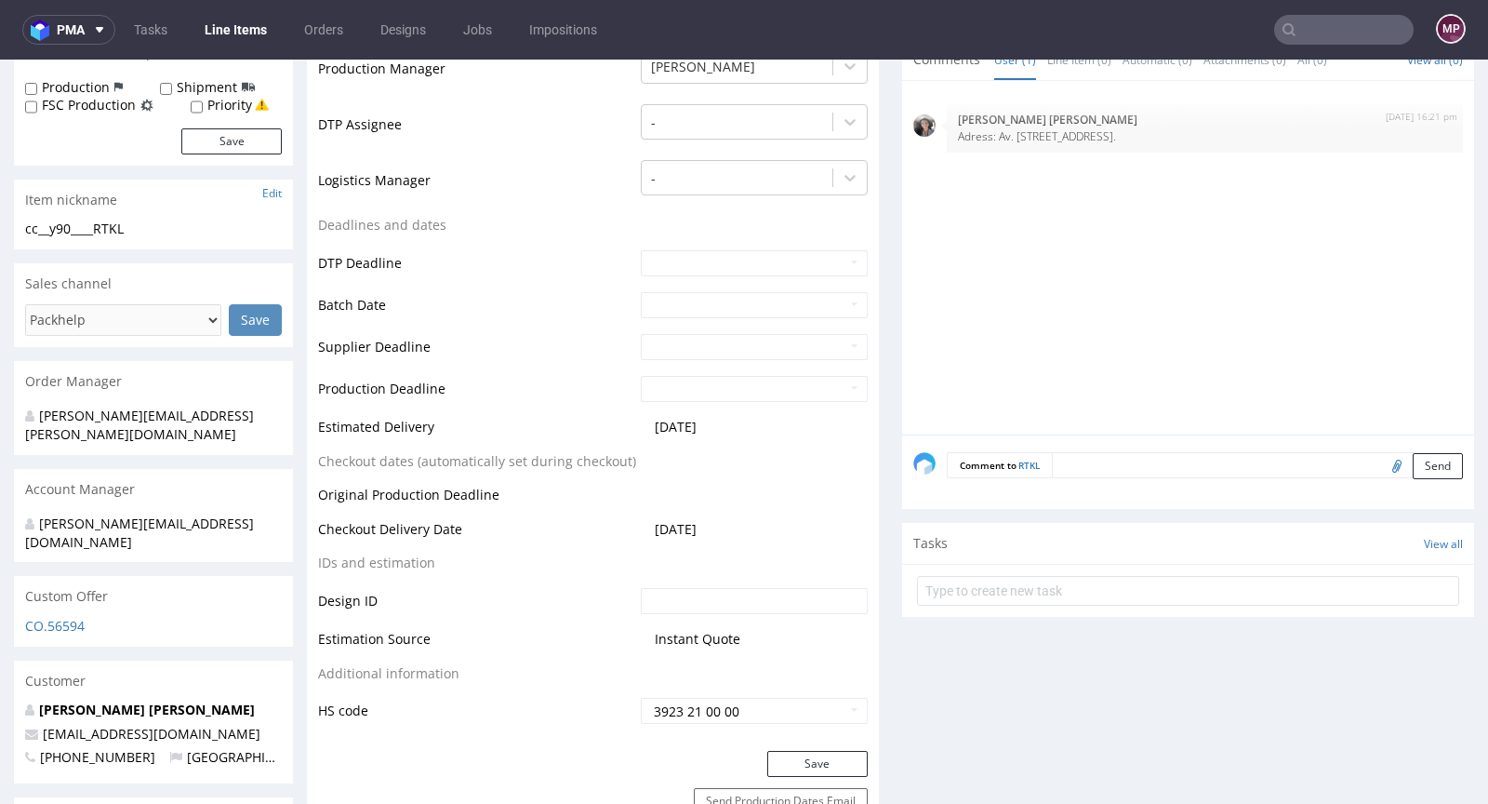
scroll to position [1081, 0]
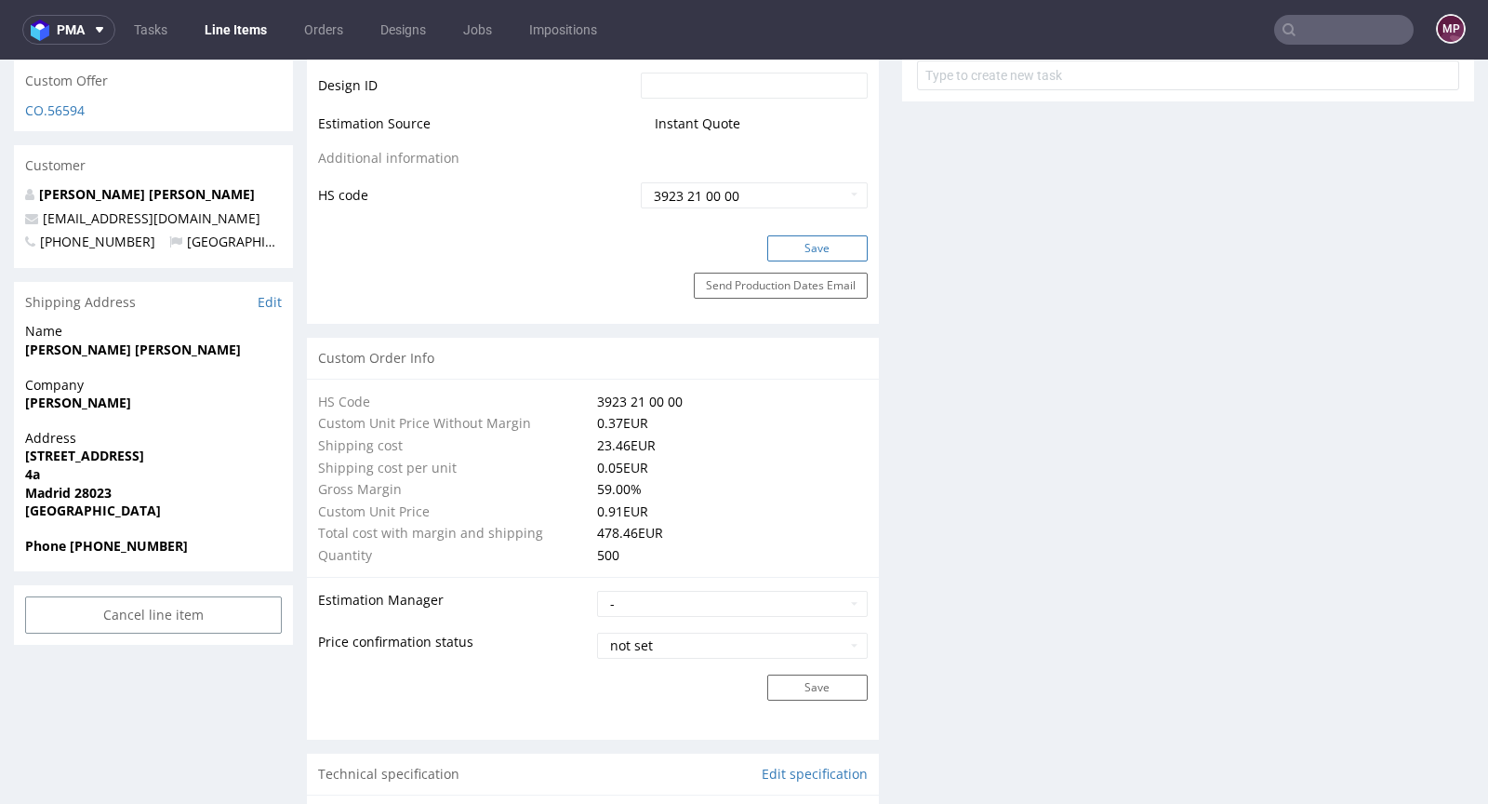
click at [798, 248] on button "Save" at bounding box center [817, 248] width 100 height 26
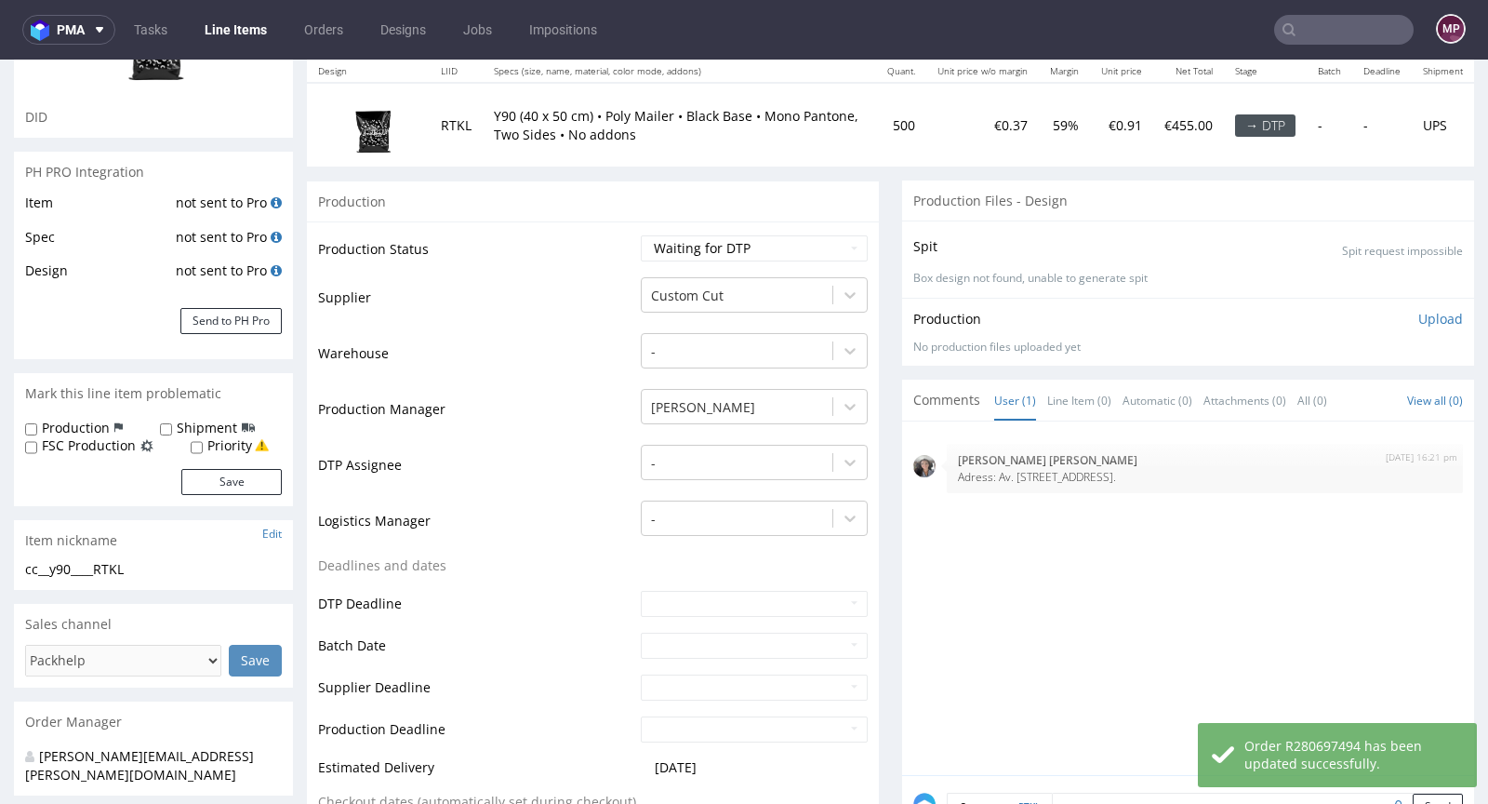
scroll to position [0, 0]
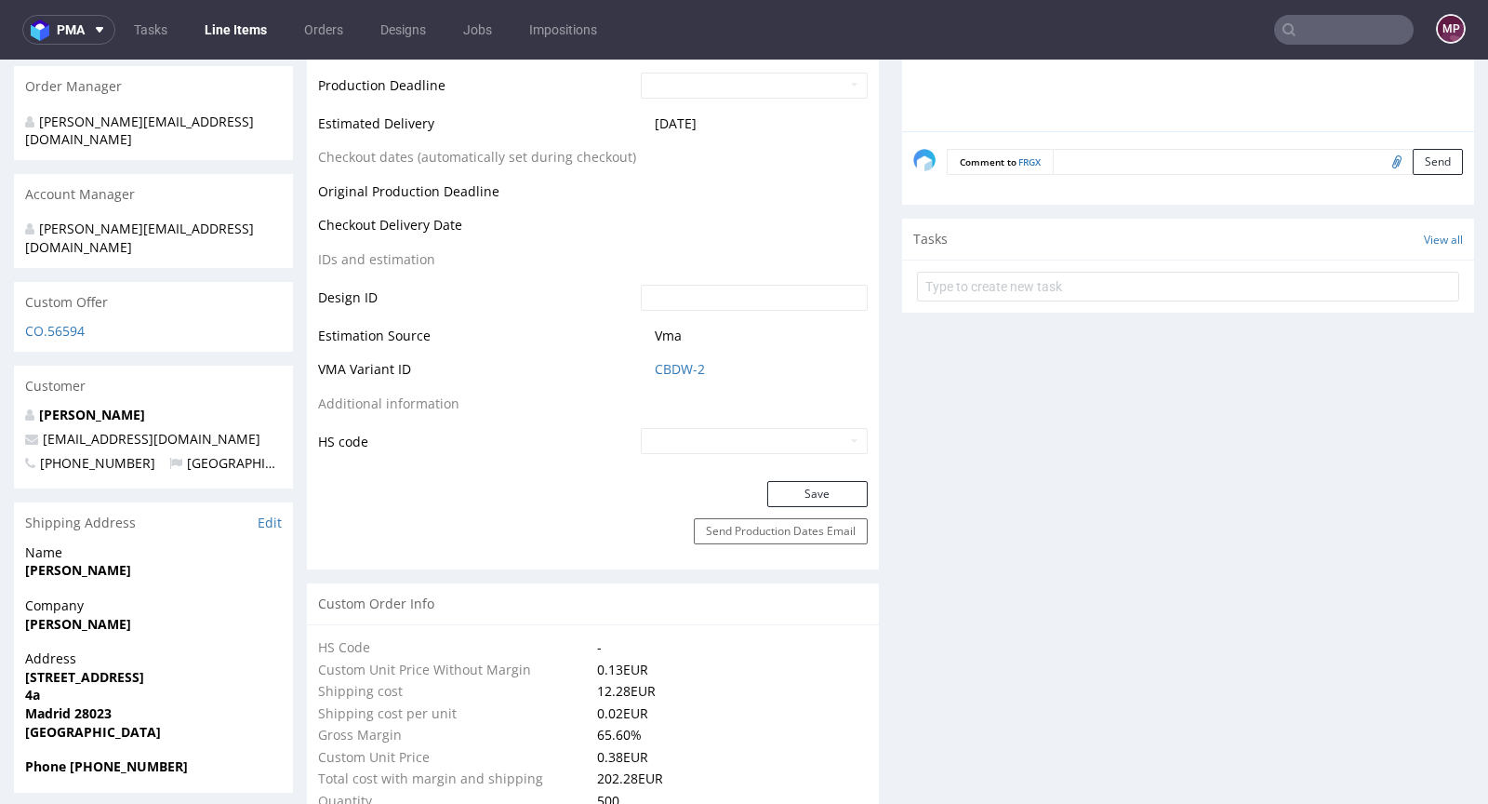
scroll to position [820, 0]
click at [689, 371] on link "CBDW-2" at bounding box center [680, 369] width 50 height 19
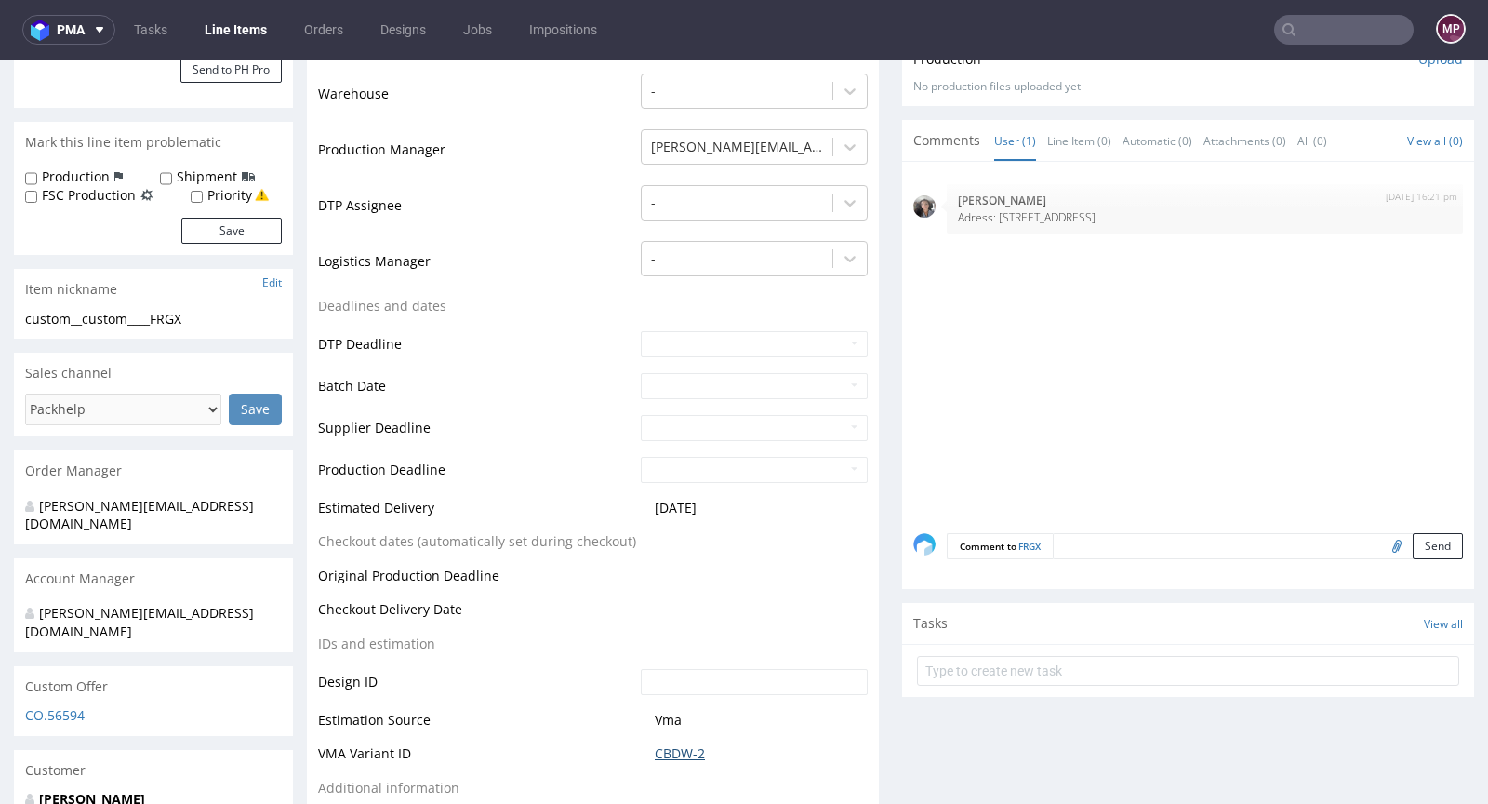
scroll to position [543, 0]
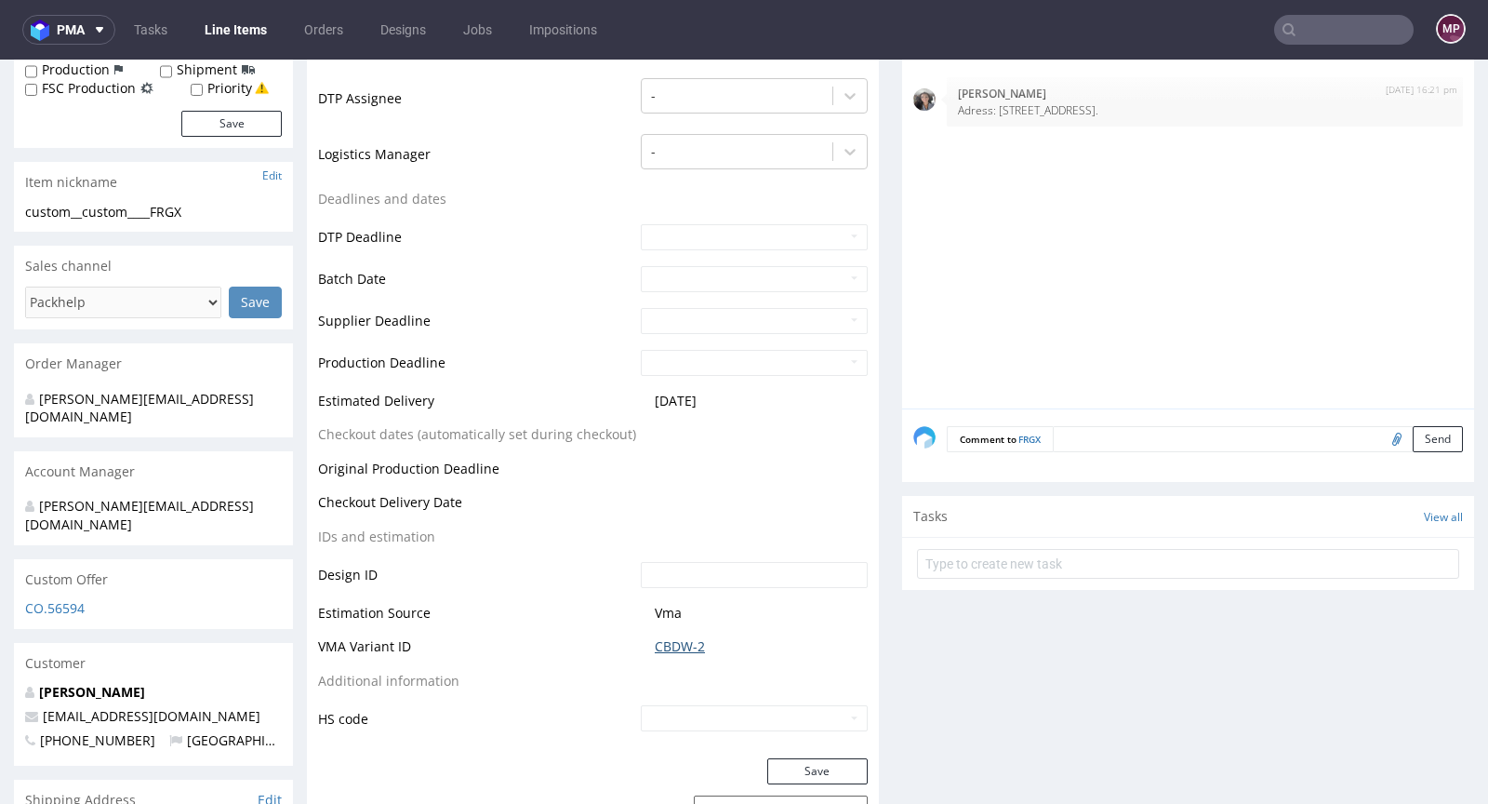
click at [676, 645] on link "CBDW-2" at bounding box center [680, 646] width 50 height 19
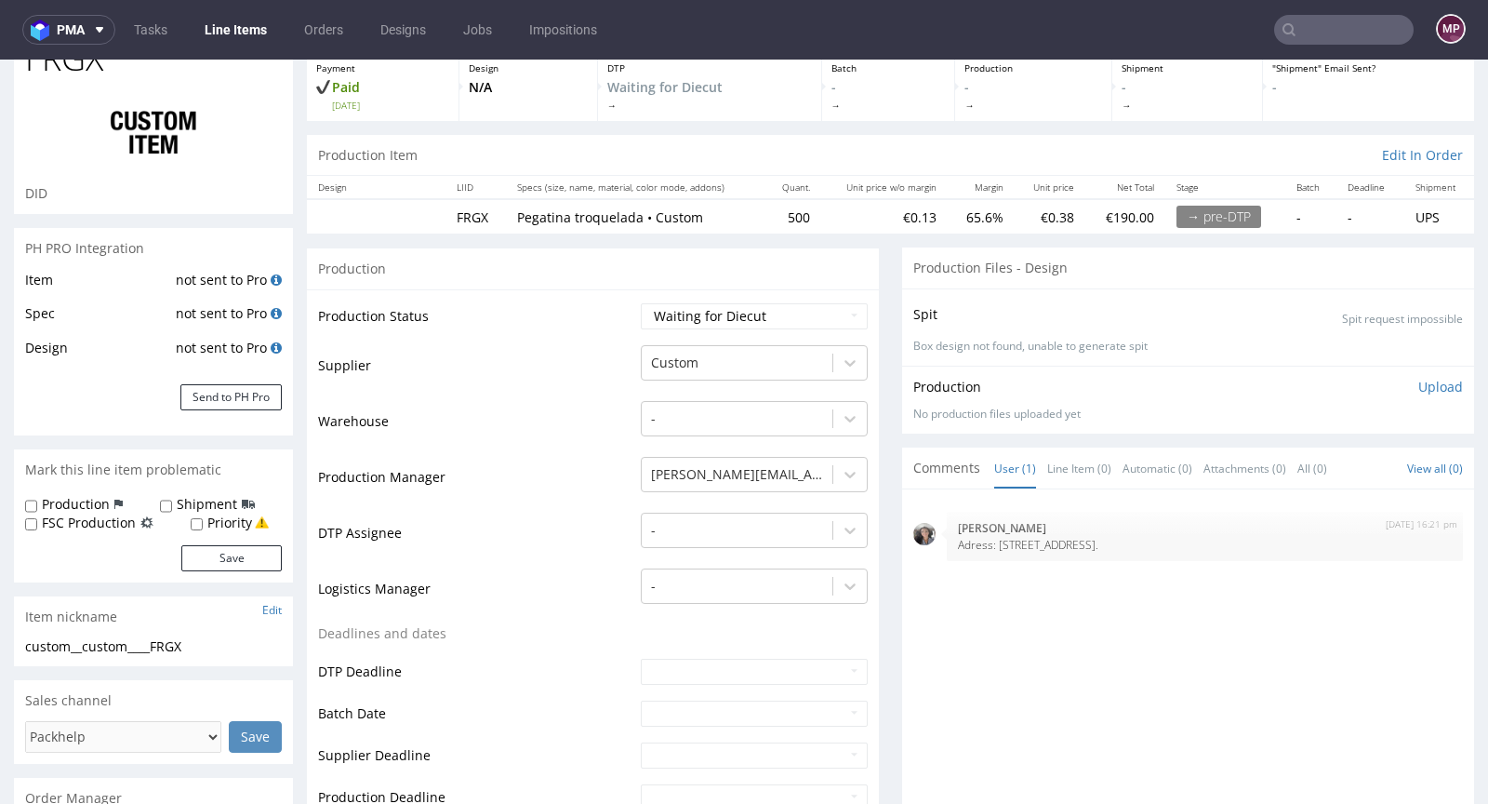
scroll to position [0, 0]
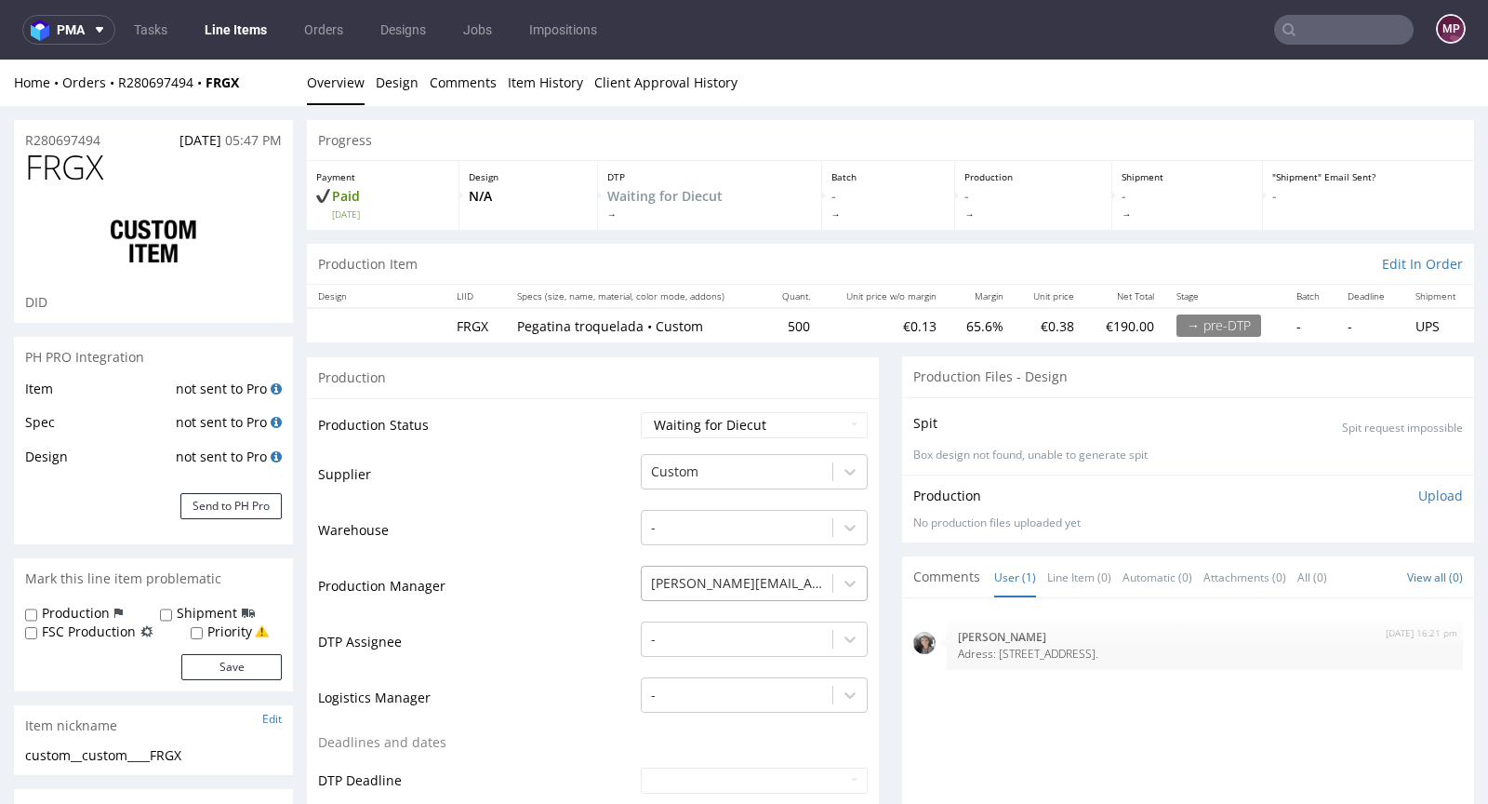
click at [741, 583] on div "[PERSON_NAME][EMAIL_ADDRESS][PERSON_NAME][DOMAIN_NAME]" at bounding box center [754, 578] width 227 height 26
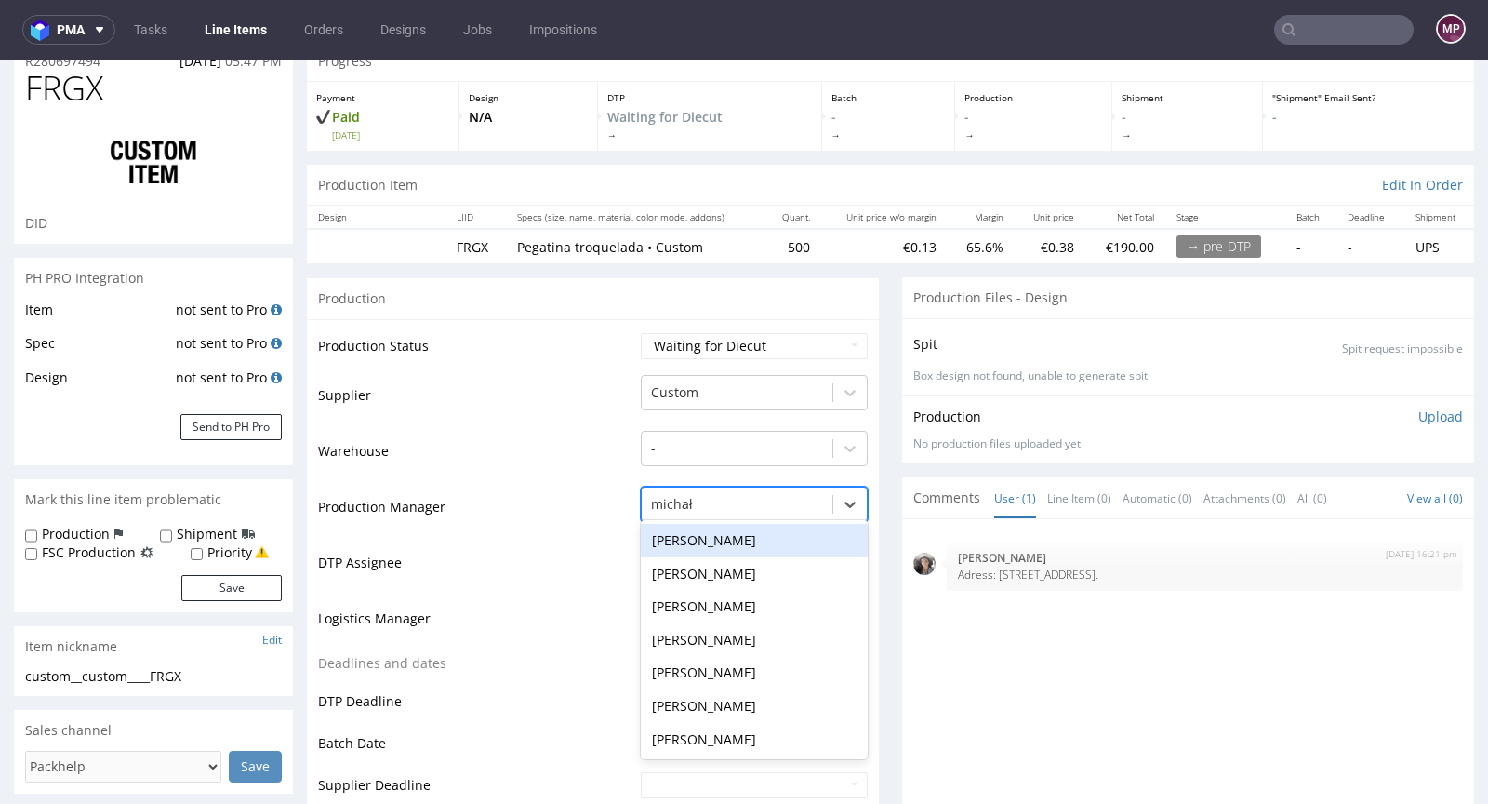
type input "micha"
click at [735, 695] on div "[PERSON_NAME]" at bounding box center [754, 705] width 227 height 33
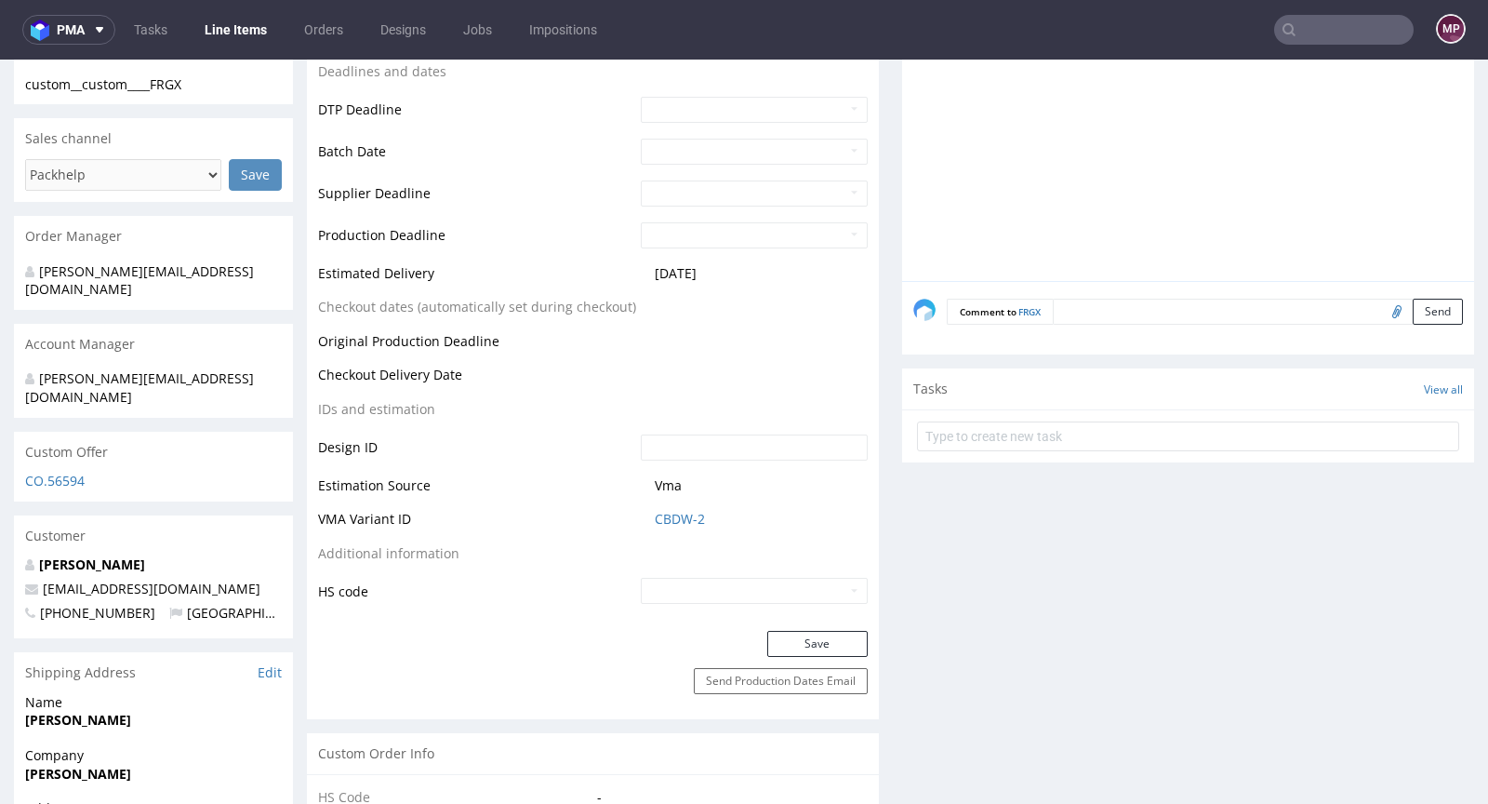
scroll to position [769, 0]
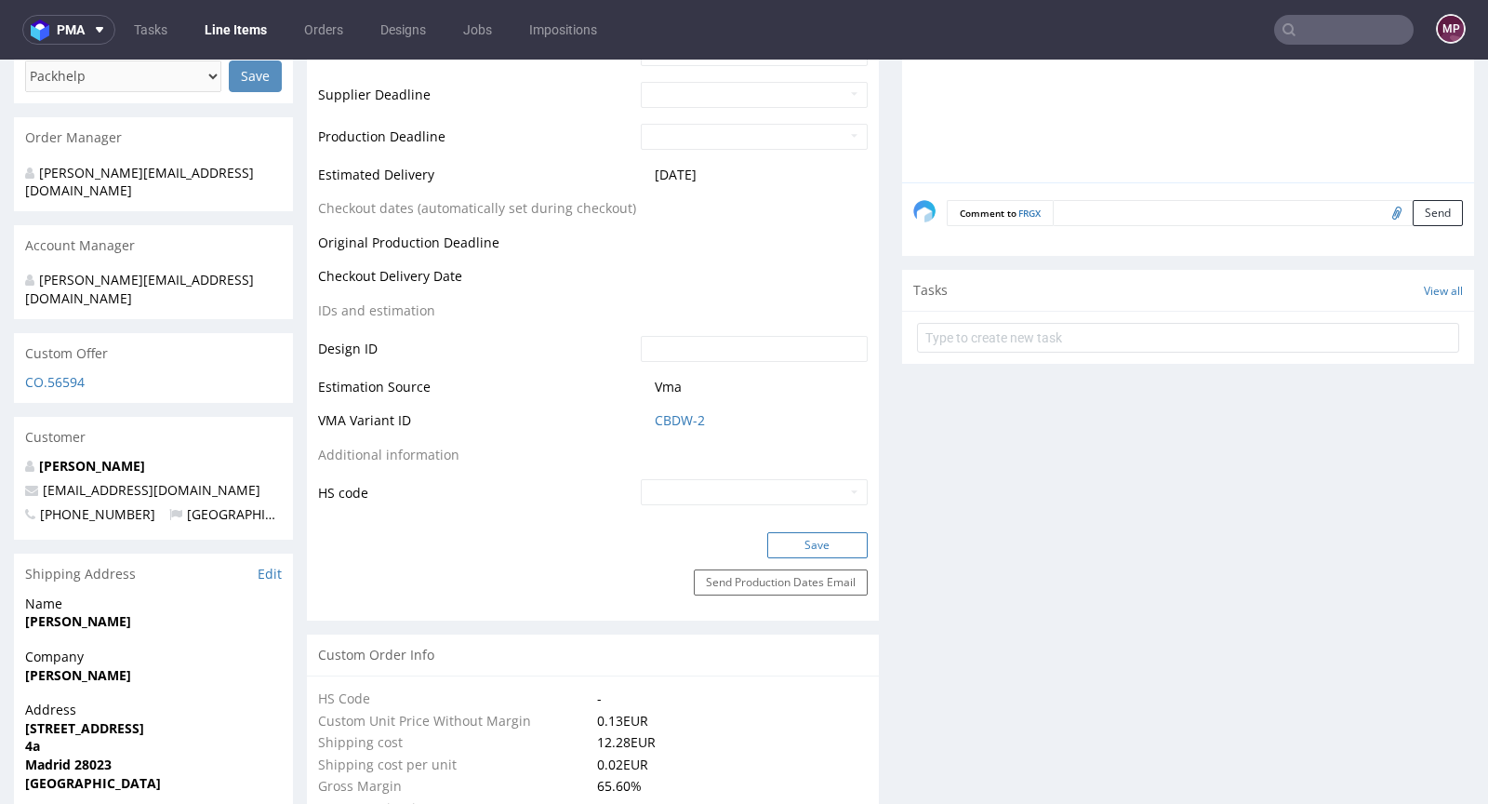
click at [804, 537] on button "Save" at bounding box center [817, 545] width 100 height 26
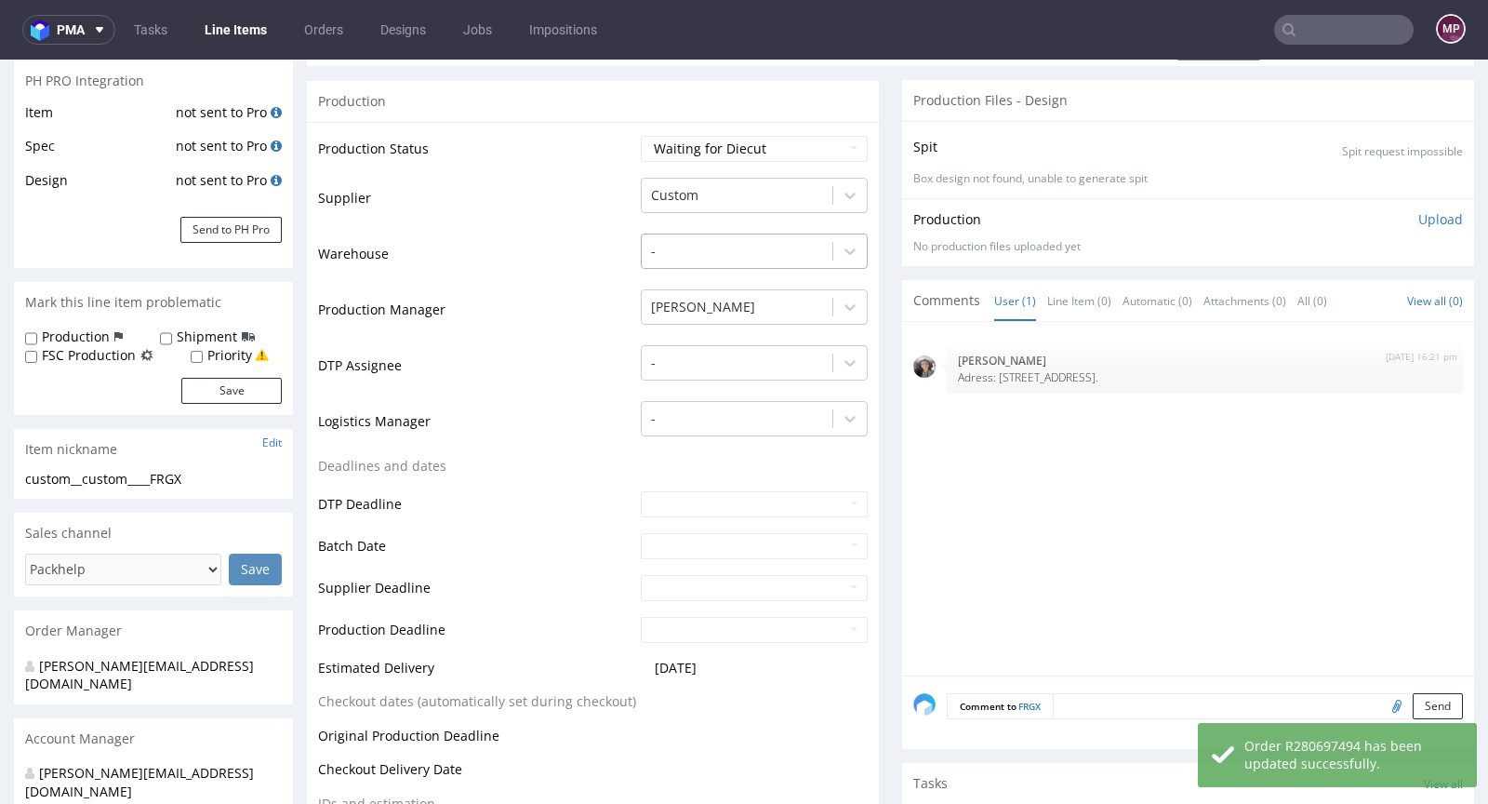
scroll to position [0, 0]
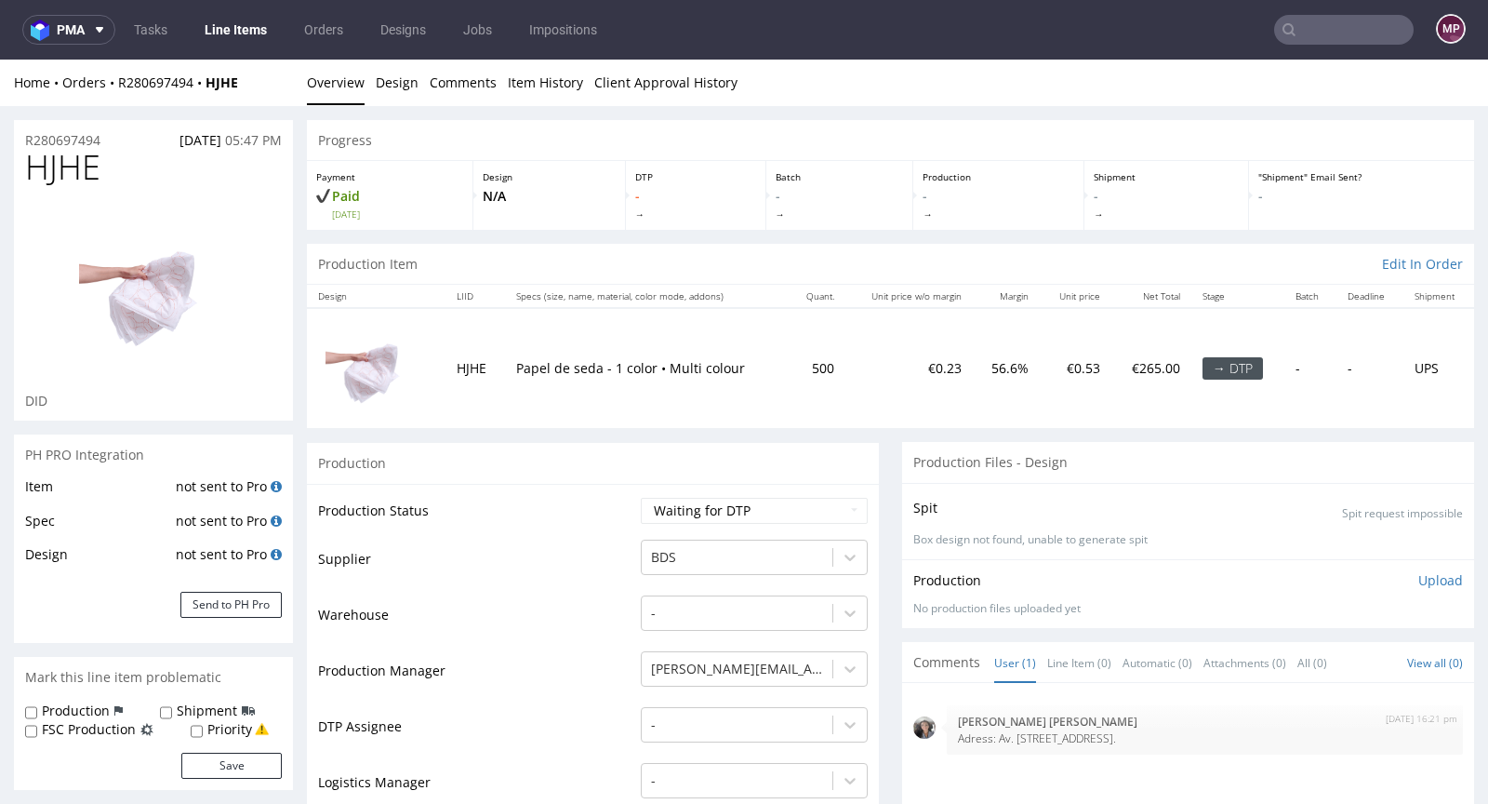
scroll to position [179, 0]
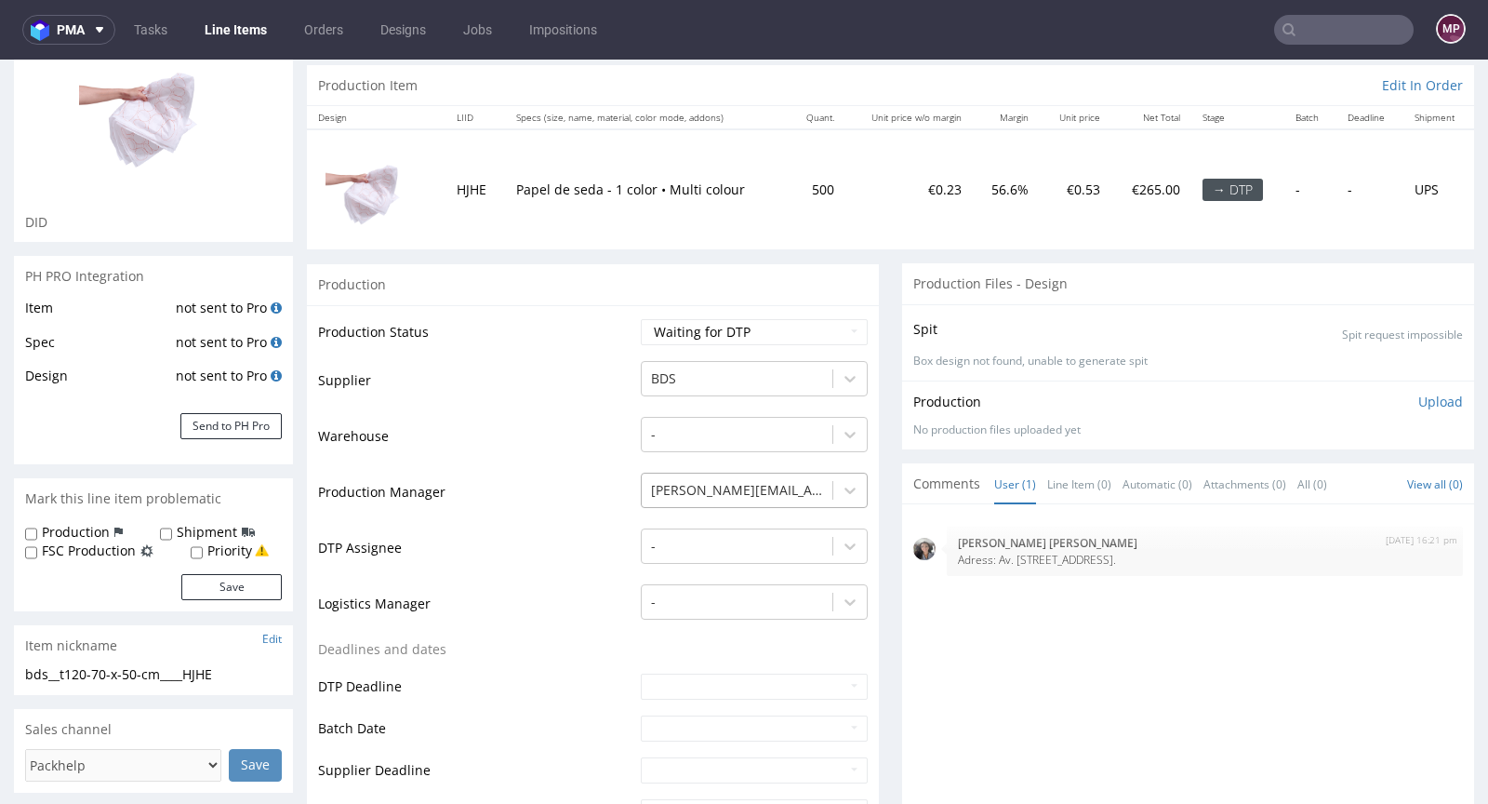
click at [711, 481] on div at bounding box center [737, 490] width 172 height 22
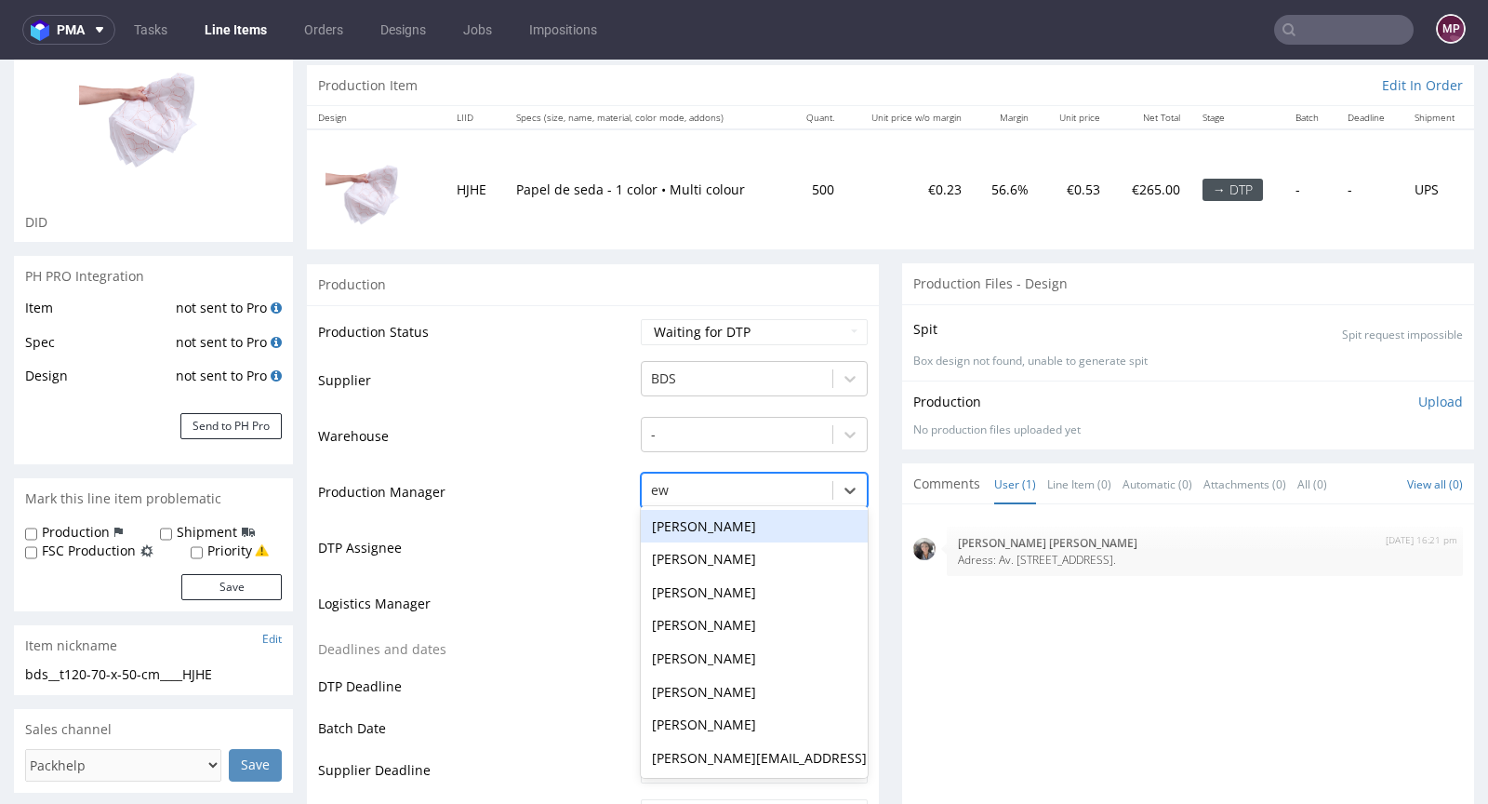
scroll to position [0, 0]
type input "ewa"
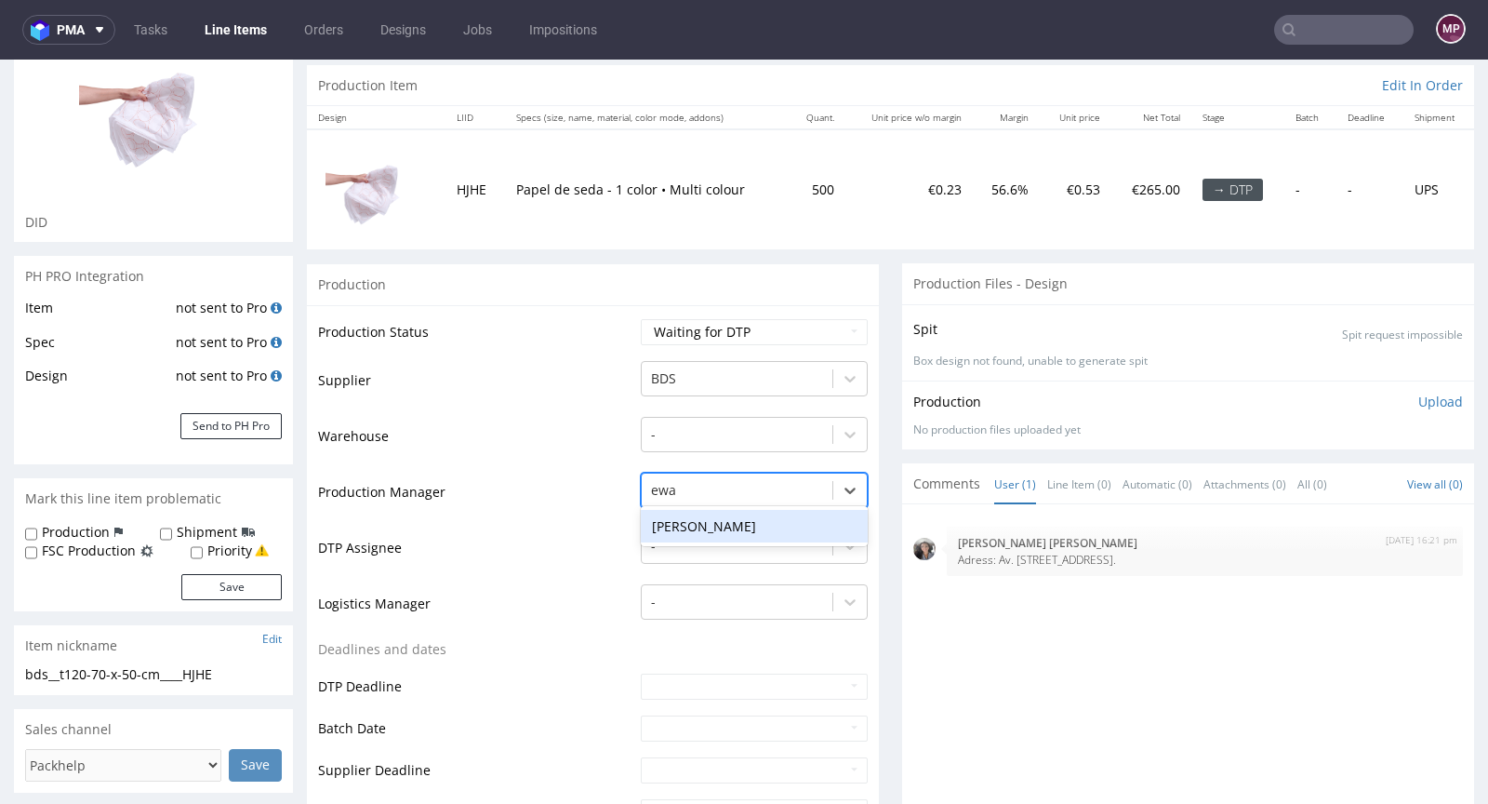
click at [712, 517] on div "[PERSON_NAME]" at bounding box center [754, 526] width 227 height 33
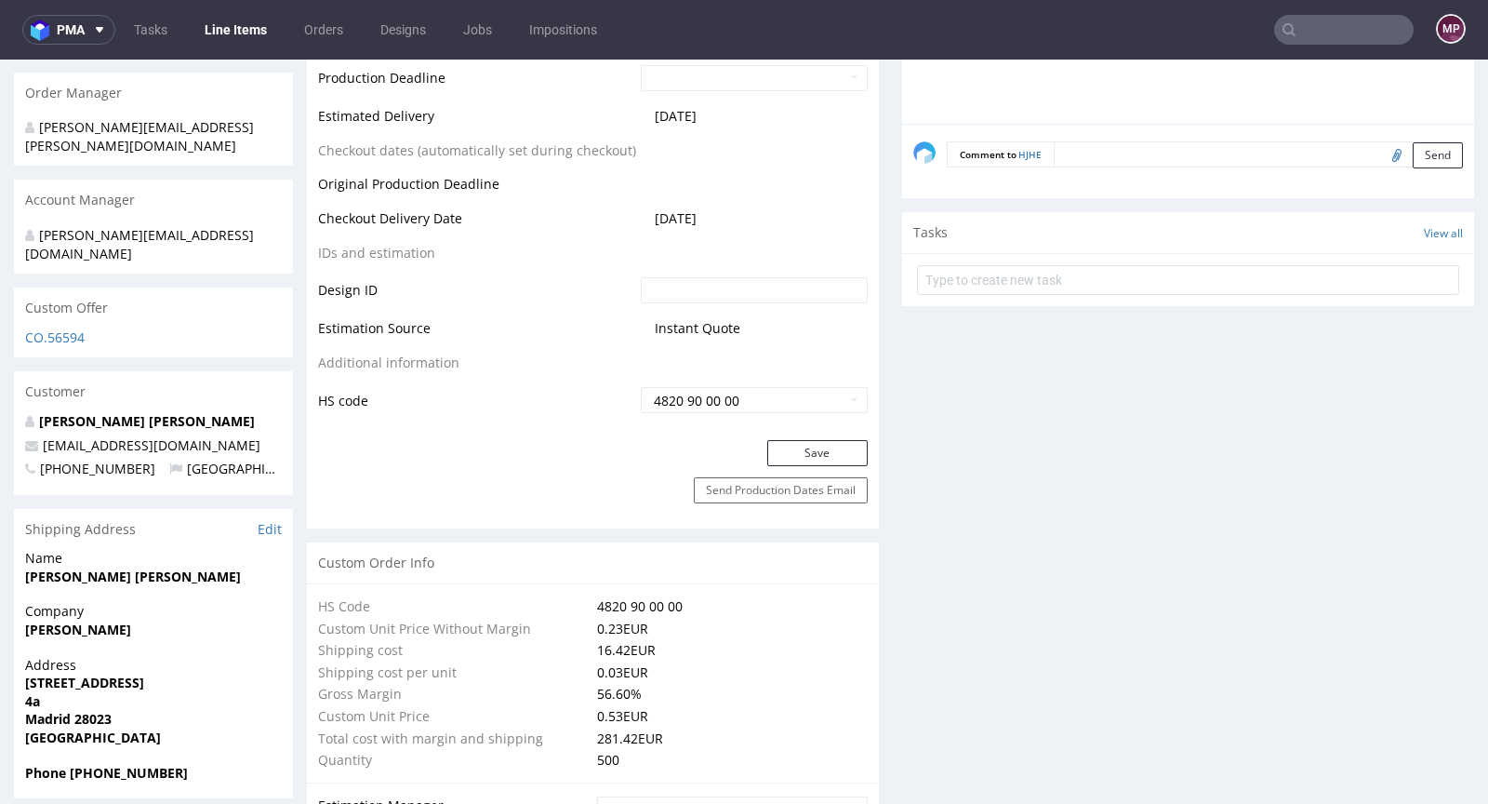
scroll to position [916, 0]
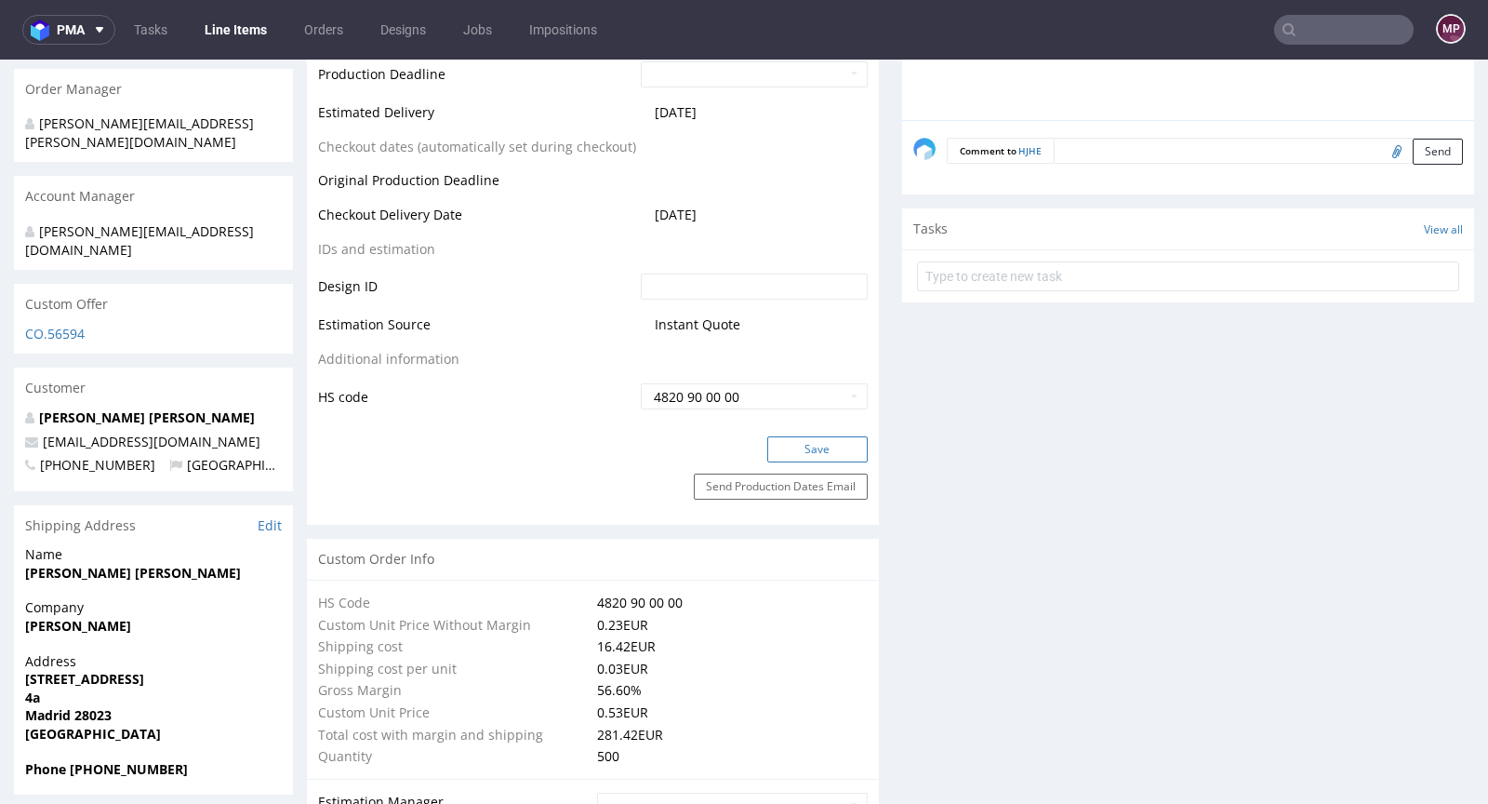
click at [816, 445] on button "Save" at bounding box center [817, 449] width 100 height 26
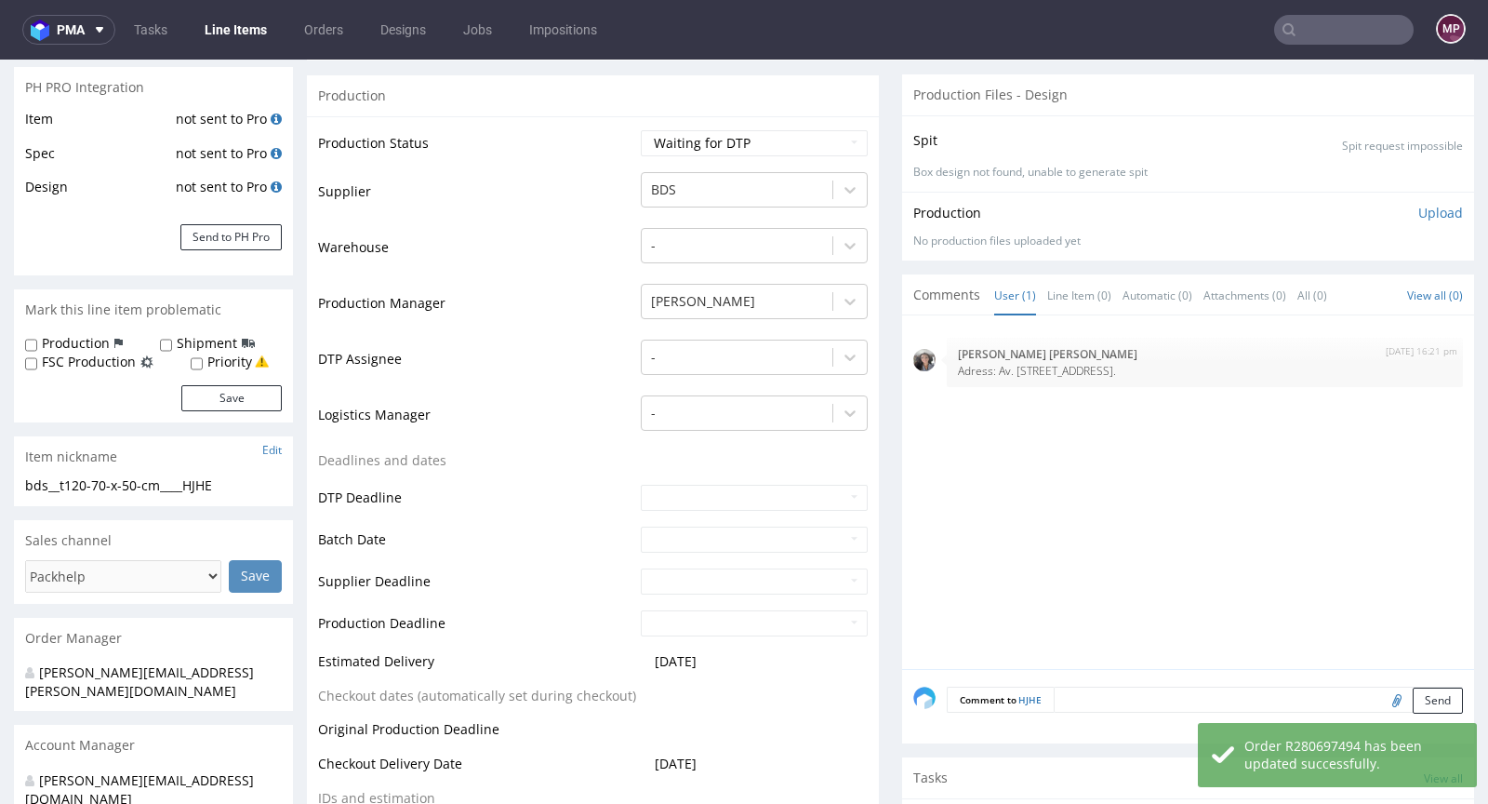
scroll to position [0, 0]
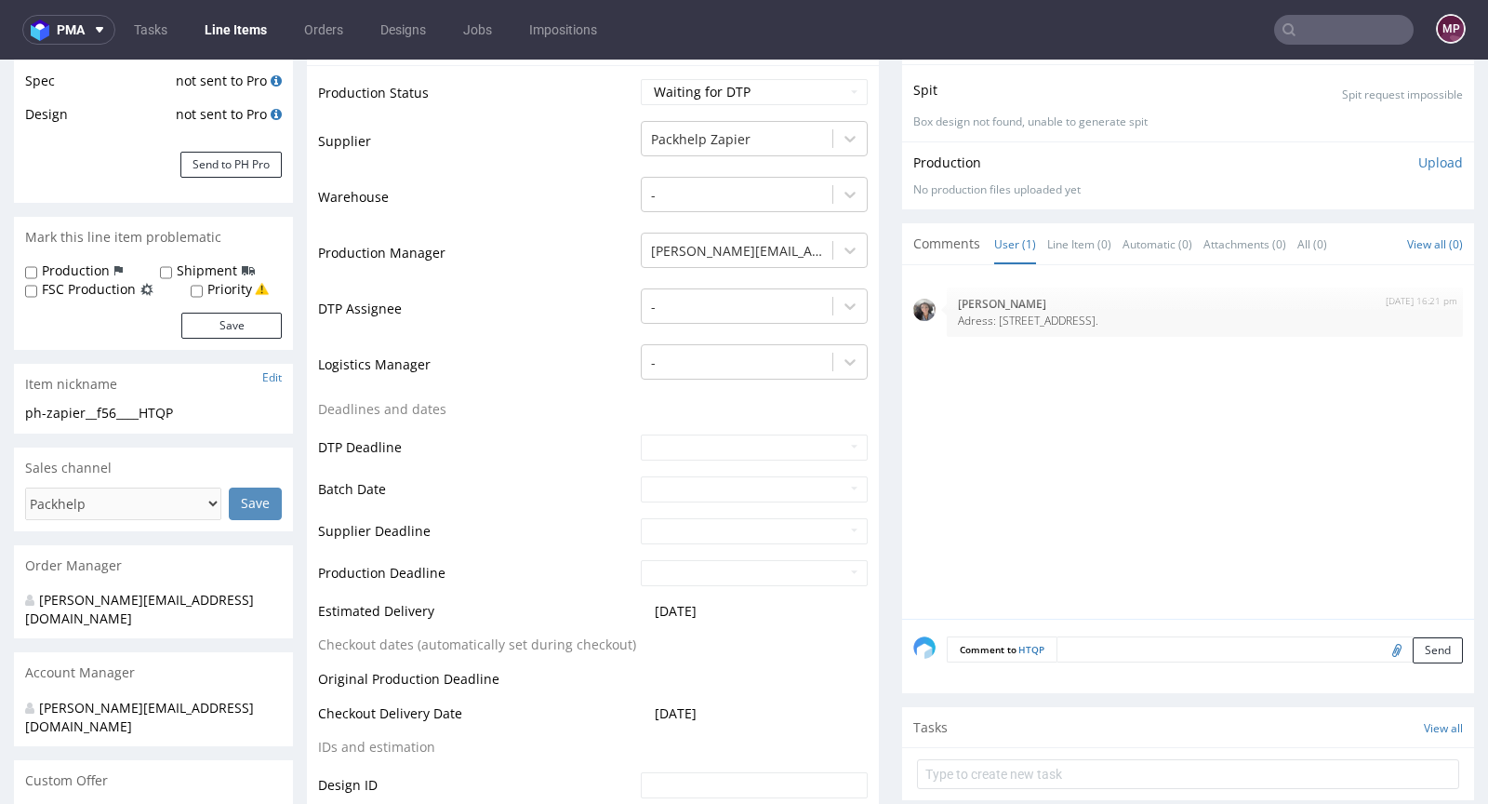
scroll to position [33, 0]
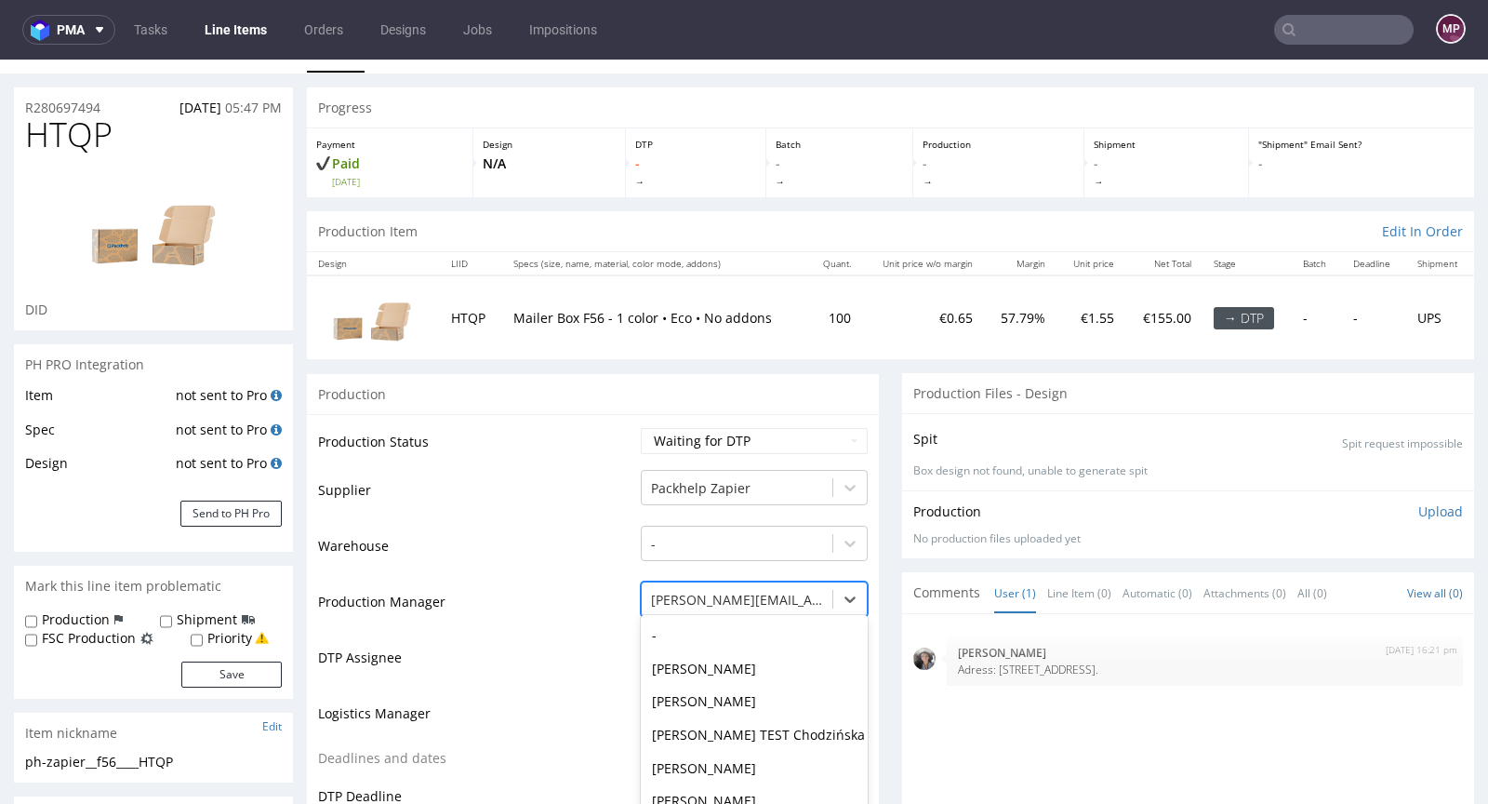
click at [725, 599] on div "Jędrzej Wiśniewski, 48 of 62. 62 results available. Use Up and Down to choose o…" at bounding box center [754, 594] width 227 height 26
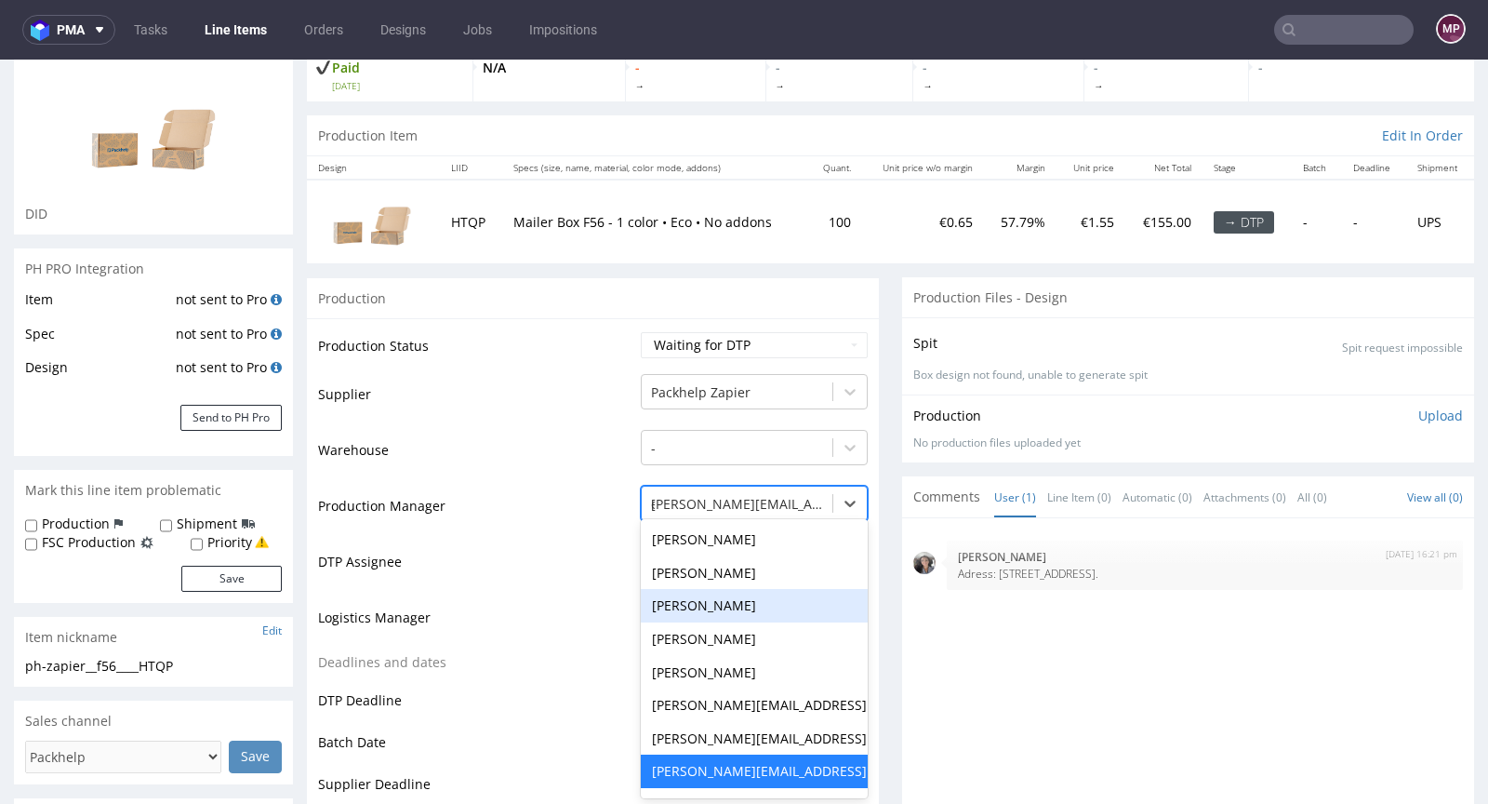
scroll to position [0, 0]
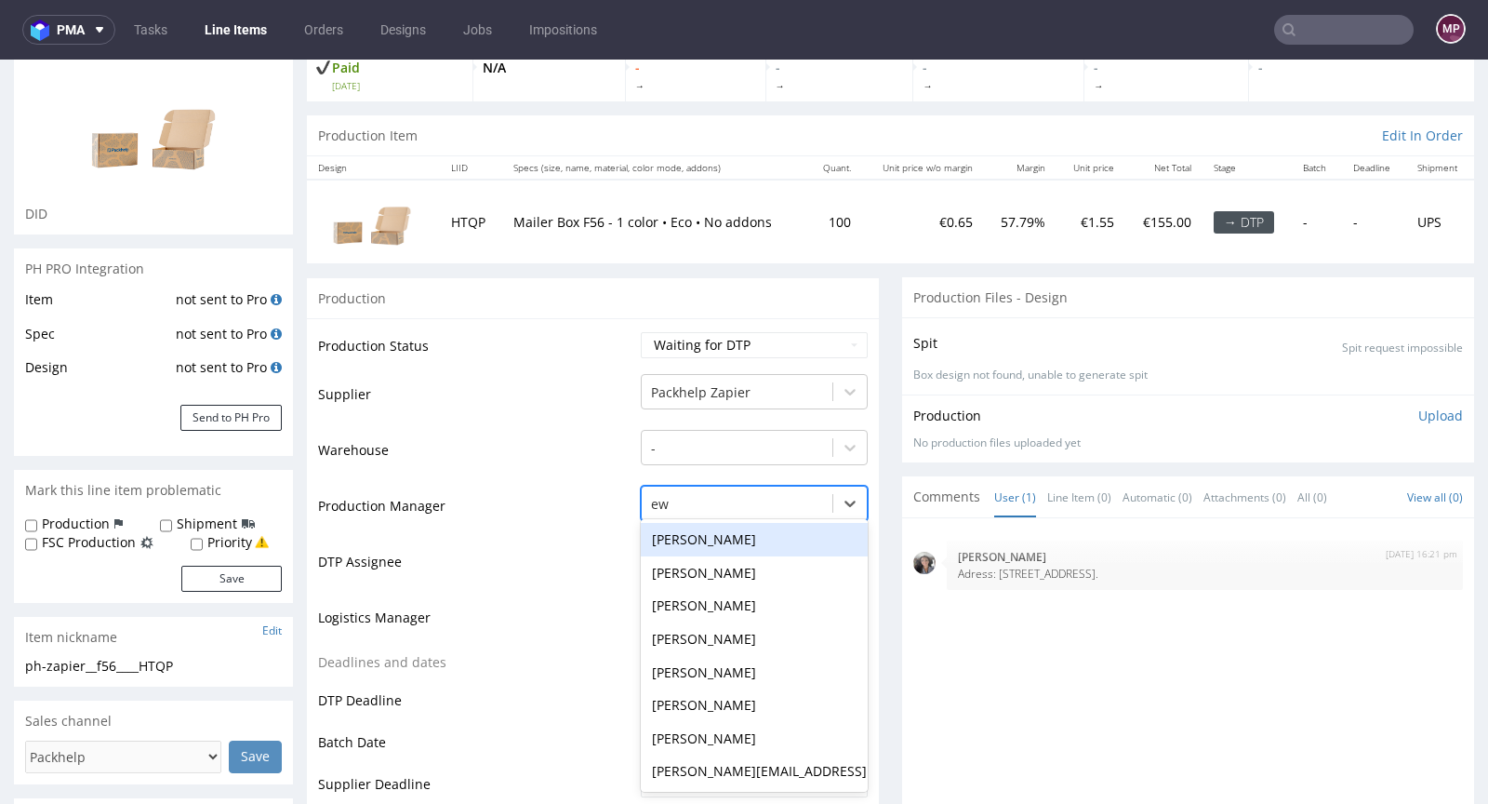
type input "ewa"
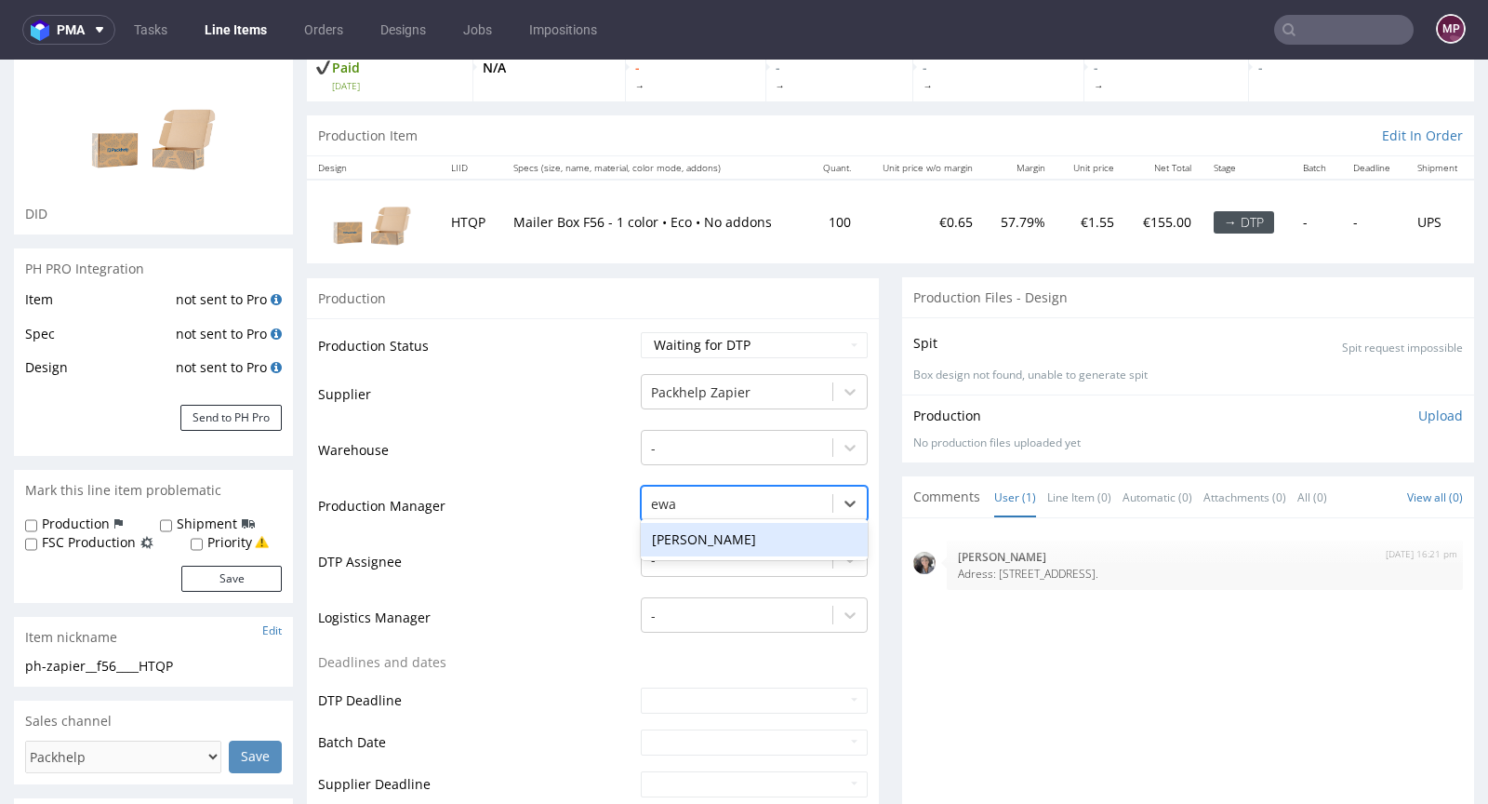
click at [720, 537] on div "Ewa Prus" at bounding box center [754, 539] width 227 height 33
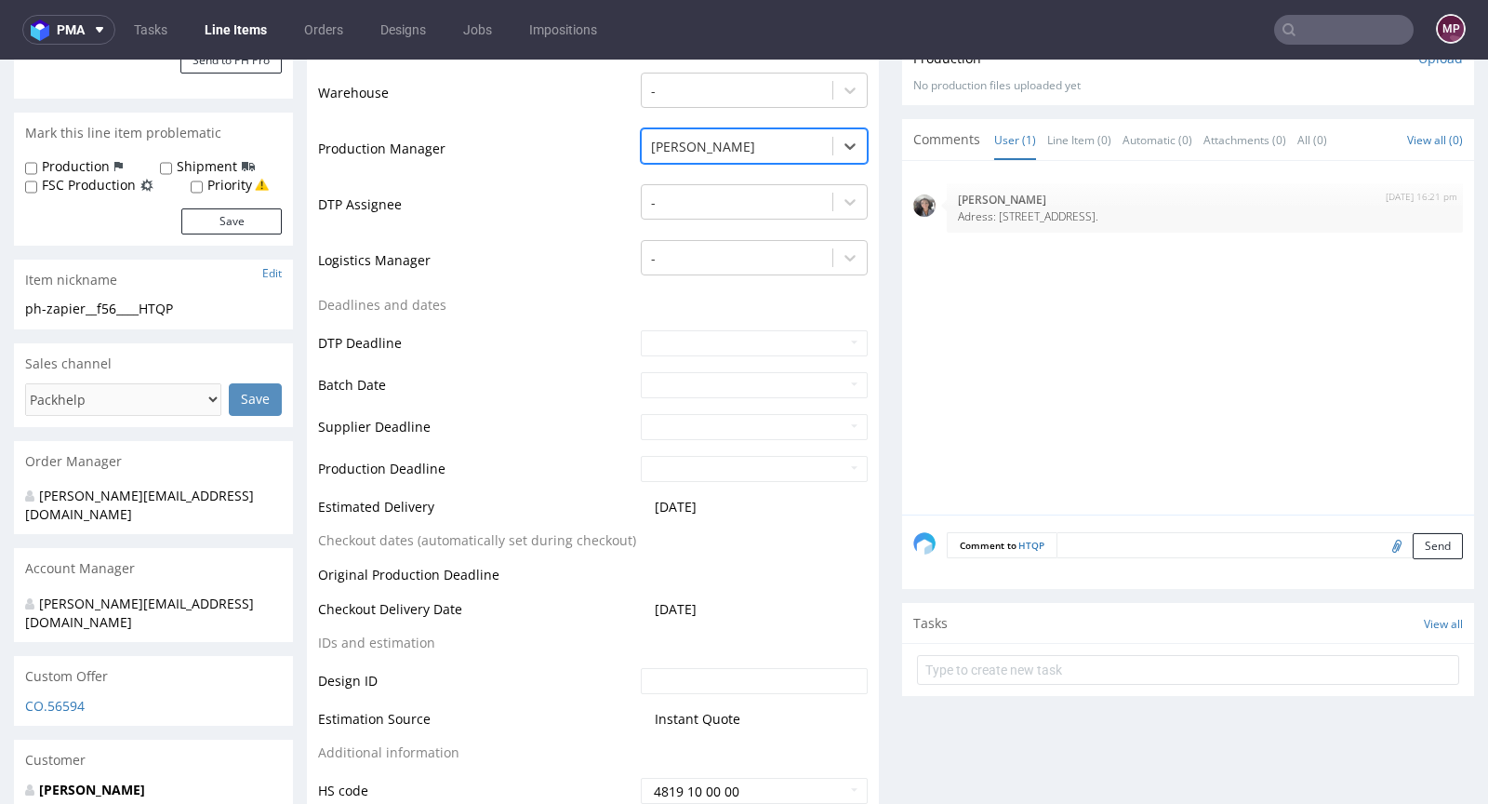
scroll to position [669, 0]
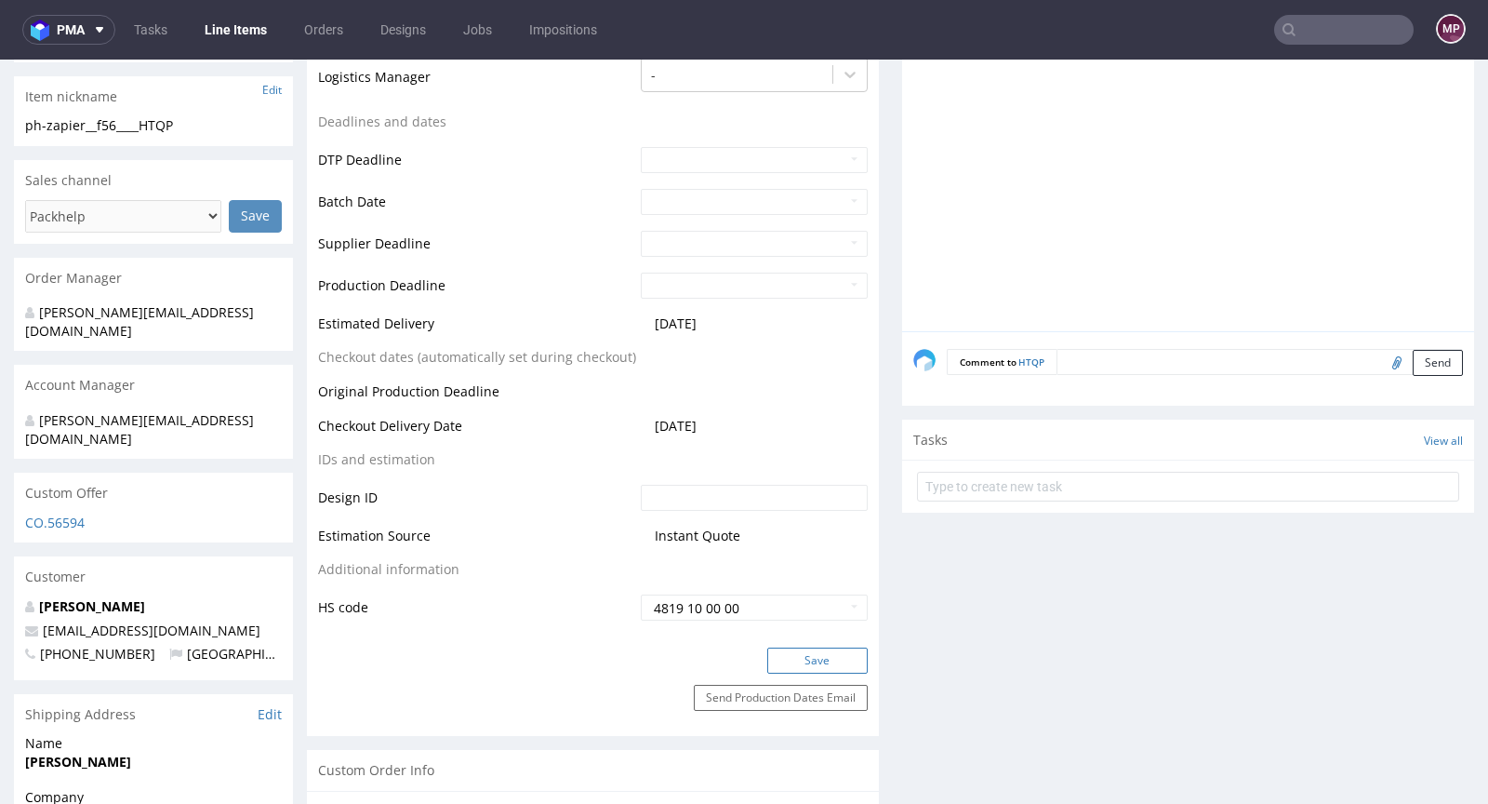
click at [830, 650] on button "Save" at bounding box center [817, 660] width 100 height 26
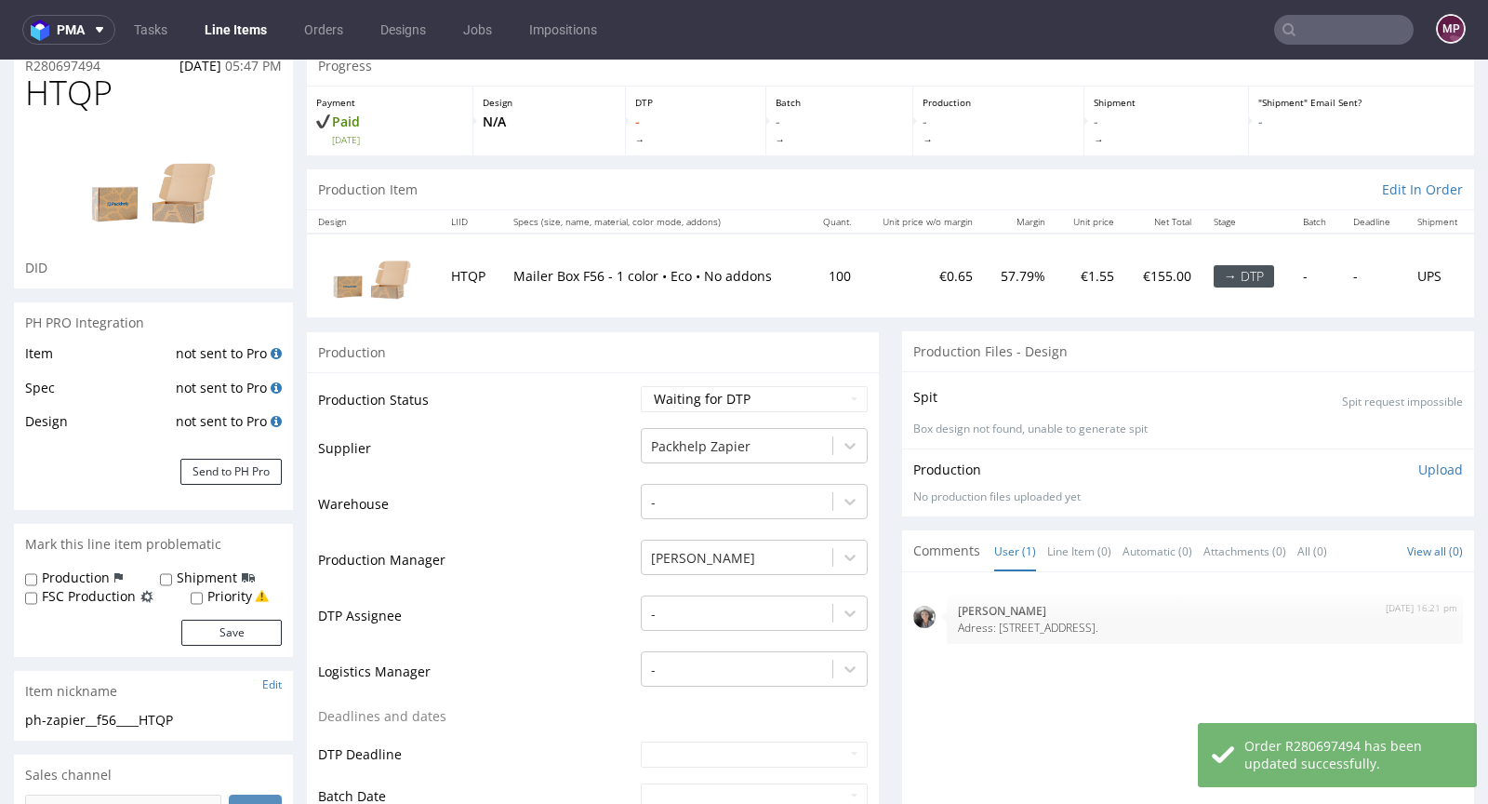
scroll to position [0, 0]
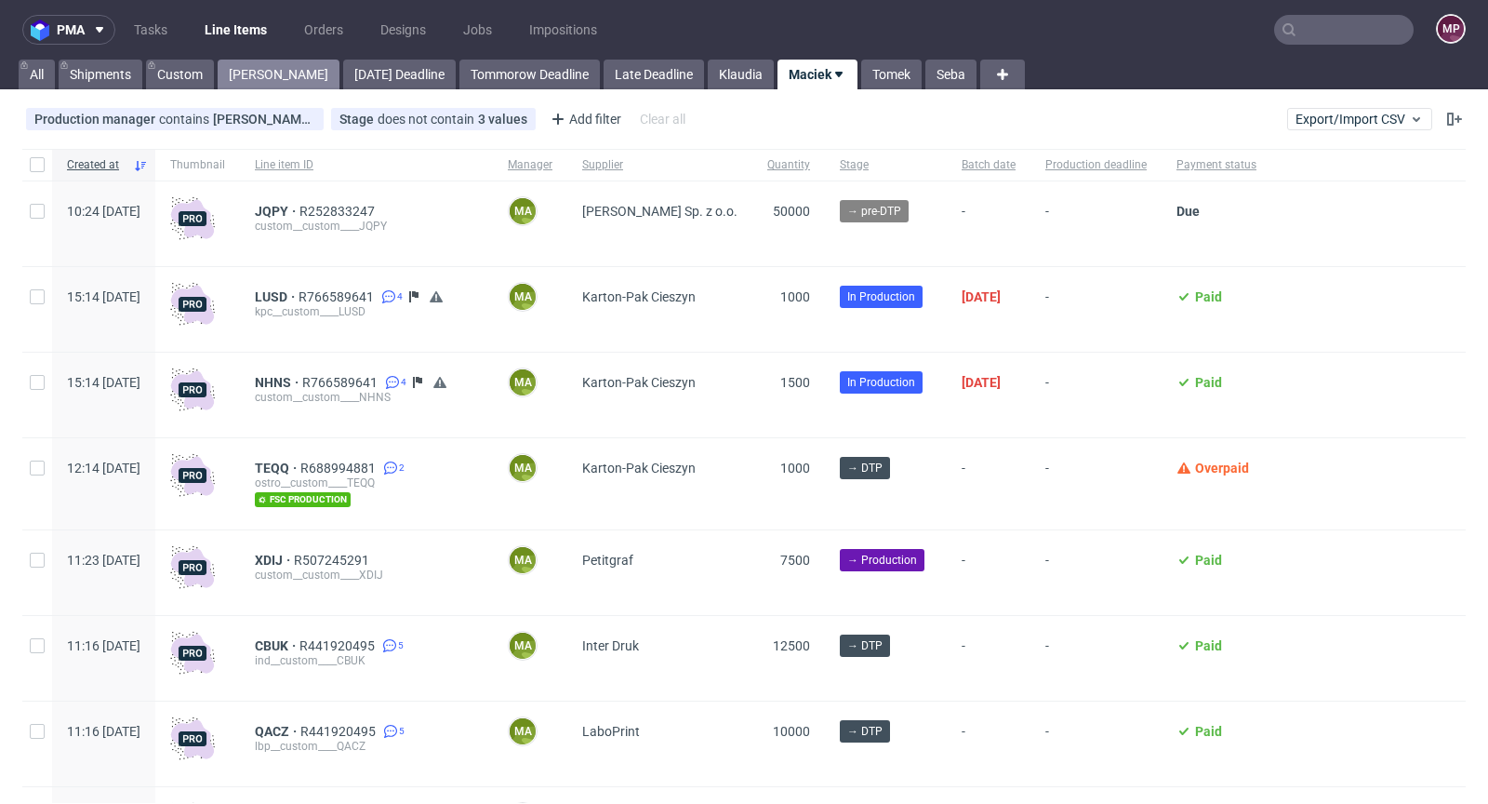
click at [254, 77] on link "[PERSON_NAME]" at bounding box center [279, 75] width 122 height 30
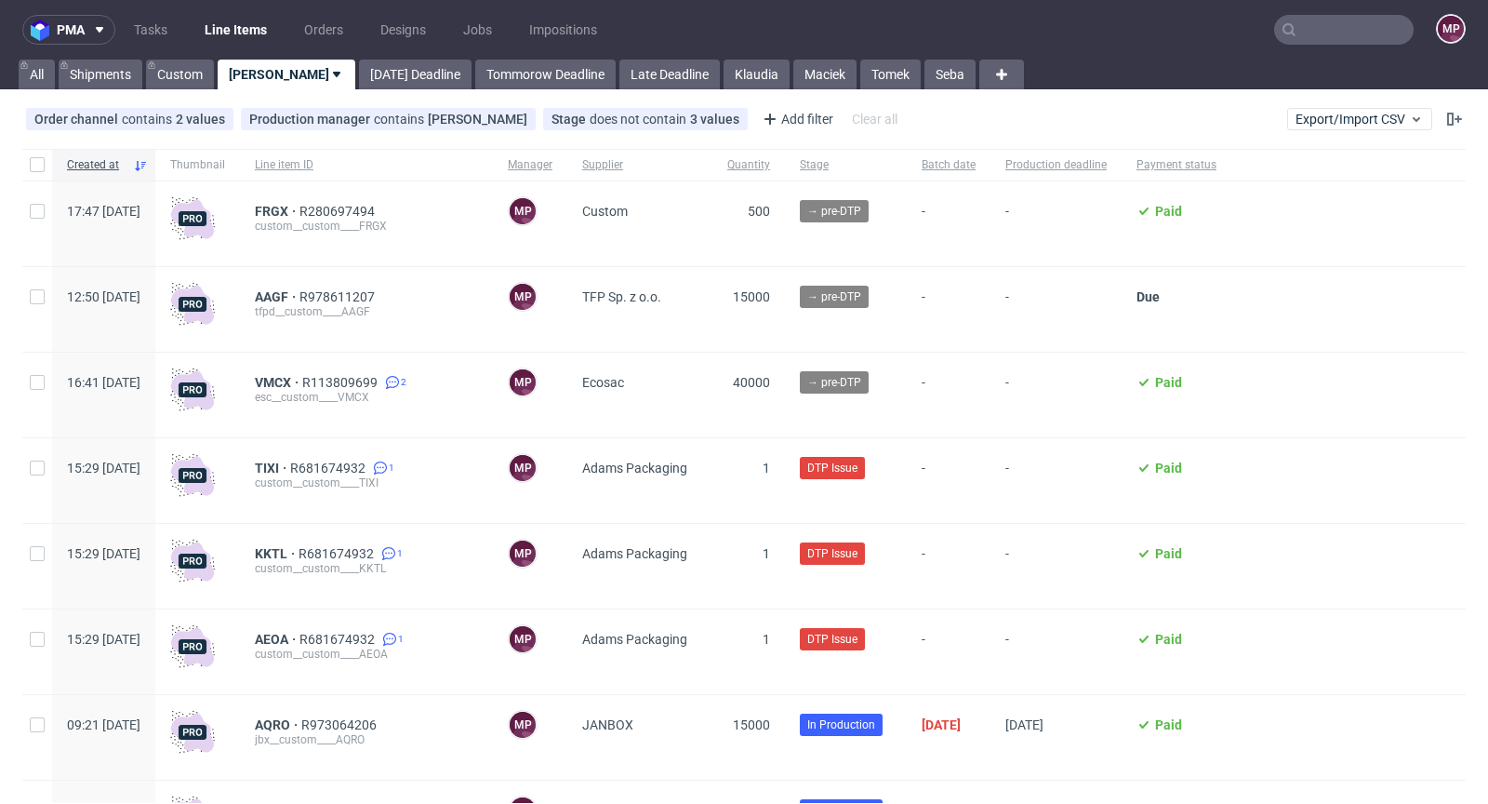
click at [1339, 34] on input "text" at bounding box center [1344, 30] width 140 height 30
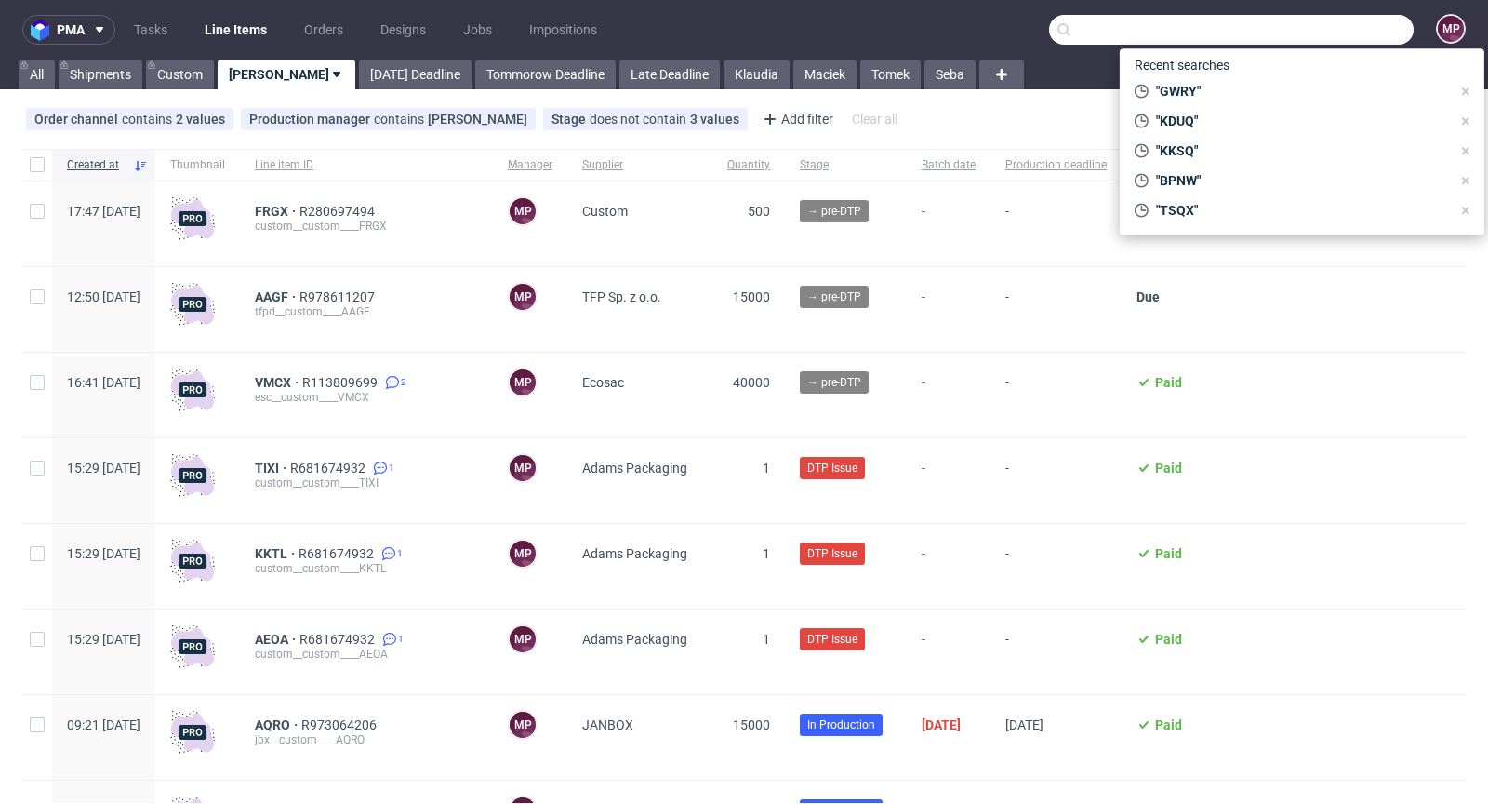
paste input "ZGNZ"
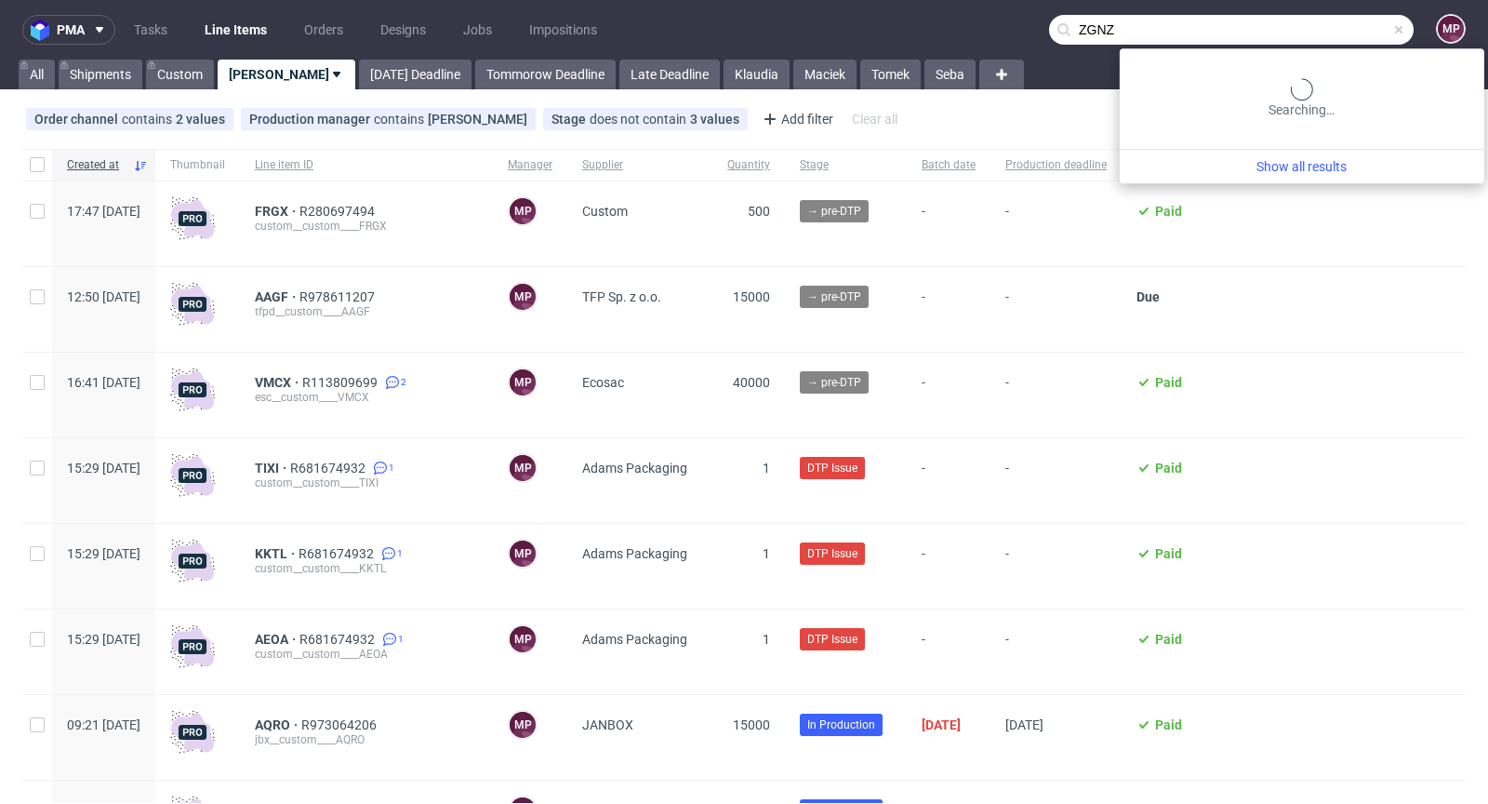
type input "ZGNZ"
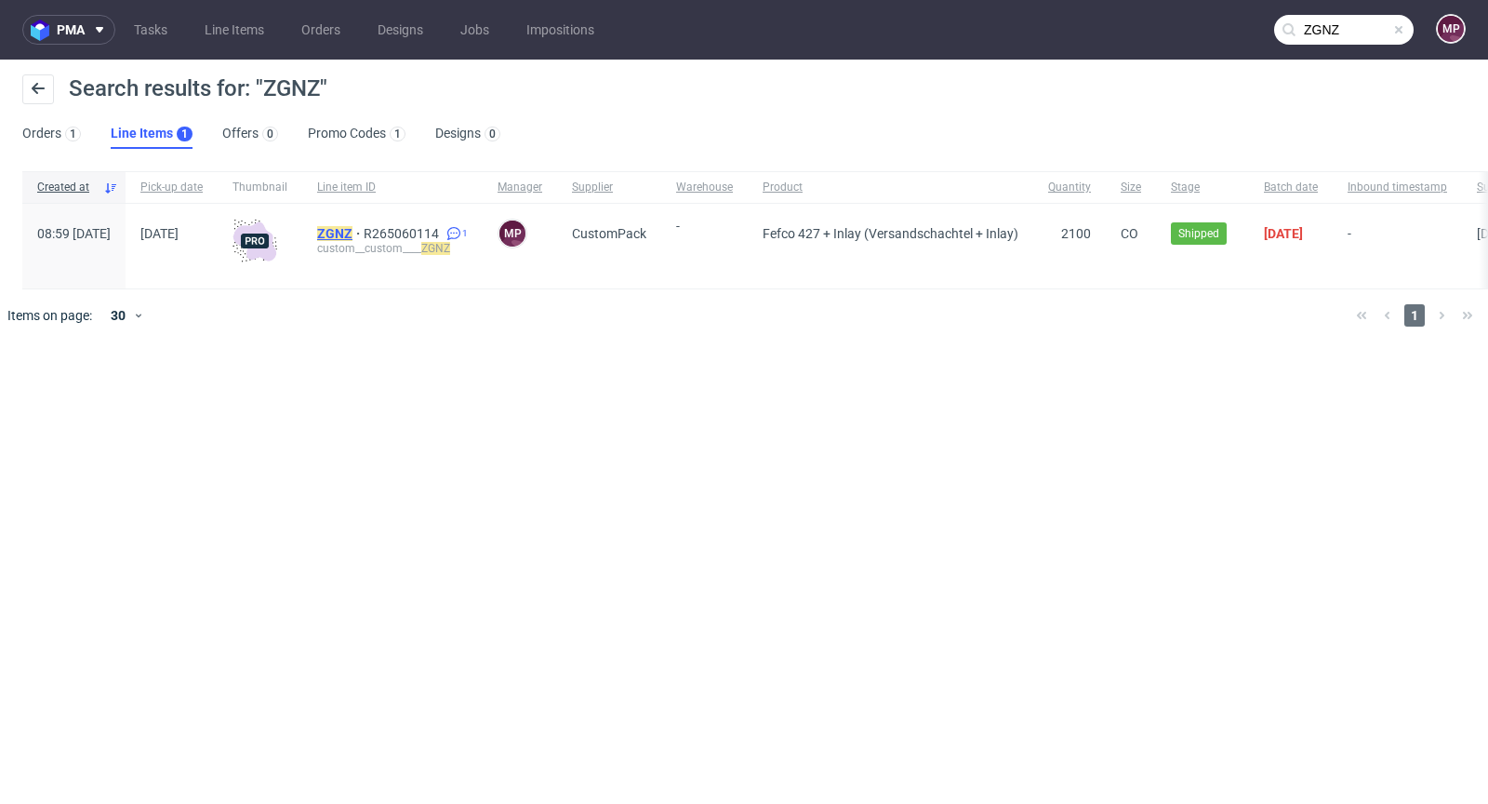
click at [352, 233] on mark "ZGNZ" at bounding box center [334, 233] width 35 height 15
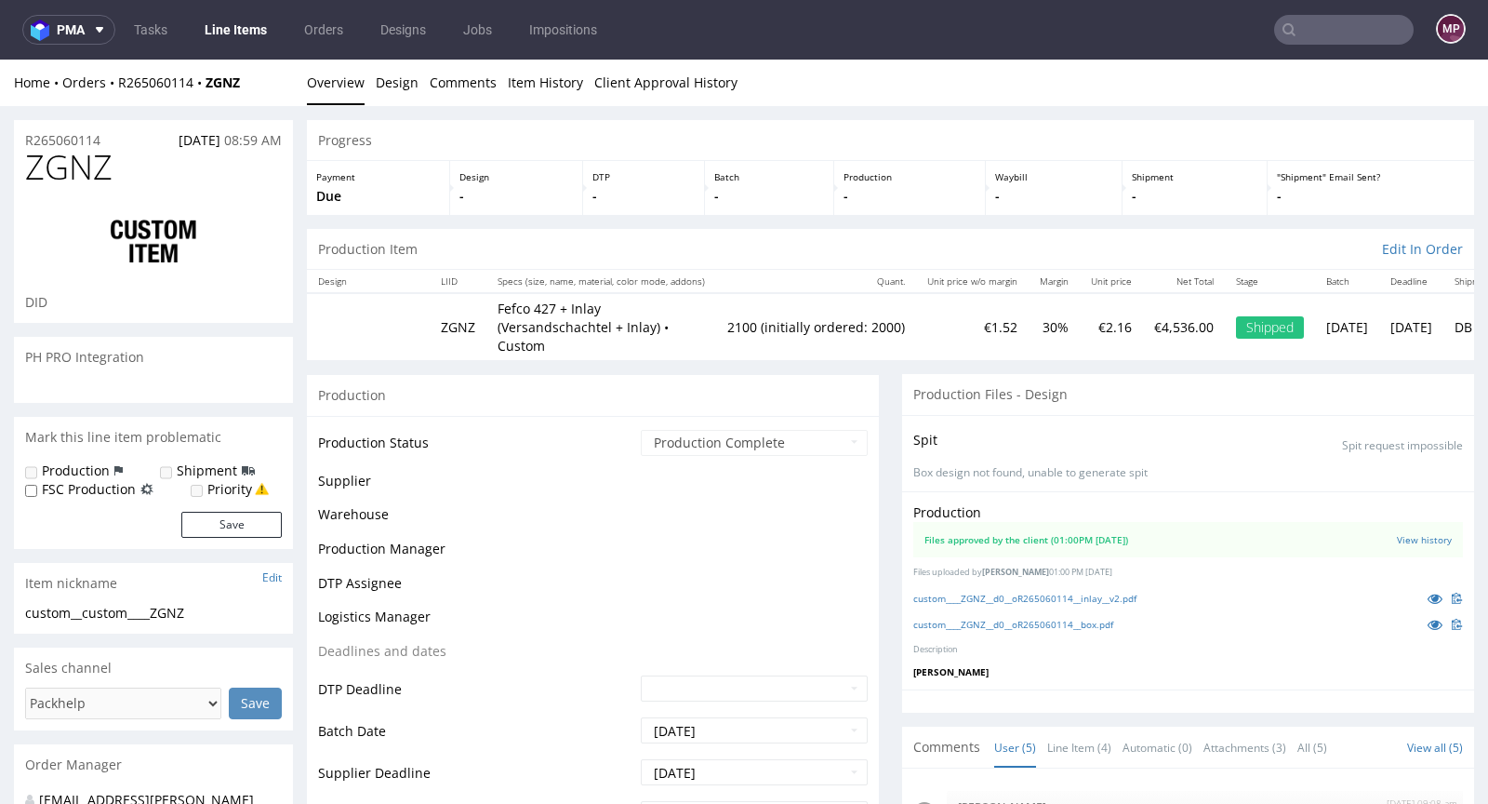
scroll to position [52, 0]
select select "in_progress"
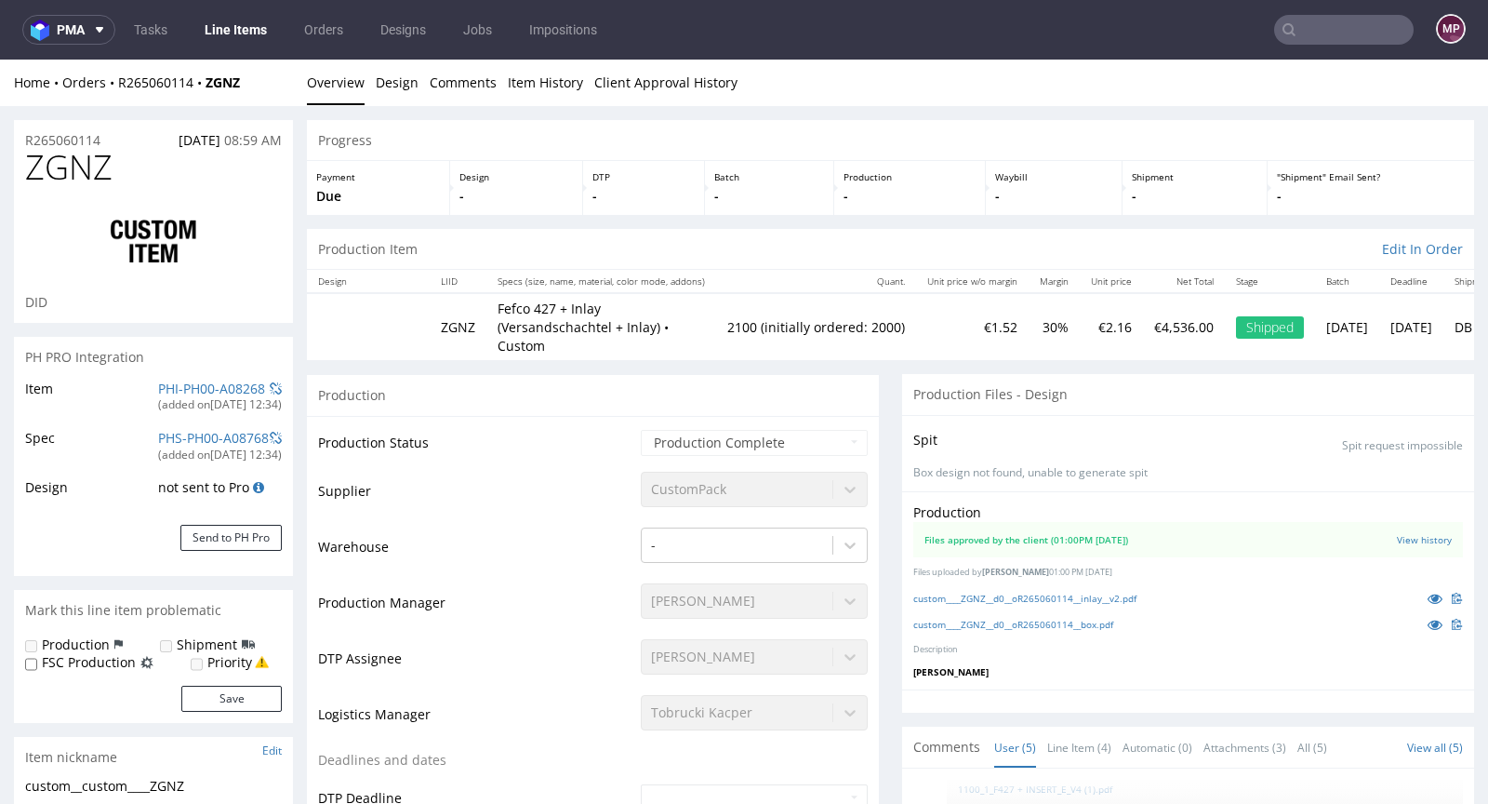
type input "2100"
drag, startPoint x: 251, startPoint y: 81, endPoint x: 118, endPoint y: 79, distance: 133.0
click at [118, 79] on div "Home Orders R265060114 ZGNZ" at bounding box center [153, 82] width 279 height 19
copy div "R265060114 ZGNZ"
click at [258, 96] on div "Home Orders R265060114 ZGNZ Overview Design Comments Item History Client Approv…" at bounding box center [744, 83] width 1488 height 47
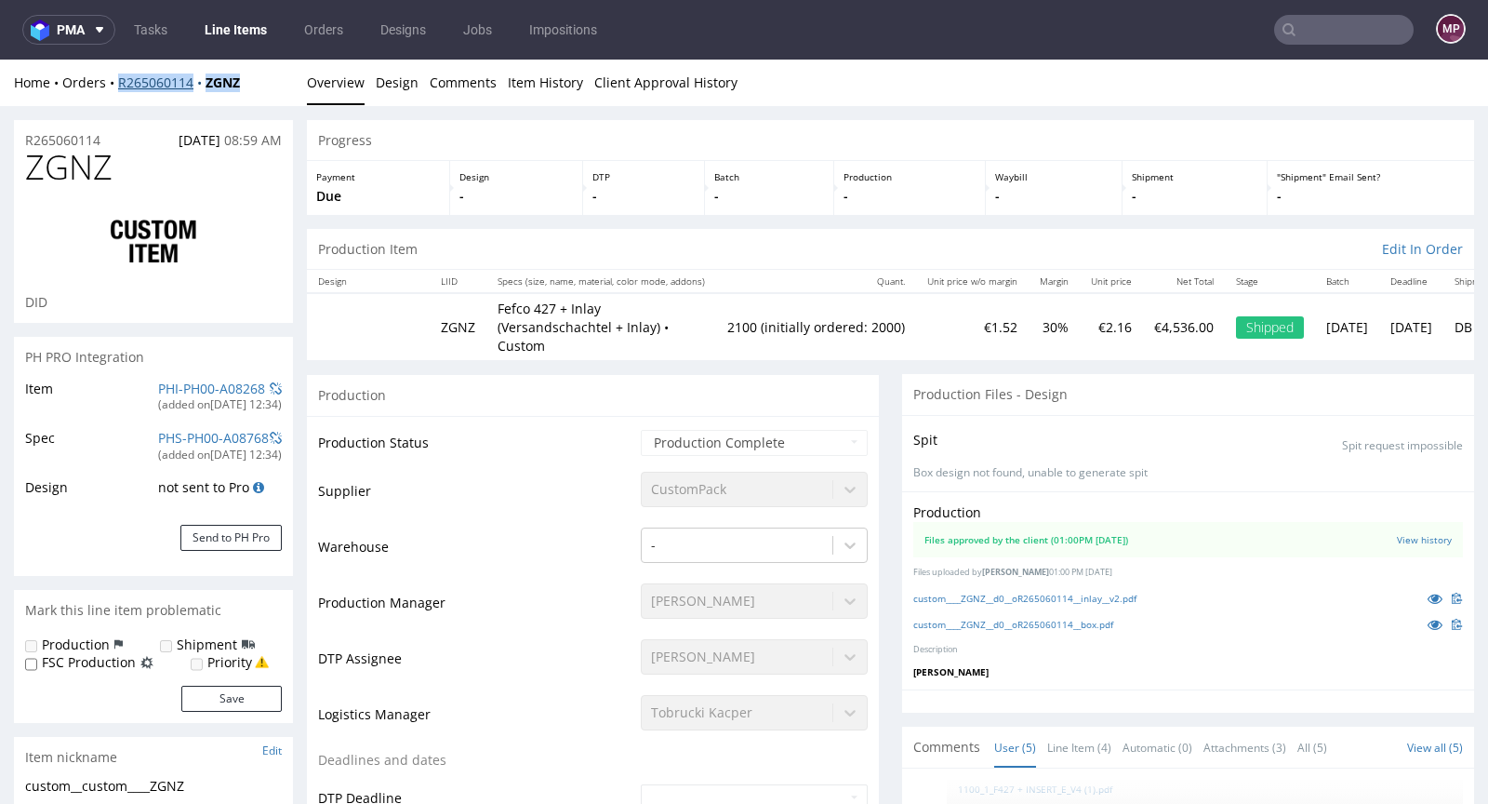
drag, startPoint x: 257, startPoint y: 88, endPoint x: 117, endPoint y: 78, distance: 139.9
click at [117, 78] on div "Home Orders R265060114 ZGNZ" at bounding box center [153, 82] width 279 height 19
copy div "R265060114 ZGNZ"
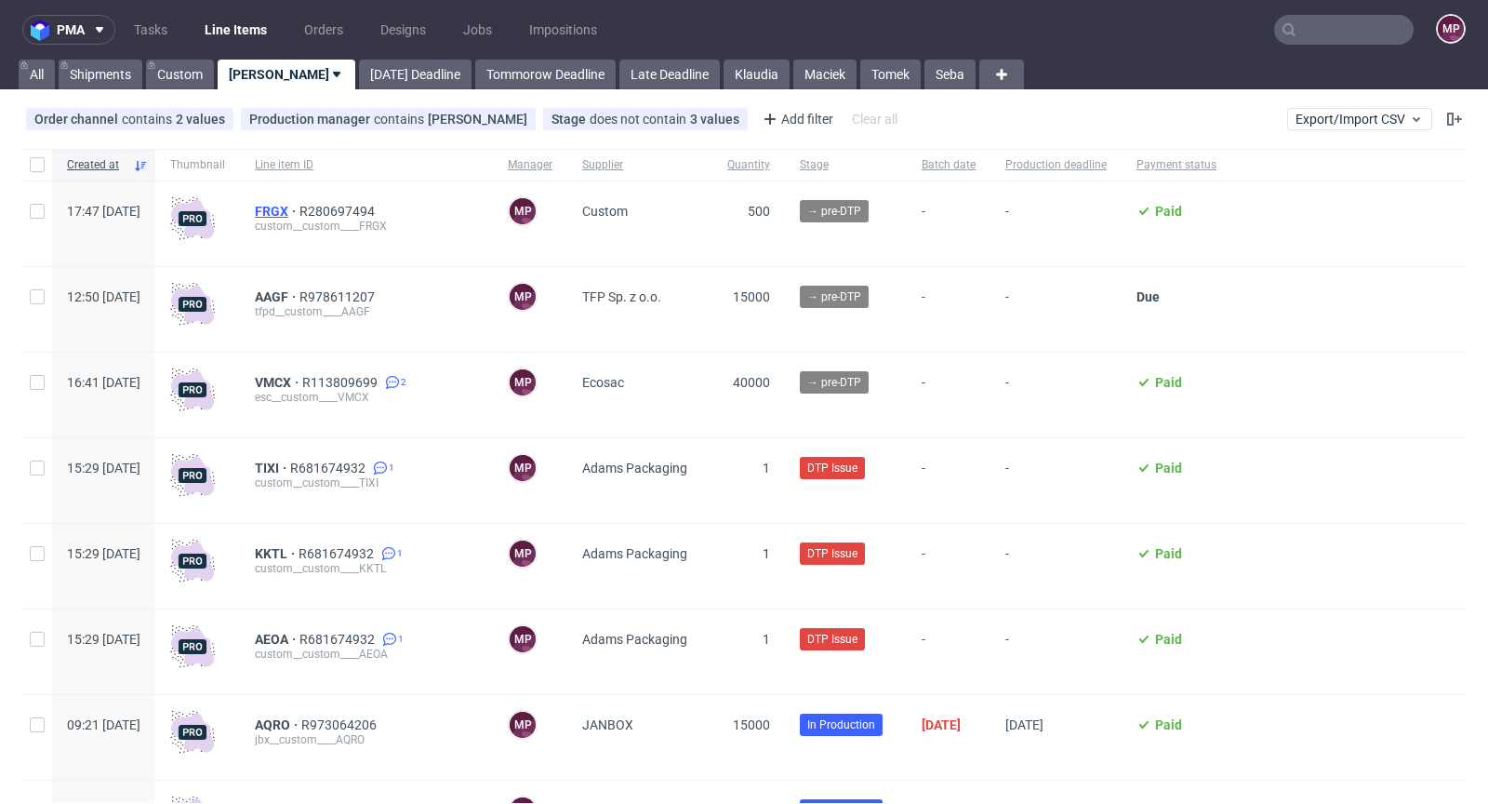
click at [299, 214] on span "FRGX" at bounding box center [277, 211] width 45 height 15
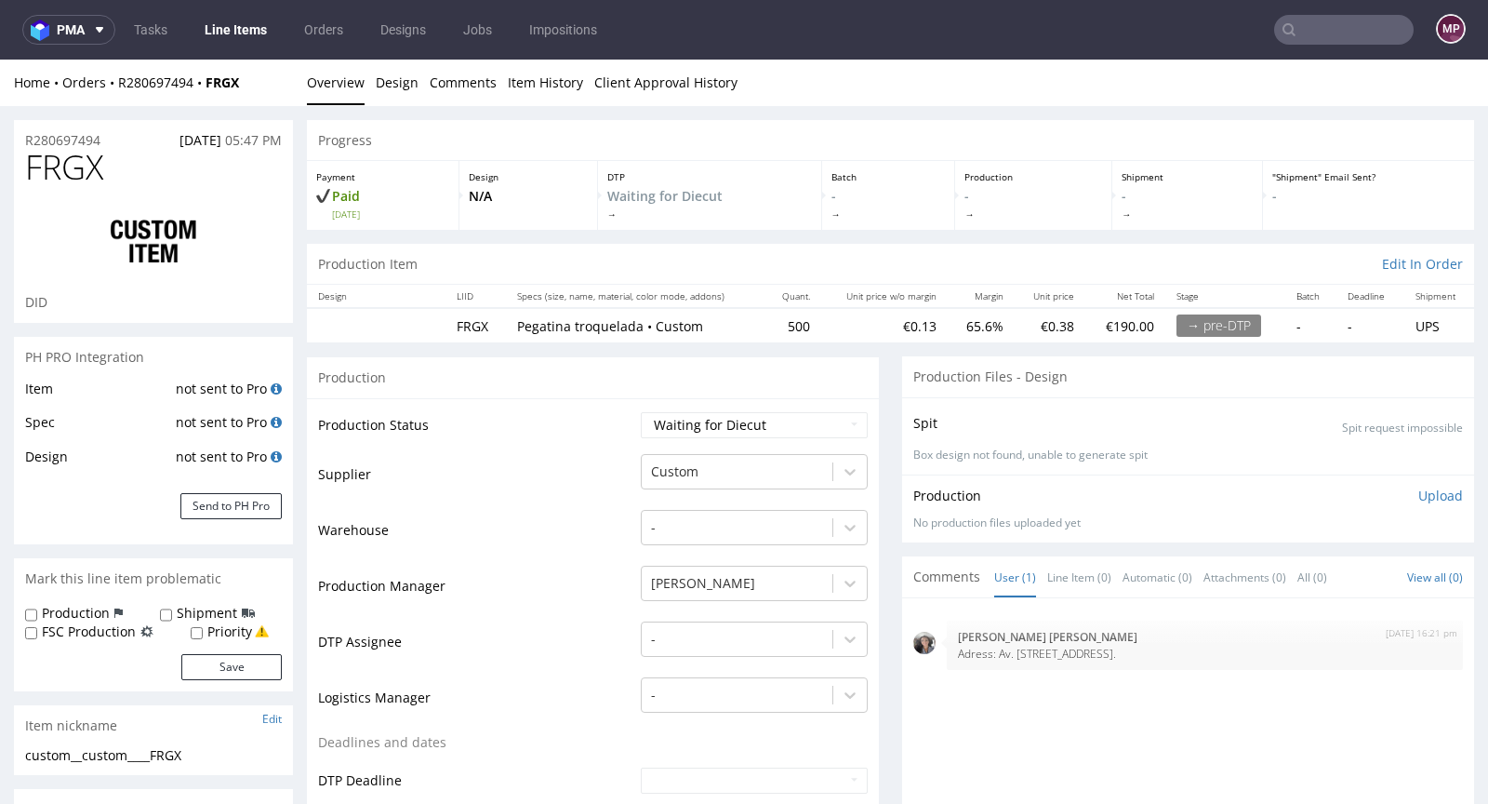
scroll to position [663, 0]
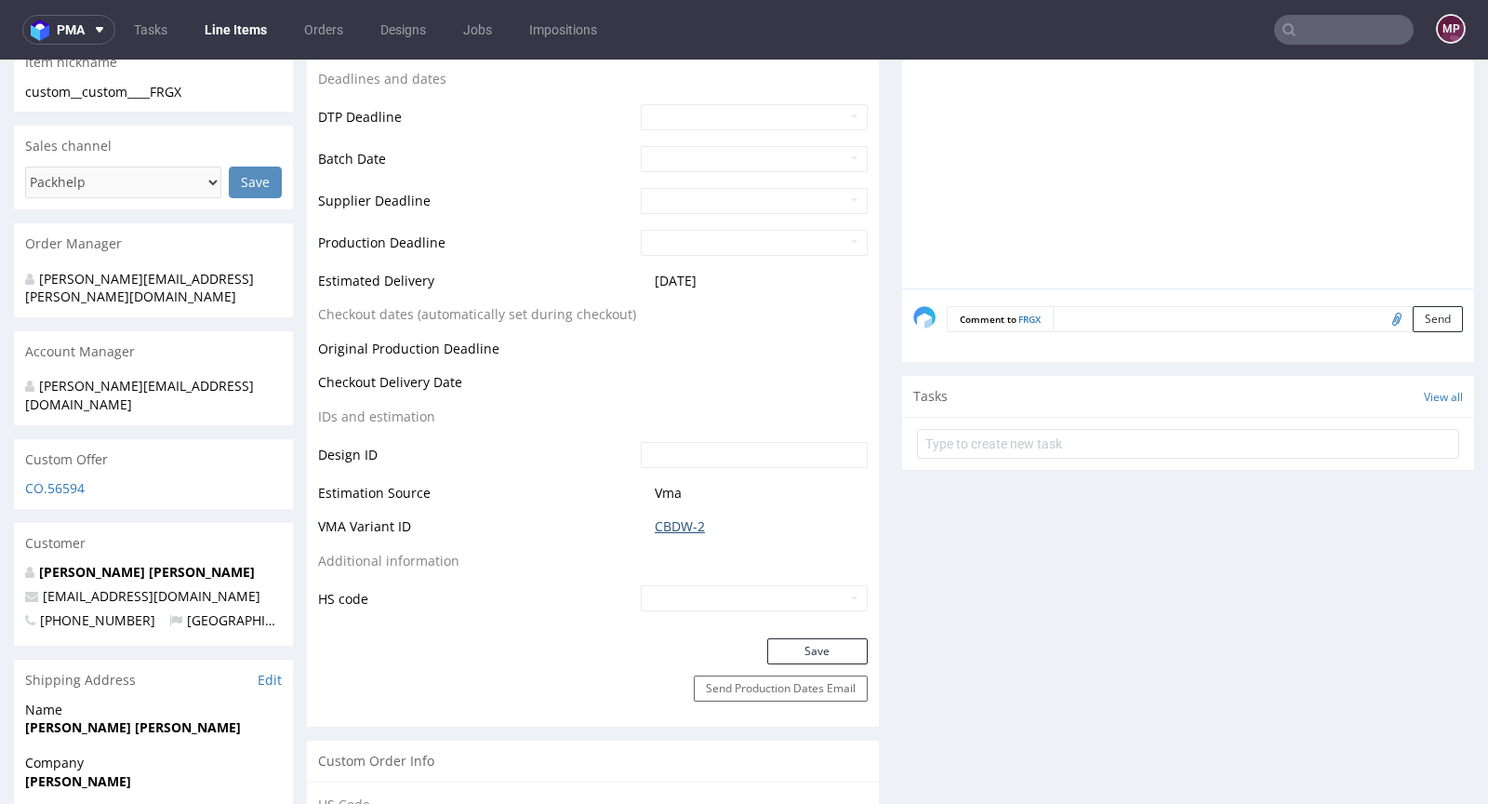
click at [682, 525] on link "CBDW-2" at bounding box center [680, 526] width 50 height 19
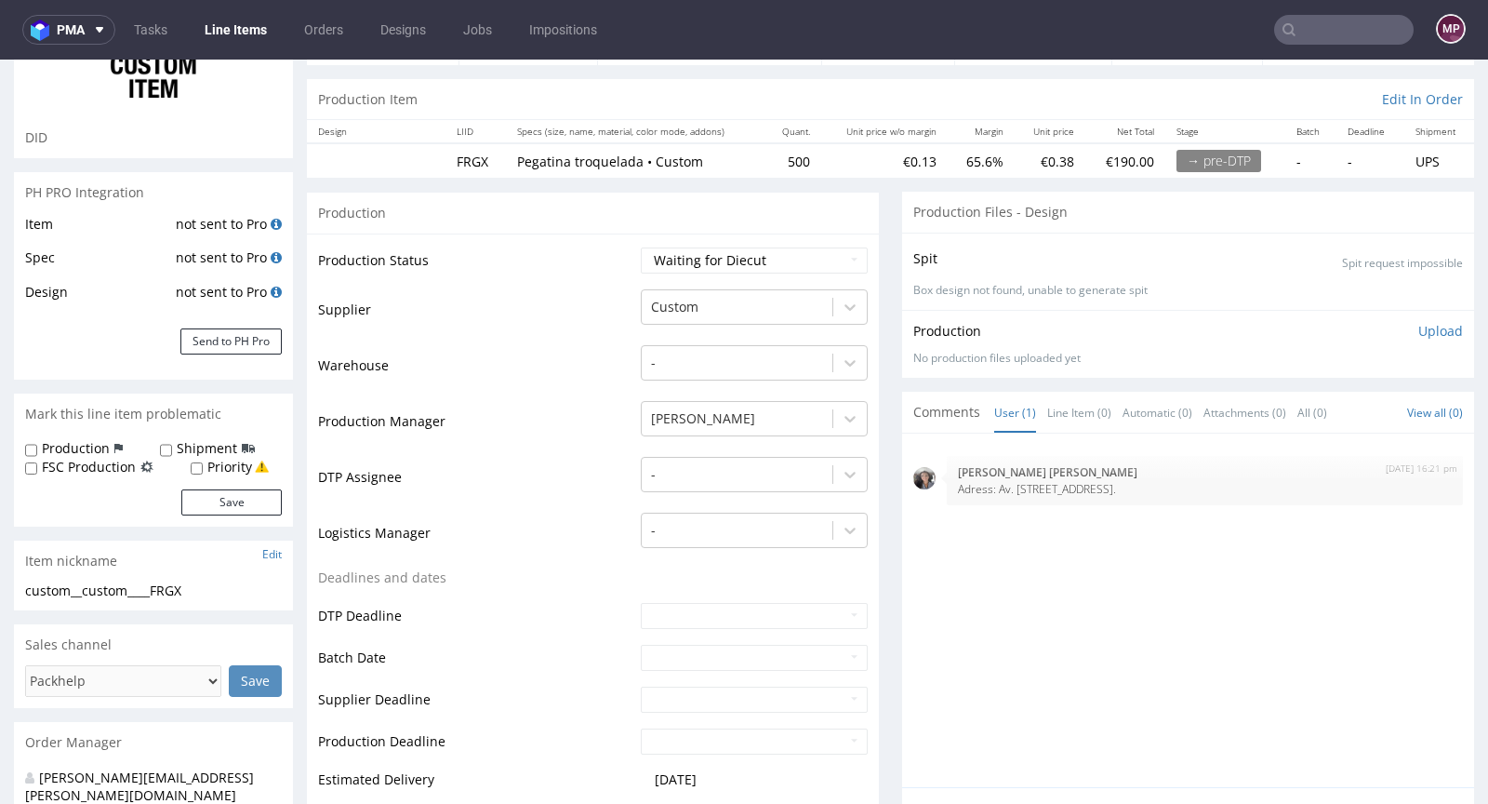
scroll to position [0, 0]
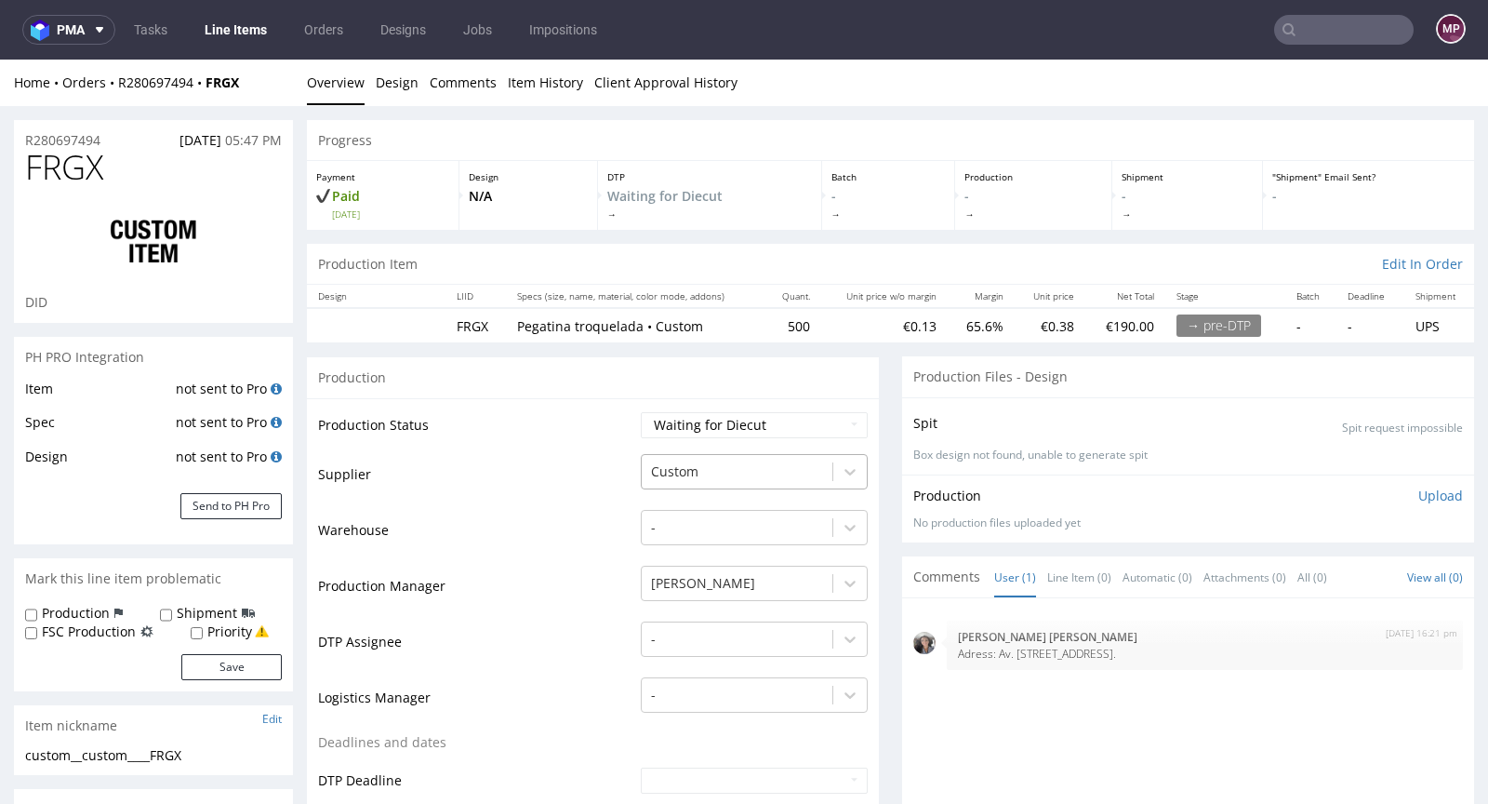
click at [688, 464] on div at bounding box center [737, 471] width 172 height 22
type input "laboprint"
click at [693, 506] on div "LaboPrint" at bounding box center [754, 507] width 227 height 33
click at [552, 502] on td "Supplier" at bounding box center [477, 480] width 318 height 56
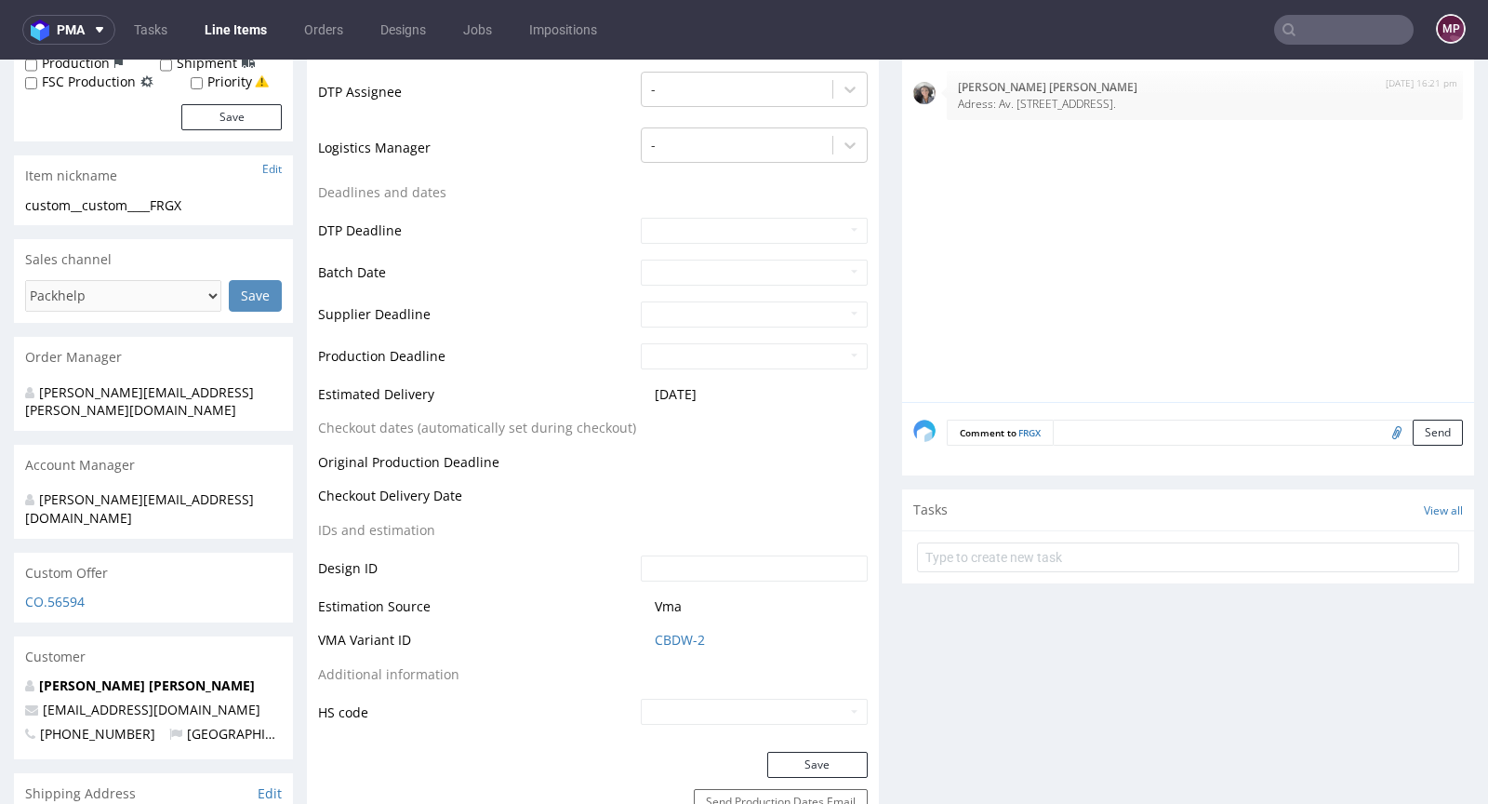
scroll to position [661, 0]
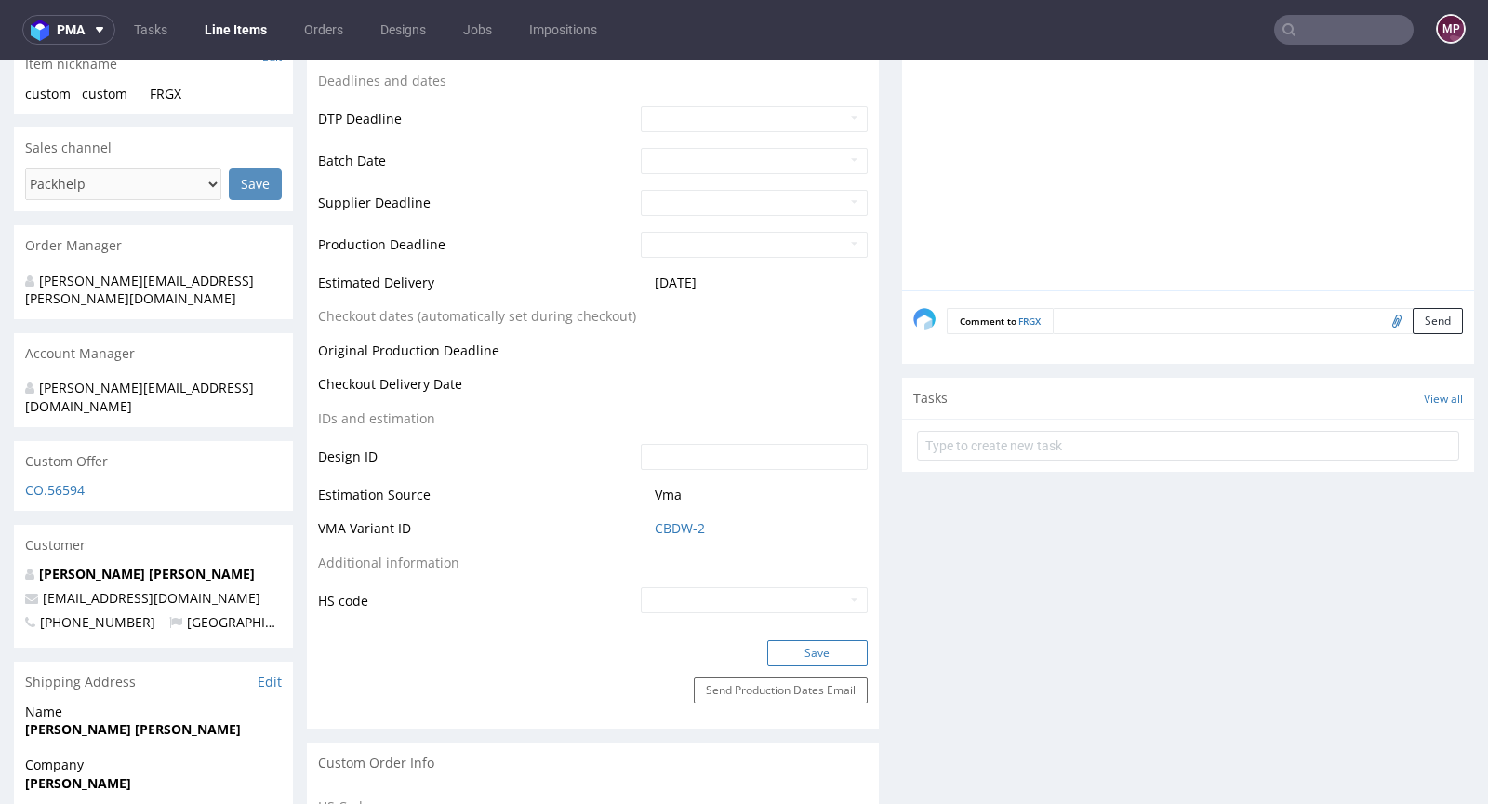
click at [804, 658] on button "Save" at bounding box center [817, 653] width 100 height 26
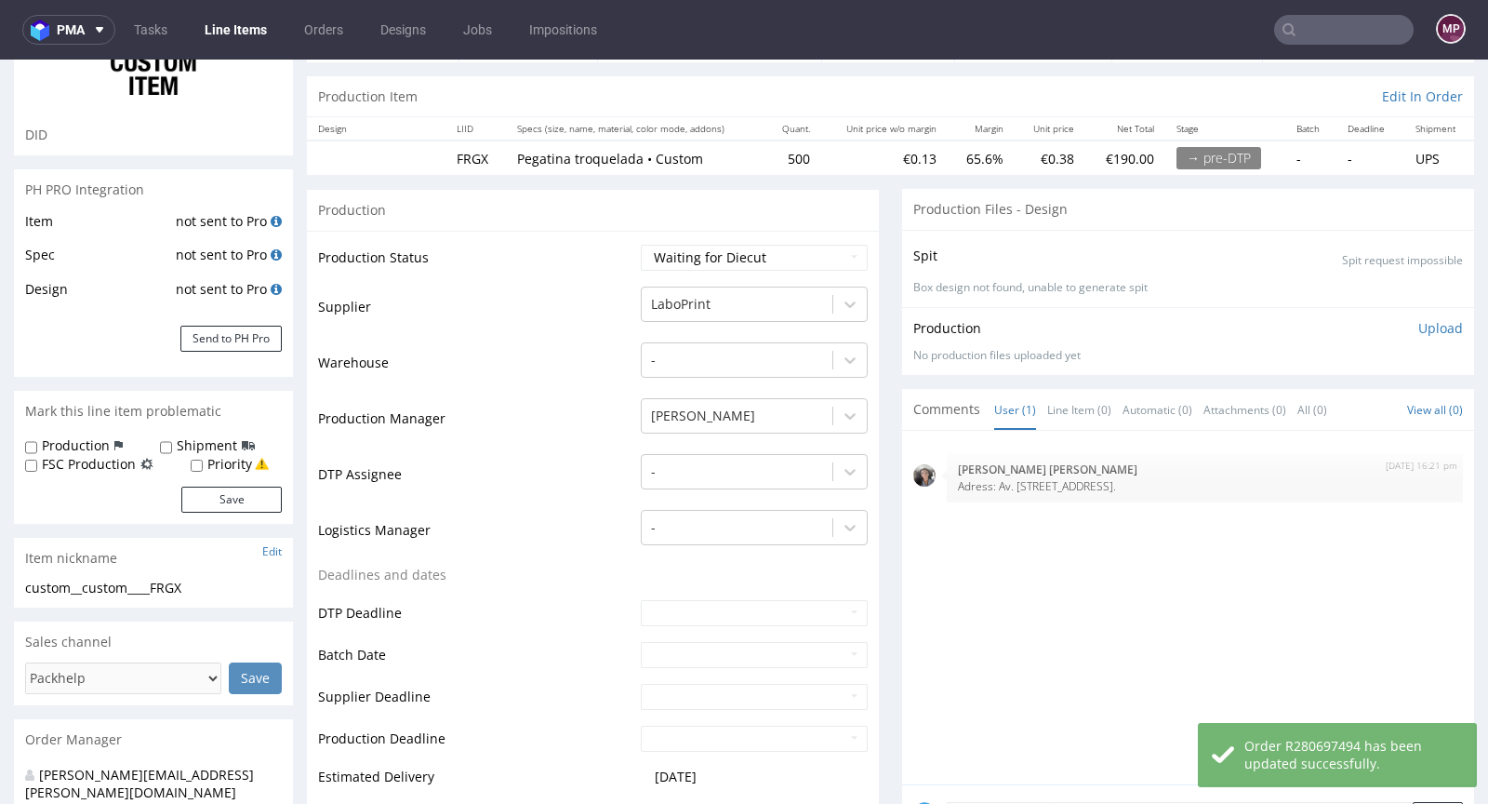
scroll to position [0, 0]
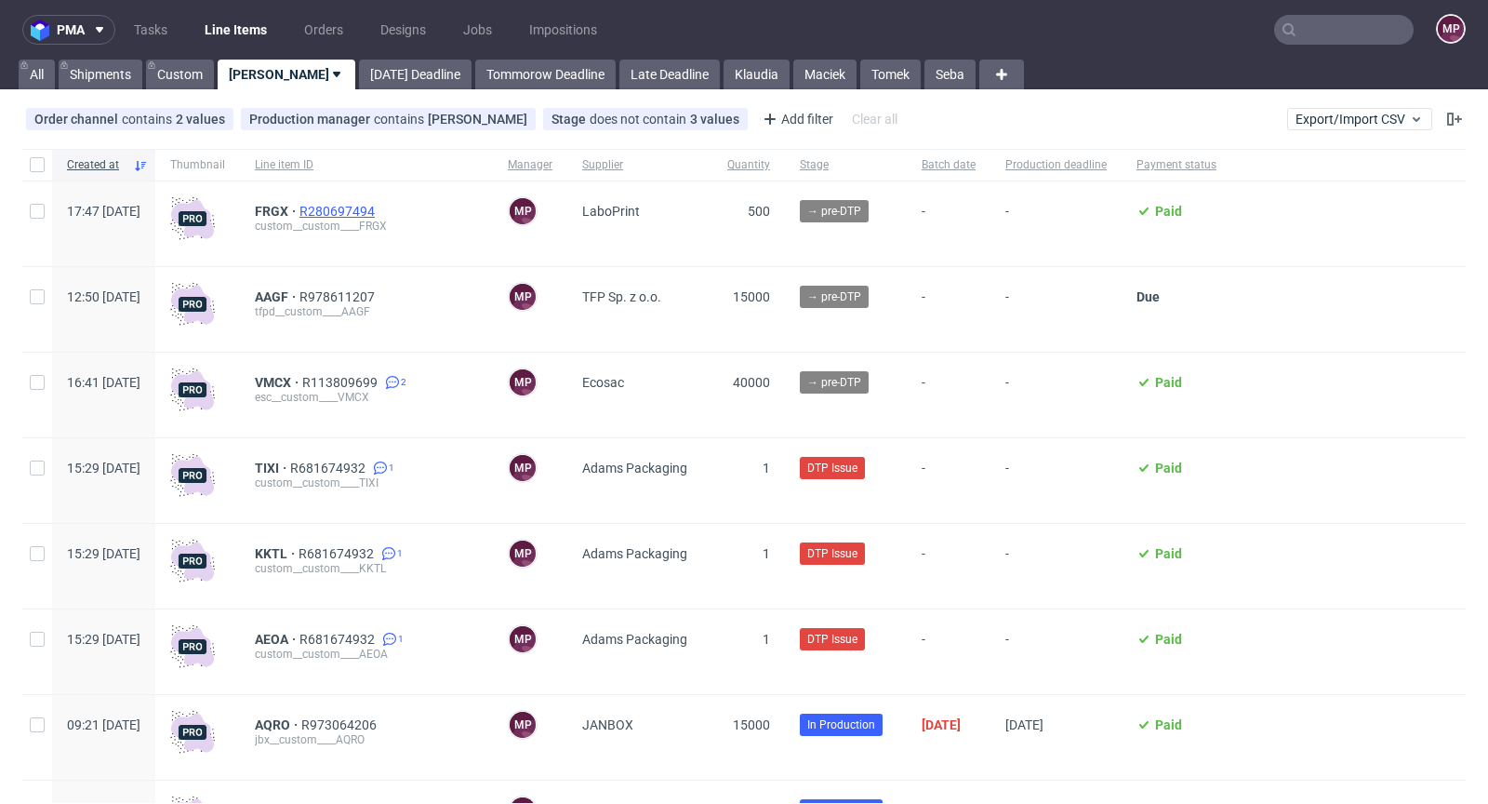
click at [379, 206] on span "R280697494" at bounding box center [338, 211] width 79 height 15
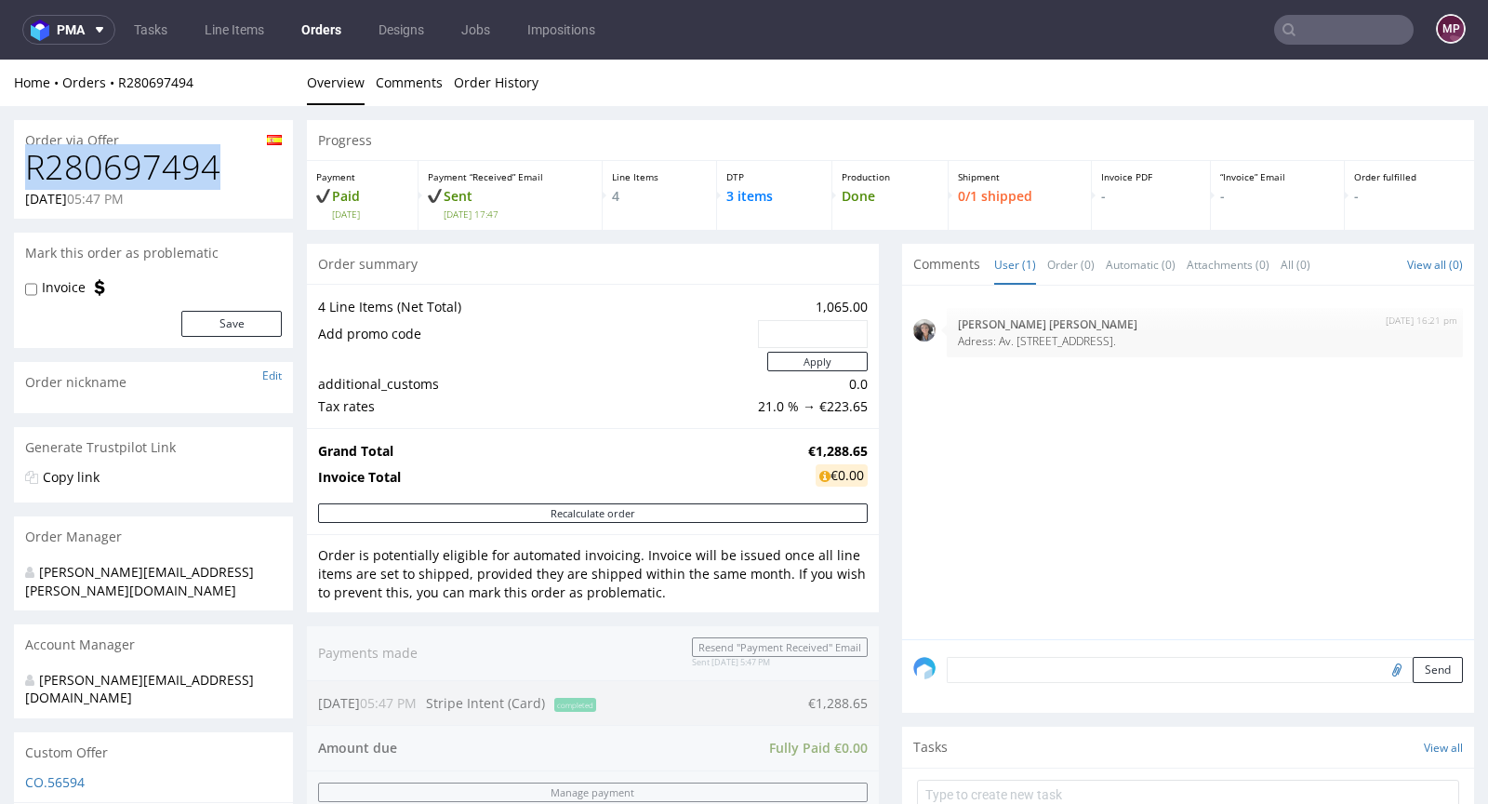
drag, startPoint x: 220, startPoint y: 166, endPoint x: 33, endPoint y: 166, distance: 186.9
click at [33, 166] on h1 "R280697494" at bounding box center [153, 167] width 257 height 37
copy h1 "R280697494"
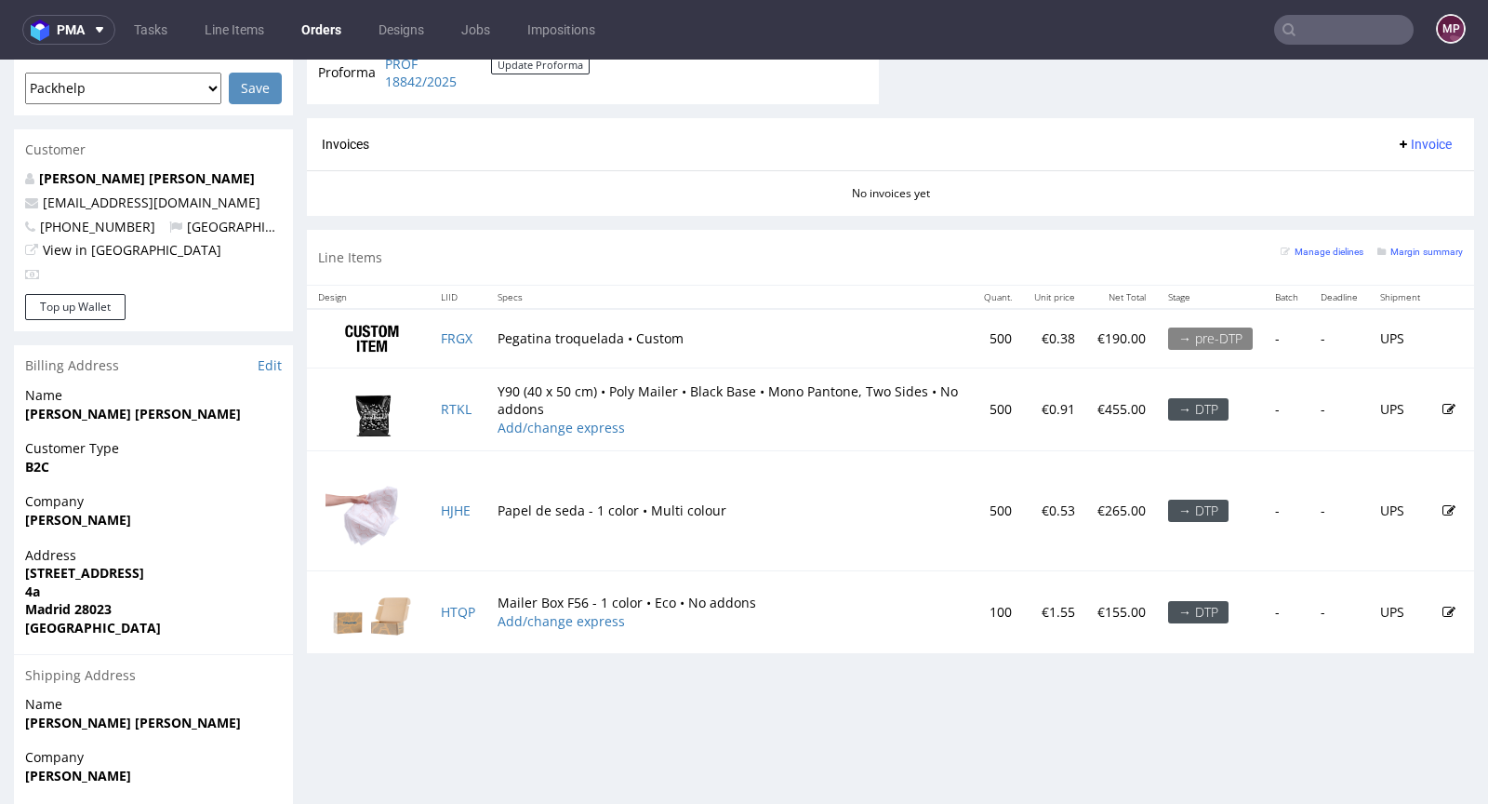
scroll to position [779, 0]
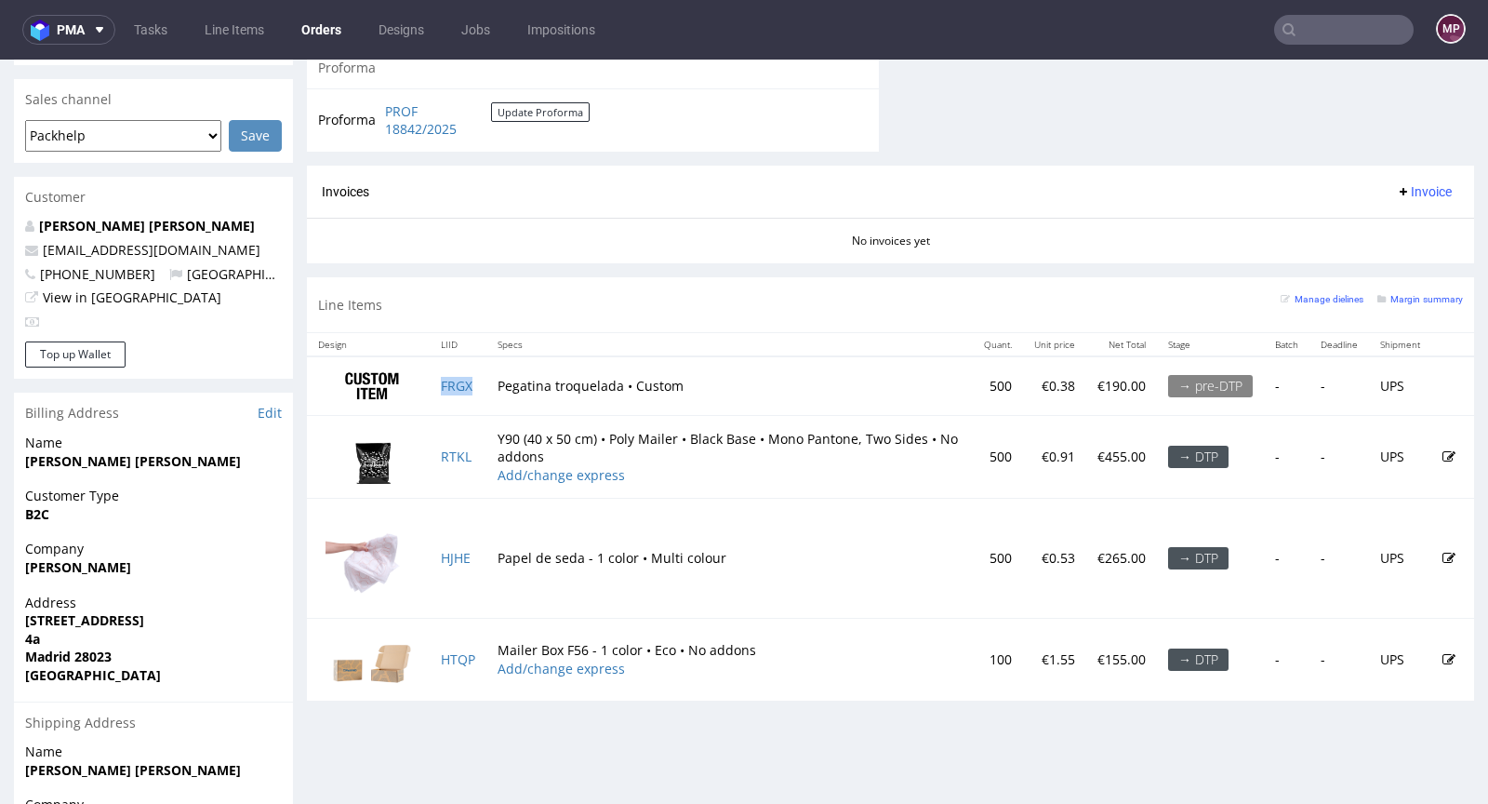
click at [481, 381] on td "FRGX" at bounding box center [458, 385] width 57 height 59
copy link "FRGX"
click at [1397, 294] on small "Margin summary" at bounding box center [1420, 299] width 86 height 10
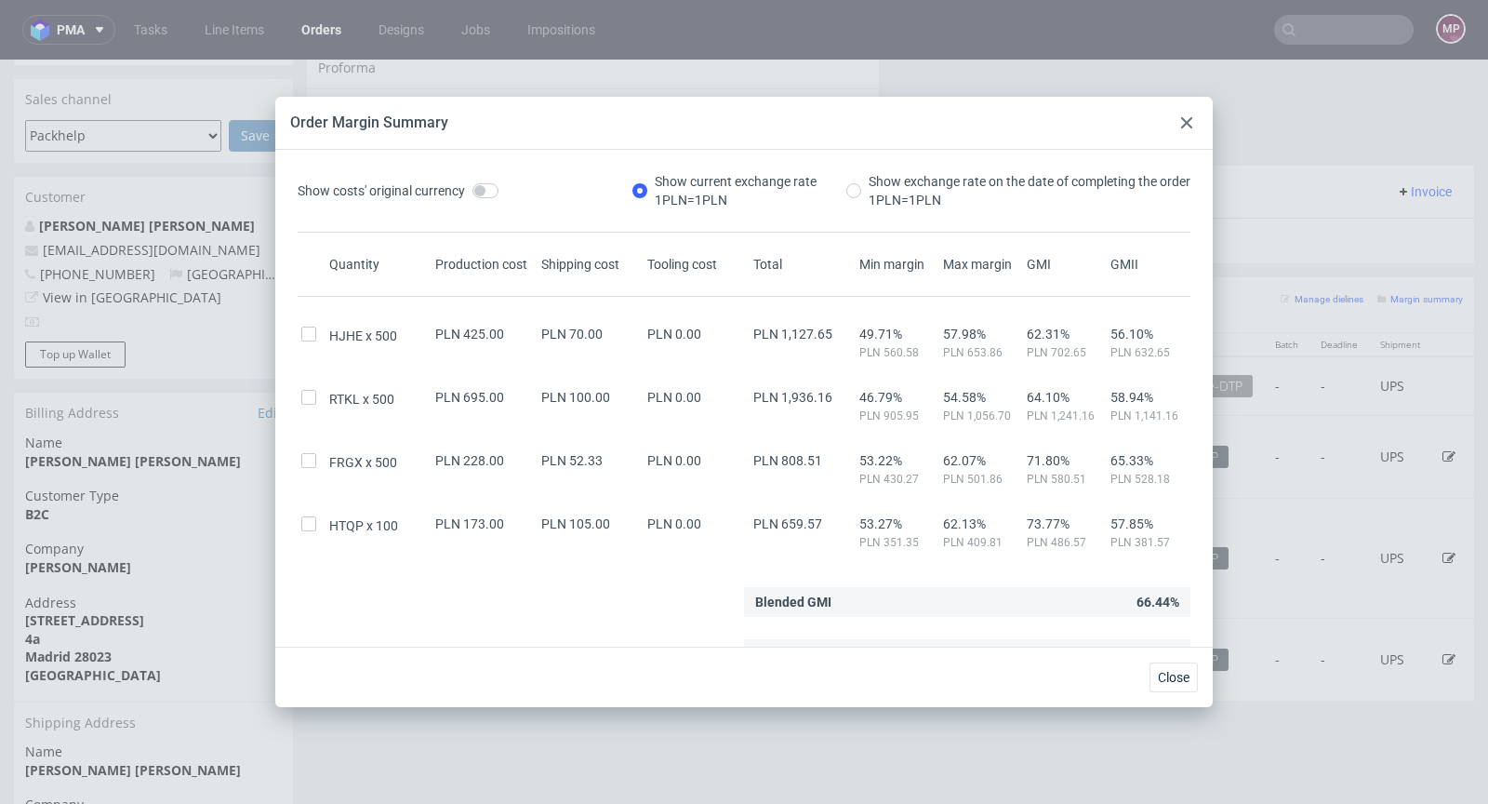
click at [1181, 131] on div at bounding box center [1187, 123] width 22 height 22
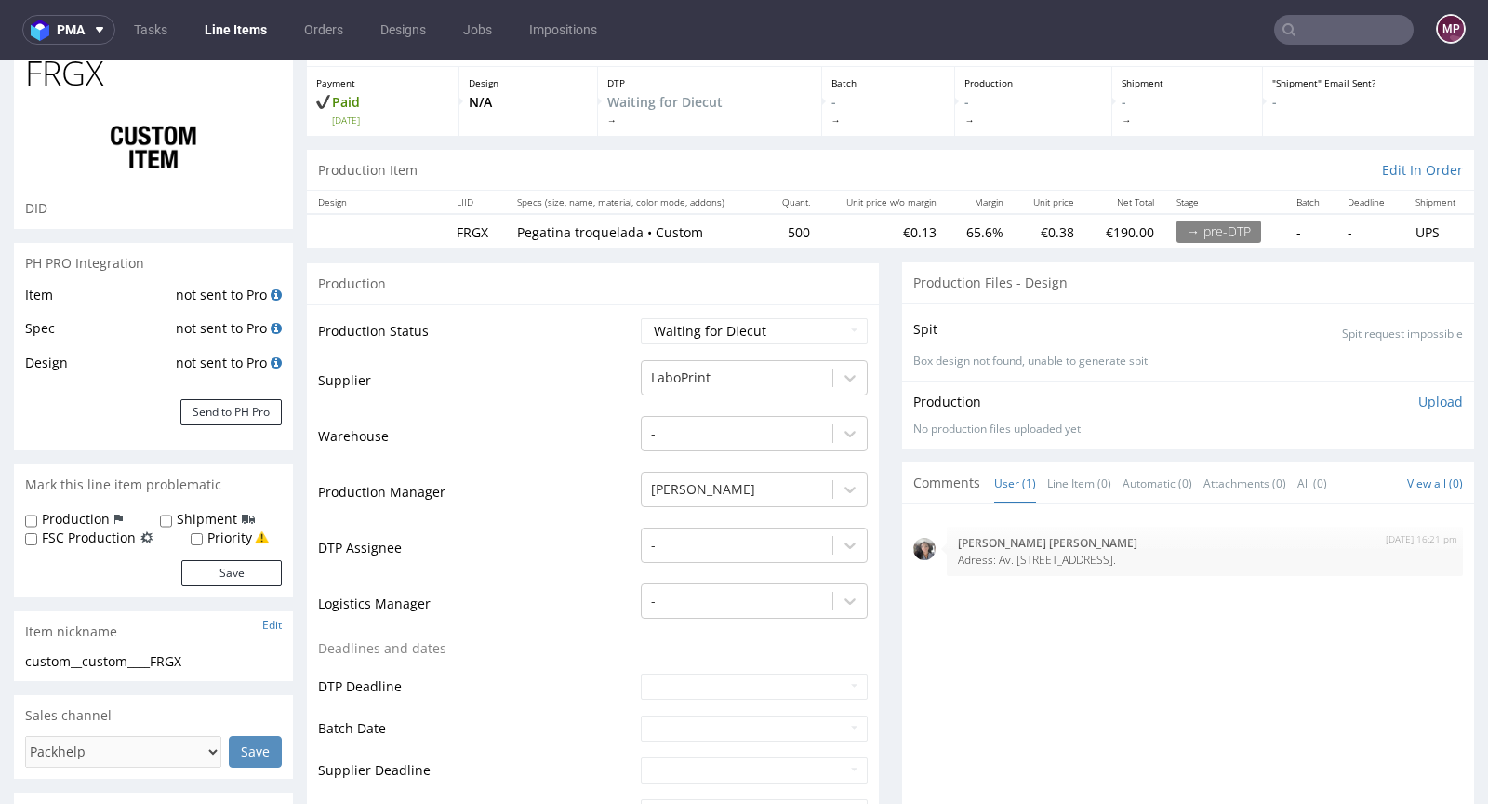
scroll to position [432, 0]
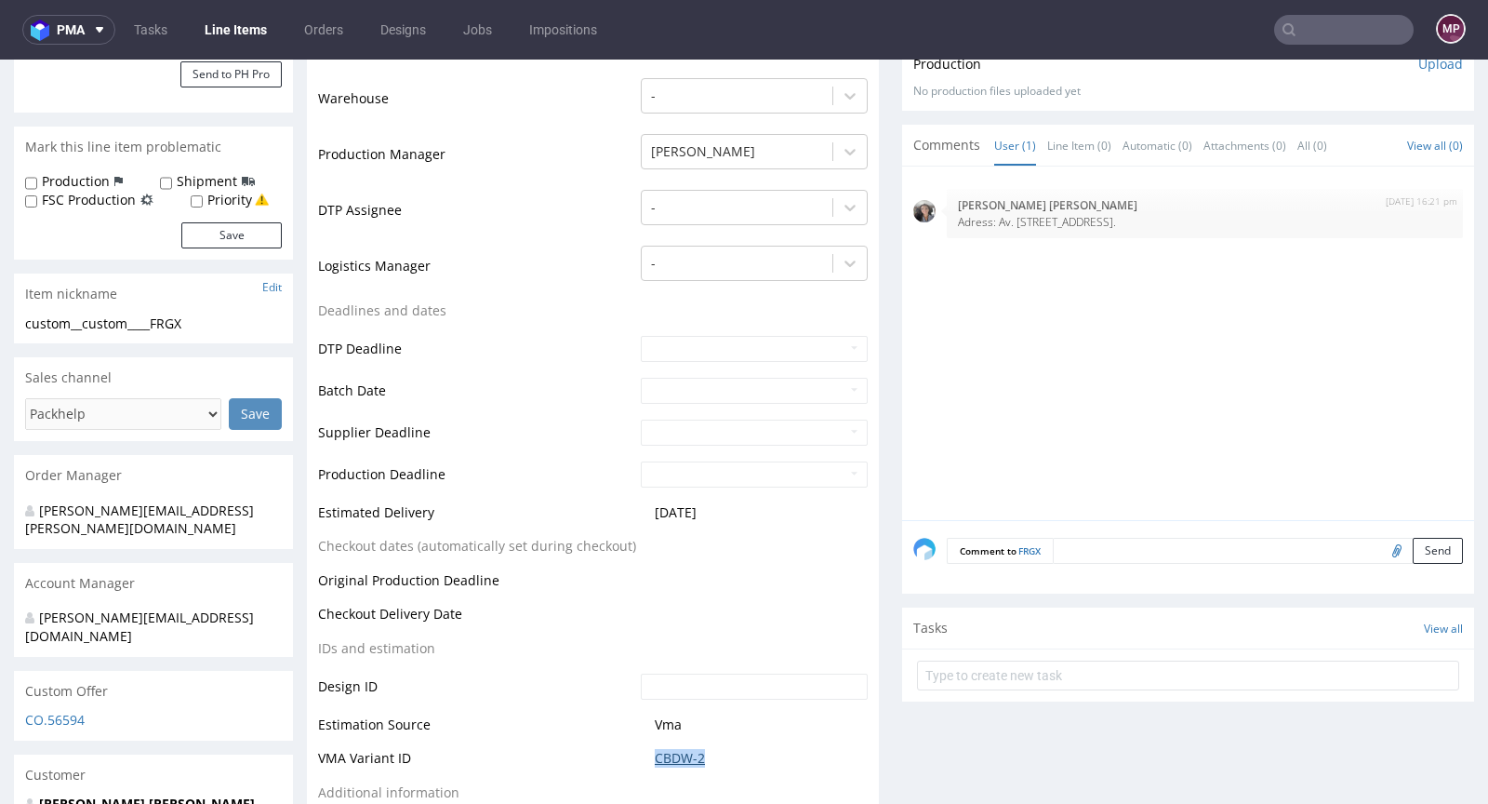
drag, startPoint x: 699, startPoint y: 753, endPoint x: 649, endPoint y: 751, distance: 50.3
click at [655, 751] on span "CBDW-2" at bounding box center [761, 758] width 213 height 19
copy link "CBDW-2"
click at [674, 752] on link "CBDW-2" at bounding box center [680, 758] width 50 height 19
click at [1097, 137] on li "Line Item (0)" at bounding box center [1084, 145] width 75 height 19
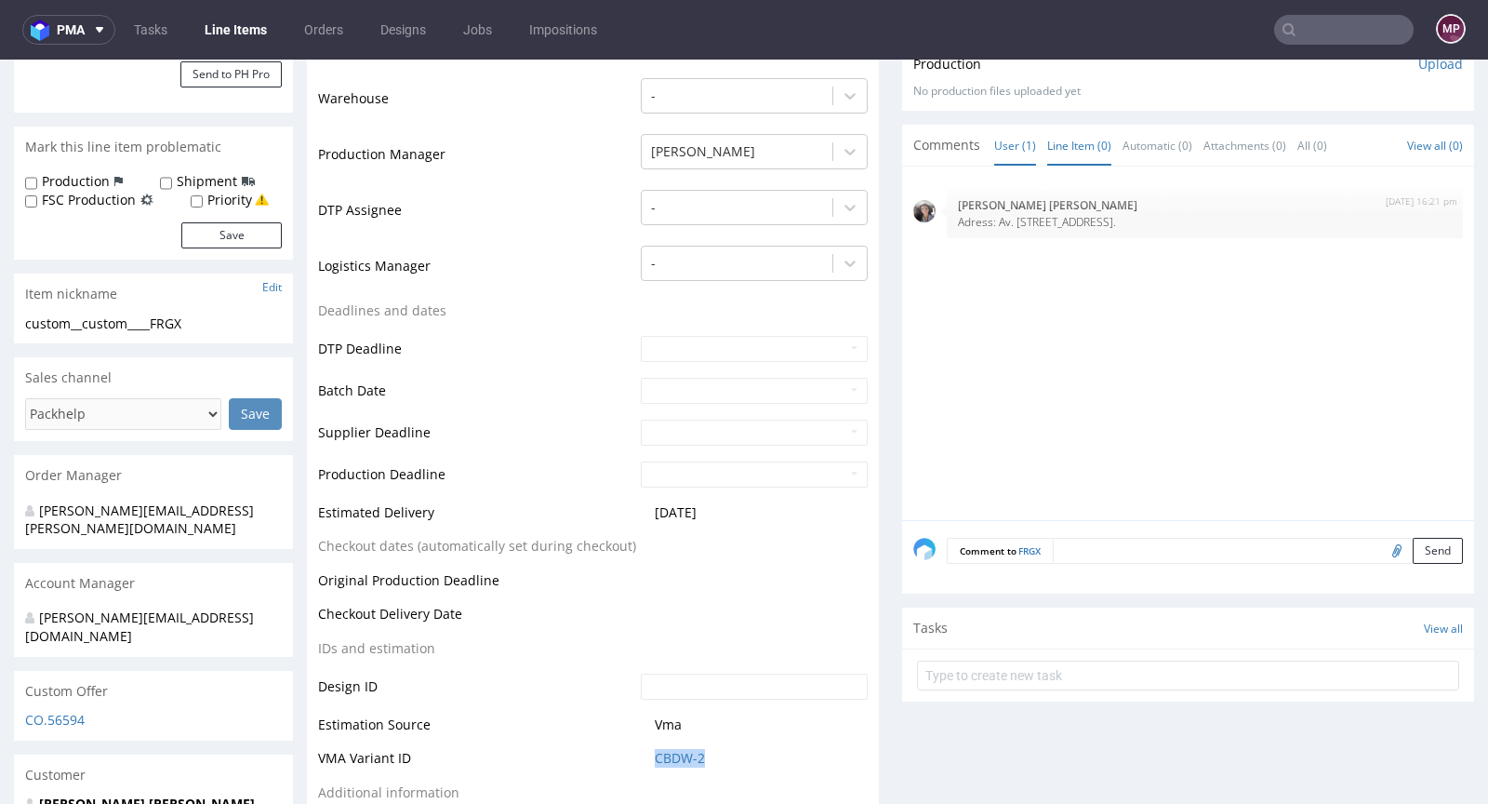
click at [1085, 140] on link "Line Item (0)" at bounding box center [1079, 146] width 64 height 40
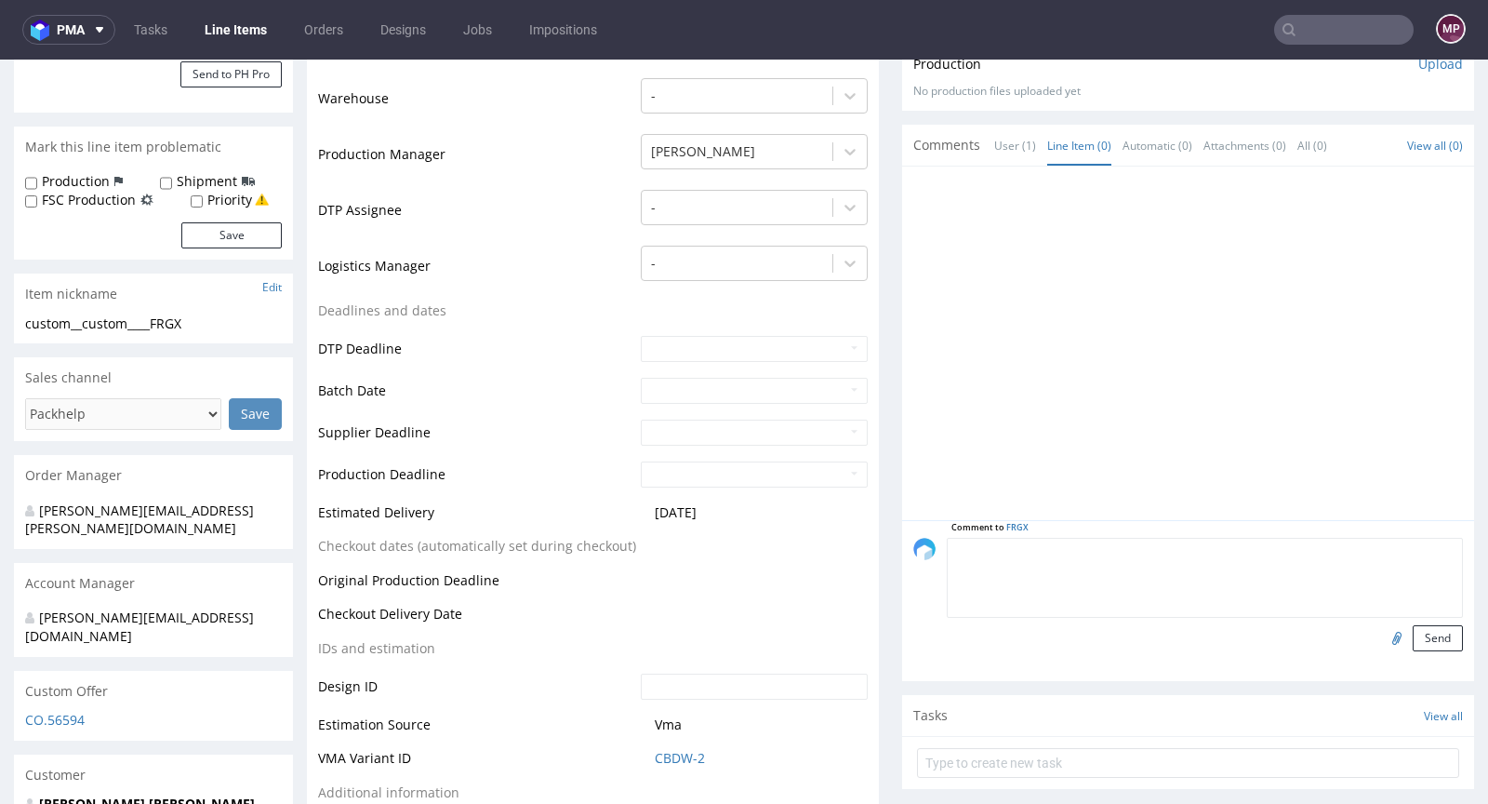
click at [1069, 558] on textarea at bounding box center [1205, 578] width 516 height 80
type textarea "F"
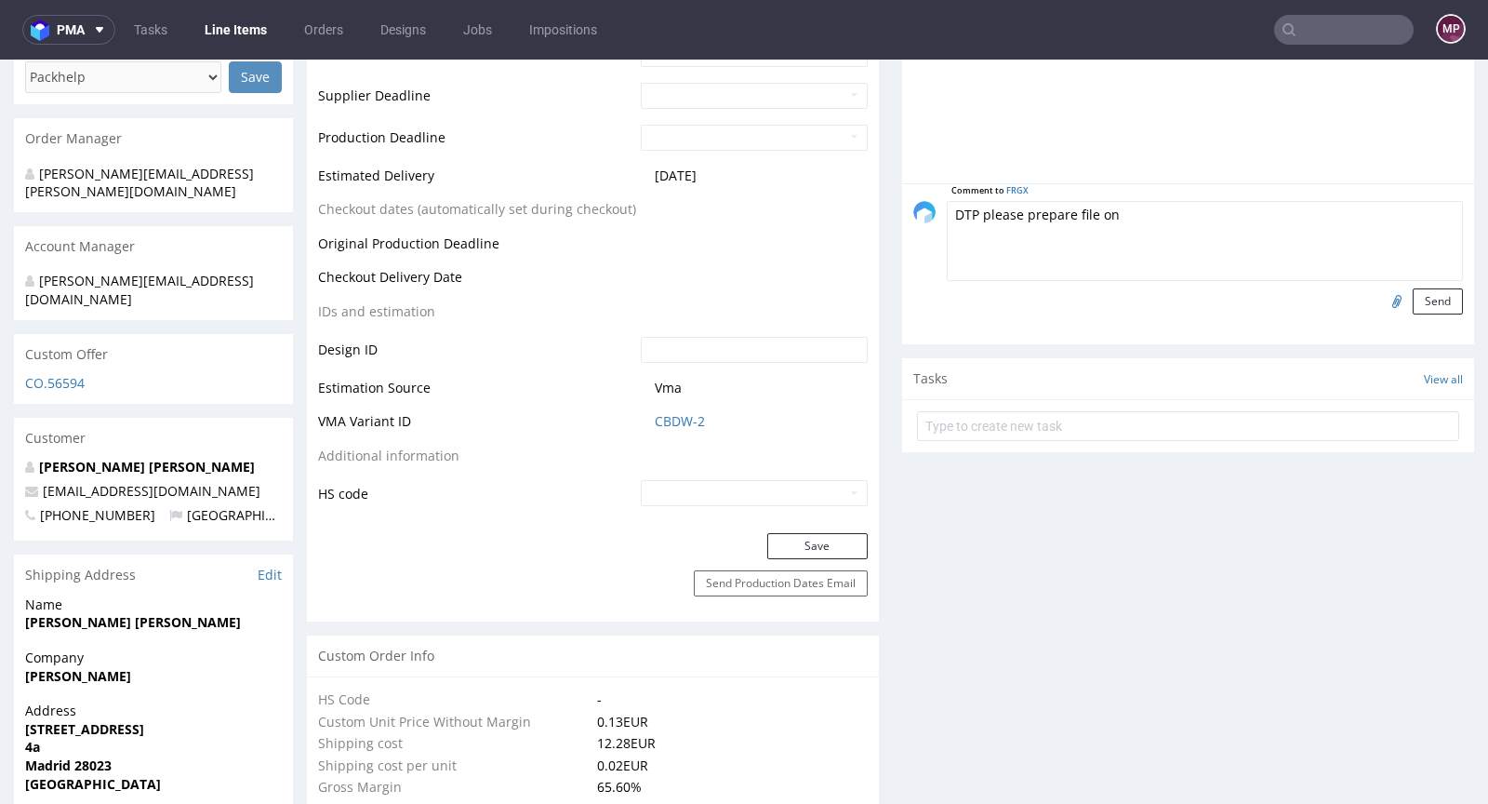
scroll to position [401, 0]
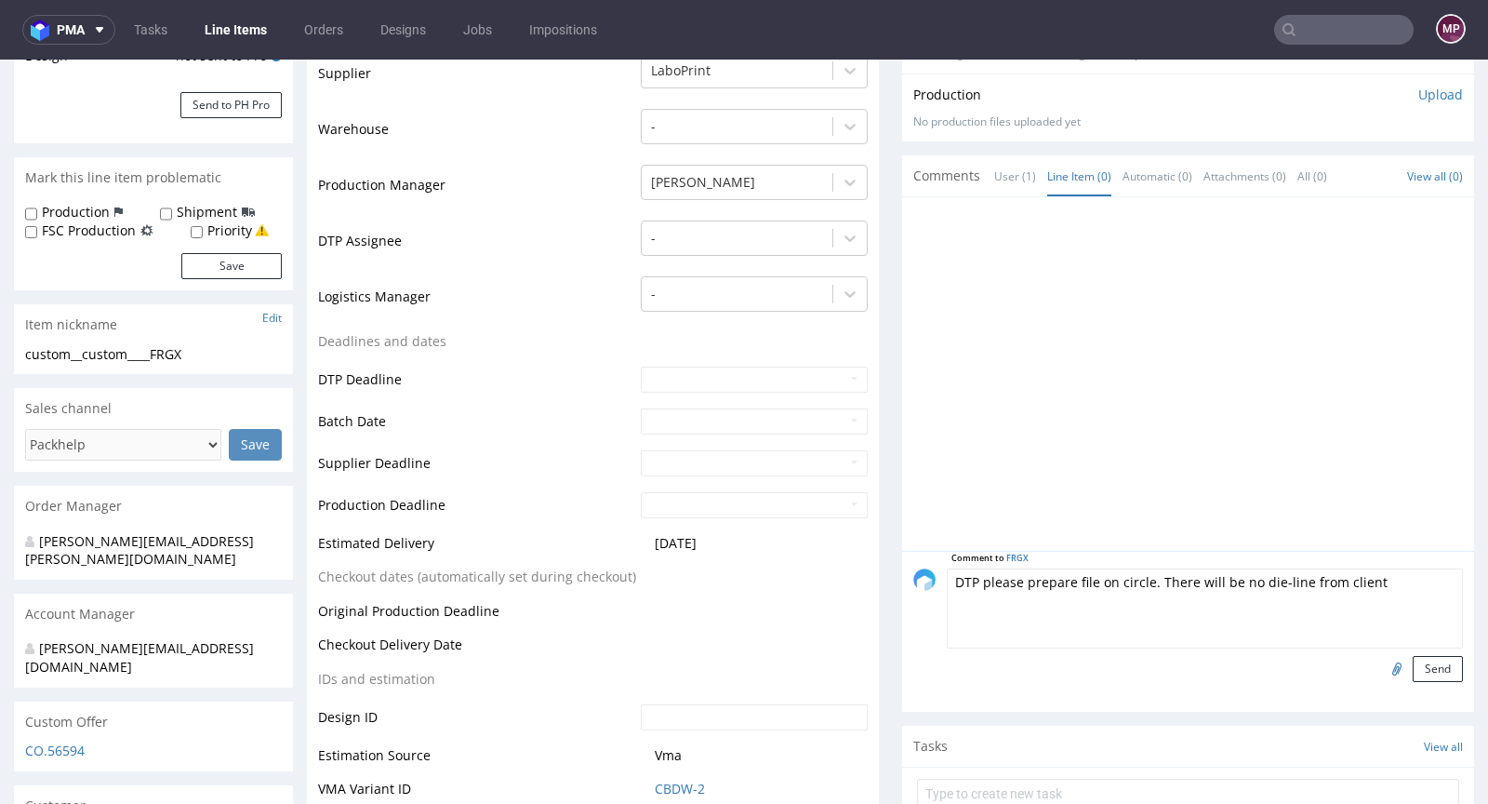
type textarea "DTP please prepare file on circle. There will be no die-line from client"
click at [1381, 668] on input "file" at bounding box center [1394, 668] width 26 height 24
type input "C:\fakepath\Pegata_Rollo.png"
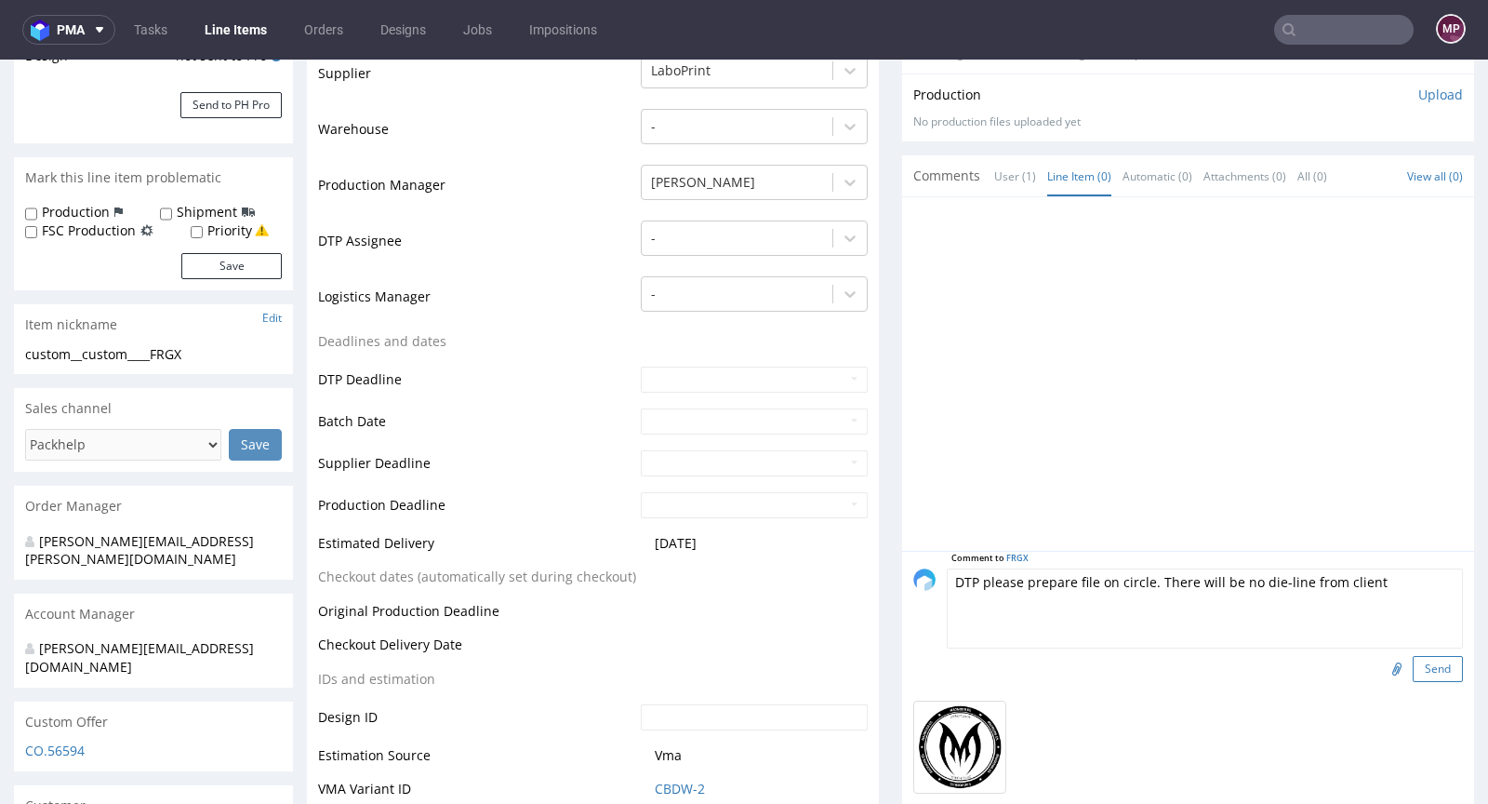
click at [1413, 670] on button "Send" at bounding box center [1438, 669] width 50 height 26
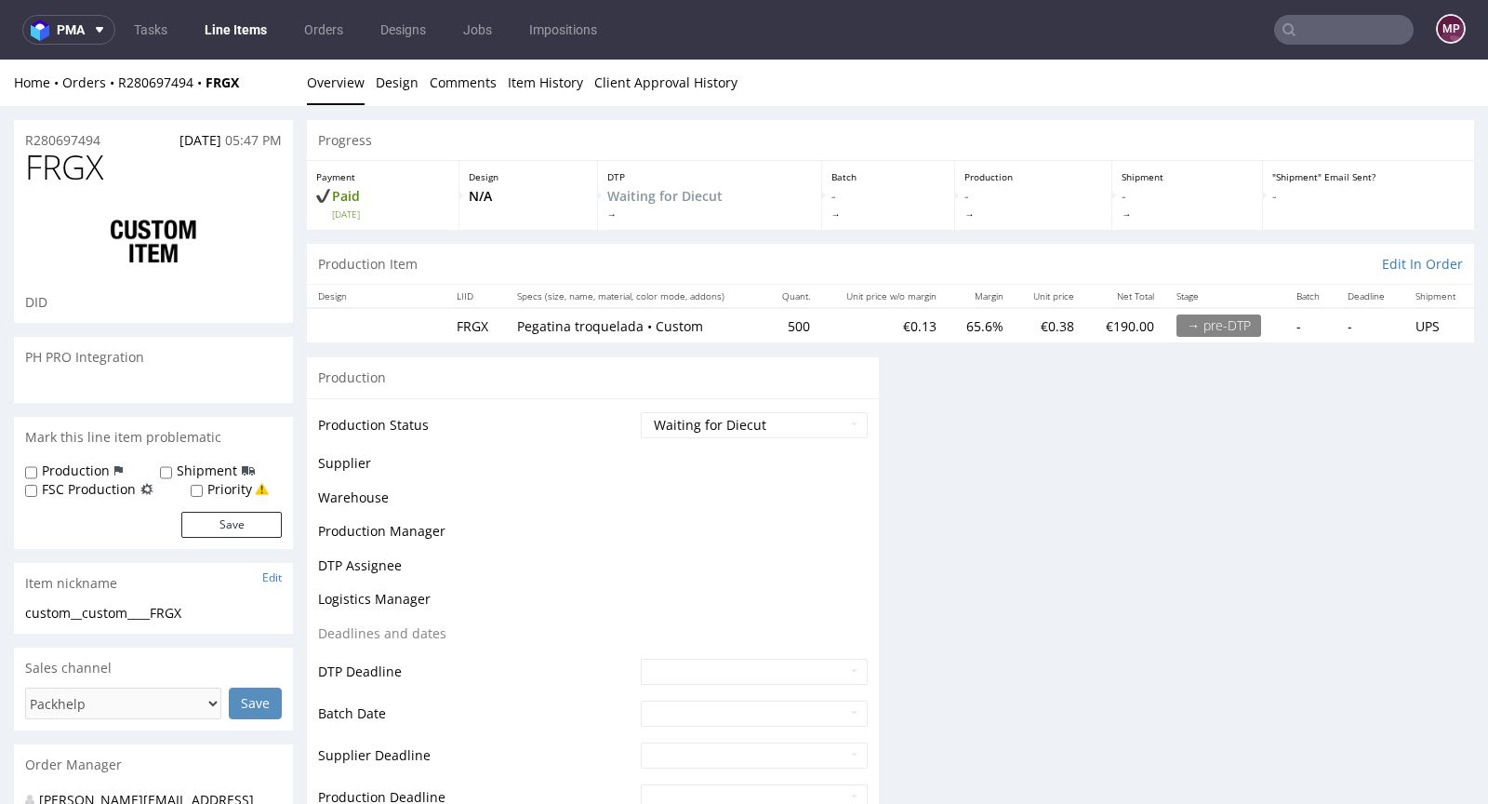
scroll to position [0, 0]
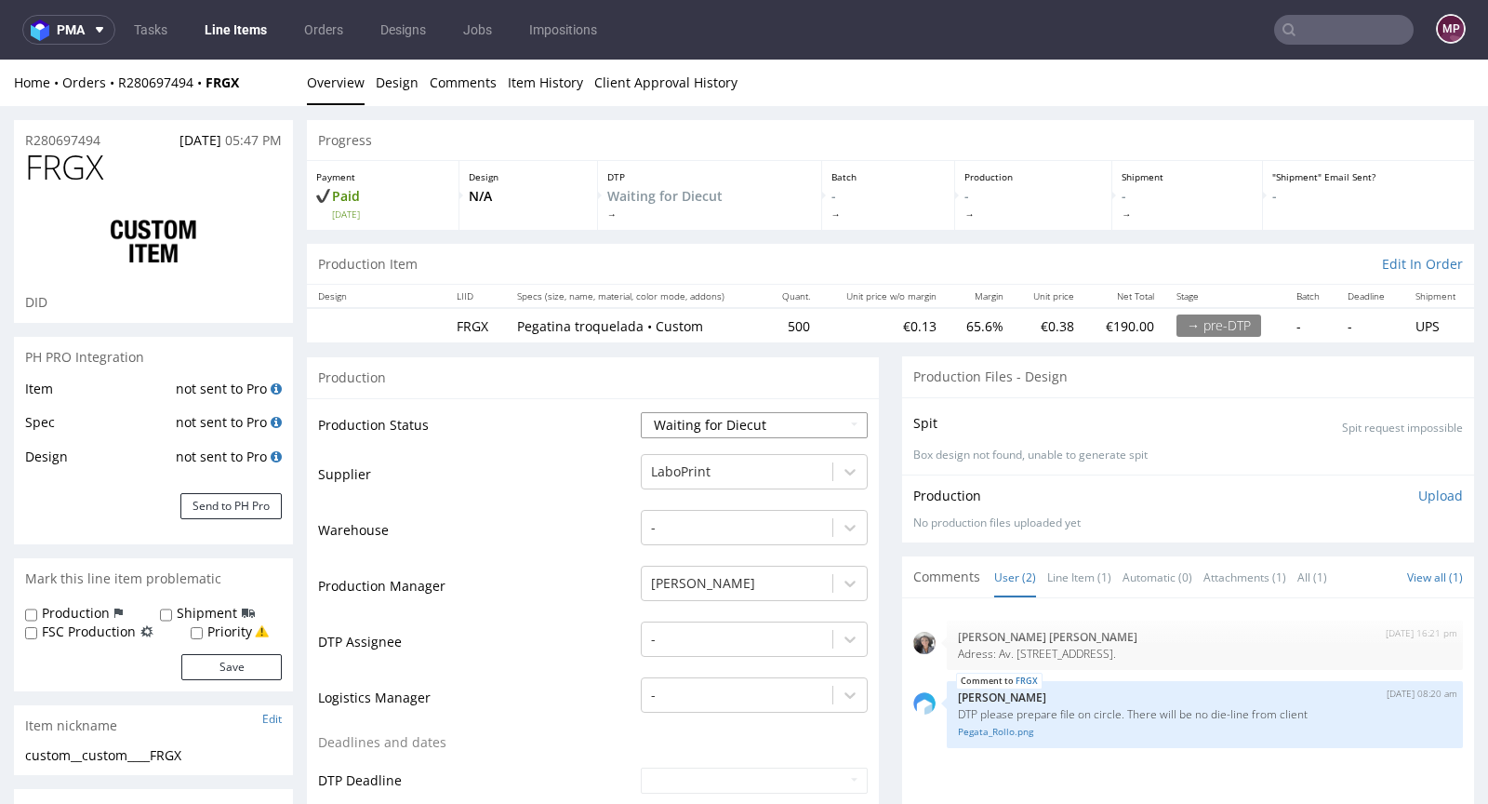
click at [764, 430] on select "Waiting for Artwork Waiting for Diecut Waiting for Mockup Waiting for DTP Waiti…" at bounding box center [754, 425] width 227 height 26
select select "dtp_waiting_for_check"
click at [641, 412] on select "Waiting for Artwork Waiting for Diecut Waiting for Mockup Waiting for DTP Waiti…" at bounding box center [754, 425] width 227 height 26
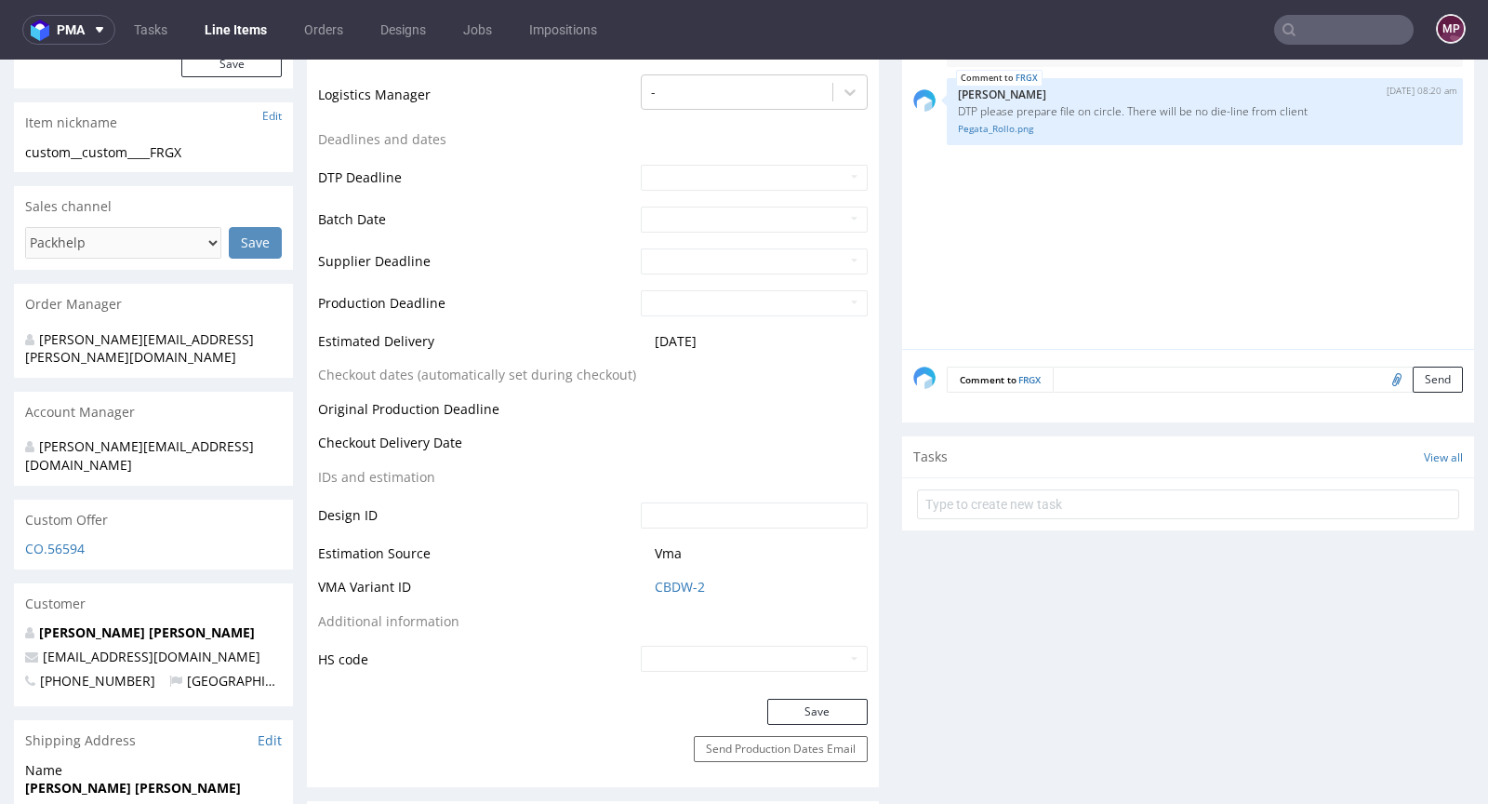
scroll to position [618, 0]
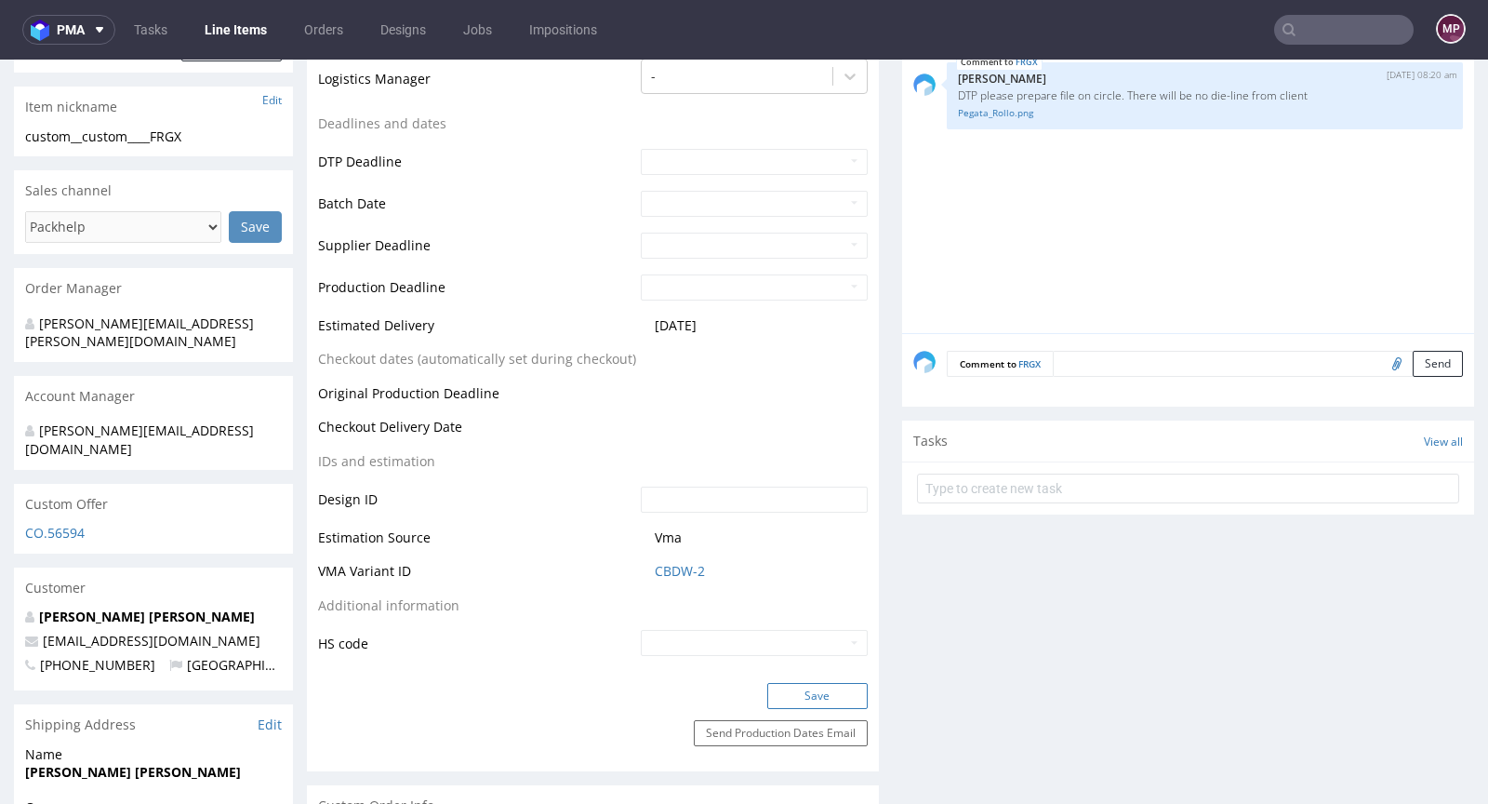
click at [800, 686] on button "Save" at bounding box center [817, 696] width 100 height 26
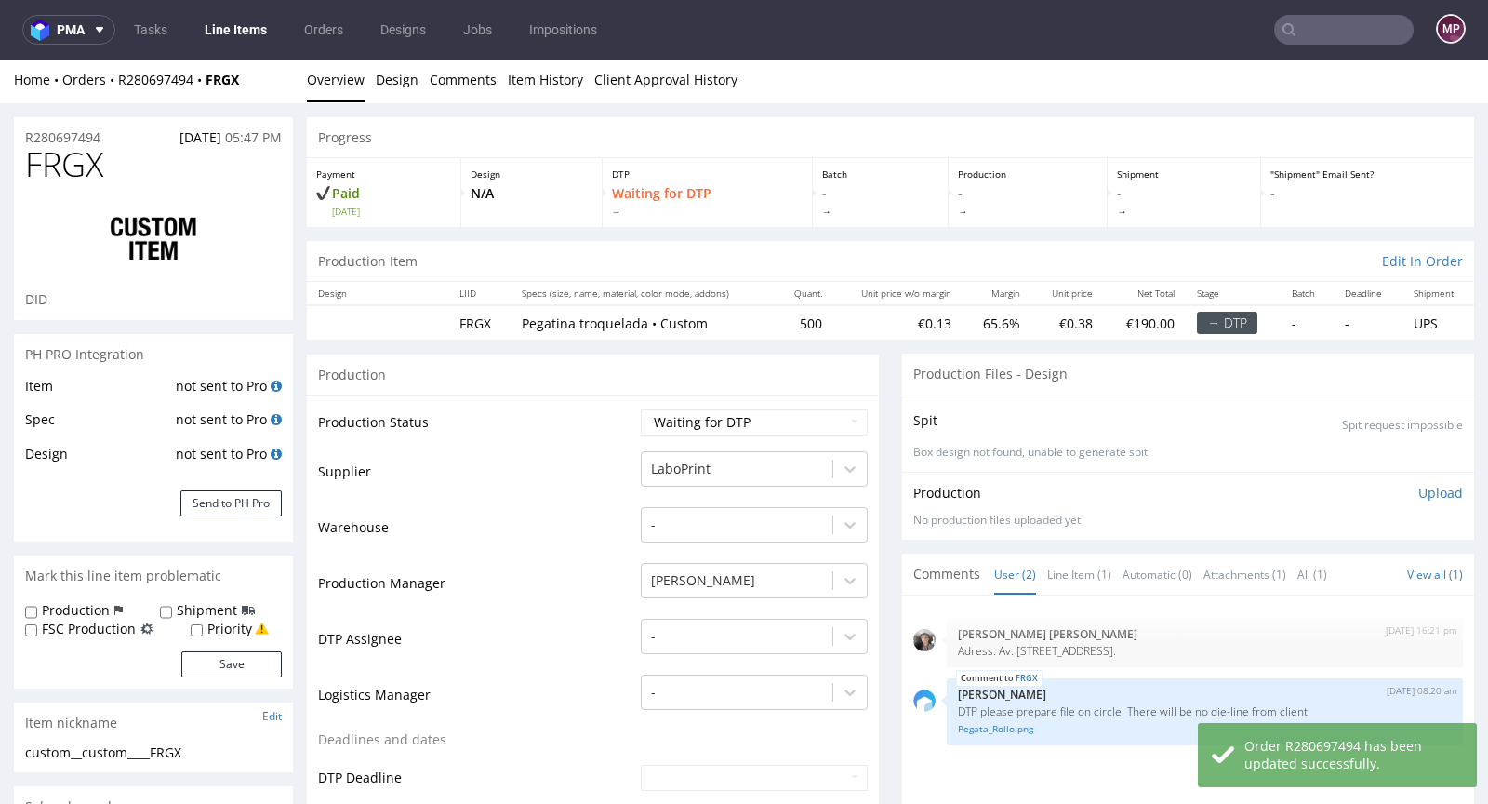
scroll to position [0, 0]
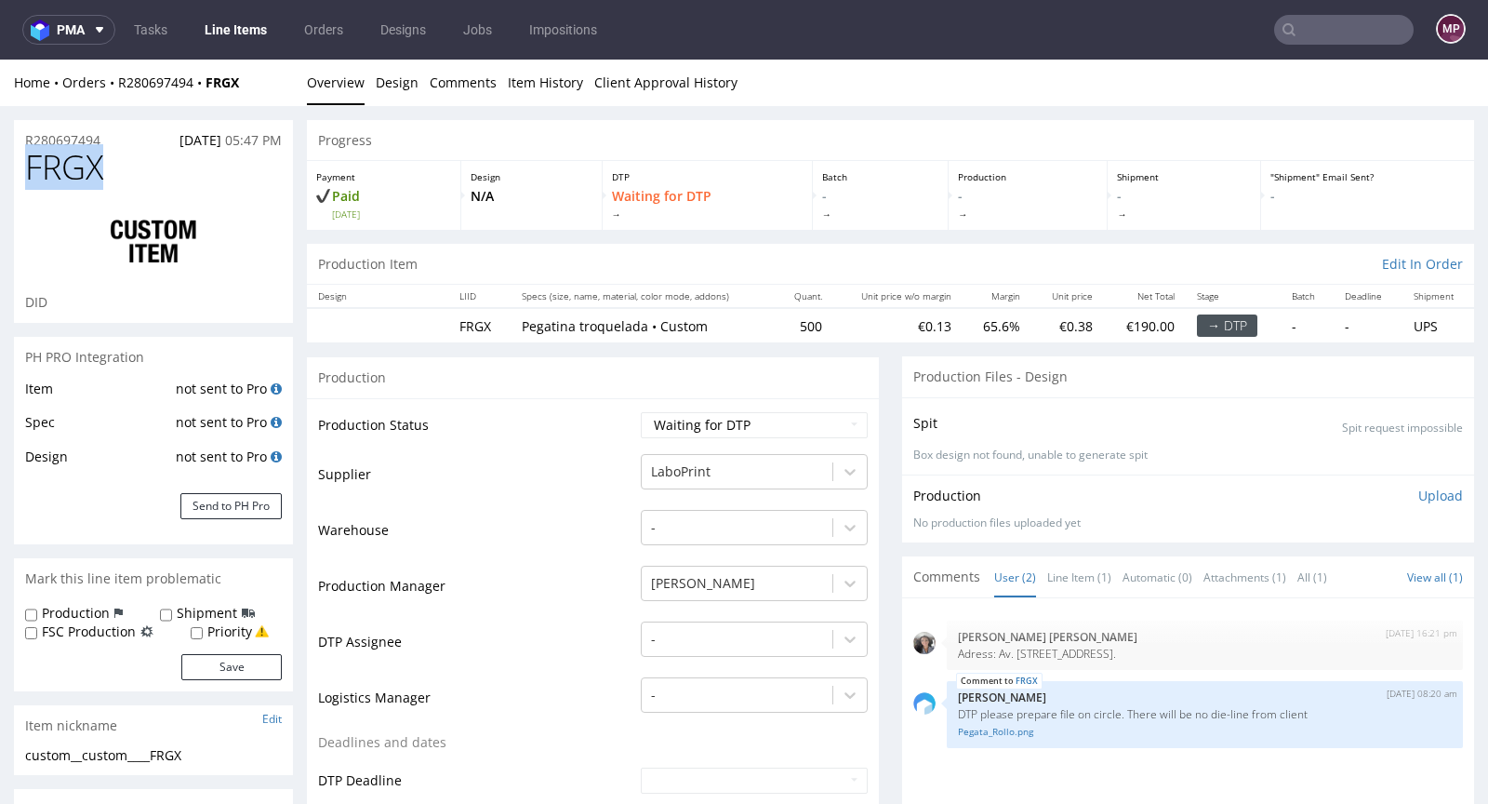
drag, startPoint x: 161, startPoint y: 169, endPoint x: 29, endPoint y: 169, distance: 132.1
click at [29, 169] on h1 "FRGX" at bounding box center [153, 167] width 257 height 37
copy span "FRGX"
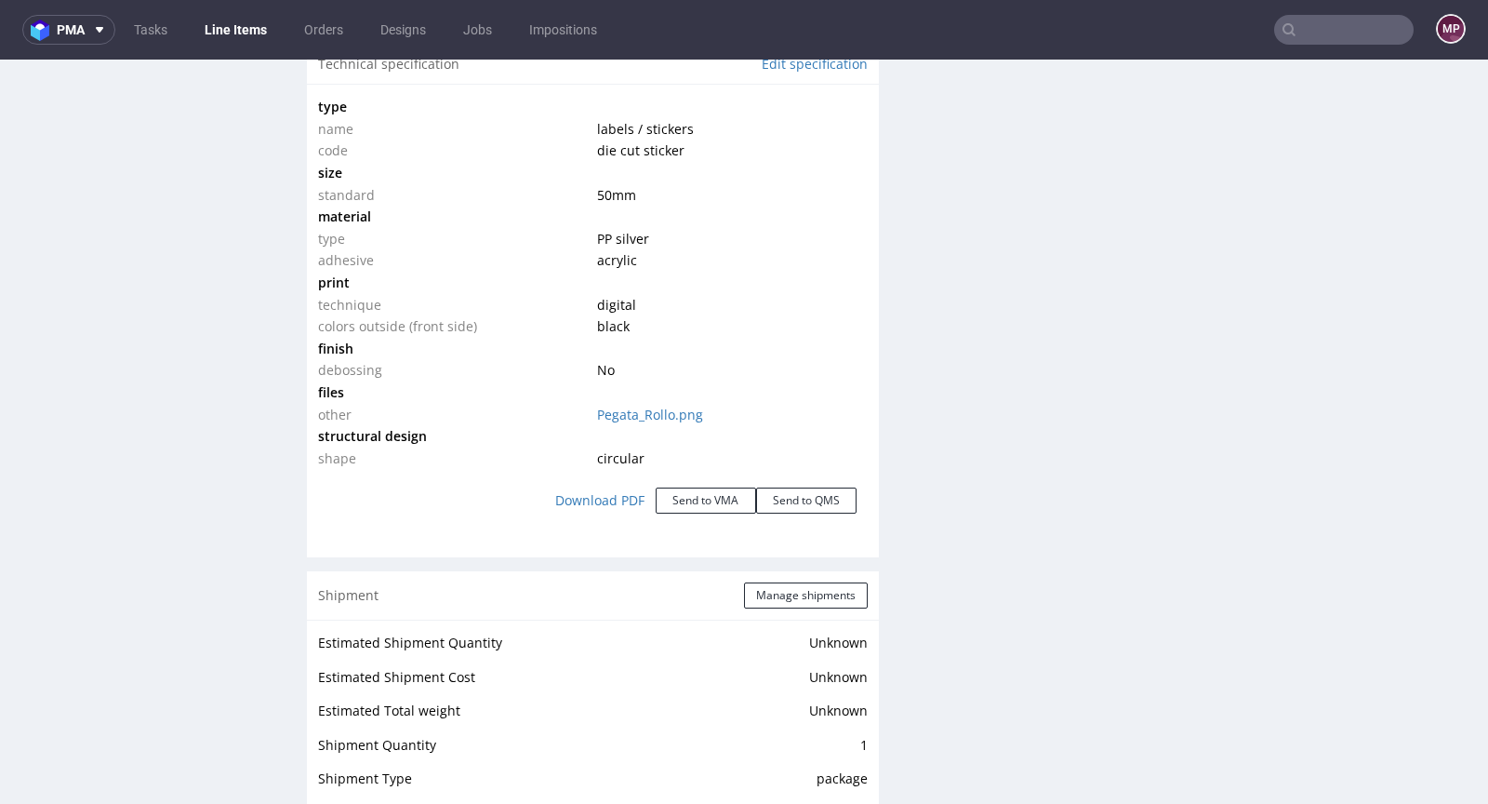
scroll to position [1694, 0]
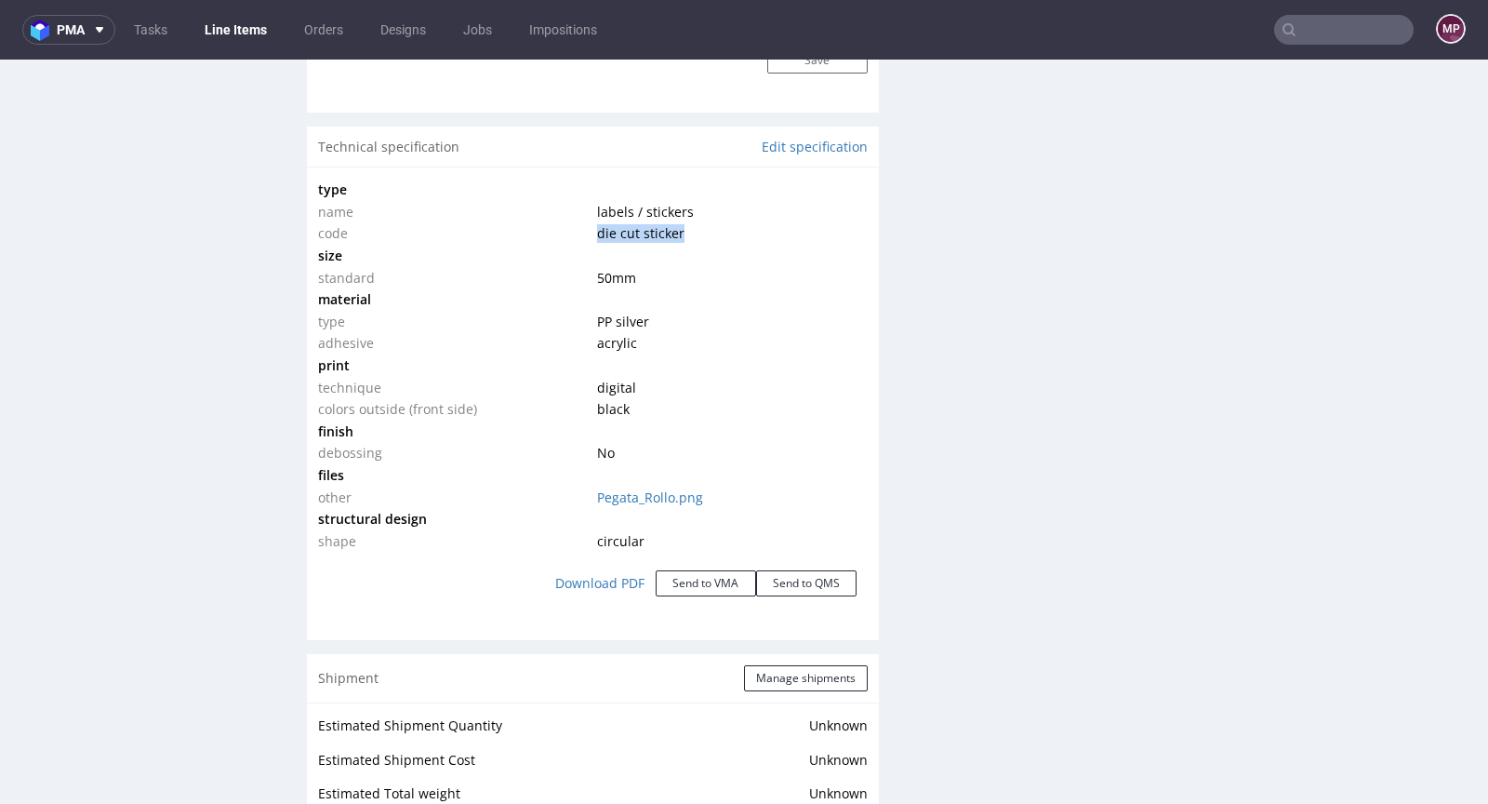
drag, startPoint x: 678, startPoint y: 230, endPoint x: 580, endPoint y: 228, distance: 97.7
click at [580, 228] on tr "code die cut sticker" at bounding box center [593, 233] width 550 height 22
copy tr "die cut sticker"
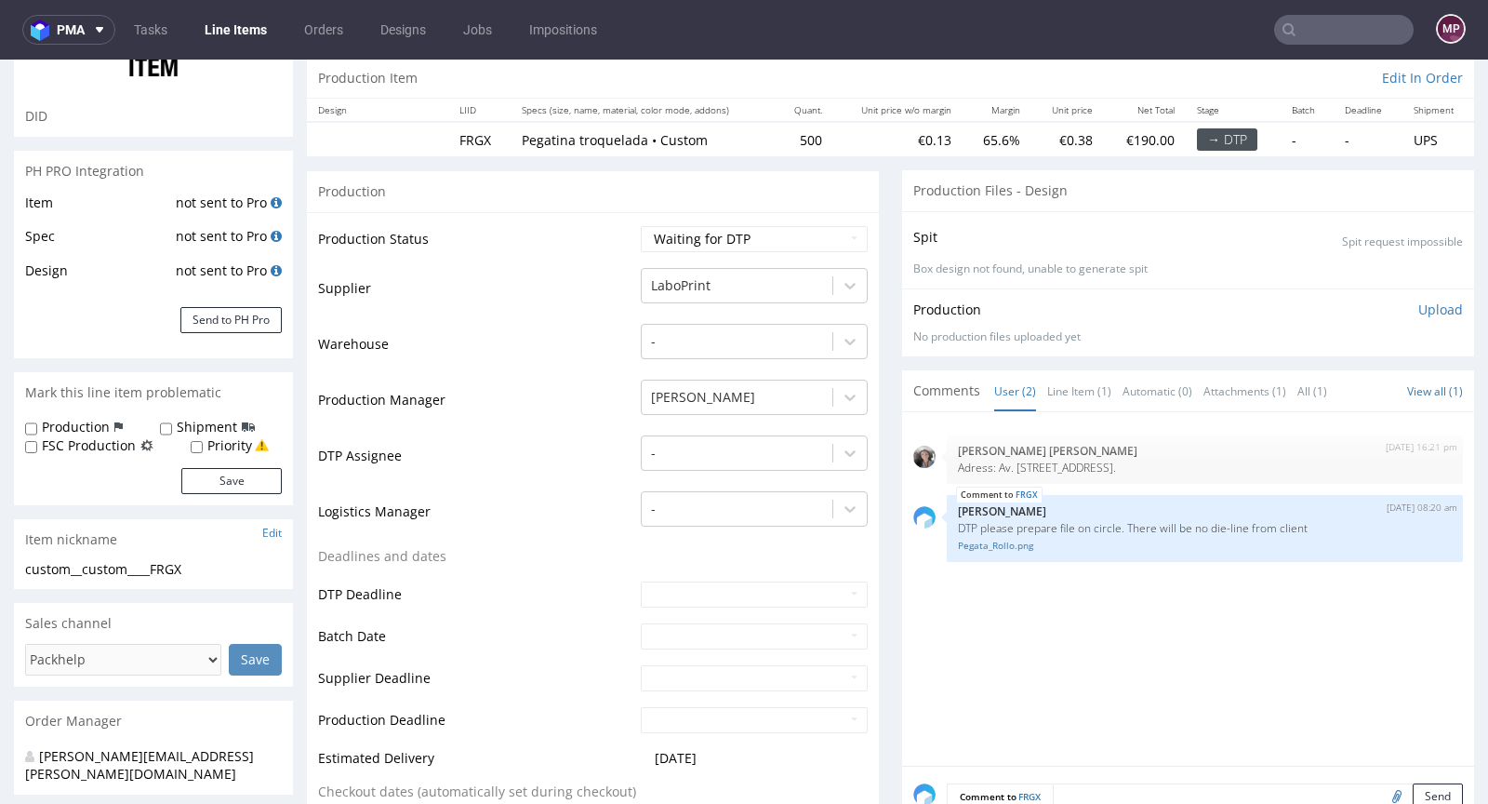
scroll to position [0, 0]
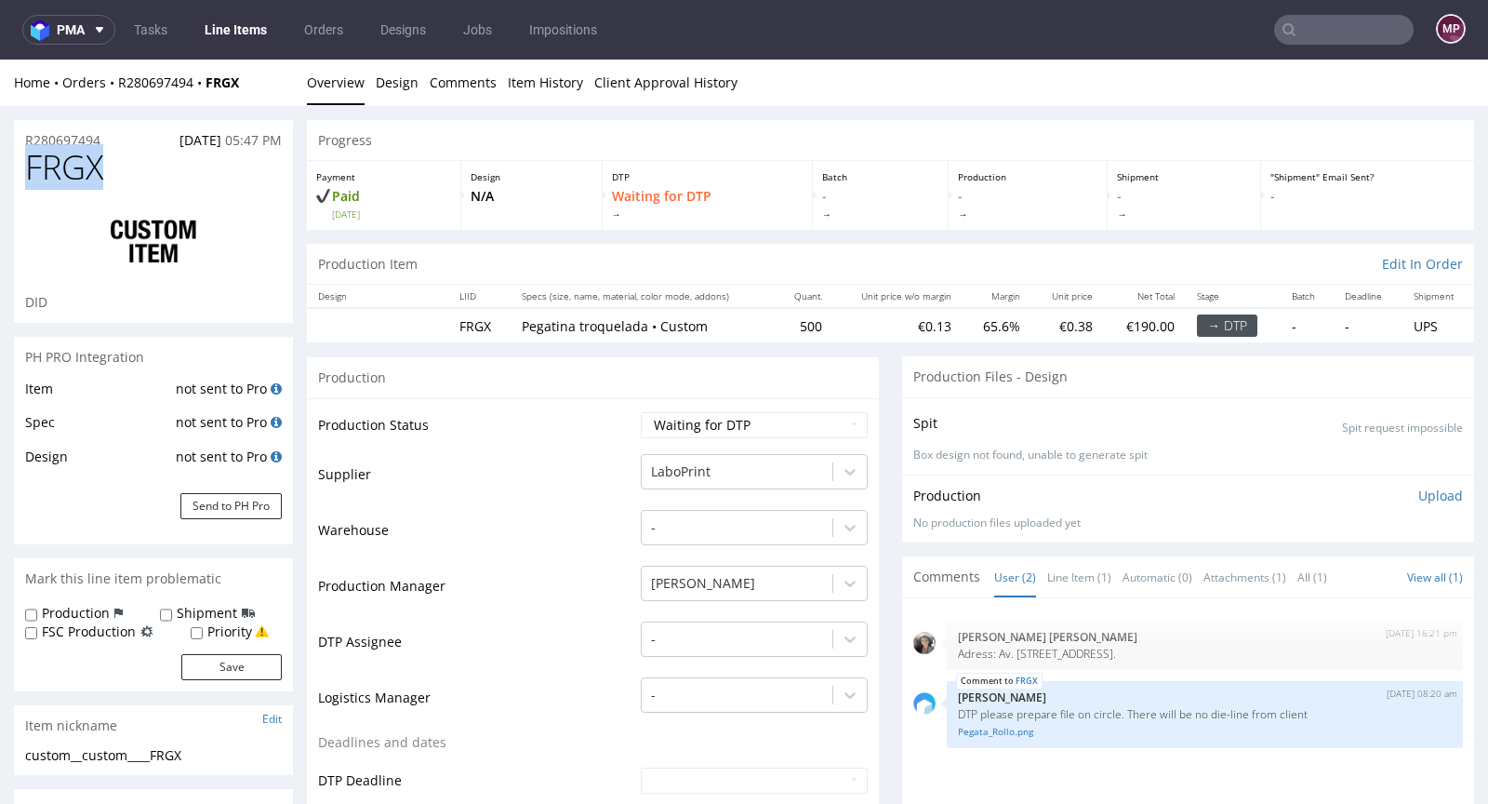
drag, startPoint x: 139, startPoint y: 167, endPoint x: 21, endPoint y: 169, distance: 117.2
click at [21, 169] on div "FRGX DID" at bounding box center [153, 236] width 279 height 174
copy span "FRGX"
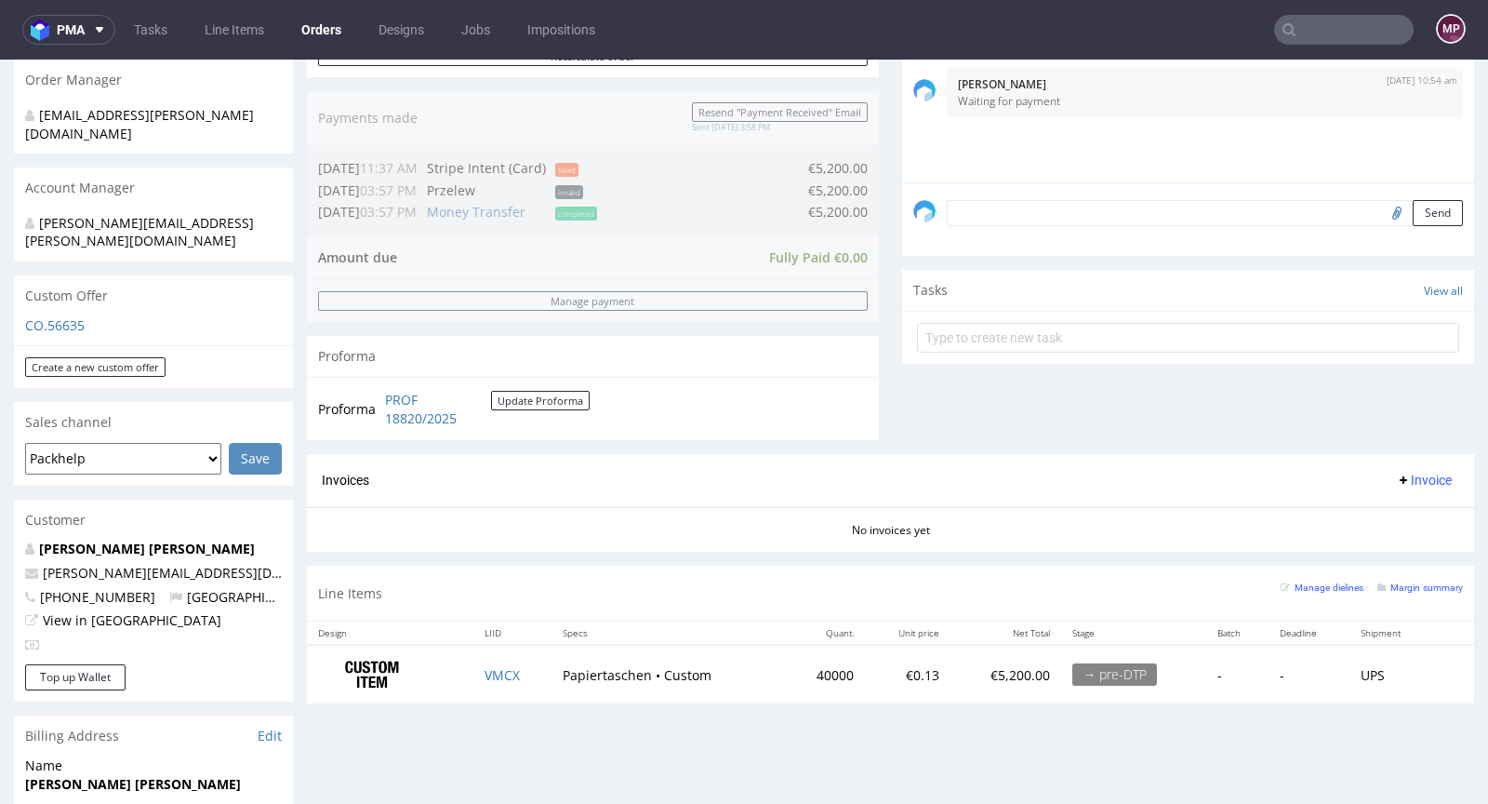
scroll to position [557, 0]
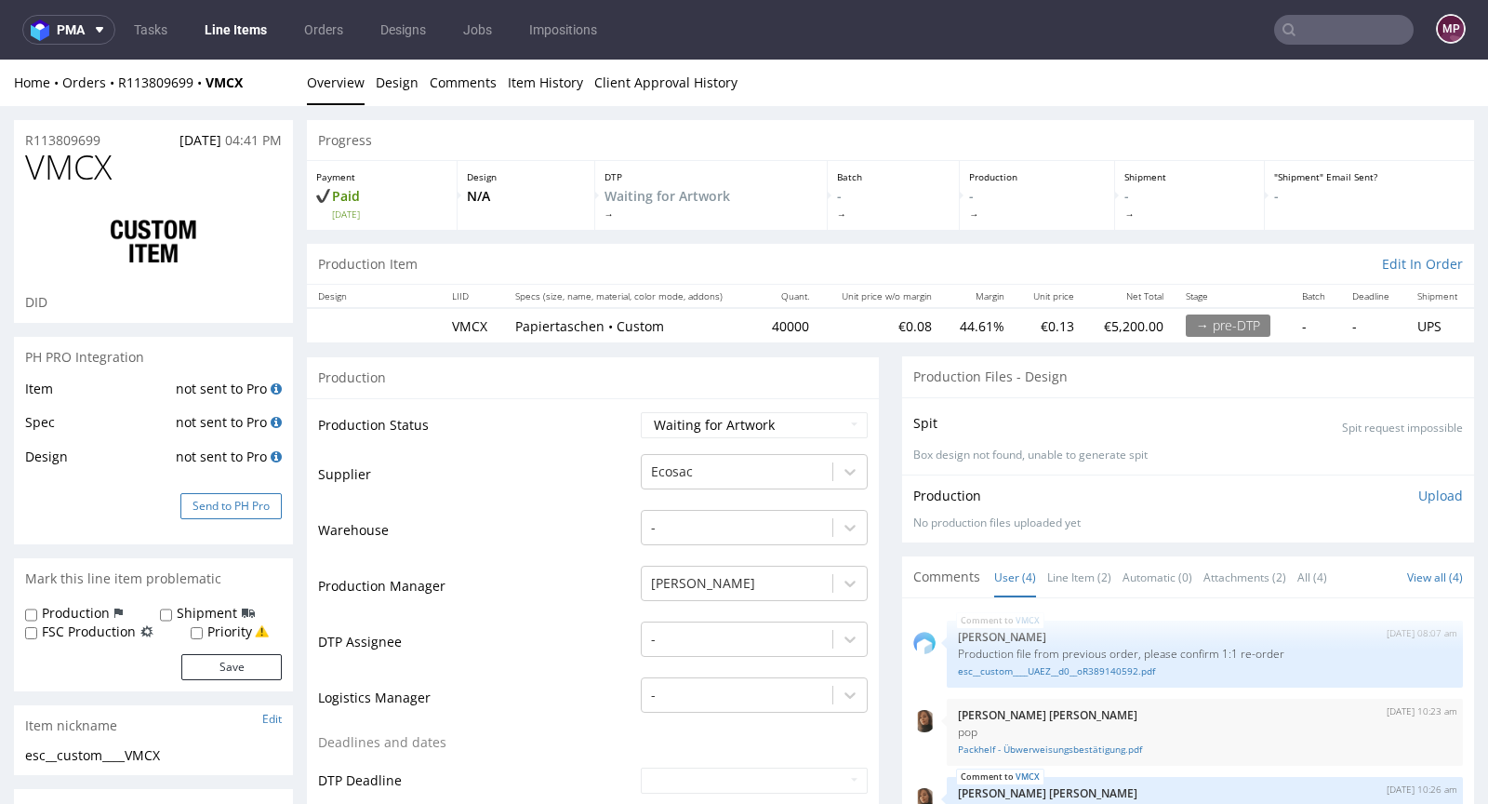
click at [232, 493] on button "Send to PH Pro" at bounding box center [230, 506] width 101 height 26
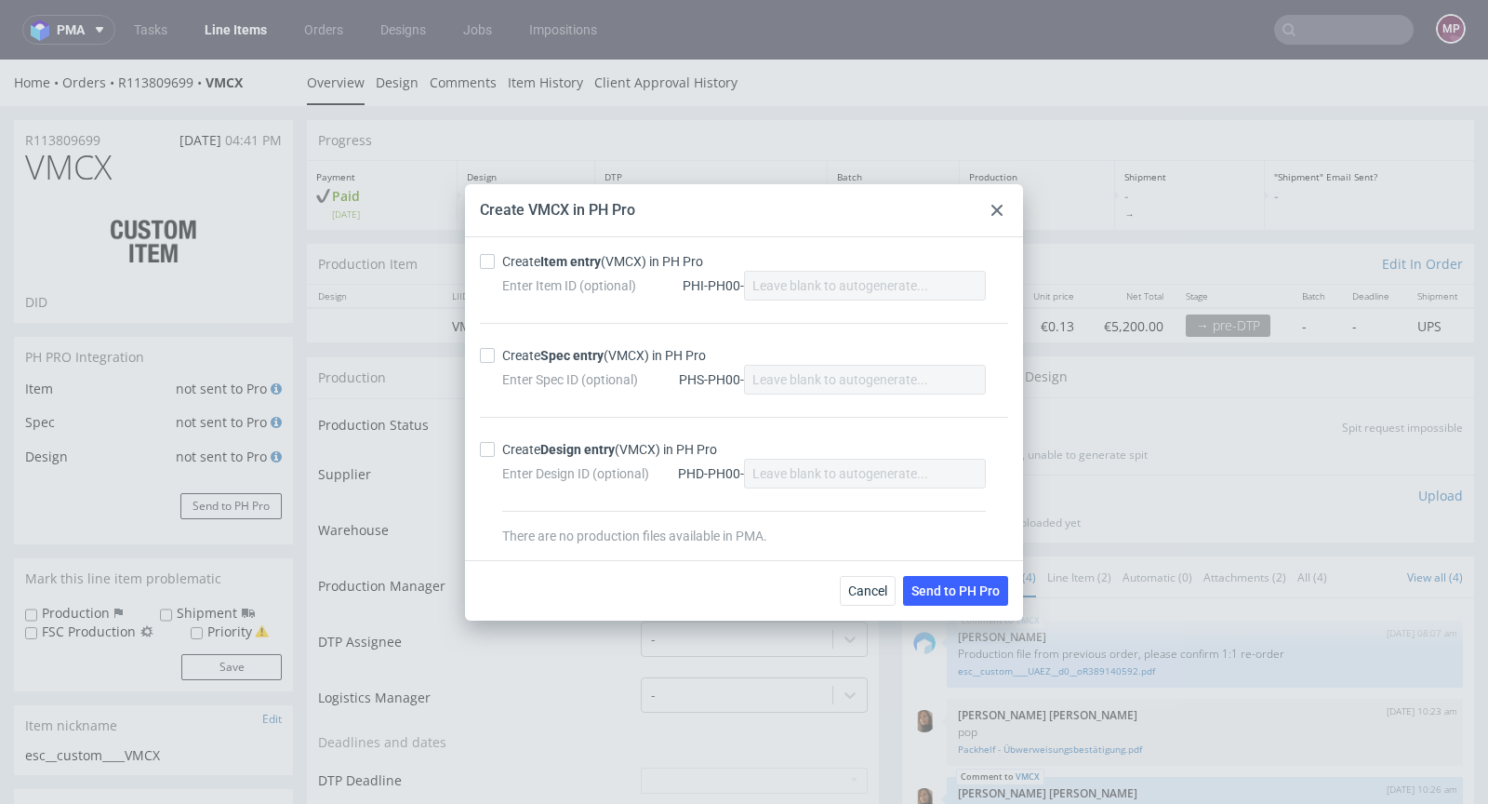
click at [532, 262] on div "Create Item entry (VMCX) in PH Pro" at bounding box center [602, 261] width 201 height 19
click at [495, 262] on input "Create Item entry (VMCX) in PH Pro" at bounding box center [487, 261] width 15 height 15
checkbox input "true"
click at [539, 361] on div "Create Spec entry (VMCX) in PH Pro" at bounding box center [604, 355] width 204 height 19
click at [495, 361] on input "Create Spec entry (VMCX) in PH Pro" at bounding box center [487, 355] width 15 height 15
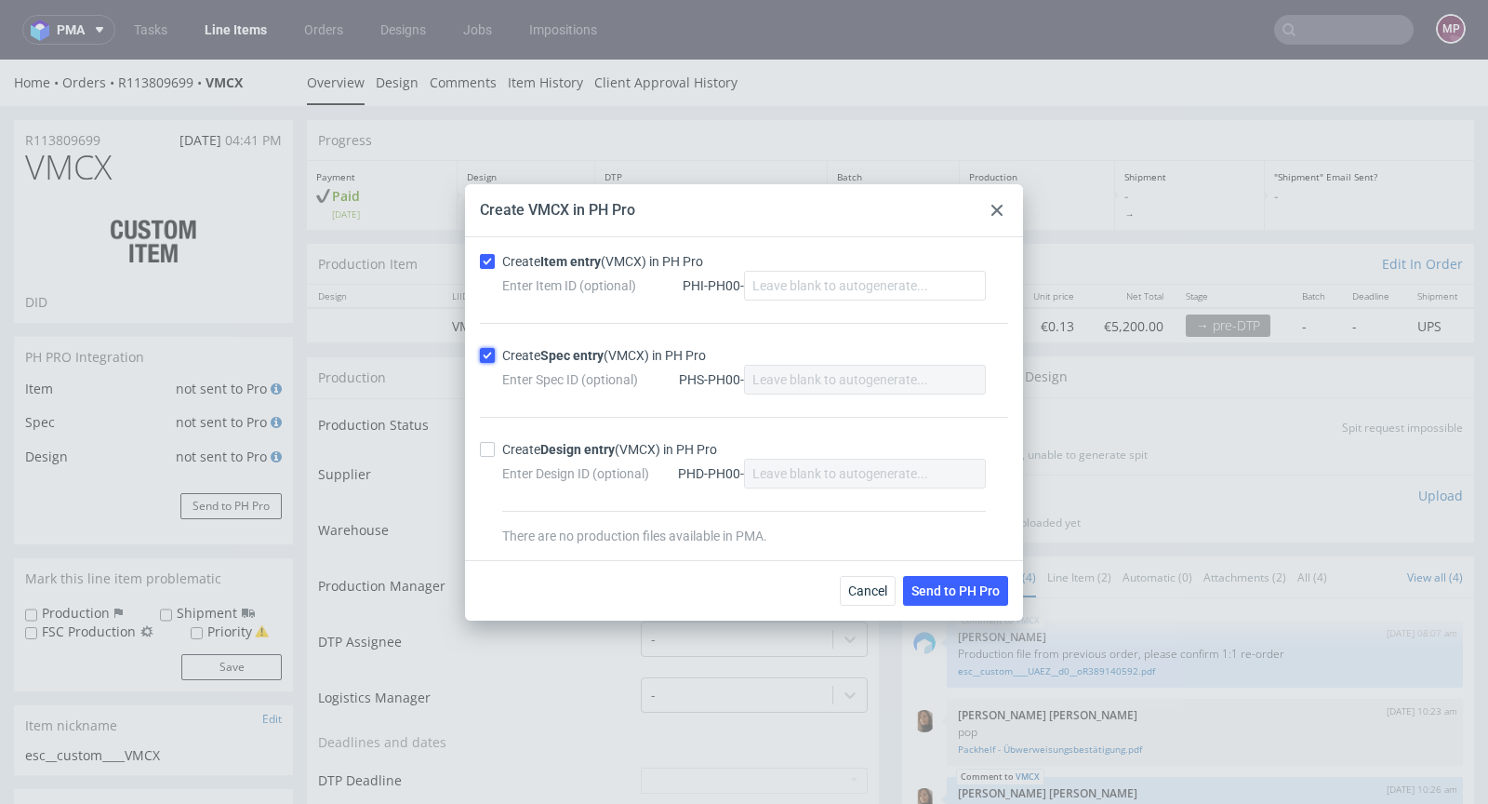
checkbox input "true"
click at [916, 588] on span "Send to PH Pro" at bounding box center [955, 590] width 88 height 13
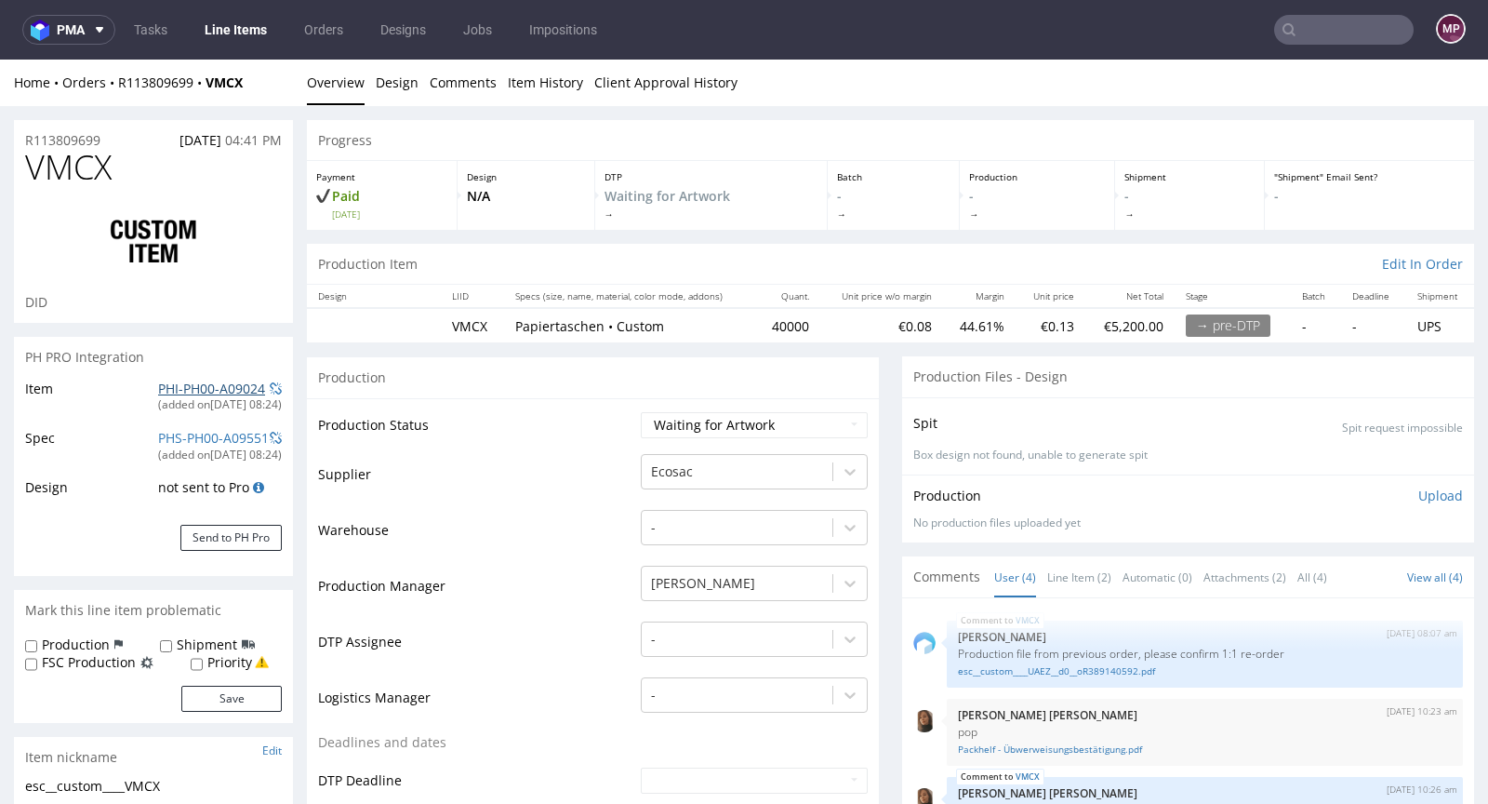
click at [216, 387] on link "PHI-PH00-A09024" at bounding box center [211, 388] width 107 height 18
click at [1039, 670] on link "esc__custom____UAEZ__d0__oR389140592.pdf" at bounding box center [1205, 671] width 494 height 14
drag, startPoint x: 805, startPoint y: 321, endPoint x: 746, endPoint y: 324, distance: 59.6
click at [755, 324] on td "40000" at bounding box center [787, 325] width 65 height 34
copy td "40000"
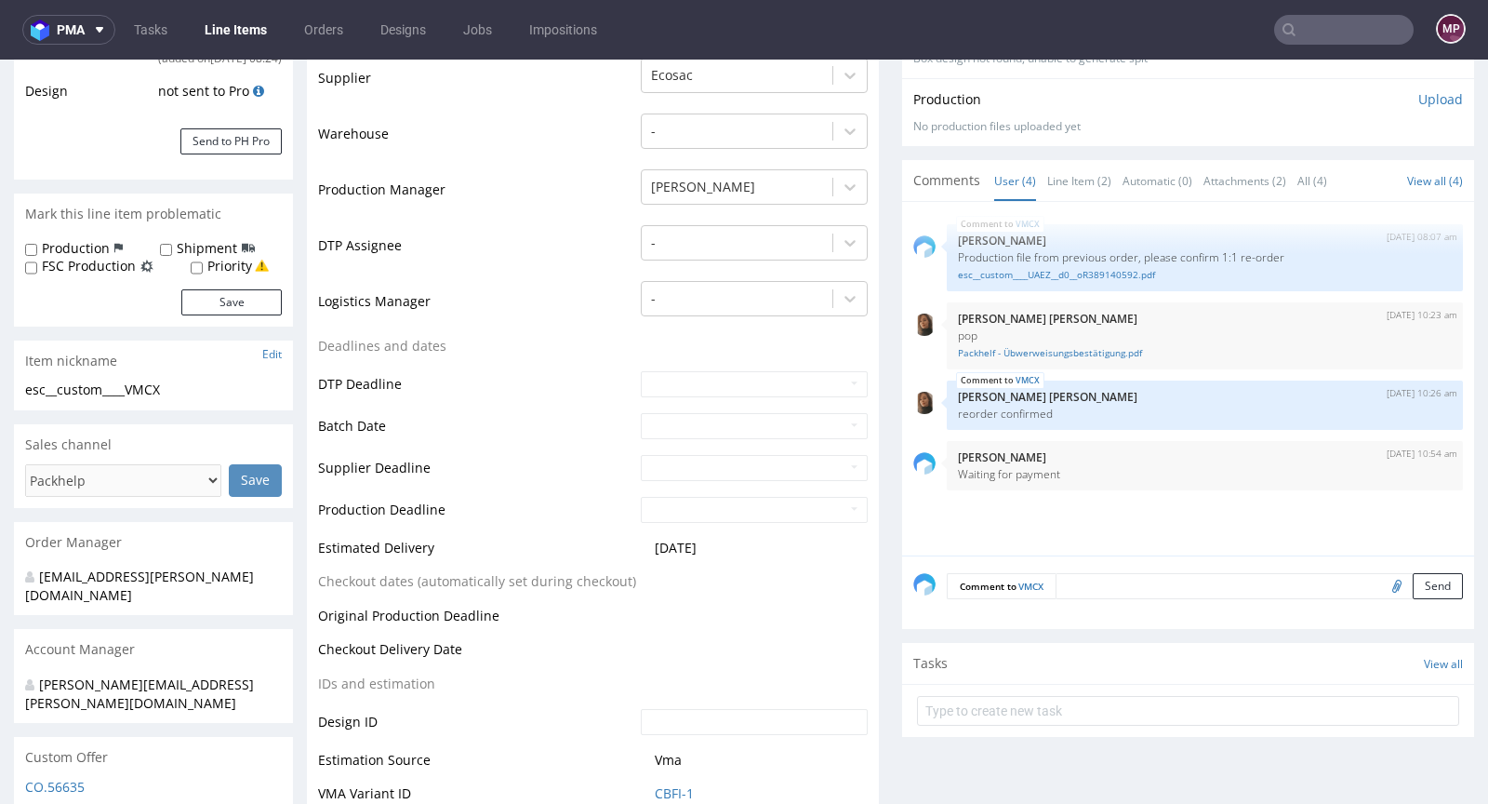
scroll to position [551, 0]
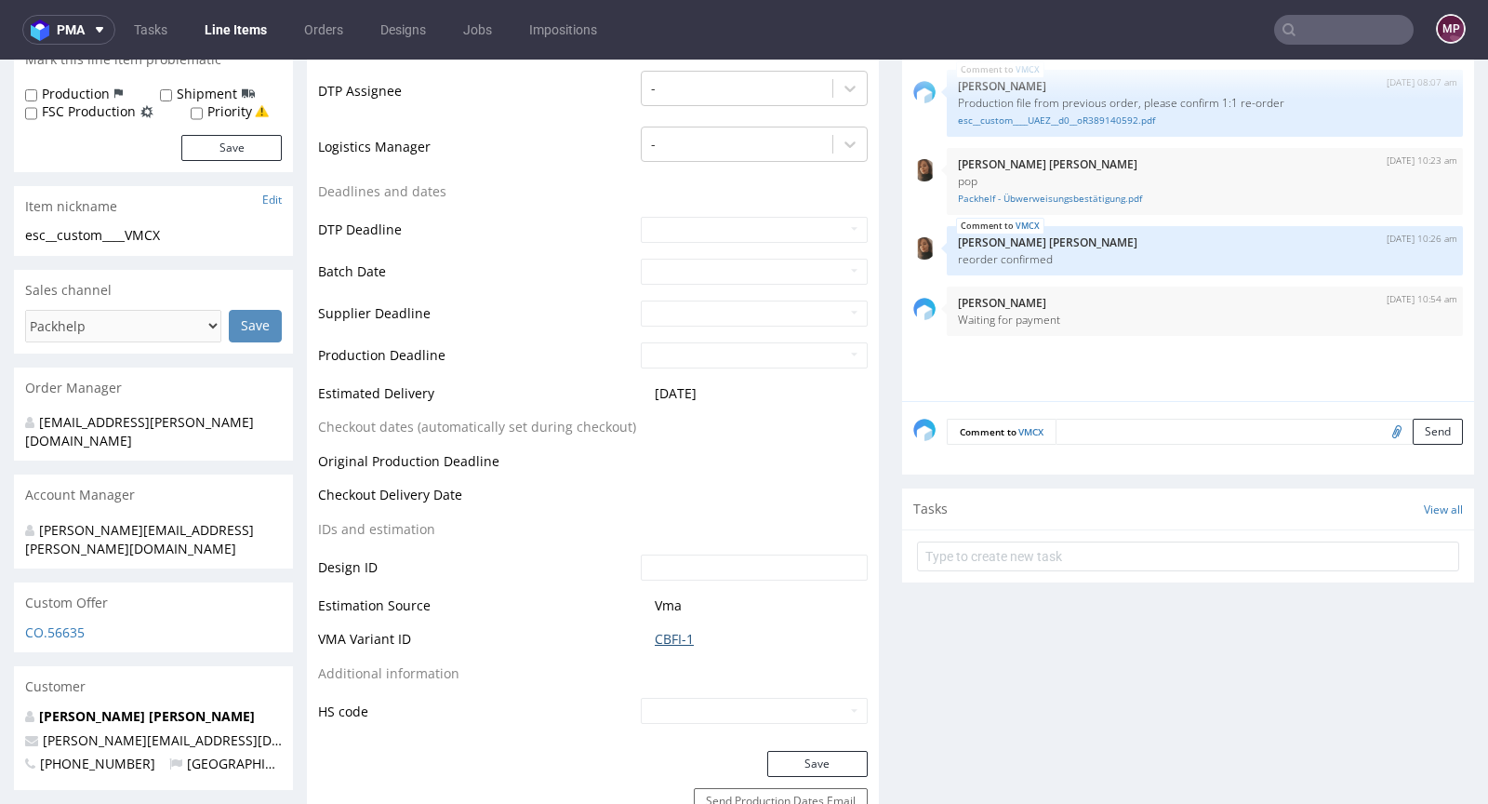
click at [675, 642] on link "CBFI-1" at bounding box center [674, 639] width 39 height 19
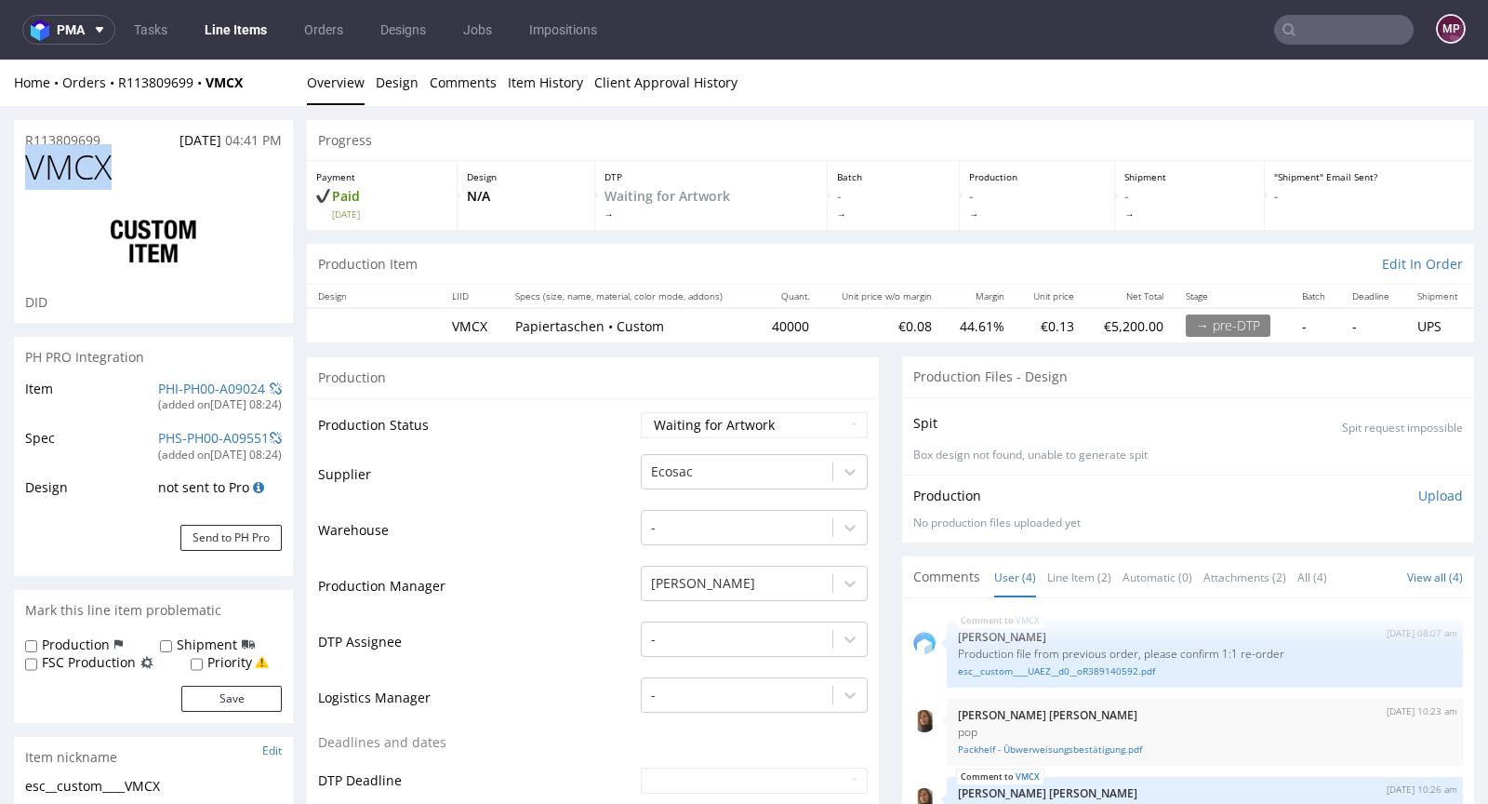
drag, startPoint x: 133, startPoint y: 178, endPoint x: 30, endPoint y: 161, distance: 104.6
click at [30, 161] on h1 "VMCX" at bounding box center [153, 167] width 257 height 37
copy span "VMCX"
click at [118, 131] on div "R113809699 03.09.2025 04:41 PM" at bounding box center [153, 135] width 279 height 30
drag, startPoint x: 116, startPoint y: 136, endPoint x: 28, endPoint y: 140, distance: 88.4
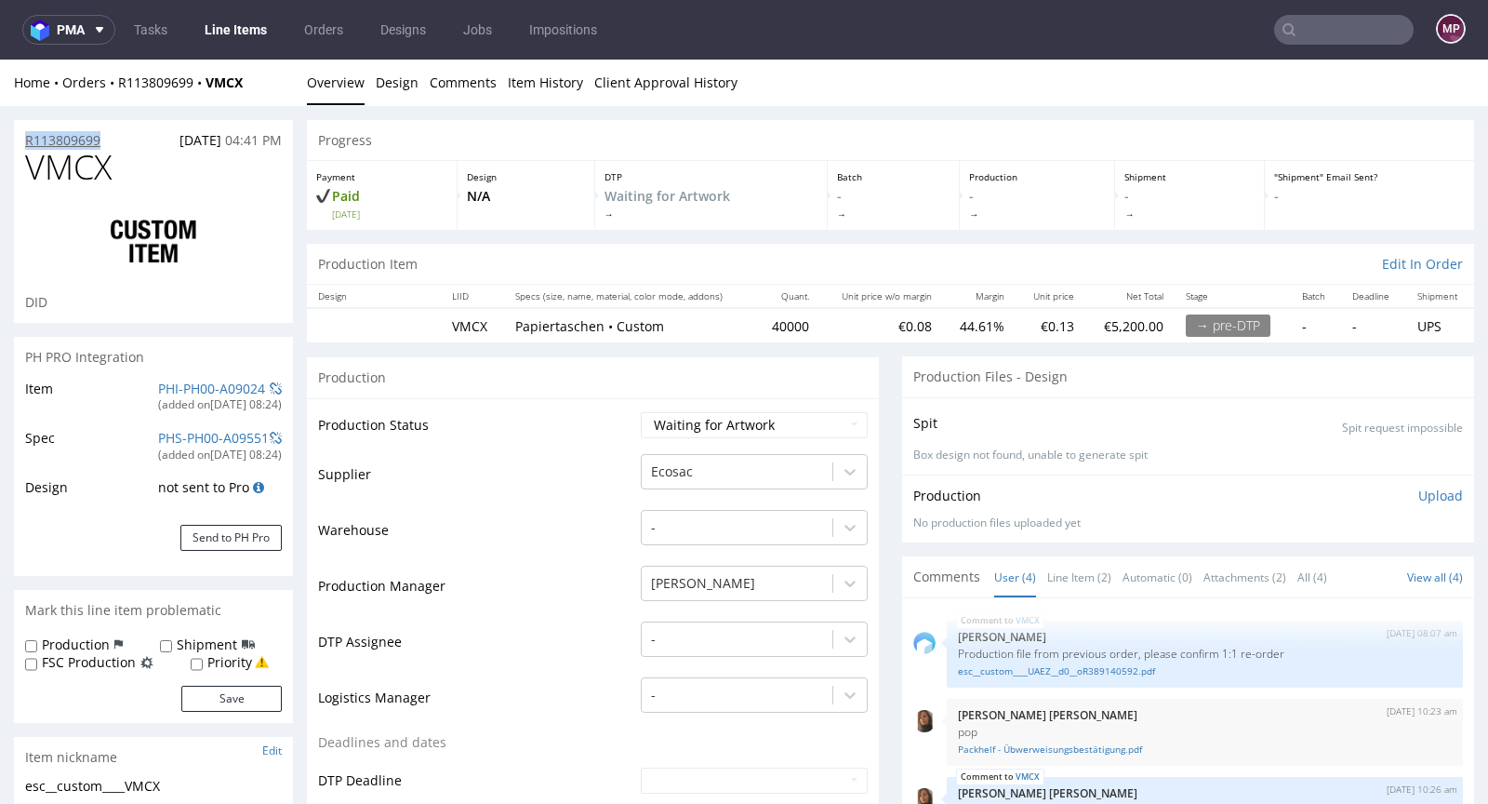
click at [28, 140] on div "R113809699 03.09.2025 04:41 PM" at bounding box center [153, 135] width 279 height 30
copy p "R113809699"
drag, startPoint x: 133, startPoint y: 166, endPoint x: 24, endPoint y: 169, distance: 108.9
click at [25, 169] on h1 "VMCX" at bounding box center [153, 167] width 257 height 37
copy span "VMCX"
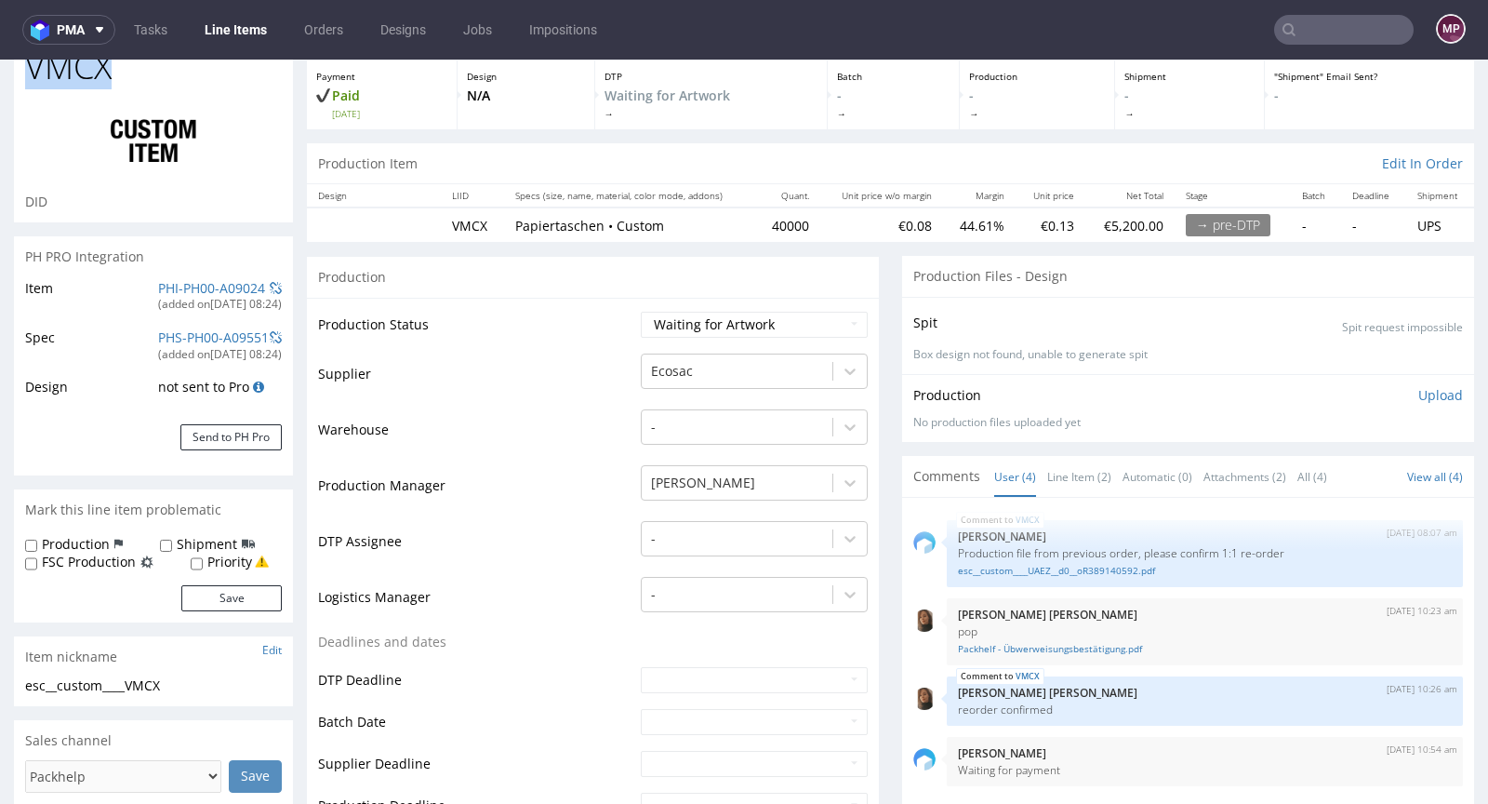
scroll to position [112, 0]
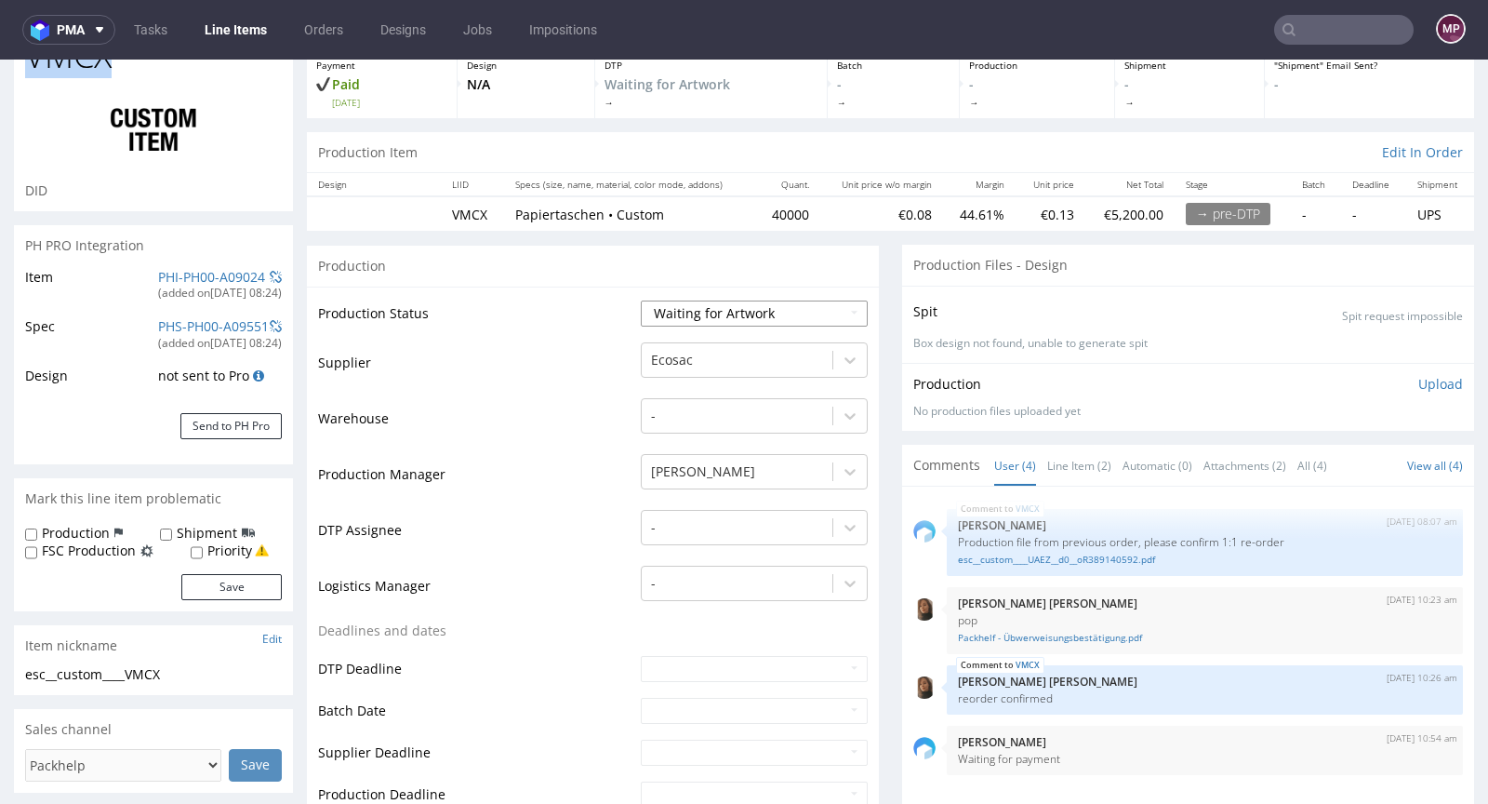
click at [673, 320] on select "Waiting for Artwork Waiting for Diecut Waiting for Mockup Waiting for DTP Waiti…" at bounding box center [754, 313] width 227 height 26
select select "production_in_process"
click at [641, 300] on select "Waiting for Artwork Waiting for Diecut Waiting for Mockup Waiting for DTP Waiti…" at bounding box center [754, 313] width 227 height 26
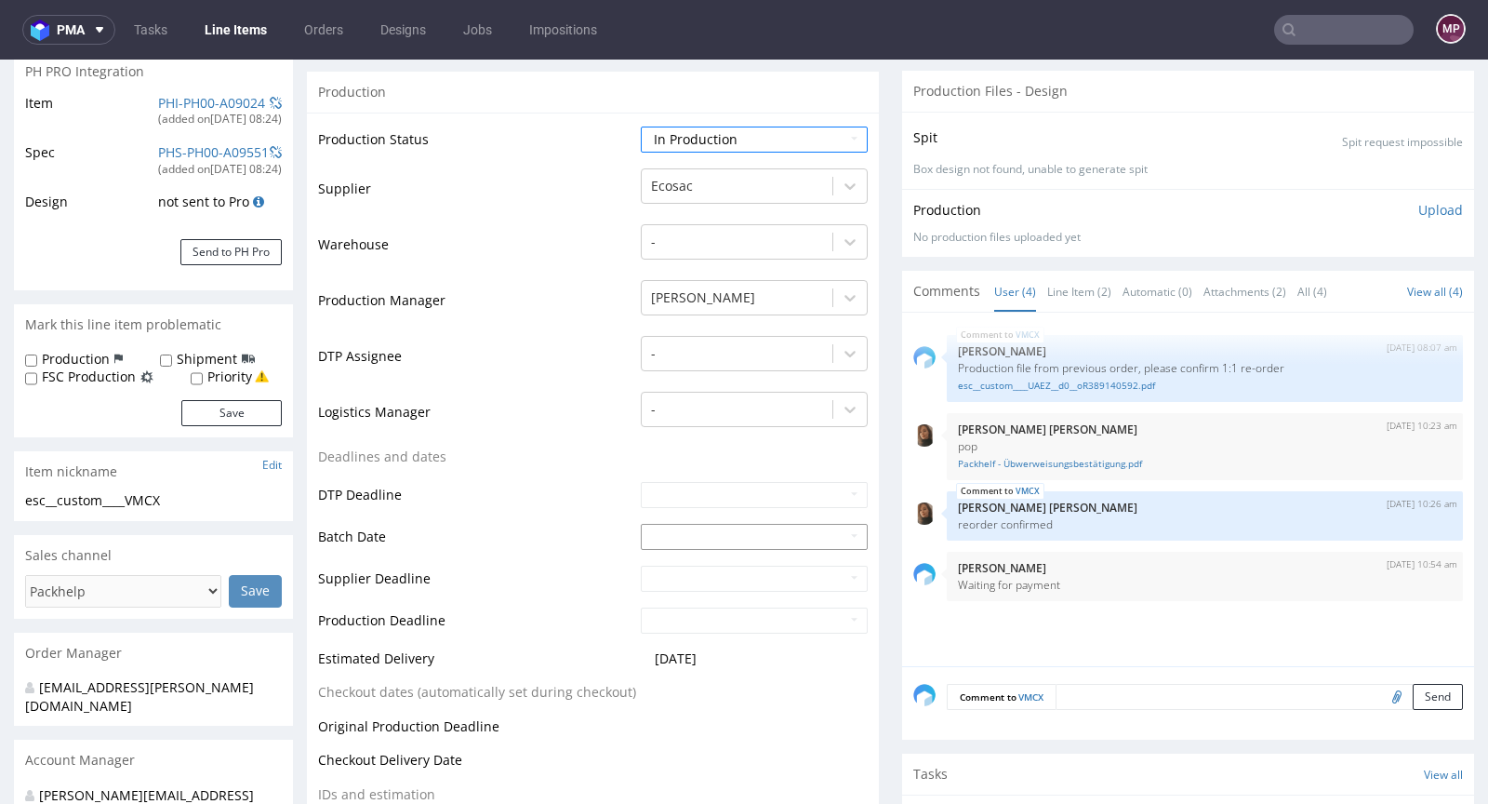
click at [673, 526] on input "text" at bounding box center [754, 537] width 227 height 26
click at [793, 361] on td "5" at bounding box center [794, 367] width 28 height 28
type input "2025-09-05"
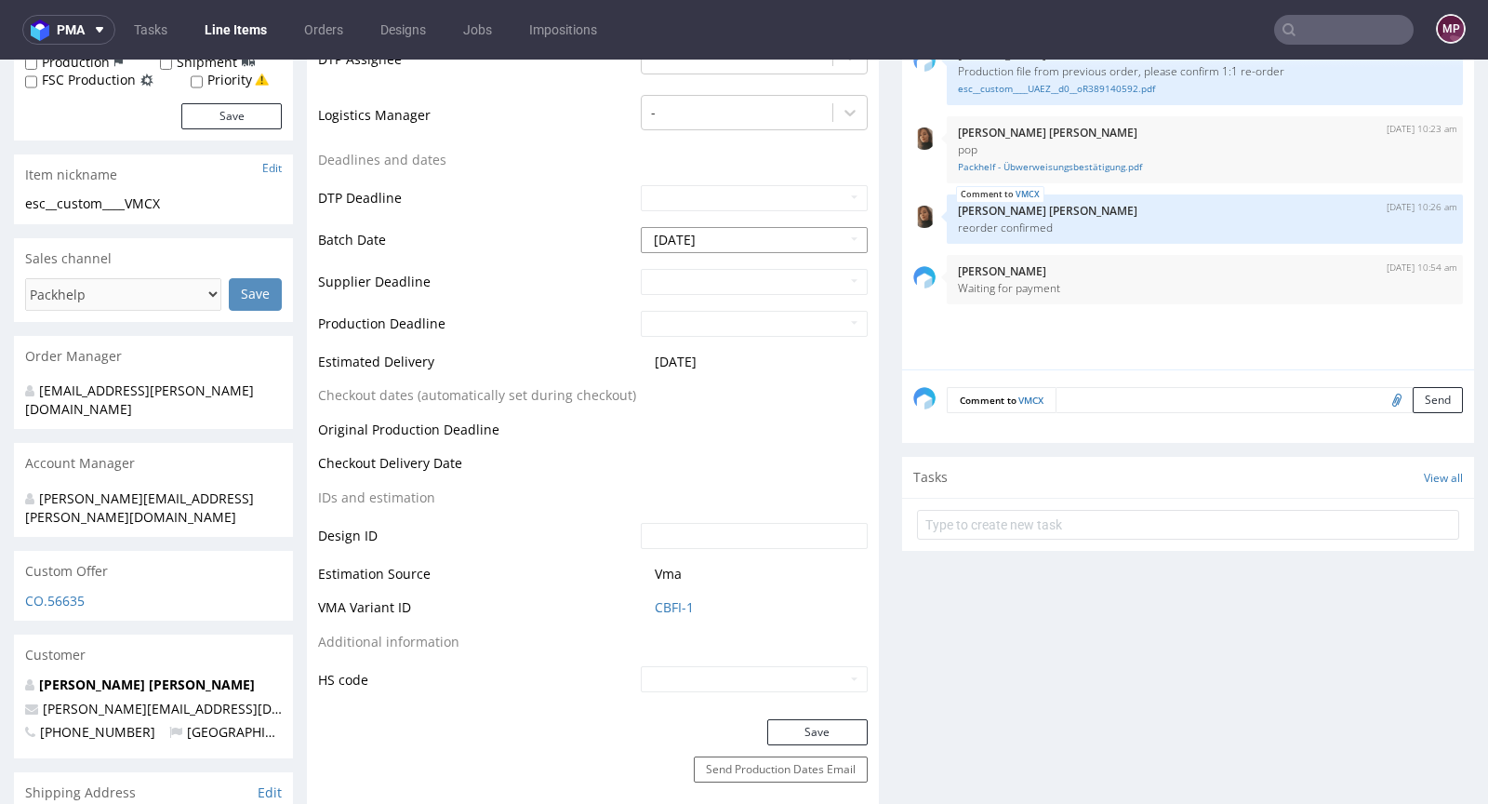
scroll to position [589, 0]
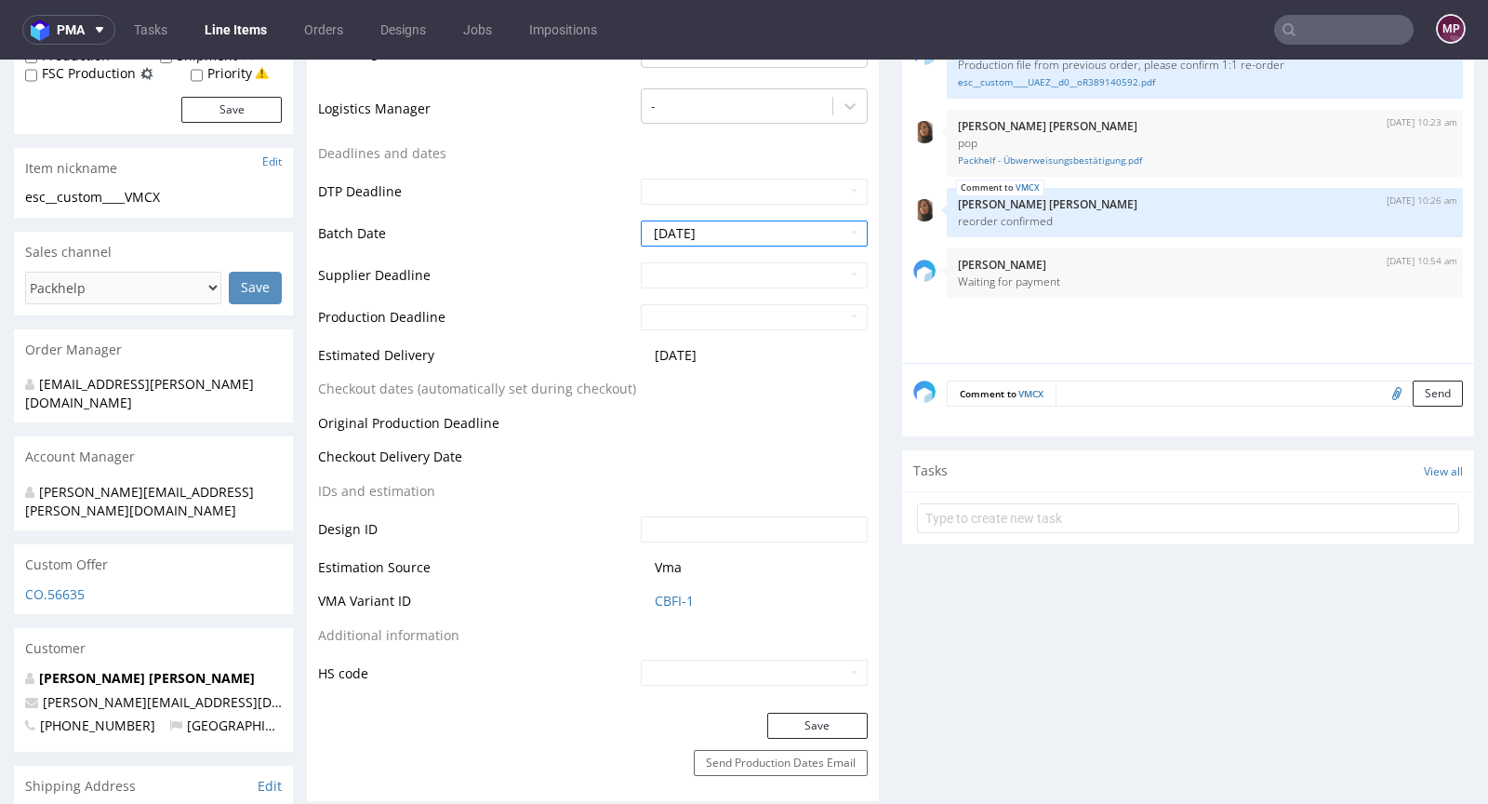
click at [799, 708] on div "Production Status Waiting for Artwork Waiting for Diecut Waiting for Mockup Wai…" at bounding box center [593, 260] width 572 height 903
click at [800, 722] on button "Save" at bounding box center [817, 725] width 100 height 26
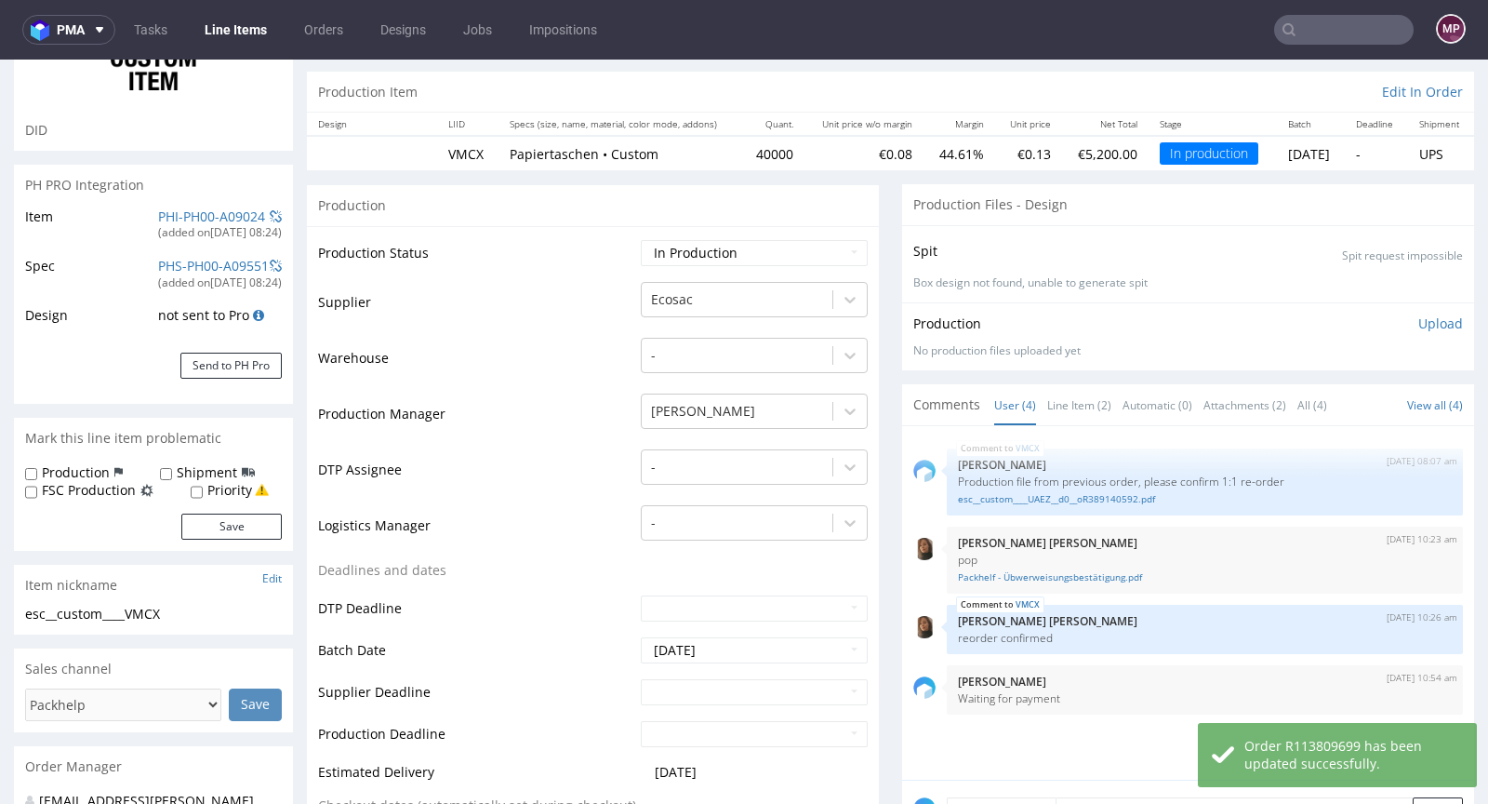
scroll to position [0, 0]
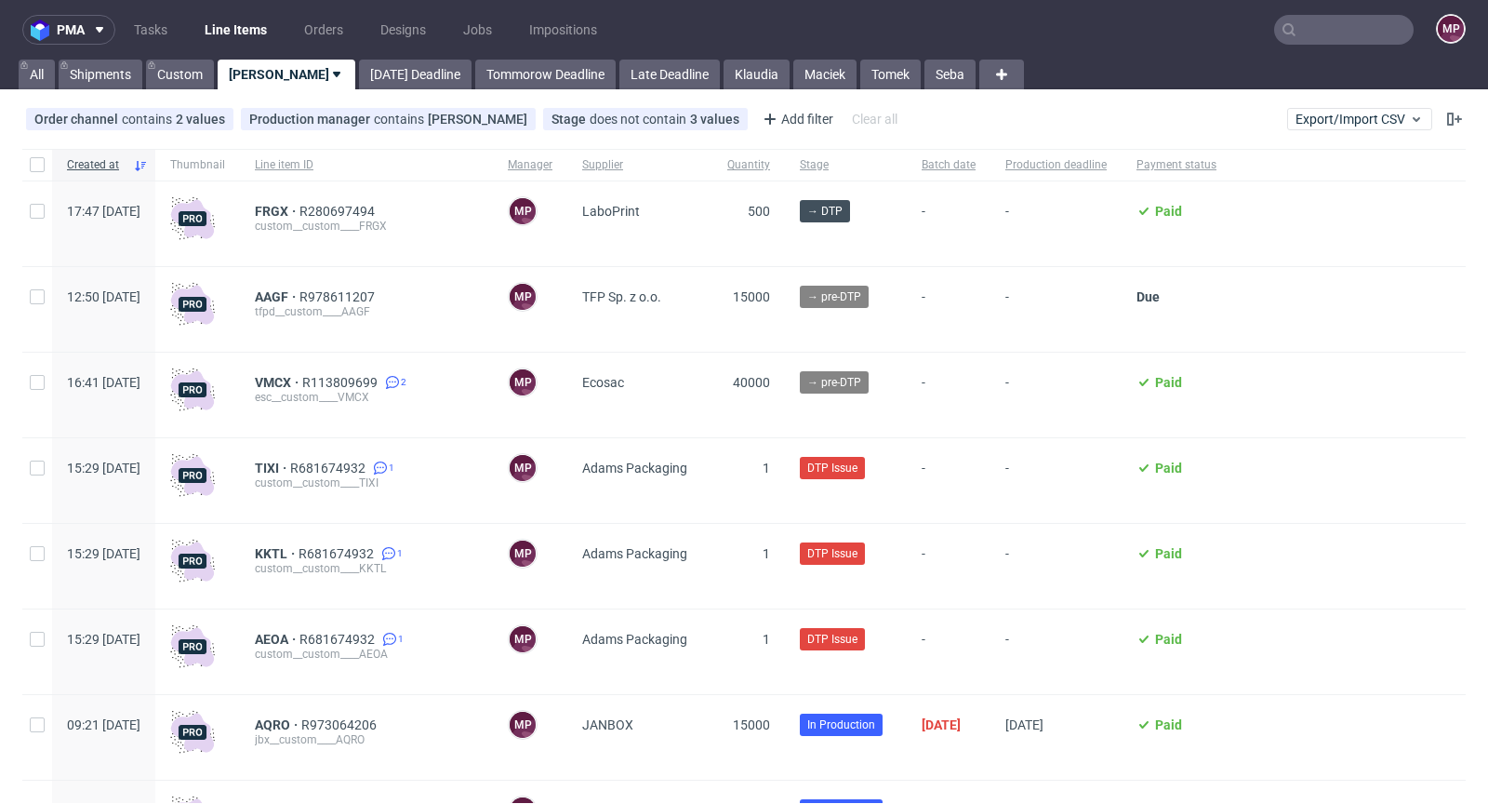
click at [1309, 24] on input "text" at bounding box center [1344, 30] width 140 height 30
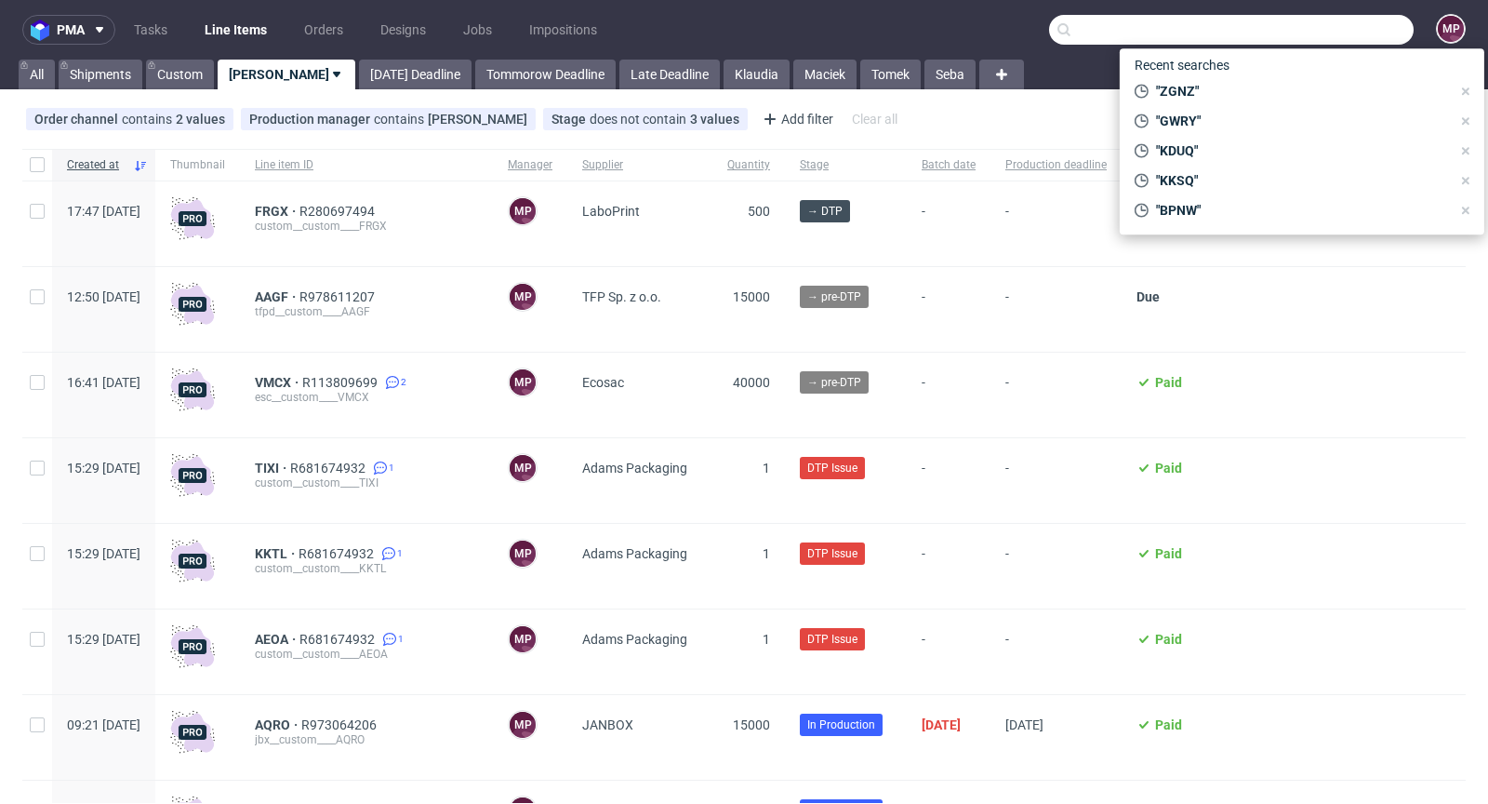
paste input "R128782169_DQAA"
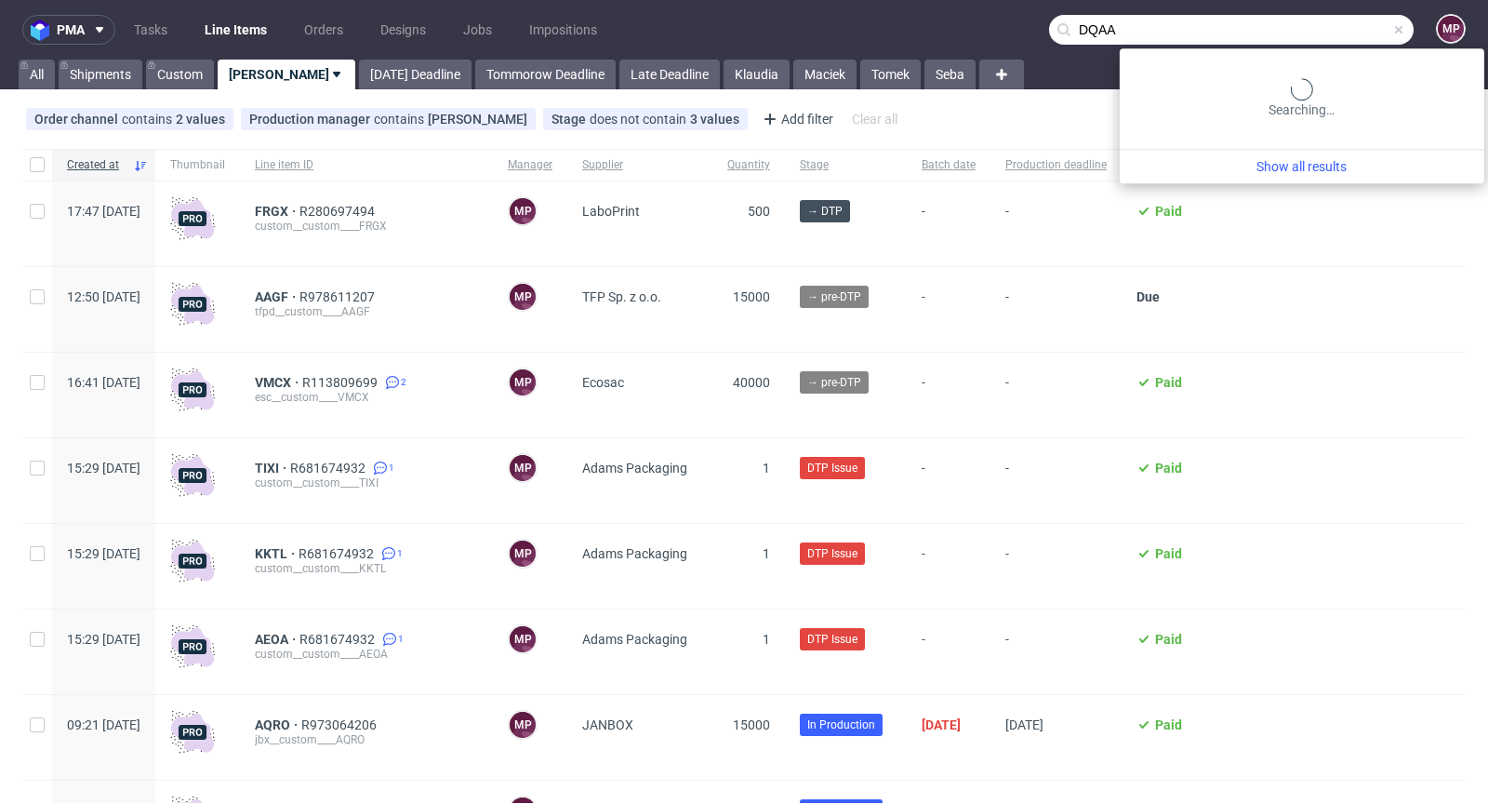
type input "DQAA"
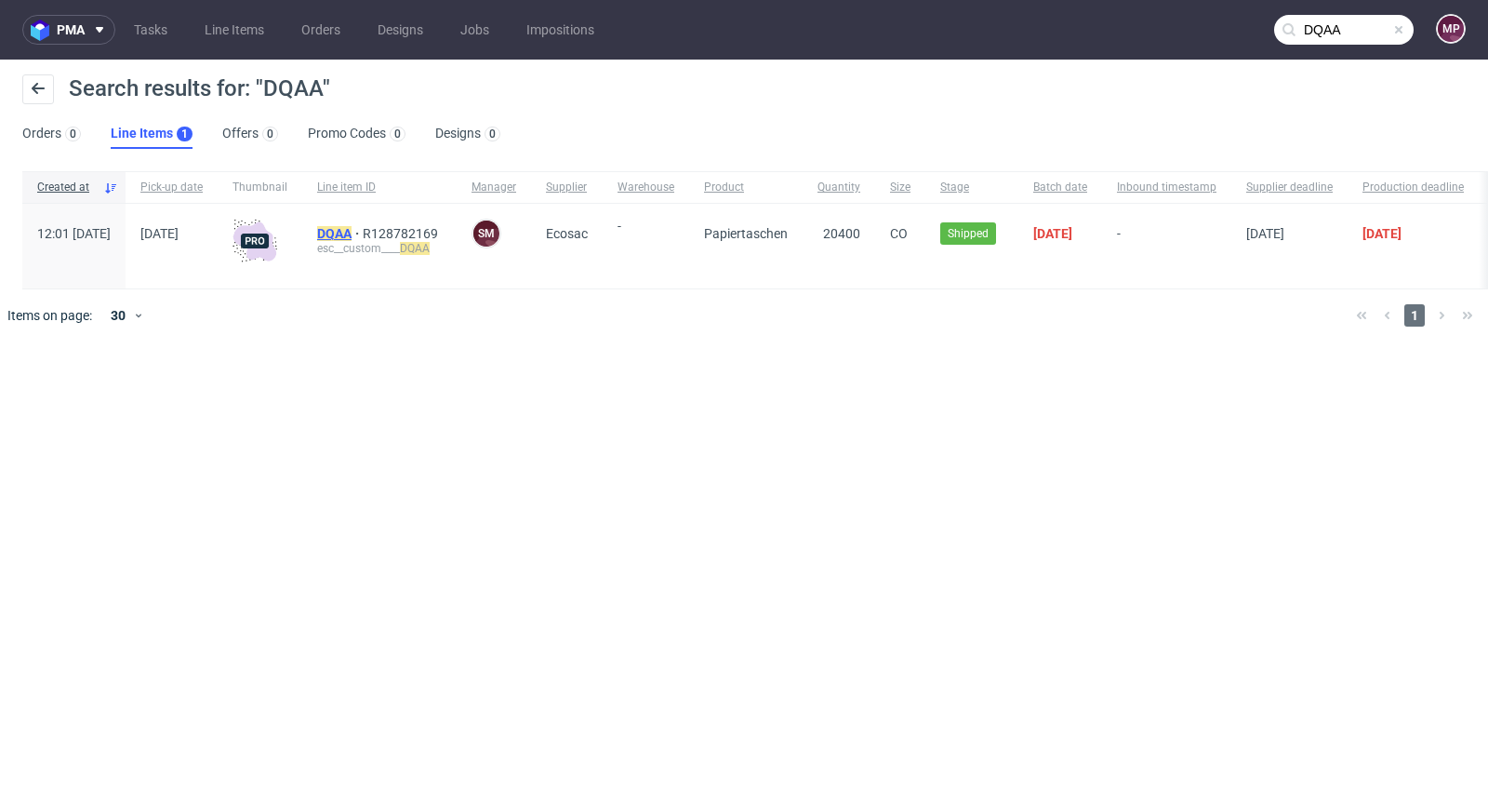
click at [352, 229] on mark "DQAA" at bounding box center [334, 233] width 34 height 15
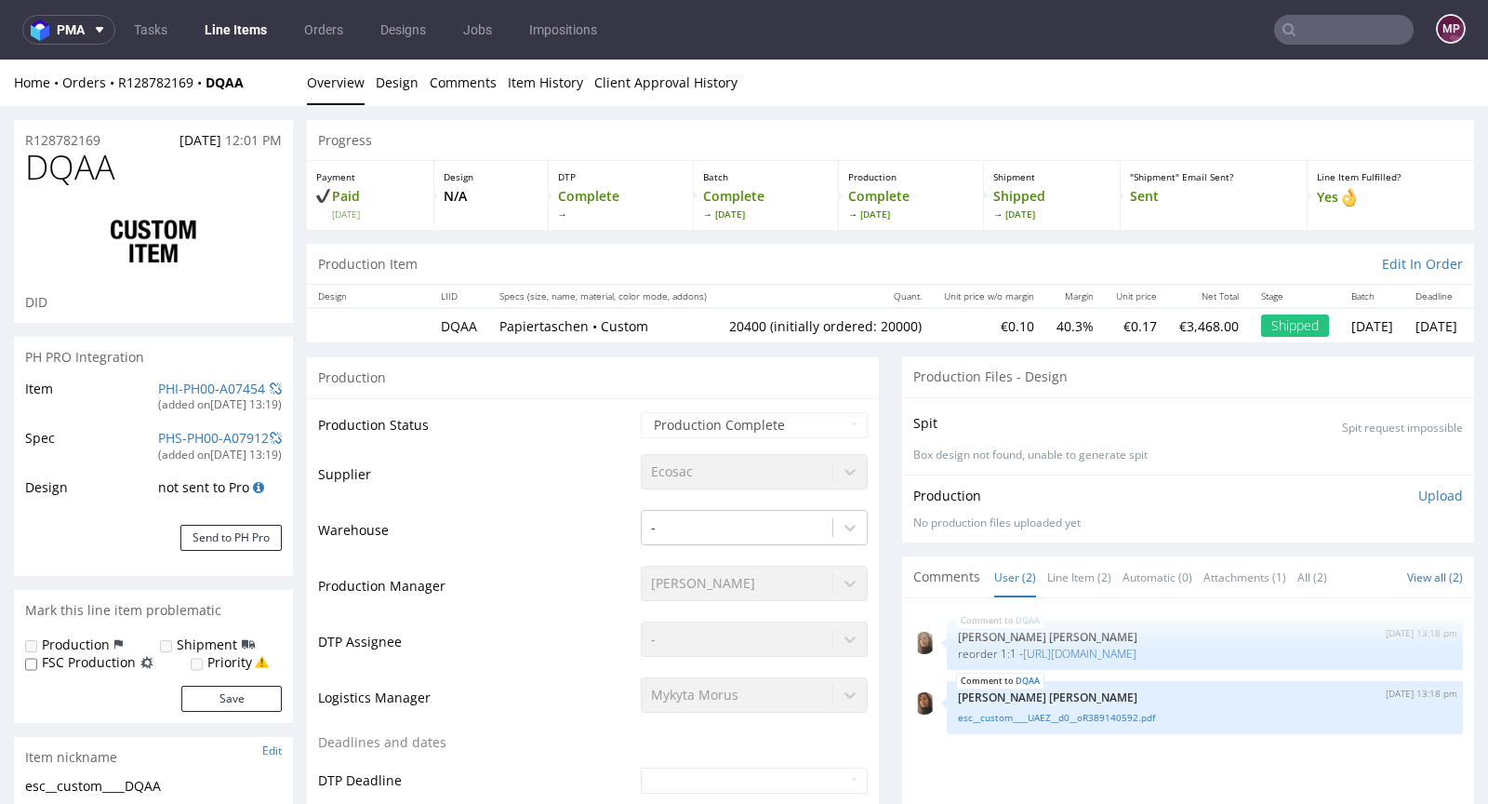
select select "in_progress"
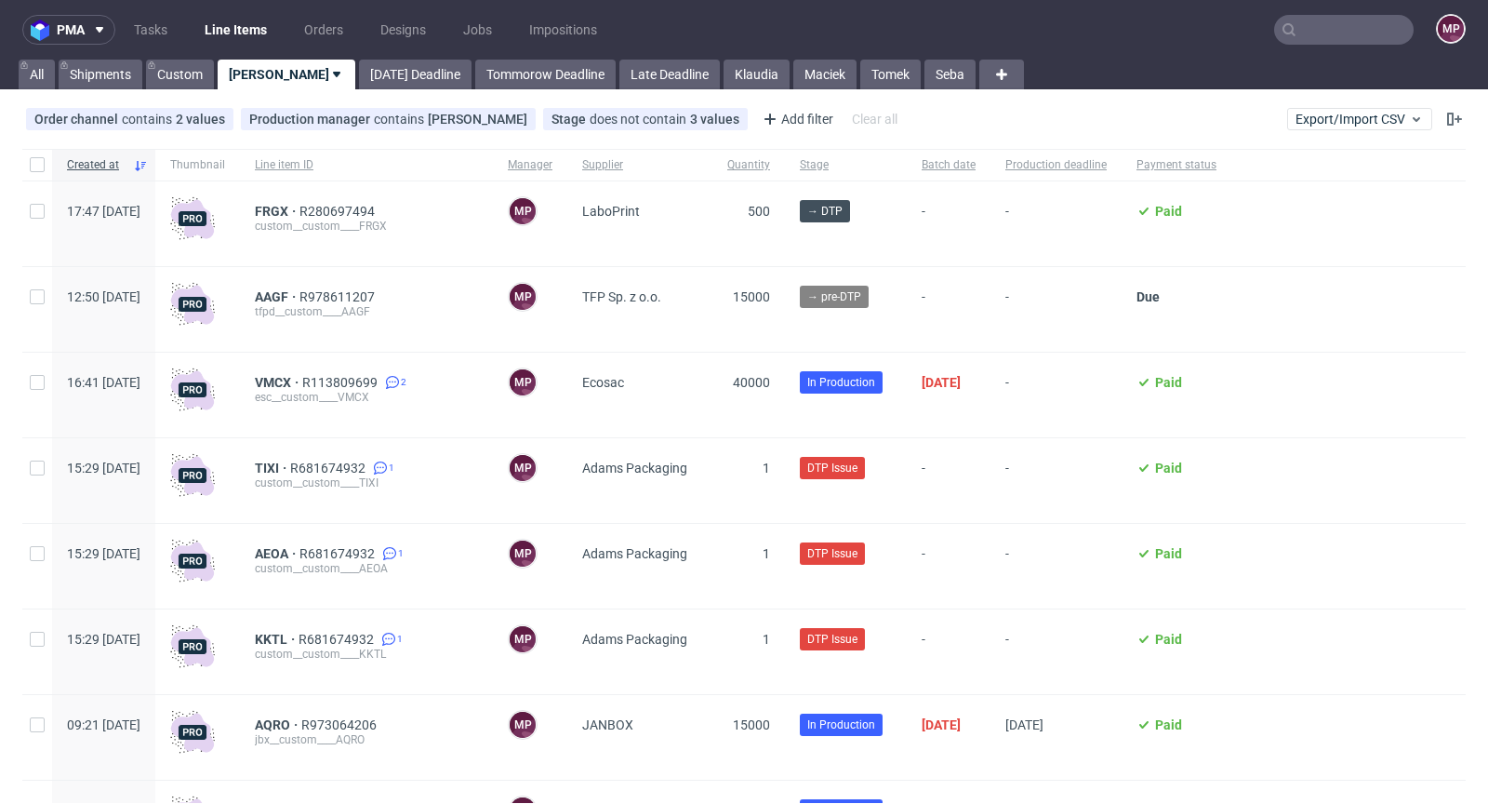
click at [1314, 33] on input "text" at bounding box center [1344, 30] width 140 height 30
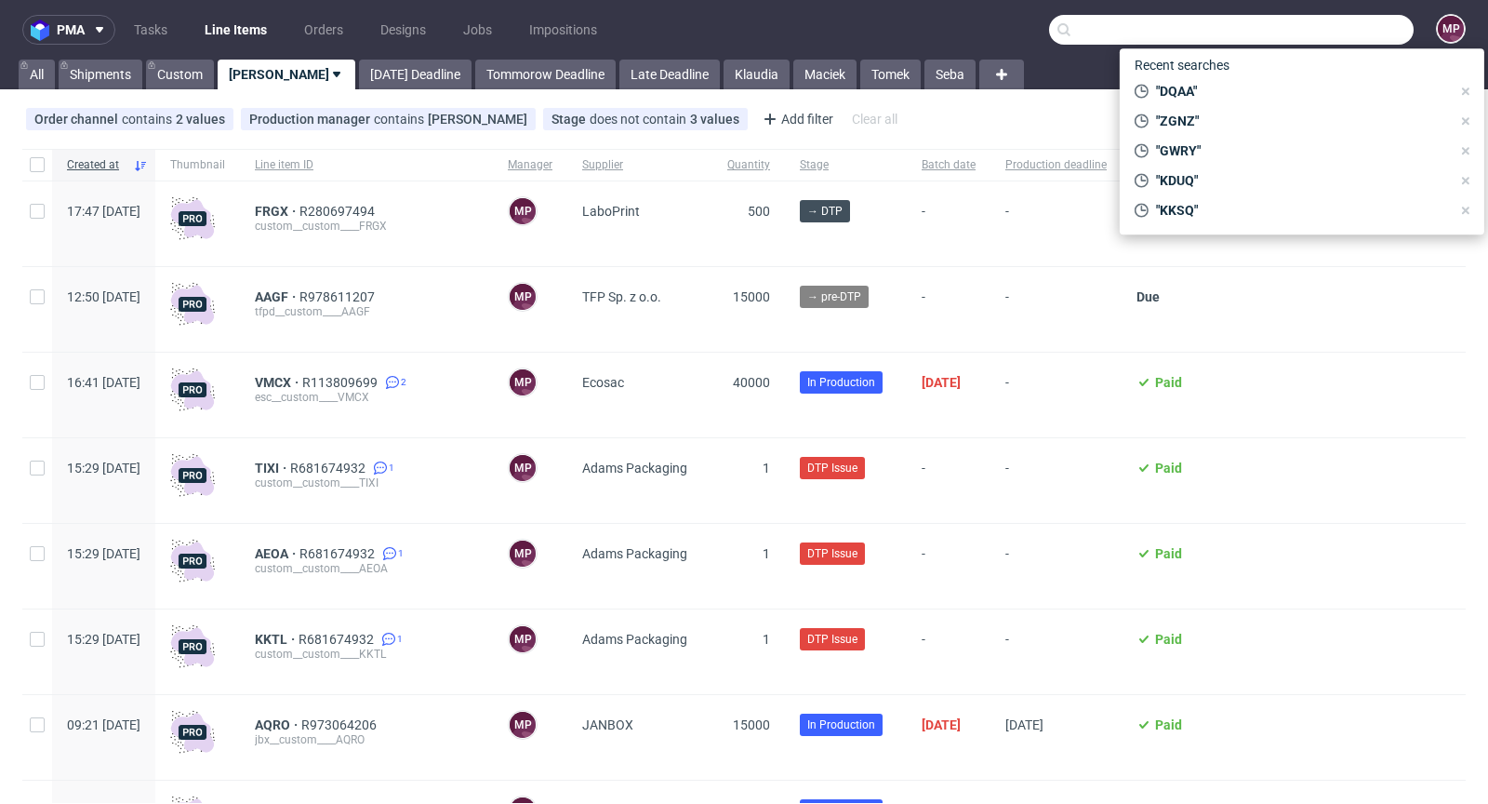
paste input "AZJN"
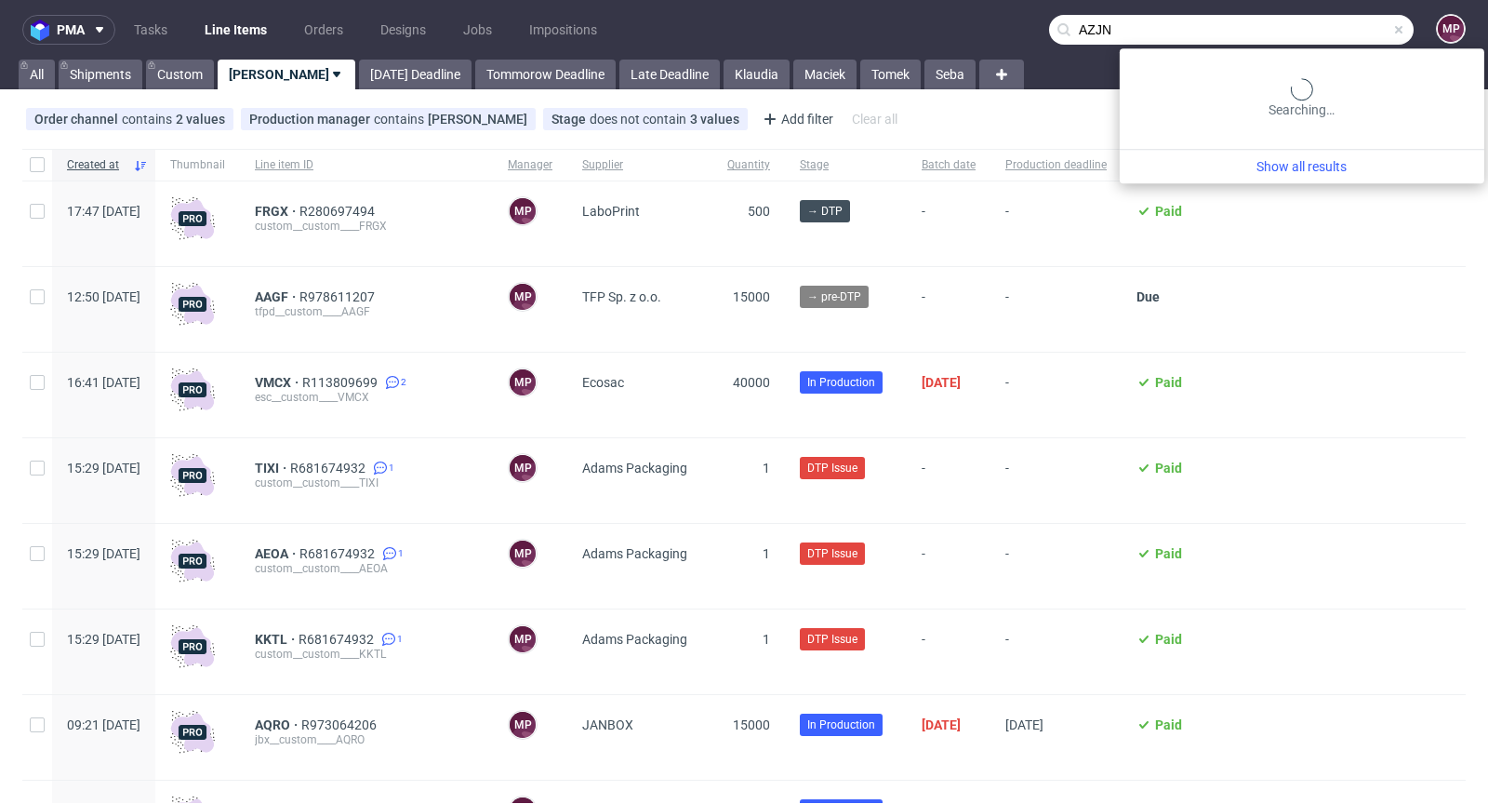
type input "AZJN"
